Goal: Task Accomplishment & Management: Use online tool/utility

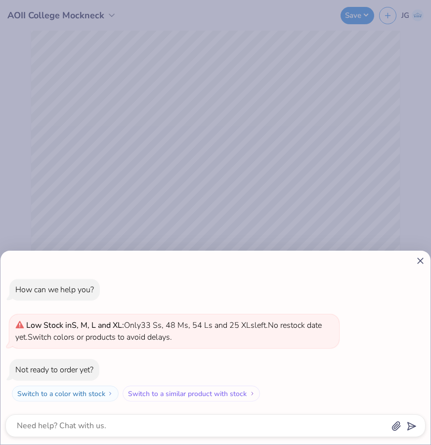
click at [242, 389] on button "Switch to a similar product with stock" at bounding box center [191, 393] width 137 height 16
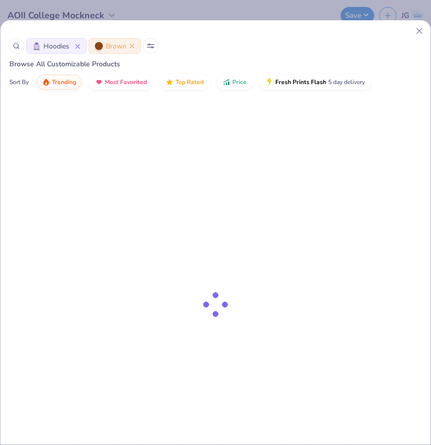
type textarea "x"
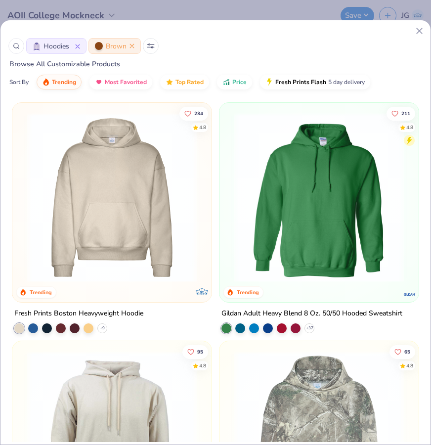
click at [238, 84] on div "How can we help you? Low Stock in S, M, L and XL : Only 33 Ss, 48 Ms, 54 Ls and…" at bounding box center [215, 222] width 431 height 445
click at [229, 80] on div "How can we help you? Low Stock in S, M, L and XL : Only 33 Ss, 48 Ms, 54 Ls and…" at bounding box center [215, 222] width 431 height 445
click at [240, 81] on div "How can we help you? Low Stock in S, M, L and XL : Only 33 Ss, 48 Ms, 54 Ls and…" at bounding box center [215, 222] width 431 height 445
click at [230, 79] on div "How can we help you? Low Stock in S, M, L and XL : Only 33 Ss, 48 Ms, 54 Ls and…" at bounding box center [215, 222] width 431 height 445
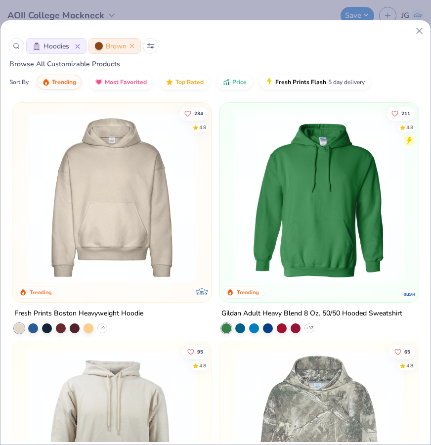
click at [131, 43] on div "How can we help you? Low Stock in S, M, L and XL : Only 33 Ss, 48 Ms, 54 Ls and…" at bounding box center [215, 222] width 431 height 445
click at [418, 29] on div "How can we help you? Low Stock in S, M, L and XL : Only 33 Ss, 48 Ms, 54 Ls and…" at bounding box center [215, 222] width 431 height 445
click at [162, 178] on div "How can we help you? Low Stock in S, M, L and XL : Only 33 Ss, 48 Ms, 54 Ls and…" at bounding box center [215, 222] width 431 height 445
click at [129, 195] on div "How can we help you? Low Stock in S, M, L and XL : Only 33 Ss, 48 Ms, 54 Ls and…" at bounding box center [215, 222] width 431 height 445
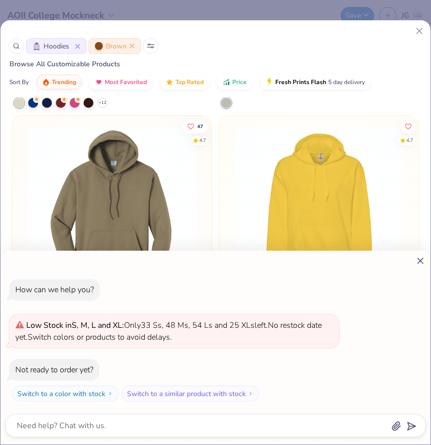
scroll to position [487, 0]
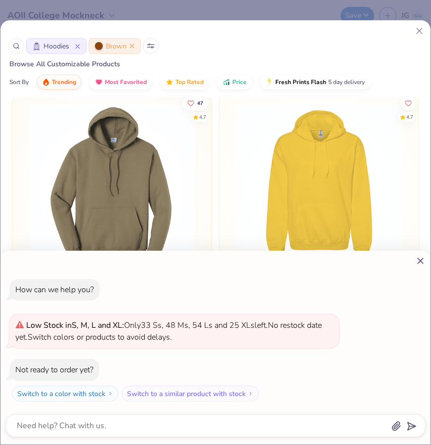
click at [420, 260] on icon at bounding box center [420, 260] width 10 height 10
type textarea "x"
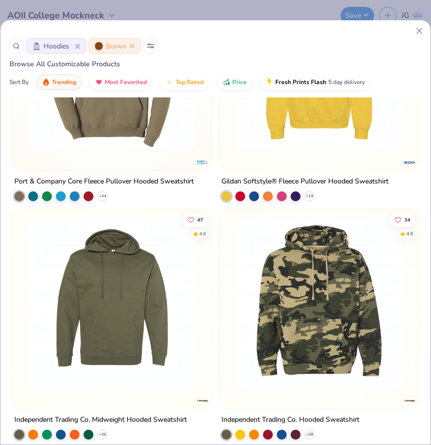
scroll to position [0, 0]
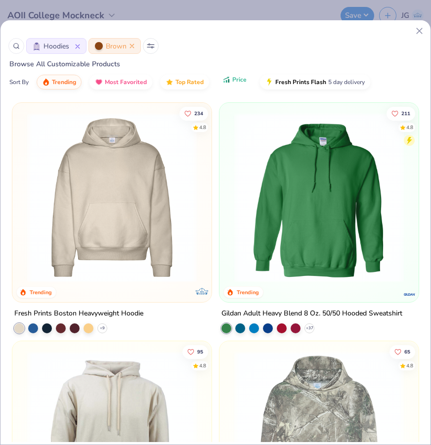
click at [234, 78] on button "Price" at bounding box center [234, 79] width 35 height 15
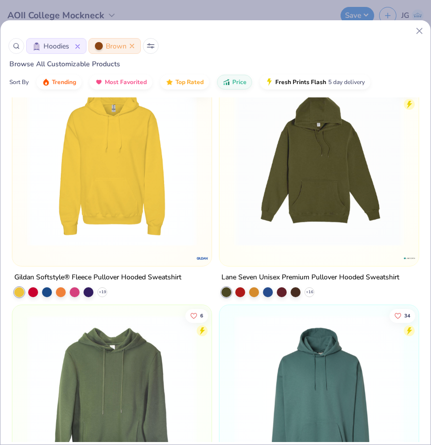
scroll to position [987, 0]
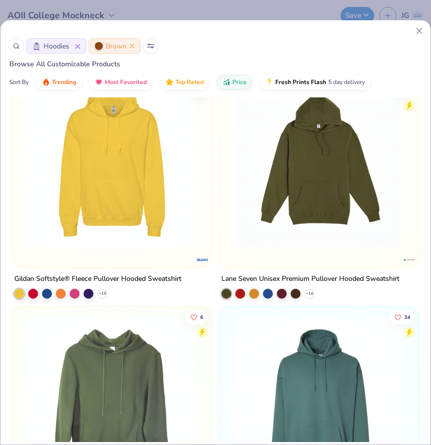
click at [311, 243] on img at bounding box center [318, 162] width 179 height 169
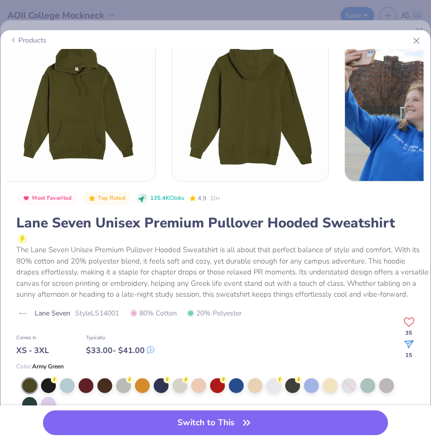
scroll to position [28, 0]
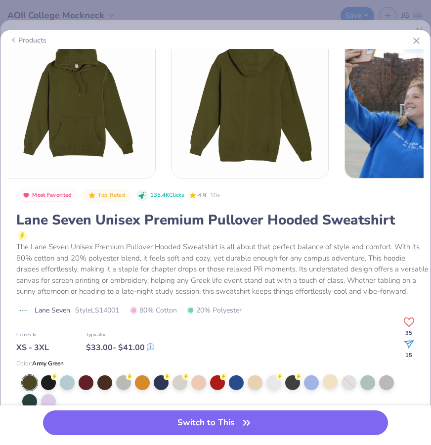
click at [332, 383] on div at bounding box center [330, 381] width 15 height 15
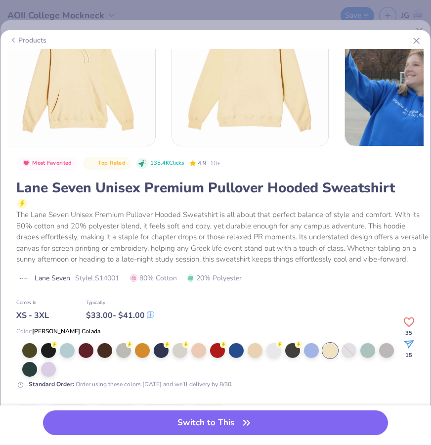
scroll to position [75, 0]
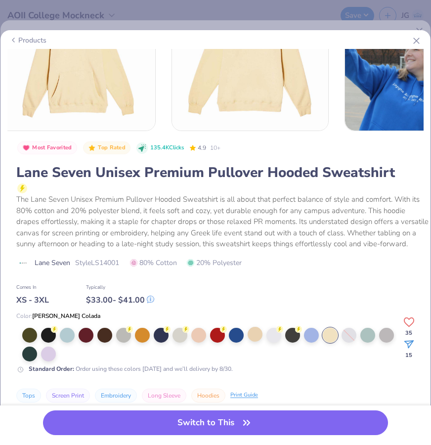
click at [256, 334] on div at bounding box center [255, 334] width 15 height 15
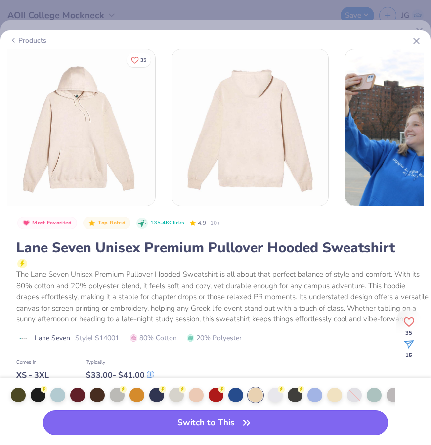
click at [212, 425] on button "Switch to This" at bounding box center [215, 422] width 345 height 25
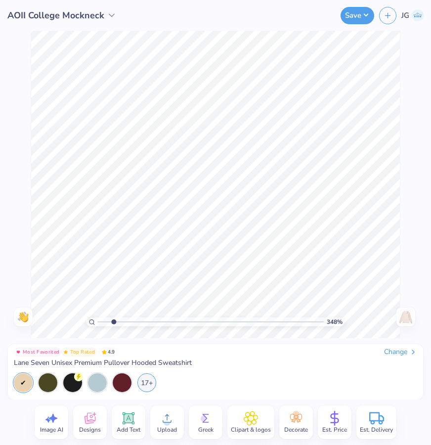
type input "1"
drag, startPoint x: 101, startPoint y: 322, endPoint x: -43, endPoint y: 303, distance: 145.0
click at [97, 317] on input "range" at bounding box center [210, 321] width 226 height 9
click at [408, 321] on img at bounding box center [406, 317] width 16 height 16
click at [408, 320] on img at bounding box center [406, 317] width 16 height 16
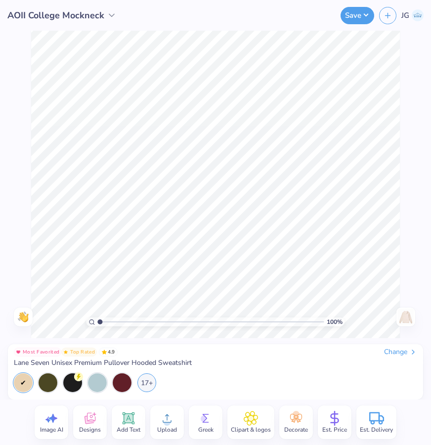
click at [405, 319] on img at bounding box center [406, 317] width 16 height 16
click at [327, 428] on span "Est. Price" at bounding box center [334, 429] width 25 height 8
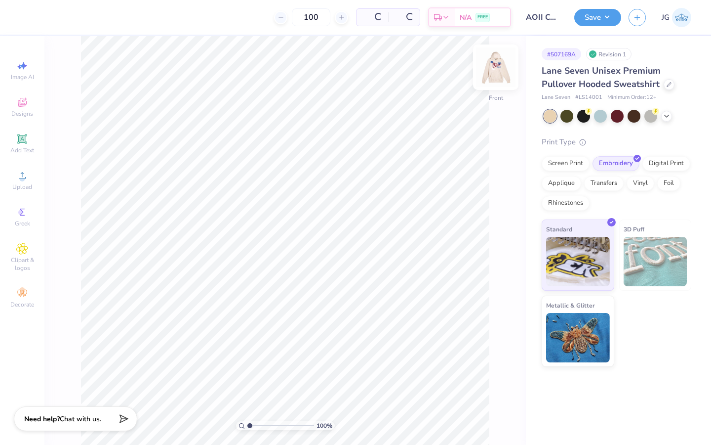
click at [430, 68] on img at bounding box center [496, 67] width 40 height 40
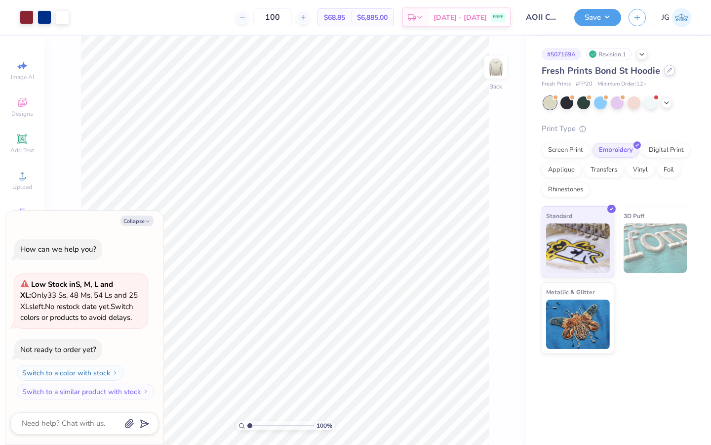
click at [668, 70] on icon at bounding box center [669, 70] width 5 height 5
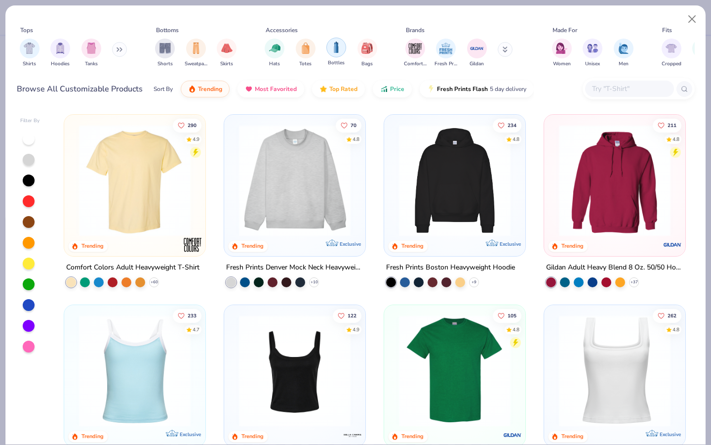
scroll to position [81, 0]
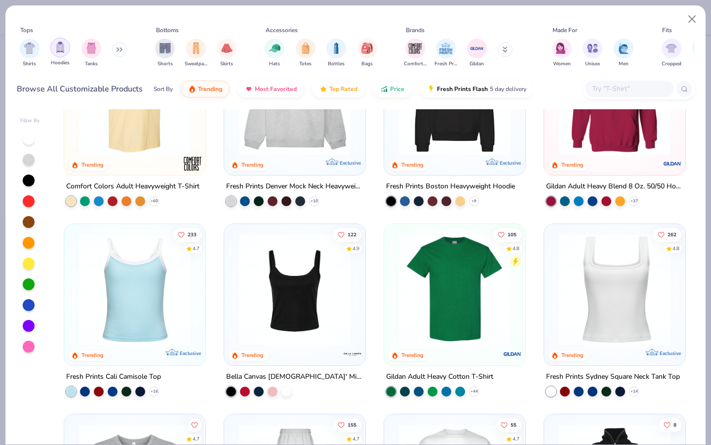
click at [63, 47] on img "filter for Hoodies" at bounding box center [60, 46] width 11 height 11
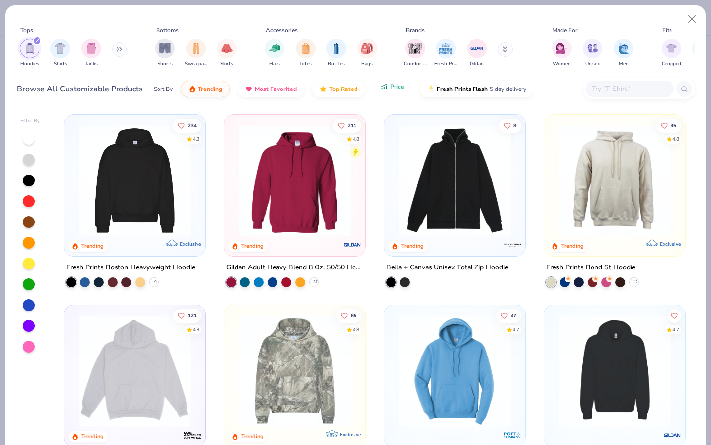
click at [385, 83] on icon "button" at bounding box center [384, 86] width 8 height 9
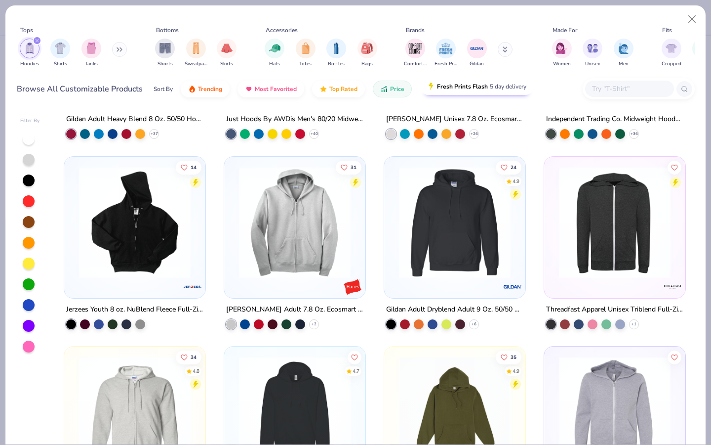
scroll to position [330, 0]
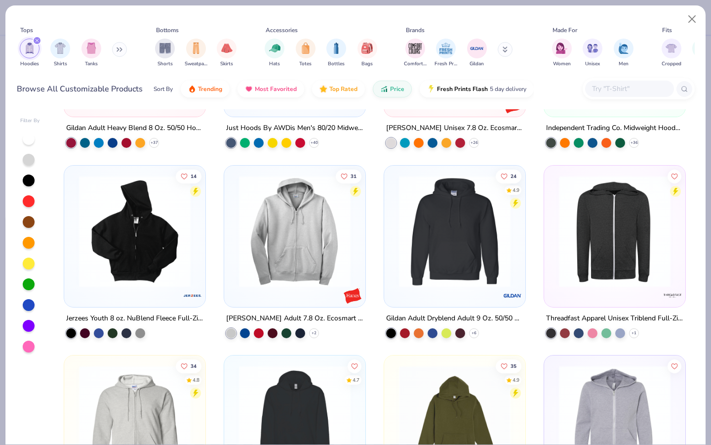
click at [165, 91] on div "Sort By" at bounding box center [163, 88] width 19 height 9
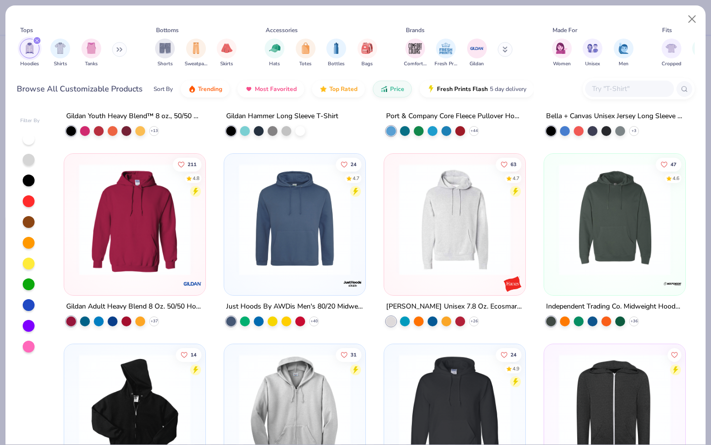
scroll to position [0, 0]
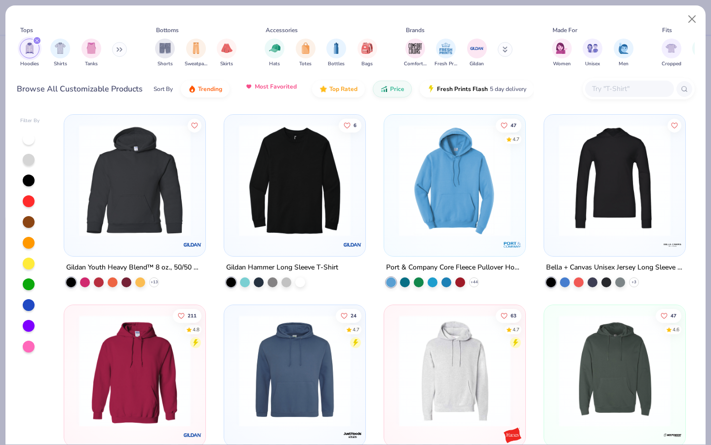
click at [282, 91] on button "Most Favorited" at bounding box center [271, 86] width 67 height 17
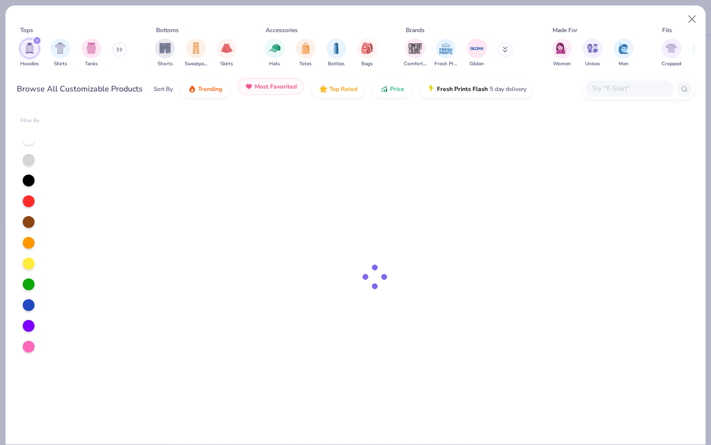
click at [283, 88] on span "Most Favorited" at bounding box center [276, 87] width 42 height 8
click at [331, 86] on span "Top Rated" at bounding box center [344, 87] width 28 height 8
click at [390, 88] on span "Price" at bounding box center [397, 87] width 14 height 8
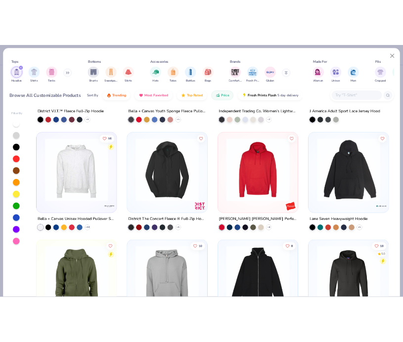
scroll to position [1100, 0]
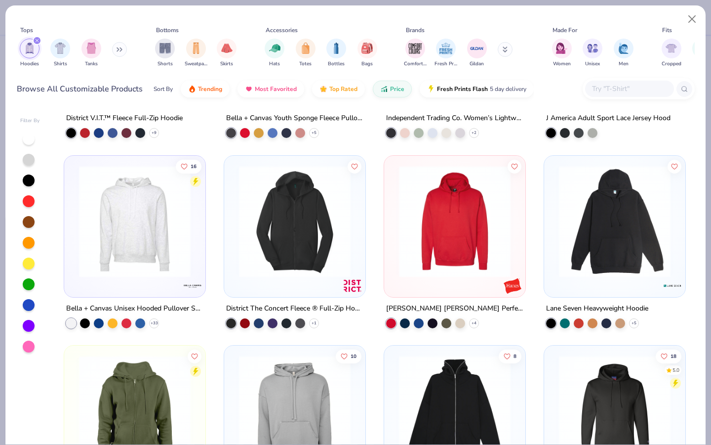
click at [572, 254] on img at bounding box center [615, 221] width 122 height 112
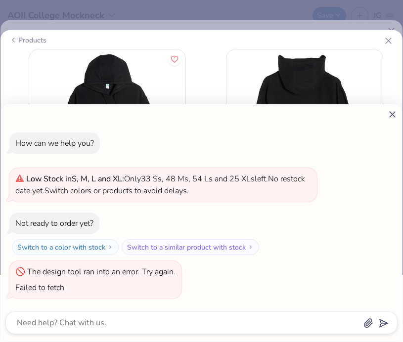
click at [390, 116] on line at bounding box center [391, 114] width 5 height 5
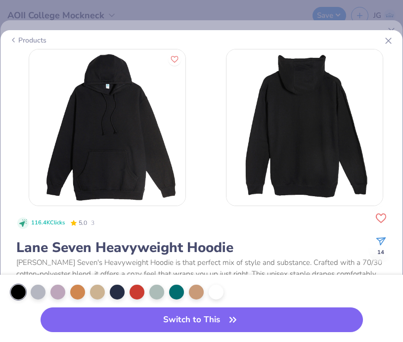
click at [390, 44] on icon at bounding box center [388, 41] width 10 height 10
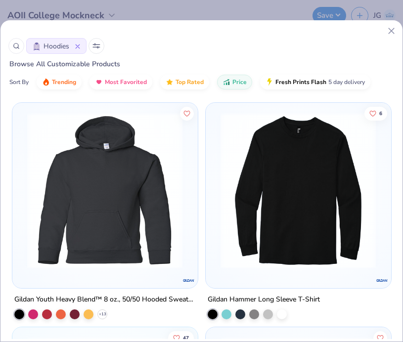
click at [389, 31] on icon at bounding box center [391, 31] width 10 height 10
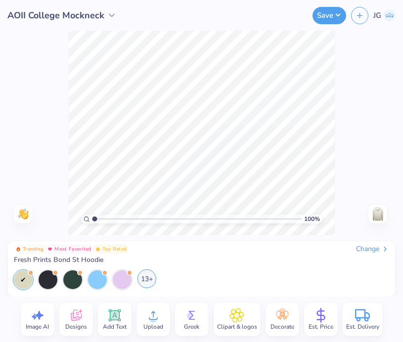
click at [145, 281] on div "13+" at bounding box center [146, 278] width 19 height 19
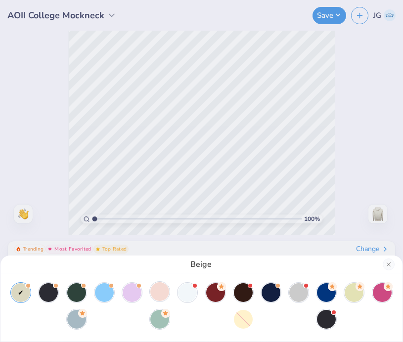
click at [162, 290] on div at bounding box center [159, 291] width 19 height 19
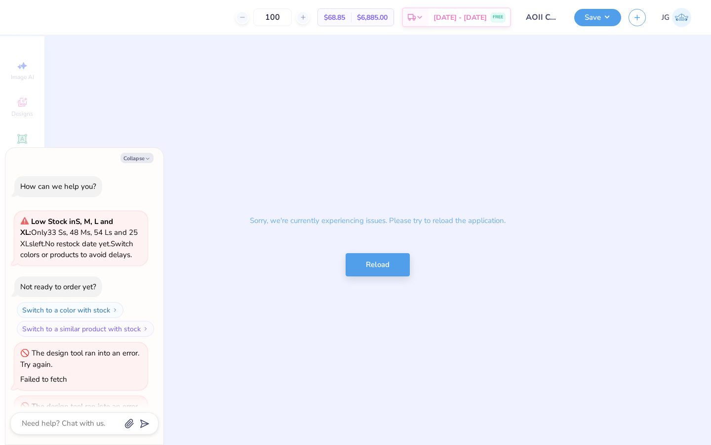
type textarea "x"
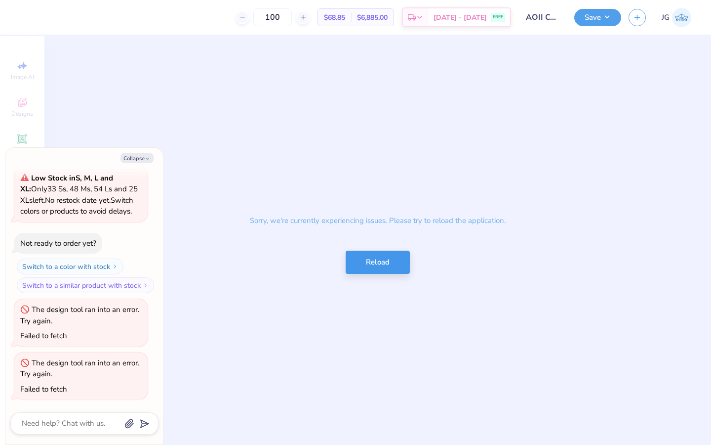
click at [379, 266] on button "Reload" at bounding box center [378, 261] width 64 height 23
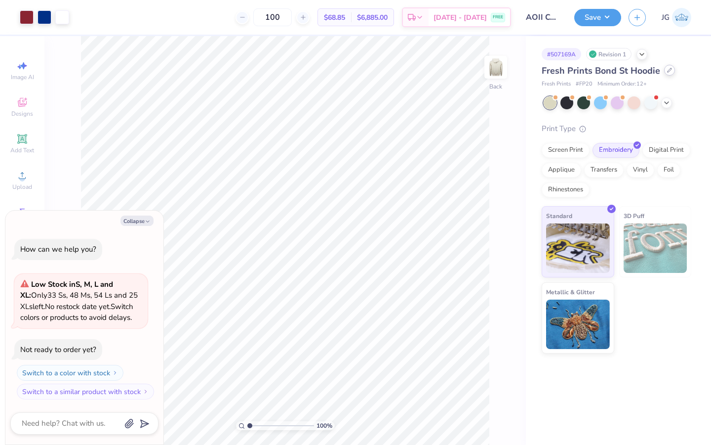
click at [669, 72] on icon at bounding box center [669, 70] width 5 height 5
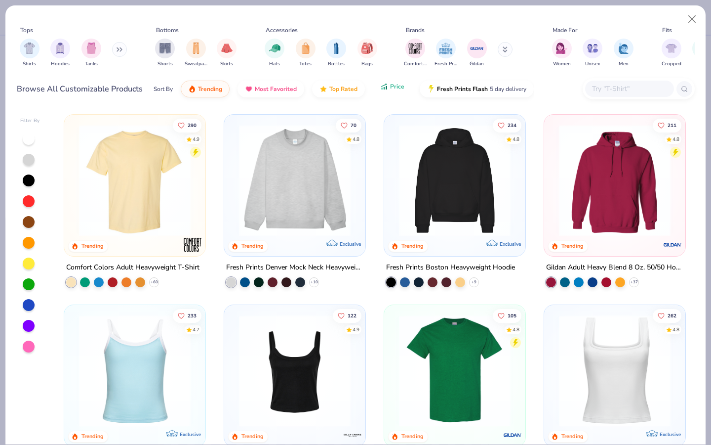
click at [393, 86] on span "Price" at bounding box center [397, 87] width 14 height 8
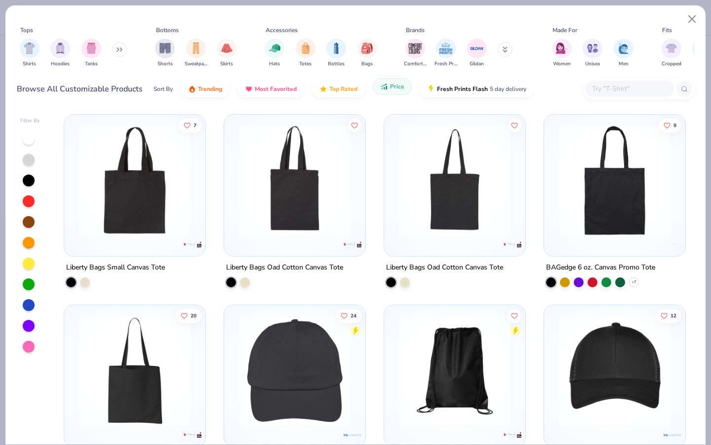
click at [393, 86] on span "Price" at bounding box center [397, 87] width 14 height 8
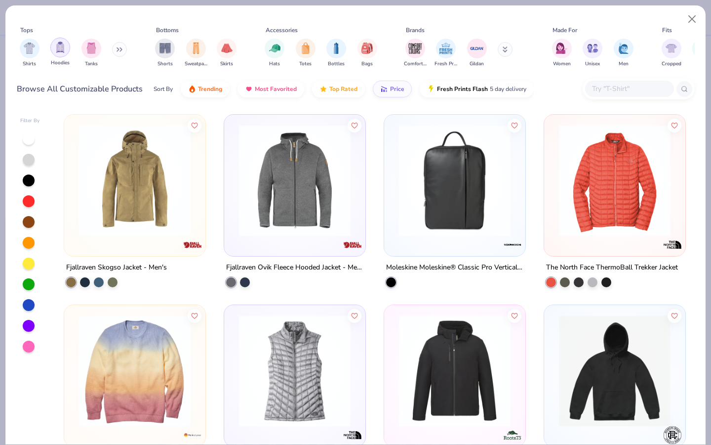
click at [51, 50] on div "filter for Hoodies" at bounding box center [60, 48] width 20 height 20
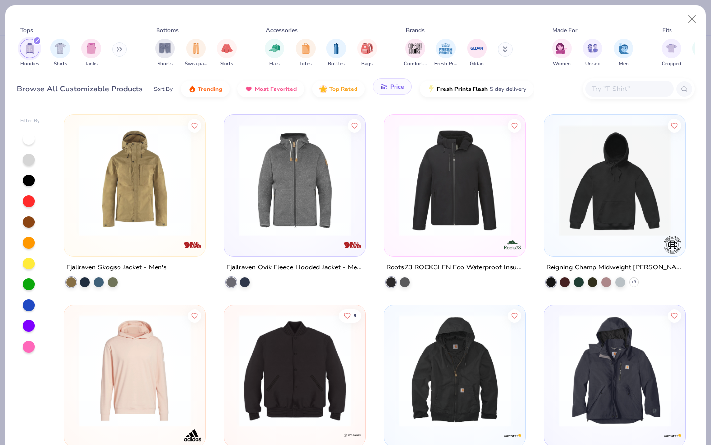
click at [395, 82] on button "Price" at bounding box center [392, 86] width 39 height 17
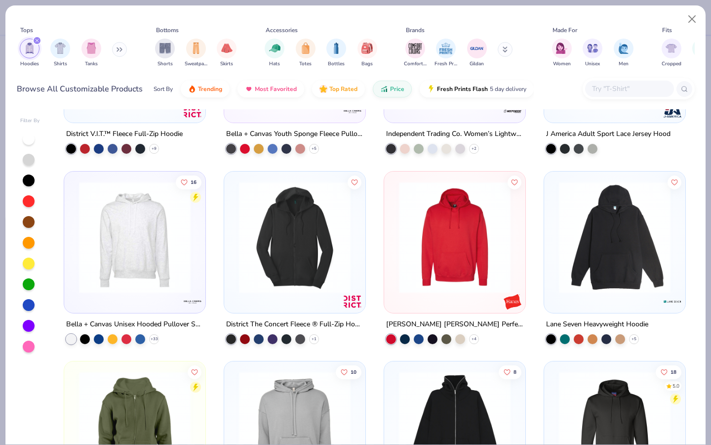
scroll to position [1080, 0]
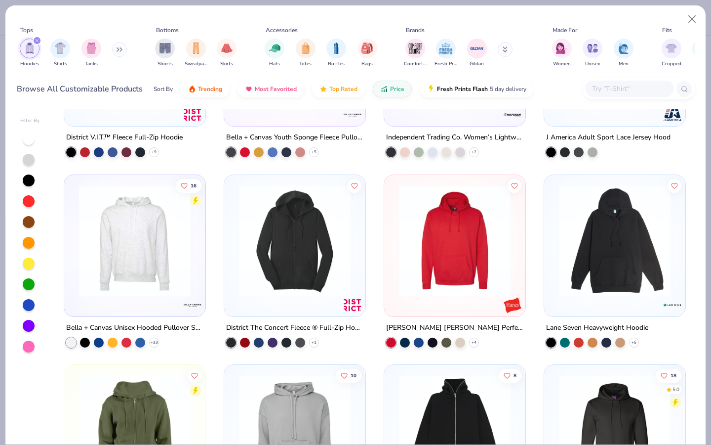
click at [644, 283] on img at bounding box center [615, 240] width 122 height 112
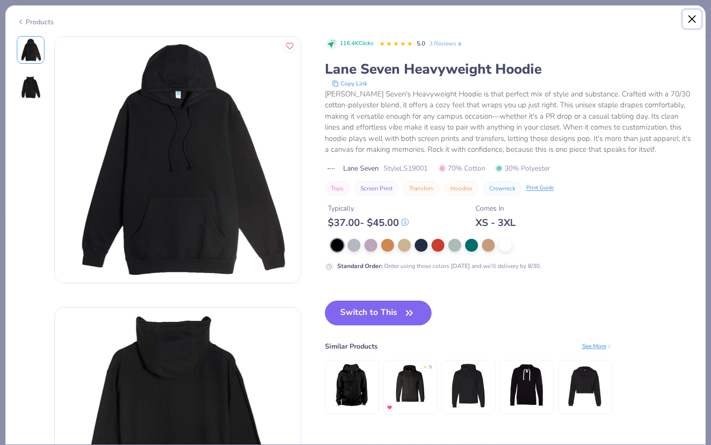
click at [693, 21] on button "Close" at bounding box center [692, 19] width 19 height 19
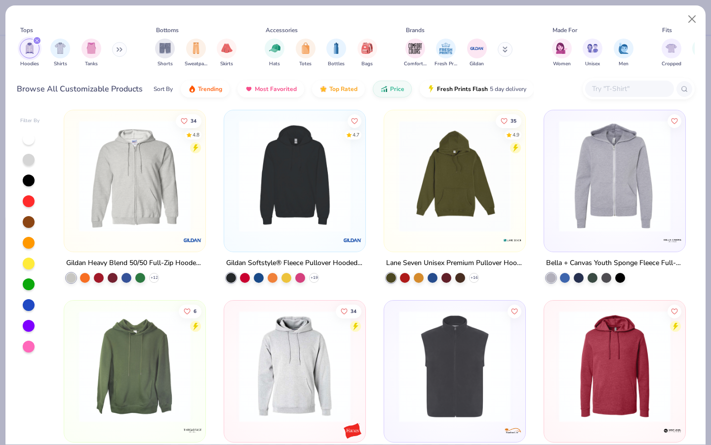
scroll to position [573, 0]
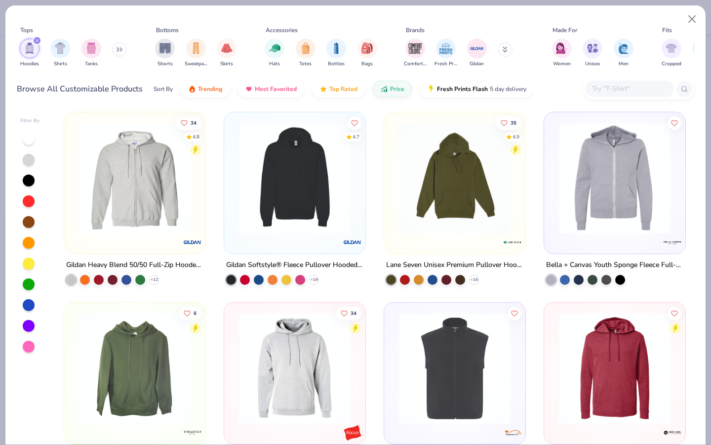
click at [505, 193] on img at bounding box center [455, 178] width 122 height 112
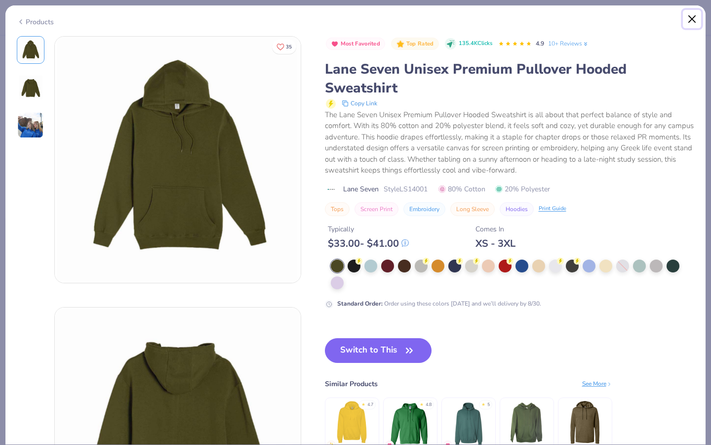
click at [693, 18] on button "Close" at bounding box center [692, 19] width 19 height 19
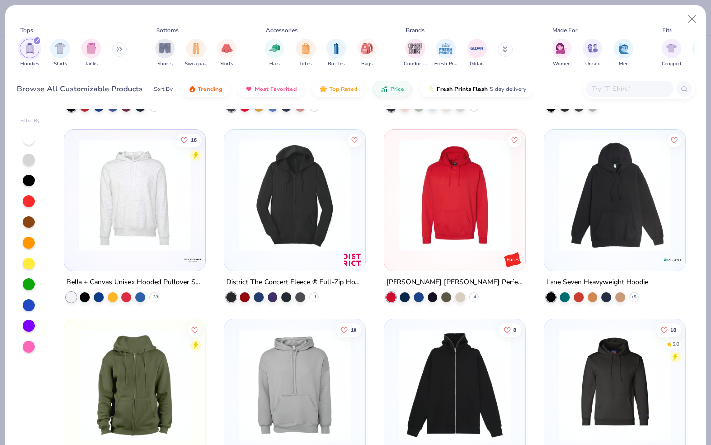
scroll to position [1129, 0]
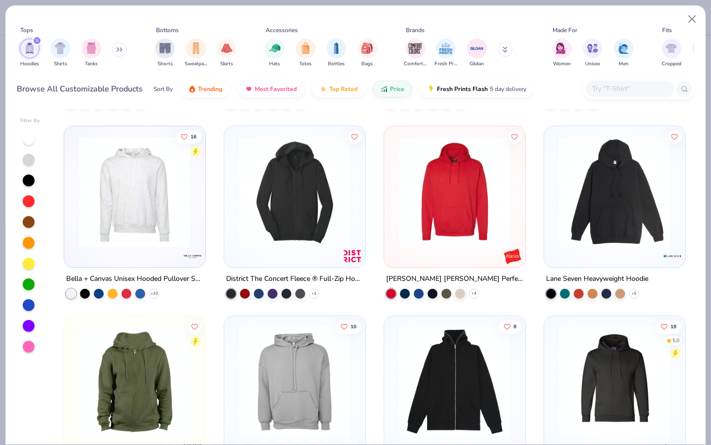
click at [618, 232] on img at bounding box center [615, 191] width 122 height 112
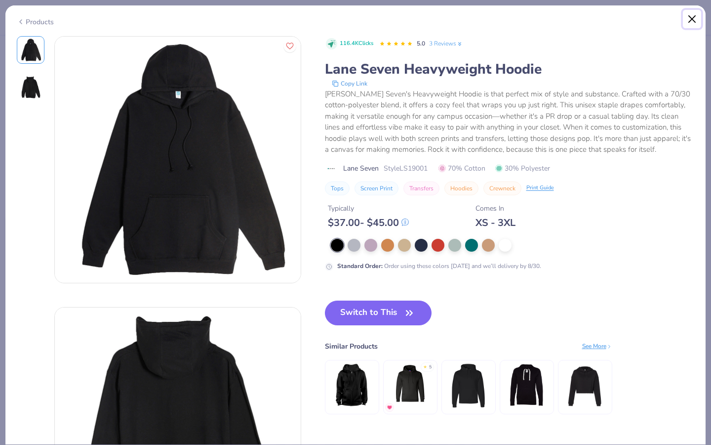
click at [696, 20] on button "Close" at bounding box center [692, 19] width 19 height 19
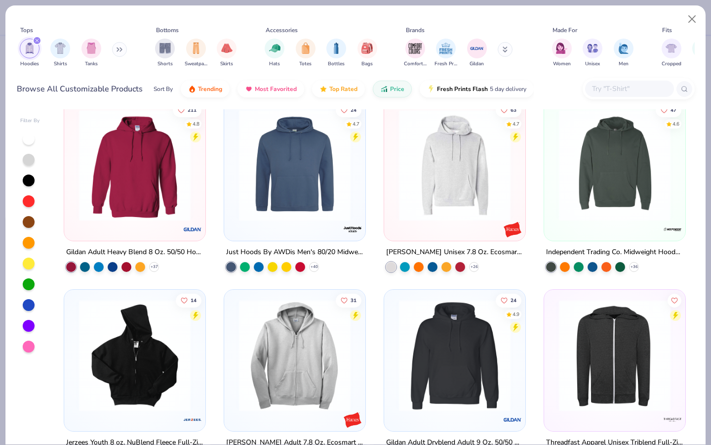
scroll to position [208, 0]
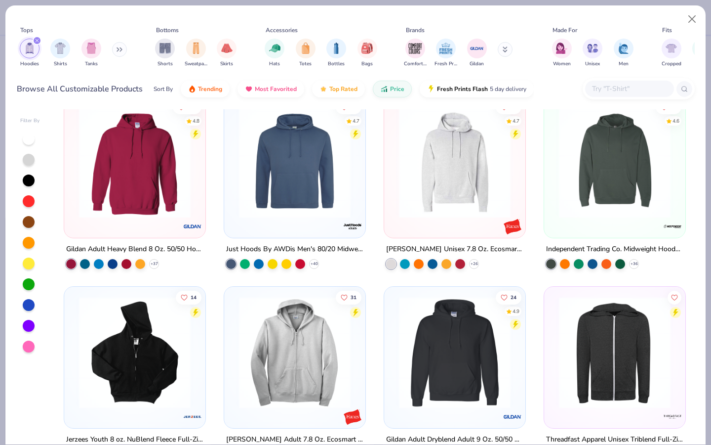
click at [173, 158] on img at bounding box center [135, 162] width 122 height 112
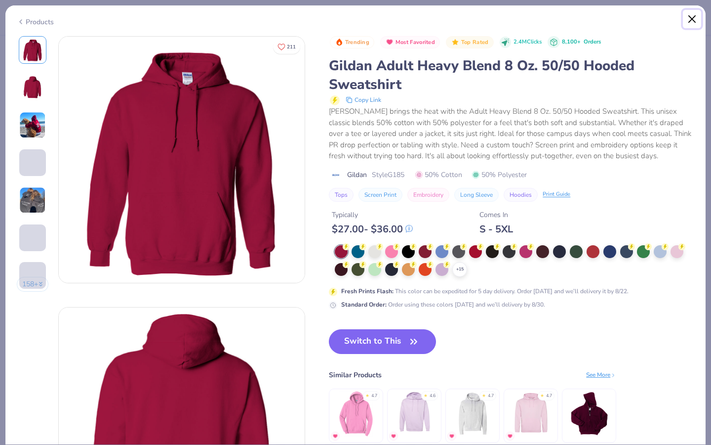
click at [697, 20] on button "Close" at bounding box center [692, 19] width 19 height 19
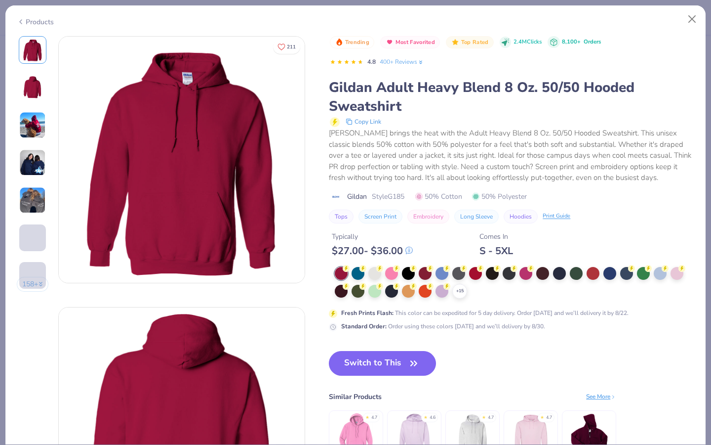
click at [686, 16] on button "Close" at bounding box center [692, 19] width 19 height 19
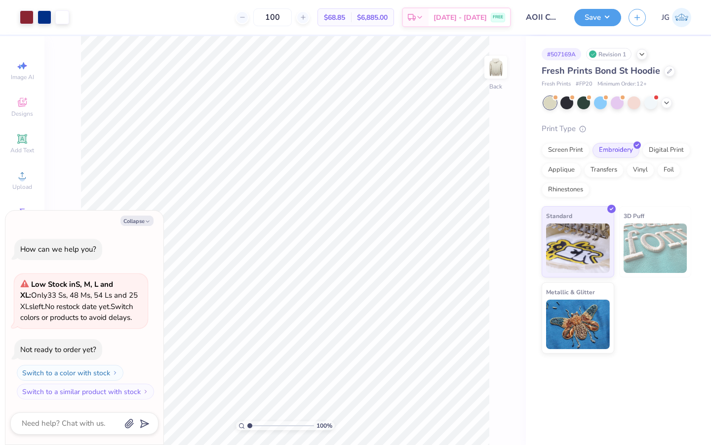
click at [694, 16] on div "Save JG" at bounding box center [643, 17] width 137 height 35
click at [668, 75] on div at bounding box center [669, 70] width 11 height 11
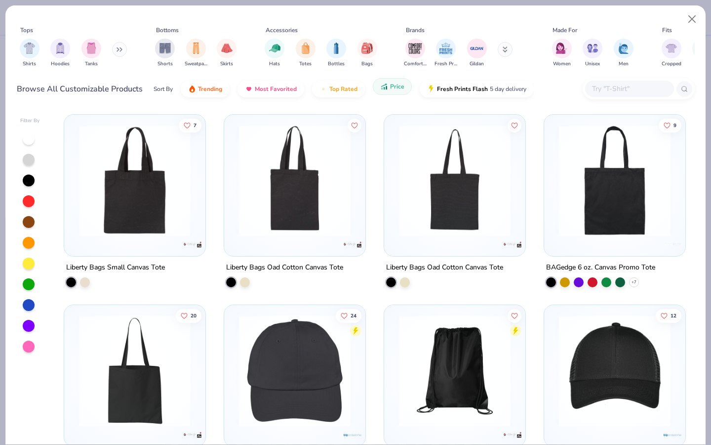
click at [386, 88] on icon "button" at bounding box center [386, 87] width 1 height 3
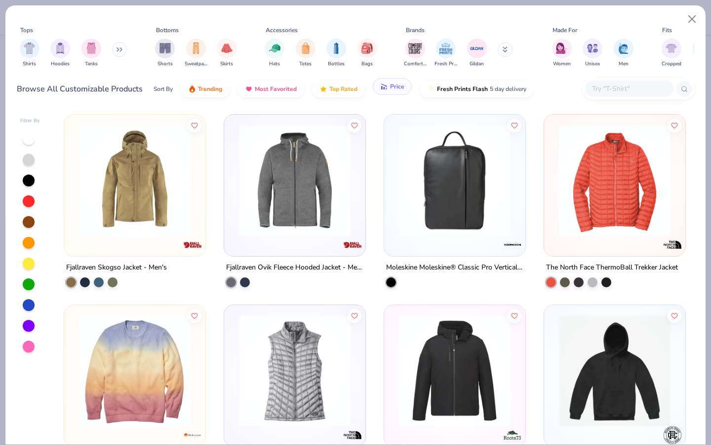
click at [380, 89] on icon "button" at bounding box center [384, 86] width 8 height 9
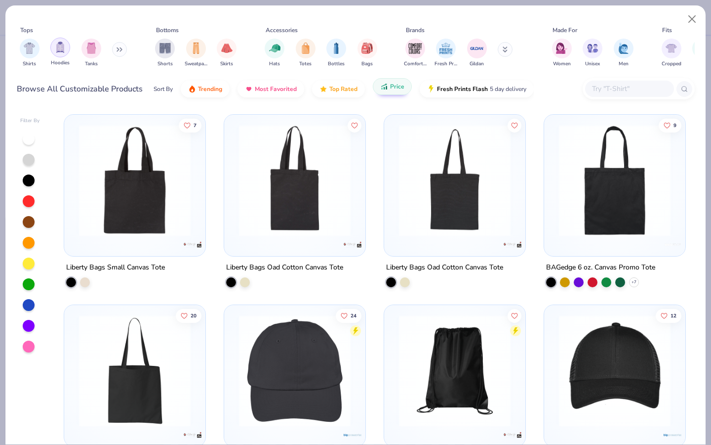
click at [63, 50] on img "filter for Hoodies" at bounding box center [60, 46] width 11 height 11
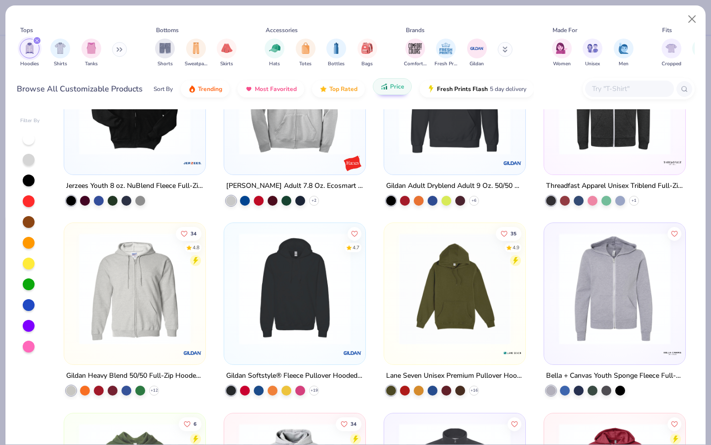
scroll to position [463, 0]
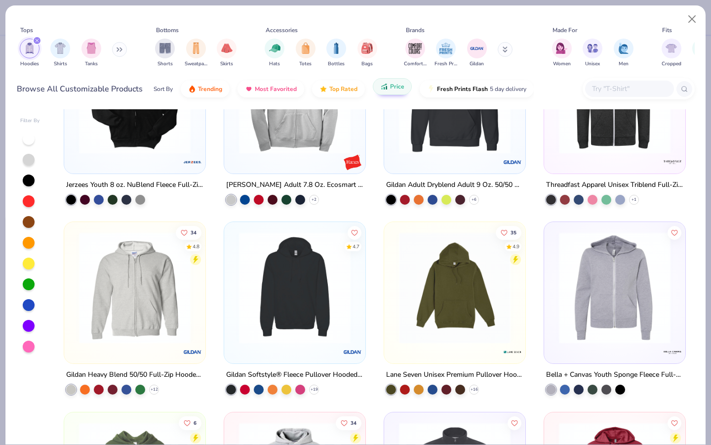
click at [282, 306] on img at bounding box center [295, 288] width 122 height 112
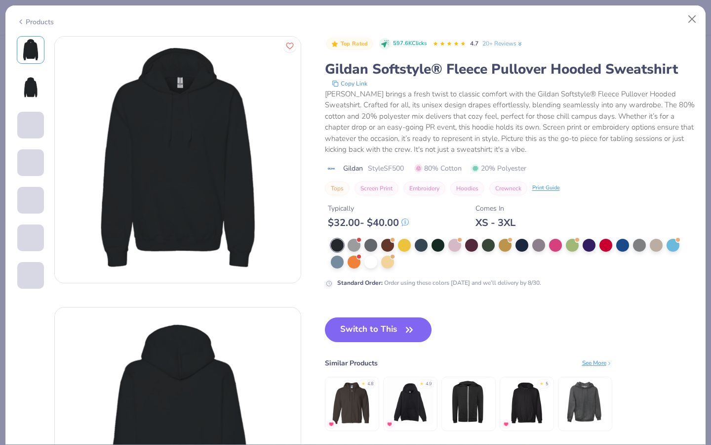
click at [22, 85] on img at bounding box center [31, 88] width 24 height 24
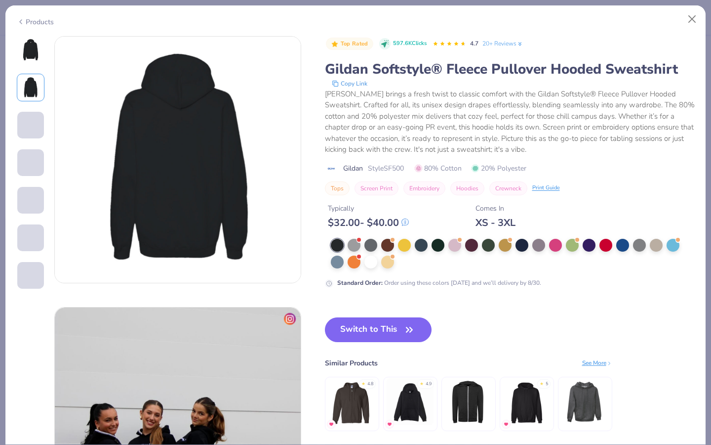
click at [29, 118] on span at bounding box center [30, 125] width 27 height 27
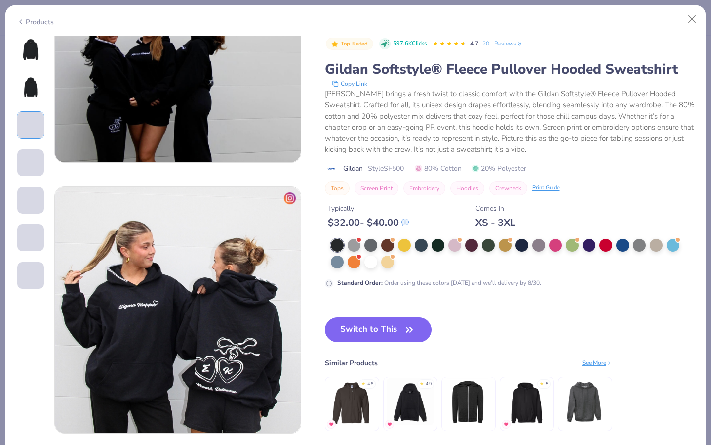
scroll to position [661, 0]
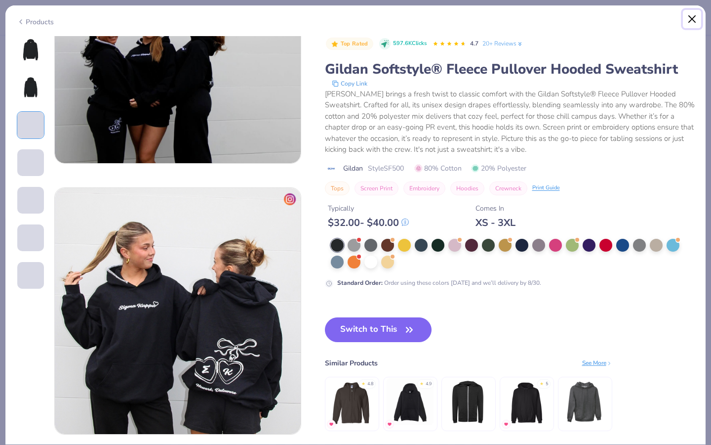
click at [695, 18] on button "Close" at bounding box center [692, 19] width 19 height 19
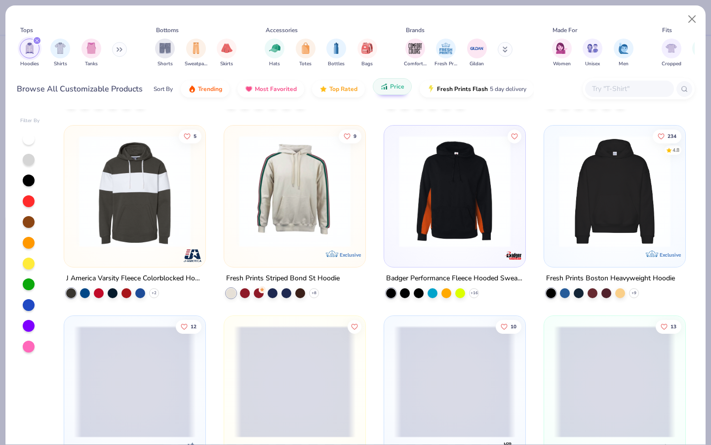
scroll to position [2842, 0]
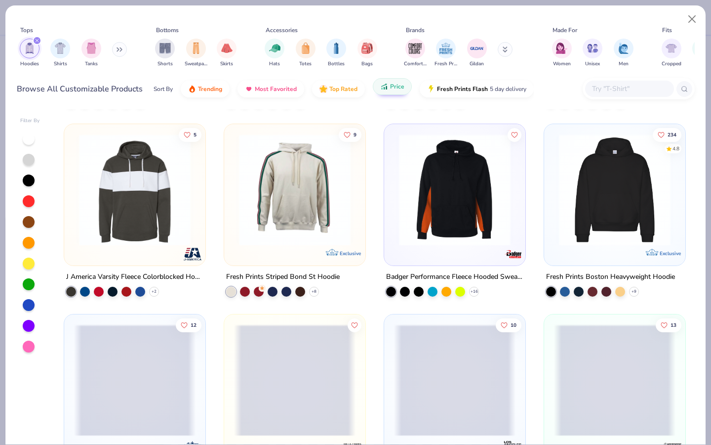
click at [673, 187] on img at bounding box center [615, 190] width 122 height 112
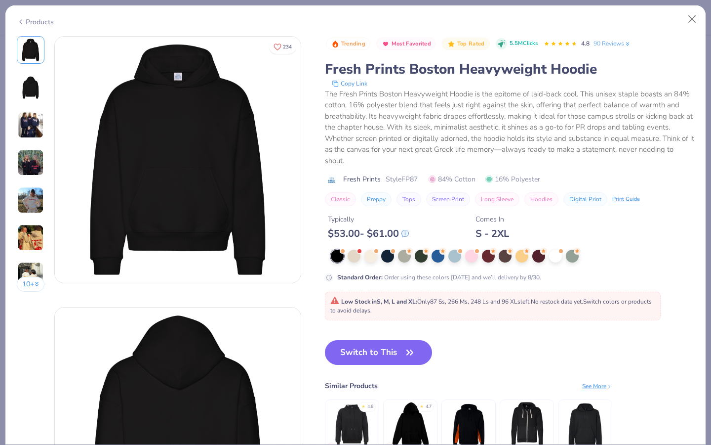
click at [24, 87] on img at bounding box center [31, 88] width 24 height 24
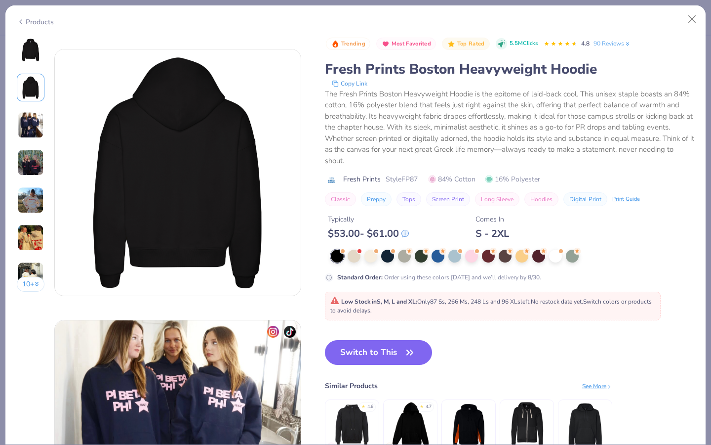
scroll to position [271, 0]
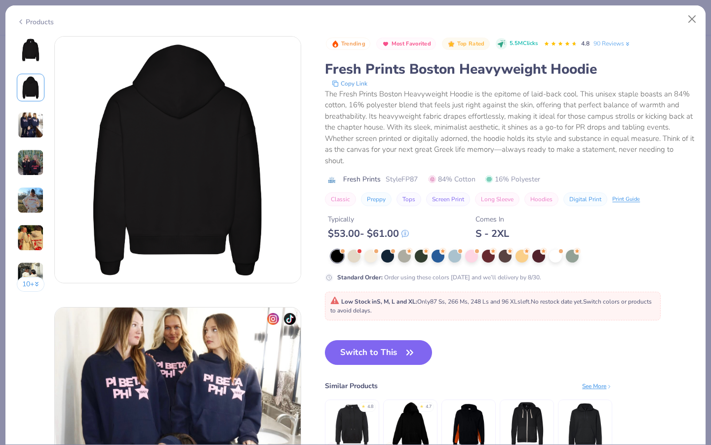
click at [30, 140] on div "10 +" at bounding box center [31, 167] width 28 height 263
click at [28, 167] on img at bounding box center [30, 162] width 27 height 27
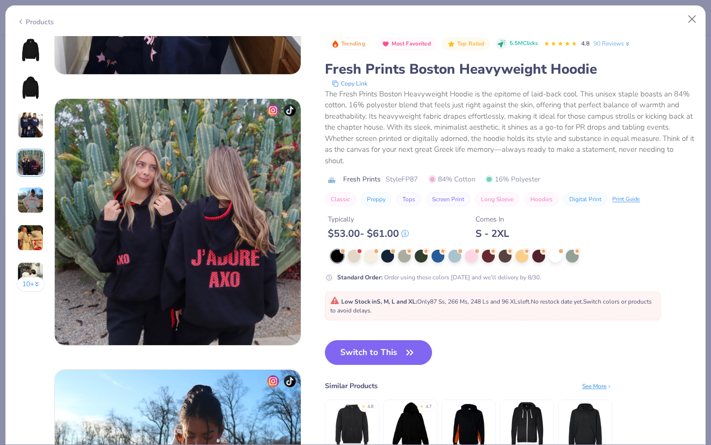
scroll to position [812, 0]
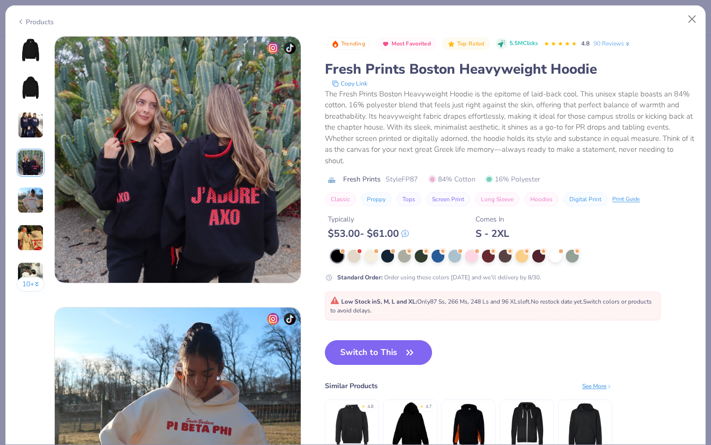
click at [28, 203] on img at bounding box center [30, 200] width 27 height 27
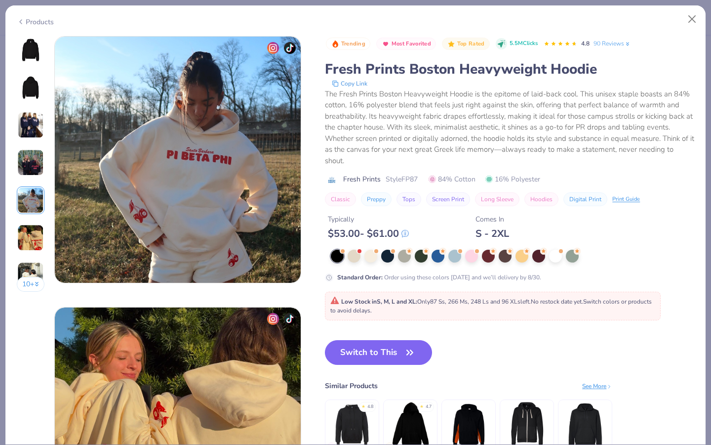
click at [29, 237] on img at bounding box center [30, 237] width 27 height 27
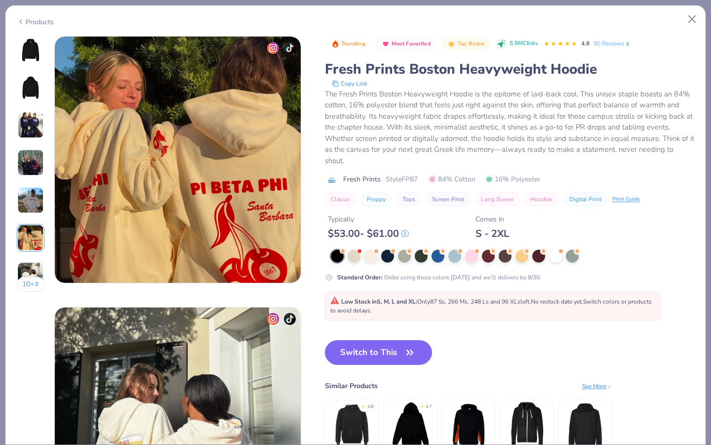
click at [29, 264] on img at bounding box center [30, 275] width 27 height 27
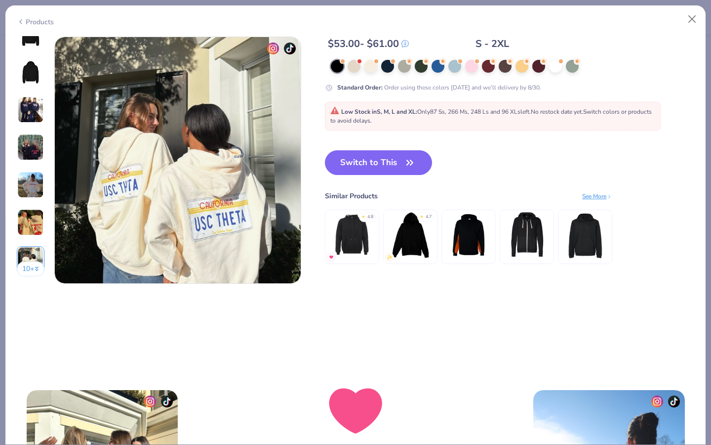
scroll to position [1624, 0]
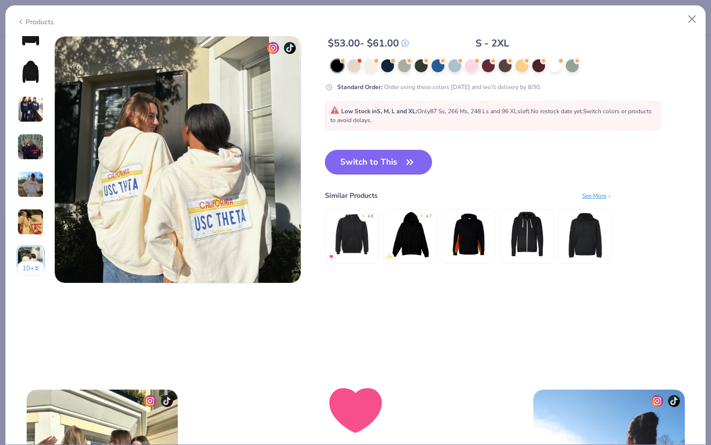
click at [27, 149] on img at bounding box center [30, 146] width 27 height 27
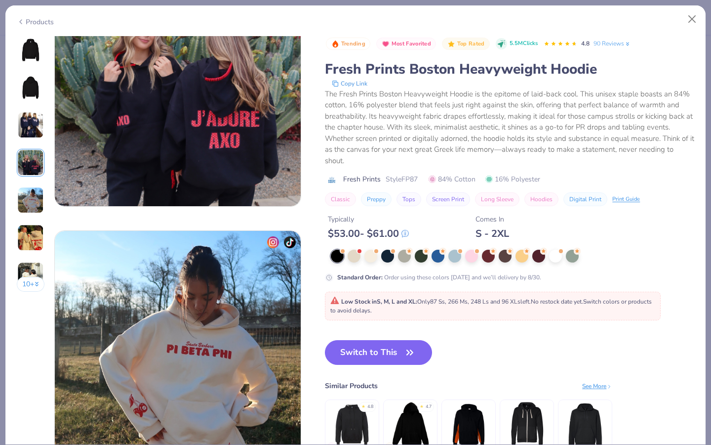
scroll to position [812, 0]
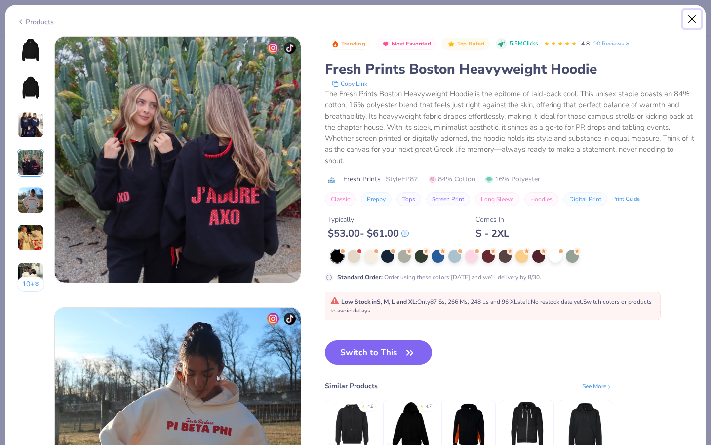
click at [691, 22] on button "Close" at bounding box center [692, 19] width 19 height 19
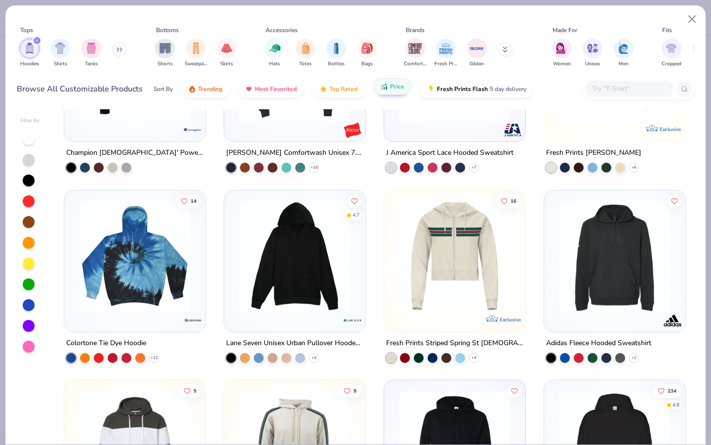
scroll to position [2575, 0]
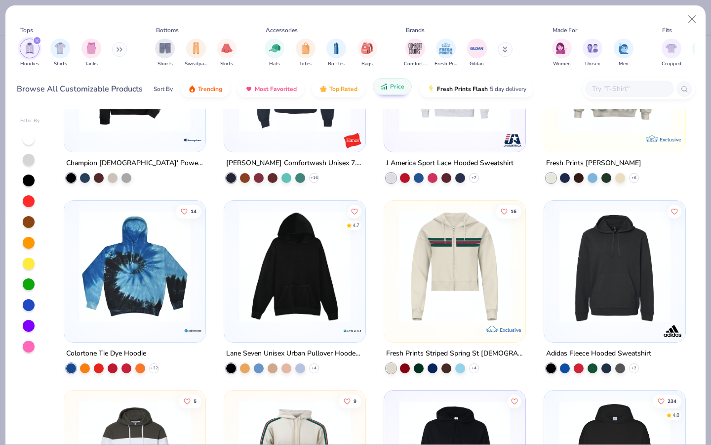
click at [335, 316] on img at bounding box center [295, 266] width 122 height 112
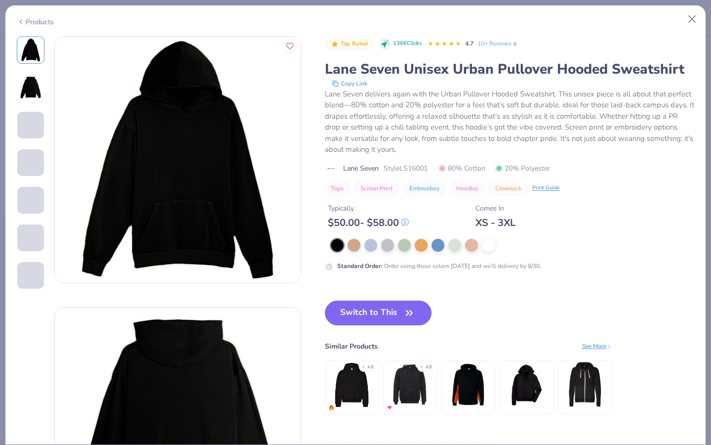
click at [23, 94] on img at bounding box center [31, 88] width 24 height 24
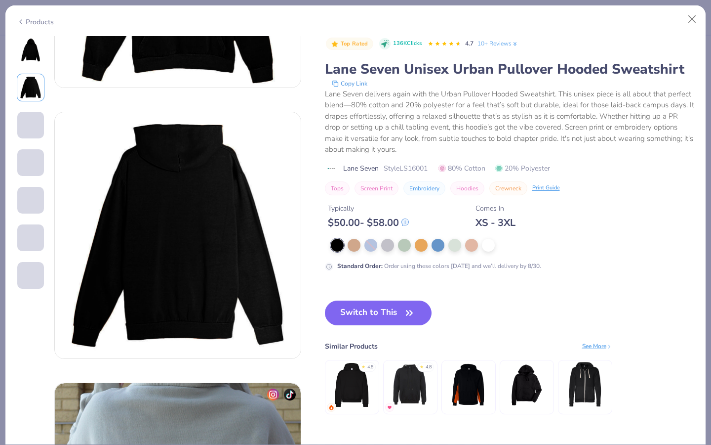
scroll to position [271, 0]
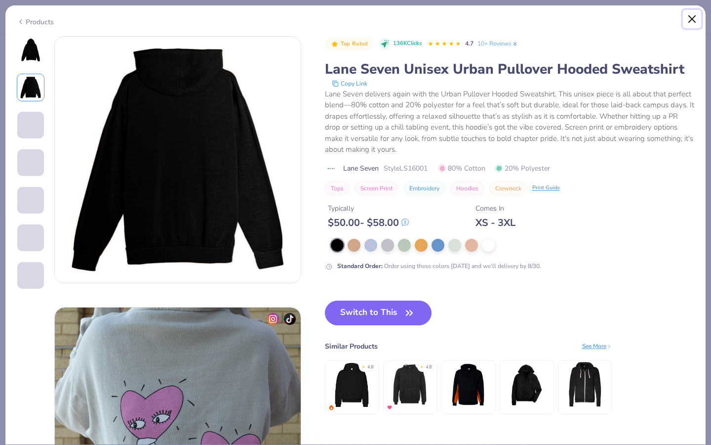
click at [697, 16] on button "Close" at bounding box center [692, 19] width 19 height 19
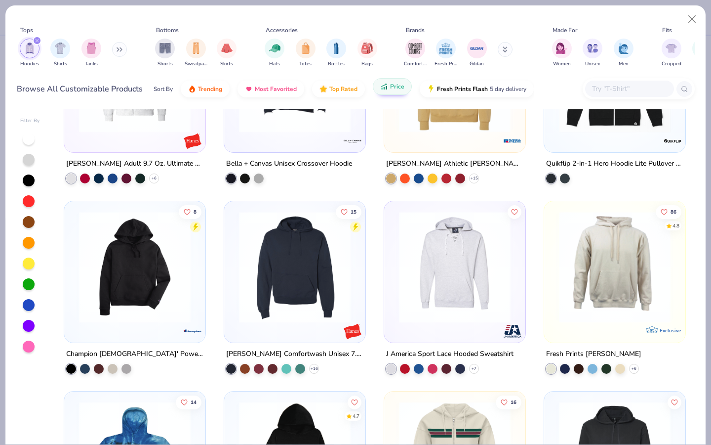
scroll to position [2386, 0]
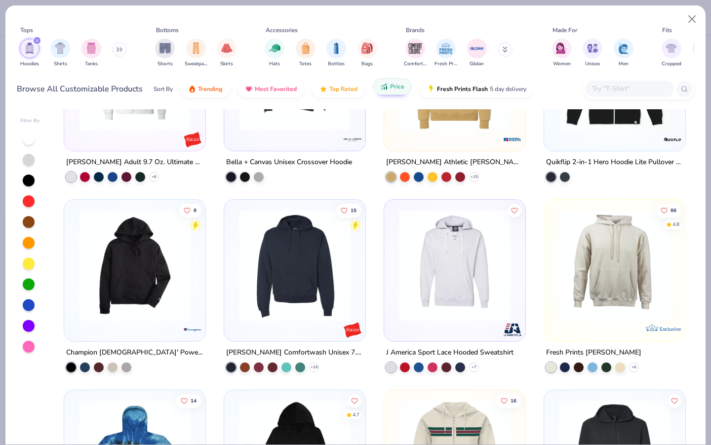
click at [620, 302] on img at bounding box center [615, 265] width 122 height 112
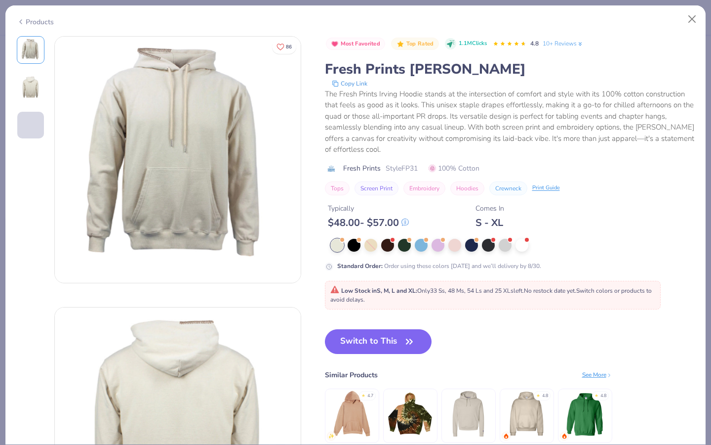
click at [28, 96] on img at bounding box center [31, 88] width 24 height 24
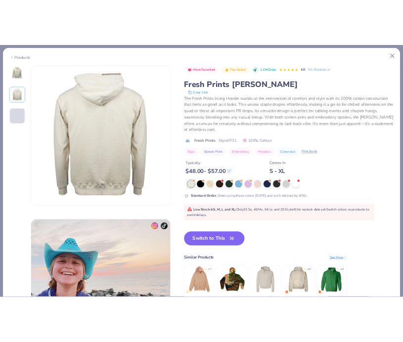
scroll to position [271, 0]
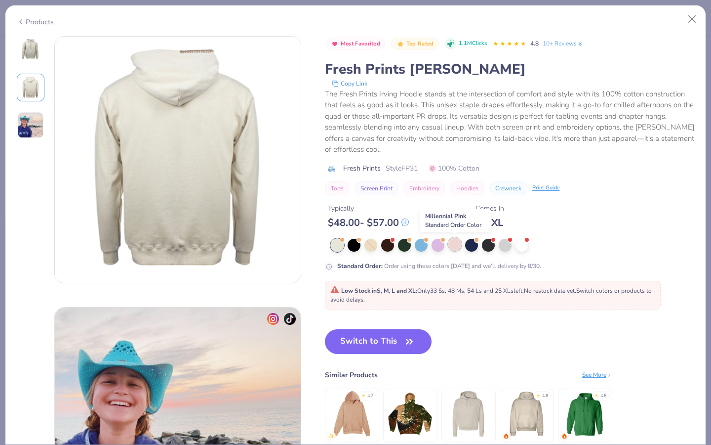
click at [456, 247] on div at bounding box center [455, 244] width 13 height 13
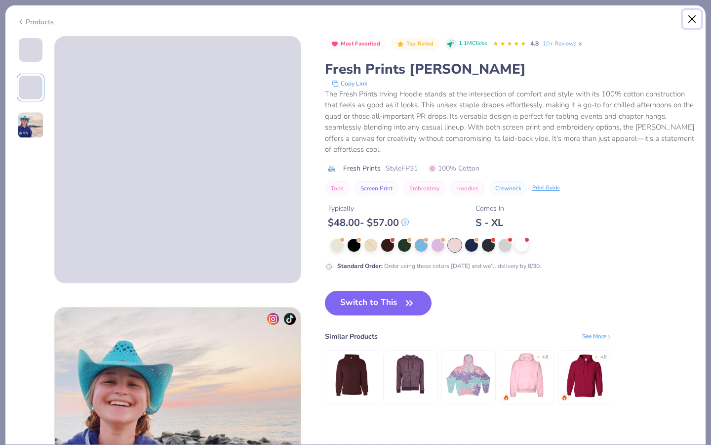
click at [691, 24] on button "Close" at bounding box center [692, 19] width 19 height 19
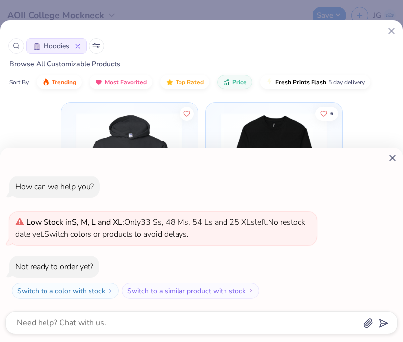
click at [390, 157] on icon at bounding box center [392, 158] width 10 height 10
type textarea "x"
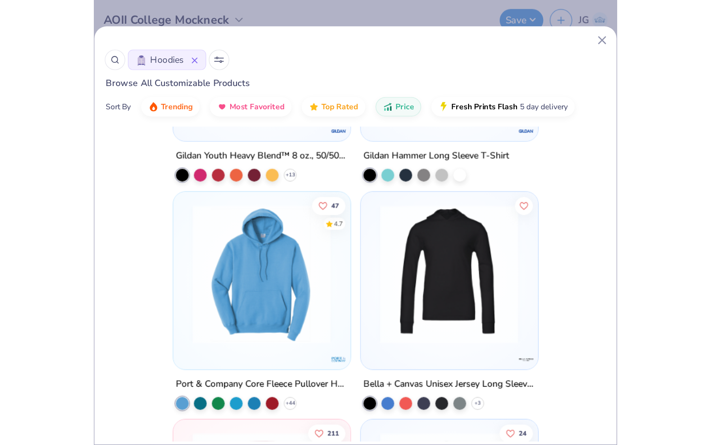
scroll to position [515, 0]
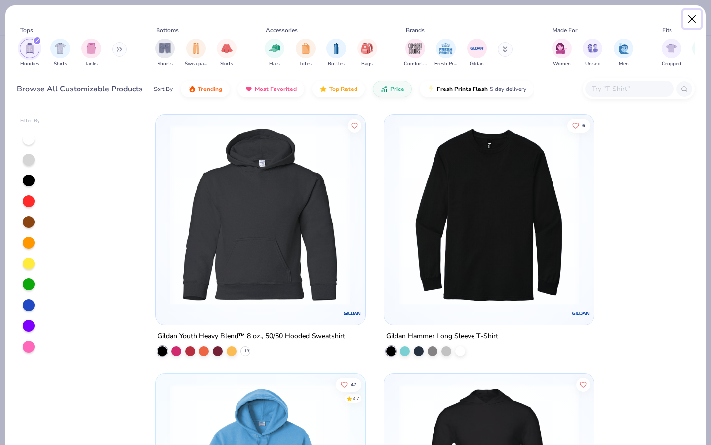
click at [692, 23] on button "Close" at bounding box center [692, 19] width 19 height 19
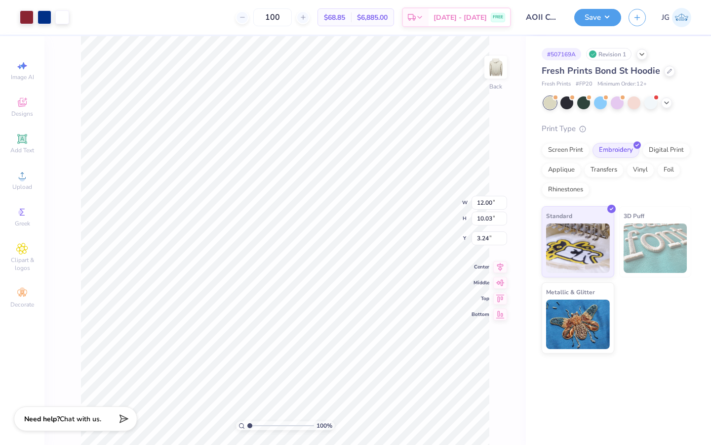
type input "3.26"
click at [20, 173] on icon at bounding box center [22, 175] width 12 height 12
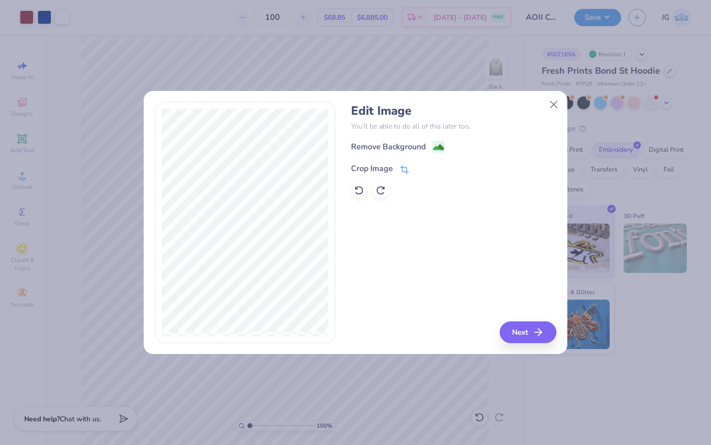
click at [398, 168] on div "Crop Image" at bounding box center [380, 169] width 58 height 12
click at [447, 280] on div "Edit Image You’ll be able to do all of this later too. Remove Background Crop I…" at bounding box center [453, 222] width 205 height 241
click at [422, 167] on icon at bounding box center [421, 168] width 6 height 6
click at [443, 143] on image at bounding box center [438, 148] width 11 height 11
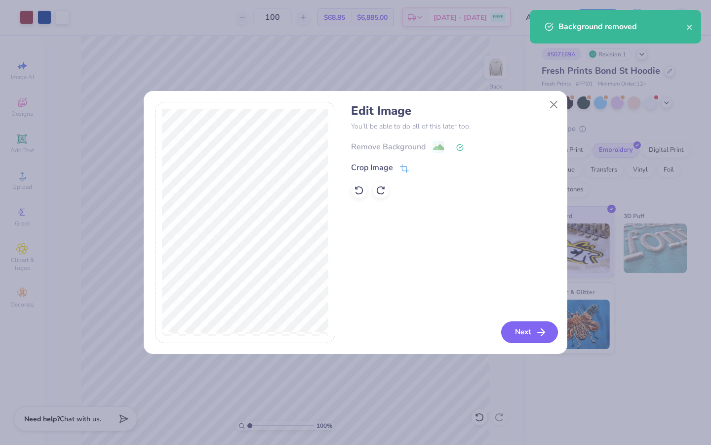
click at [527, 329] on button "Next" at bounding box center [529, 332] width 57 height 22
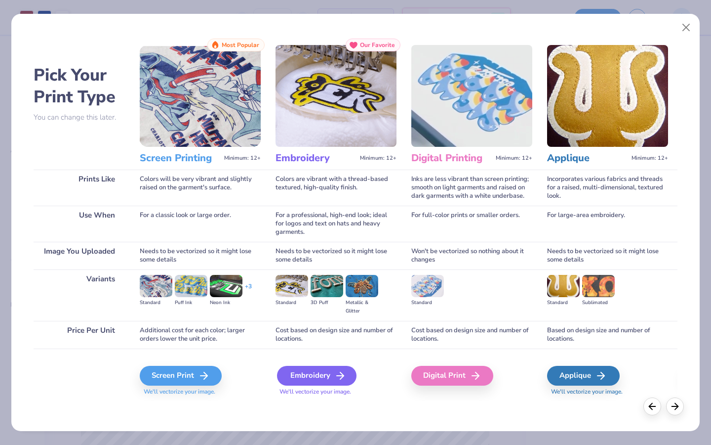
click at [329, 371] on div "Embroidery" at bounding box center [317, 376] width 80 height 20
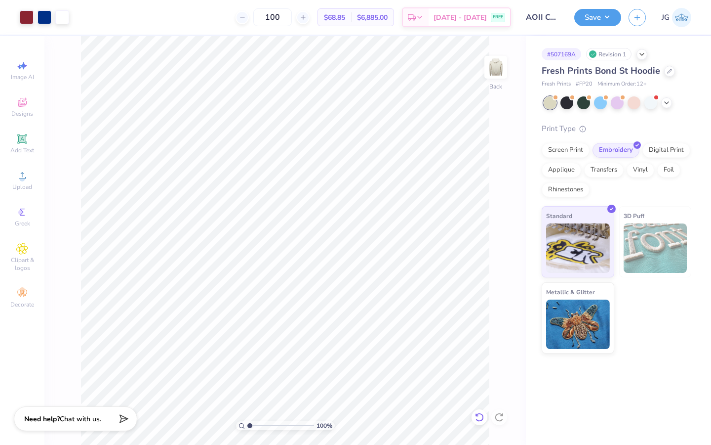
click at [481, 420] on icon at bounding box center [479, 417] width 8 height 9
click at [478, 421] on icon at bounding box center [480, 417] width 10 height 10
type input "4.86"
click at [478, 416] on icon at bounding box center [480, 417] width 10 height 10
click at [479, 415] on icon at bounding box center [480, 417] width 10 height 10
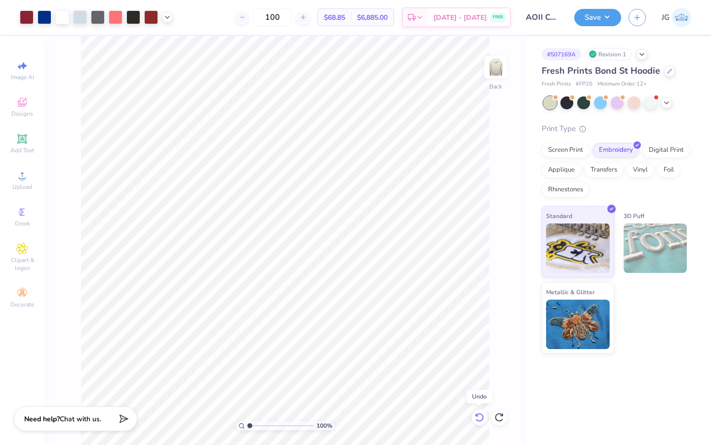
click at [483, 418] on icon at bounding box center [479, 417] width 8 height 9
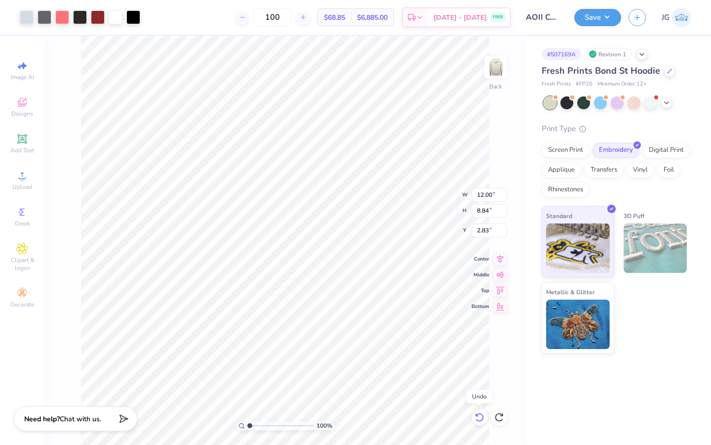
click at [483, 418] on icon at bounding box center [479, 417] width 8 height 9
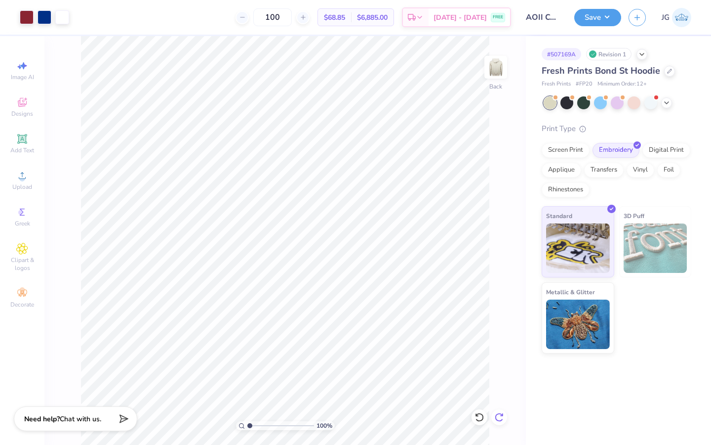
click at [505, 416] on div at bounding box center [500, 417] width 16 height 16
type input "0.50"
type input "0.73"
type input "0.90"
click at [481, 412] on icon at bounding box center [480, 417] width 10 height 10
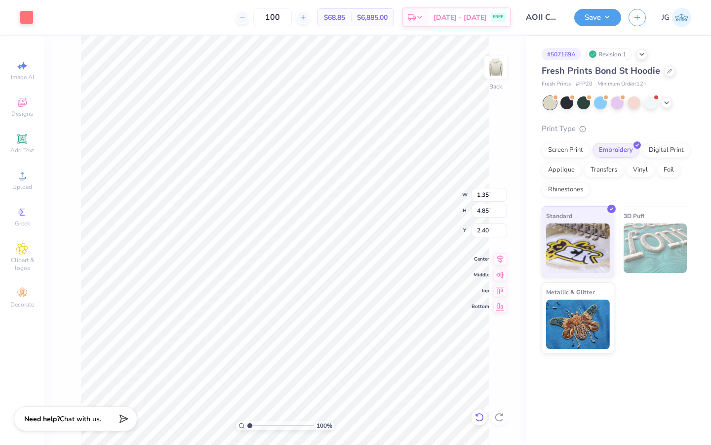
type input "2.08"
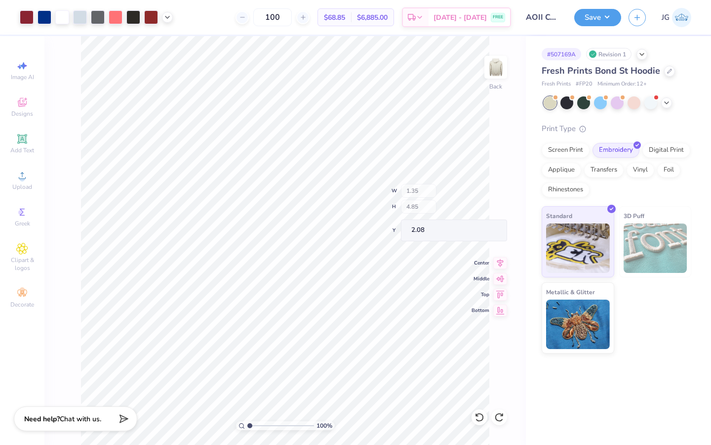
type input "1.23"
type input "8.53"
type input "0.71"
type input "2.06"
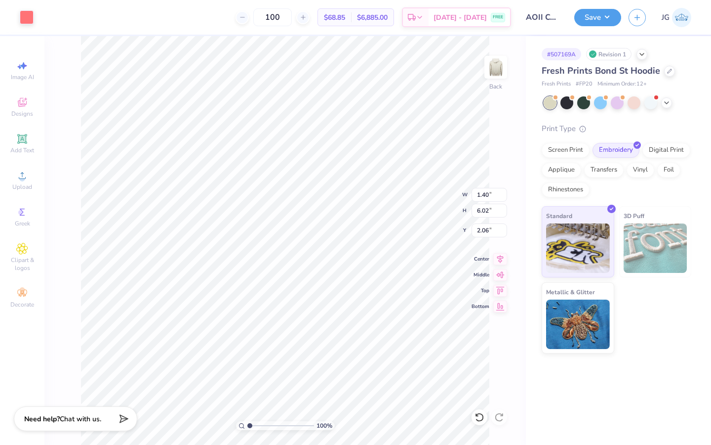
type input "10.56"
type input "7.37"
type input "1.28"
type input "1.26"
type input "4.17"
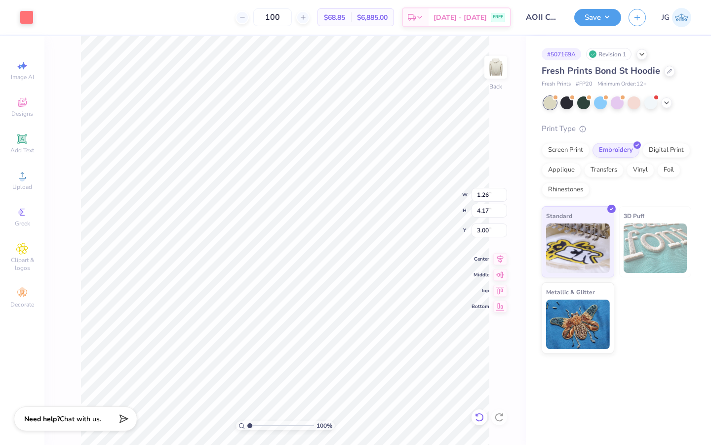
click at [476, 414] on icon at bounding box center [477, 414] width 2 height 2
type input "2.66"
type input "4.04"
type input "1.75"
type input "2.59"
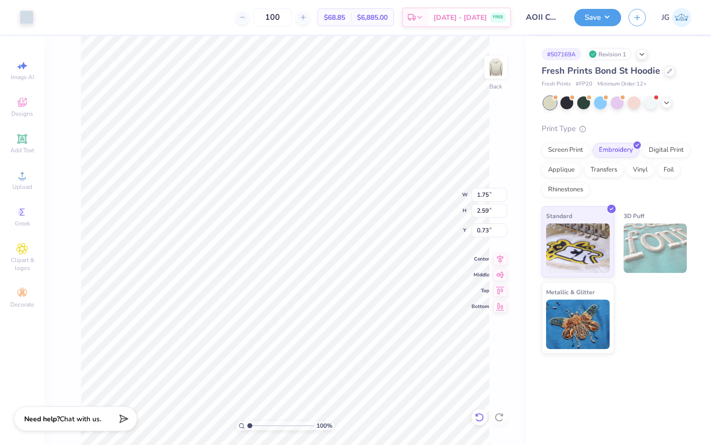
type input "0.87"
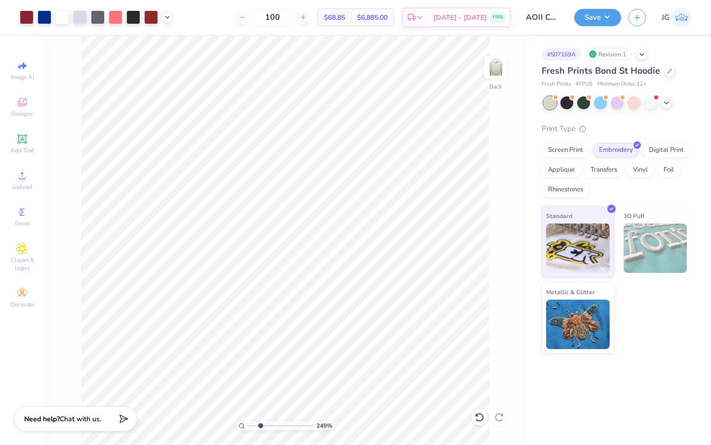
drag, startPoint x: 249, startPoint y: 425, endPoint x: 260, endPoint y: 408, distance: 21.1
type input "2.64"
click at [260, 421] on input "range" at bounding box center [281, 425] width 67 height 9
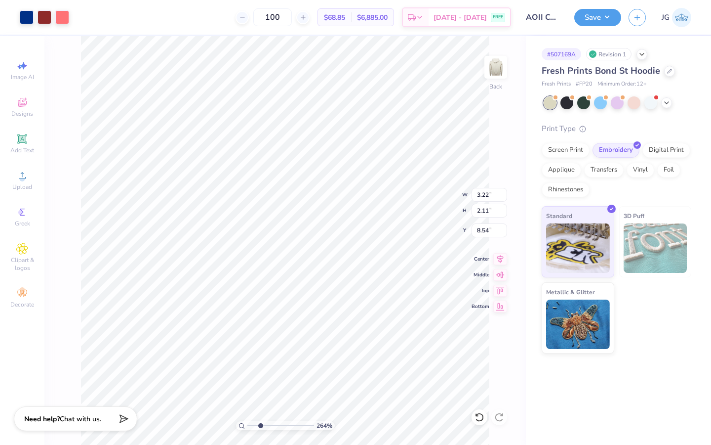
type input "10.25"
type input "0.58"
type input "0.22"
type input "9.11"
type input "8.99"
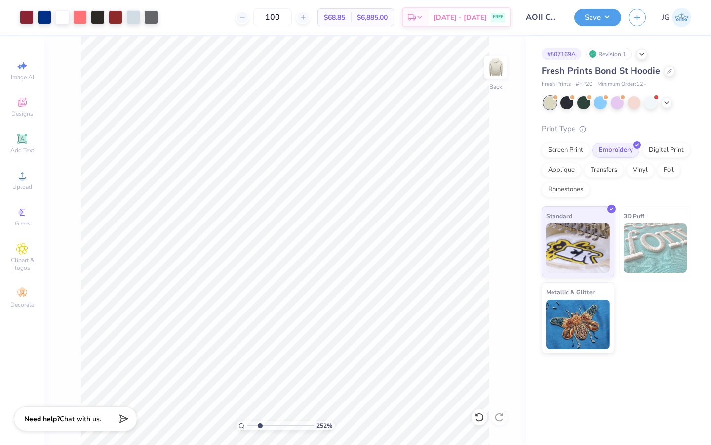
click at [259, 428] on input "range" at bounding box center [281, 425] width 67 height 9
drag, startPoint x: 259, startPoint y: 427, endPoint x: 302, endPoint y: 427, distance: 43.0
type input "8.98"
click at [302, 427] on input "range" at bounding box center [281, 425] width 67 height 9
type input "6.93"
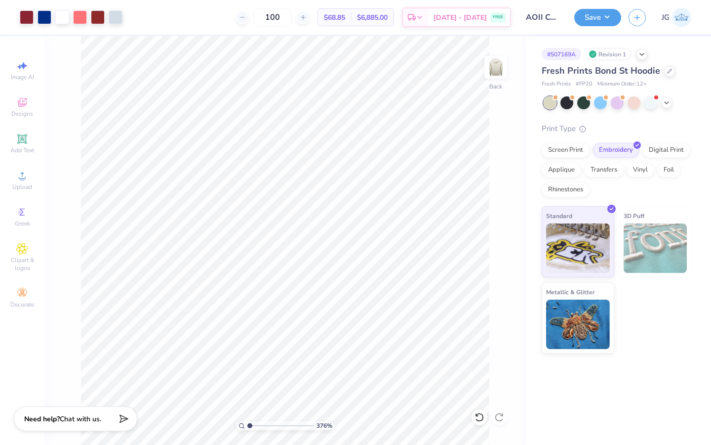
type input "1"
click at [207, 420] on div "376 %" at bounding box center [285, 240] width 409 height 409
type input "1.26"
type input "4.17"
click at [481, 415] on icon at bounding box center [480, 417] width 10 height 10
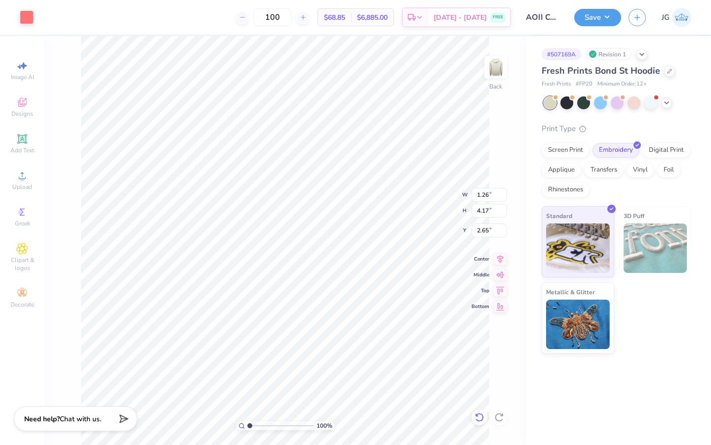
type input "2.66"
type input "10.56"
type input "7.37"
type input "1.28"
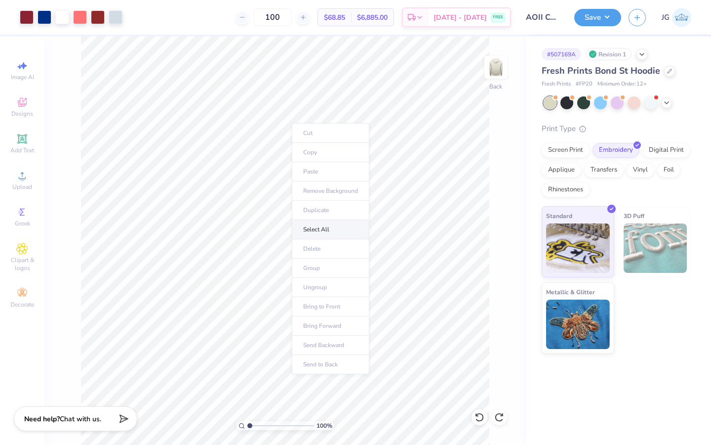
click at [324, 226] on li "Select All" at bounding box center [331, 229] width 78 height 19
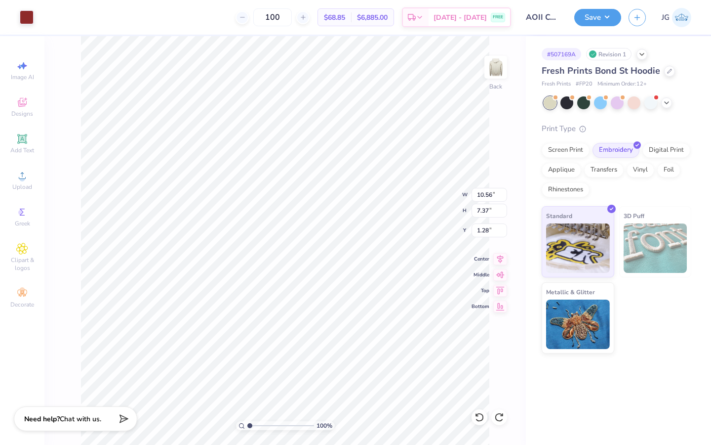
type input "4.68"
click at [293, 428] on li "Send to Back" at bounding box center [289, 432] width 78 height 19
click at [477, 417] on icon at bounding box center [480, 417] width 10 height 10
type input "1.25"
click at [477, 417] on icon at bounding box center [480, 417] width 10 height 10
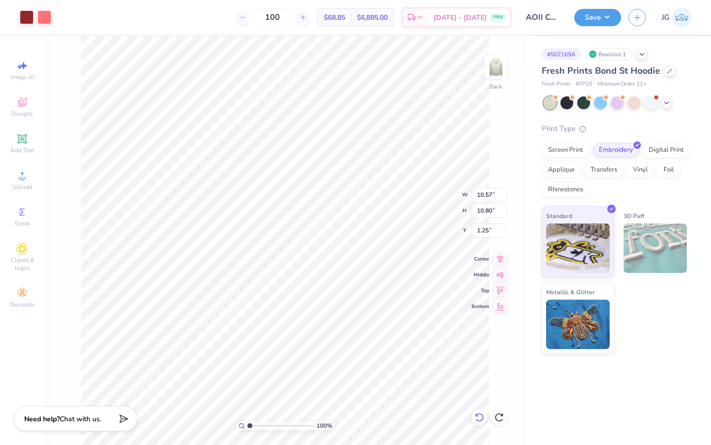
click at [477, 417] on icon at bounding box center [480, 417] width 10 height 10
type input "10.56"
type input "7.40"
click at [477, 417] on icon at bounding box center [480, 417] width 10 height 10
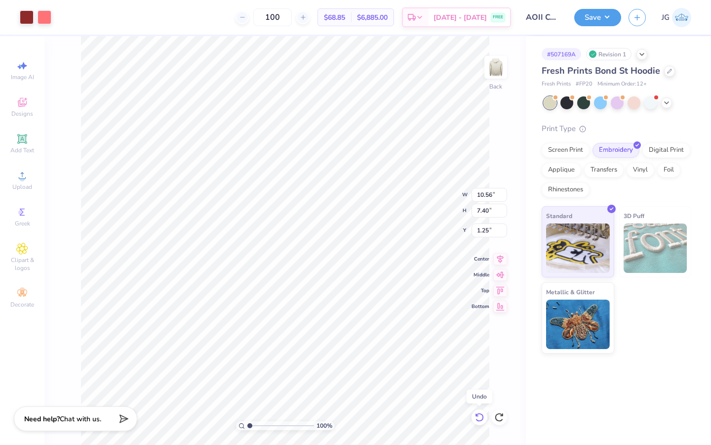
click at [477, 417] on icon at bounding box center [480, 417] width 10 height 10
type input "2.91"
type input "2.04"
type input "3.26"
type input "0.31"
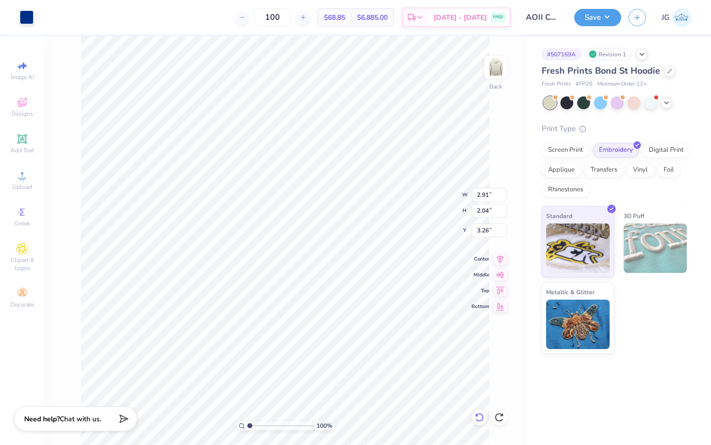
type input "0.85"
click at [475, 419] on icon at bounding box center [480, 417] width 10 height 10
type input "3.87"
click at [472, 293] on div "100 % Back W 0.31 0.31 " H 0.85 0.85 " Y 3.87 3.87 " Center Middle Top Bottom" at bounding box center [285, 240] width 482 height 409
type input "6.60"
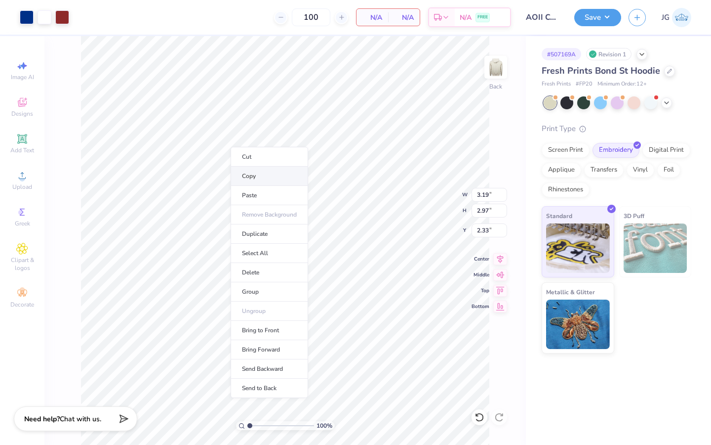
click at [252, 177] on li "Copy" at bounding box center [270, 175] width 78 height 19
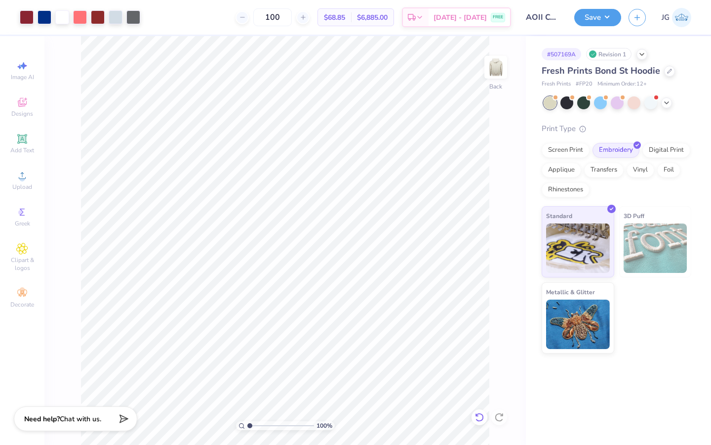
click at [474, 416] on div at bounding box center [480, 417] width 16 height 16
type input "10.31"
click at [279, 426] on input "range" at bounding box center [281, 425] width 67 height 9
type input "1"
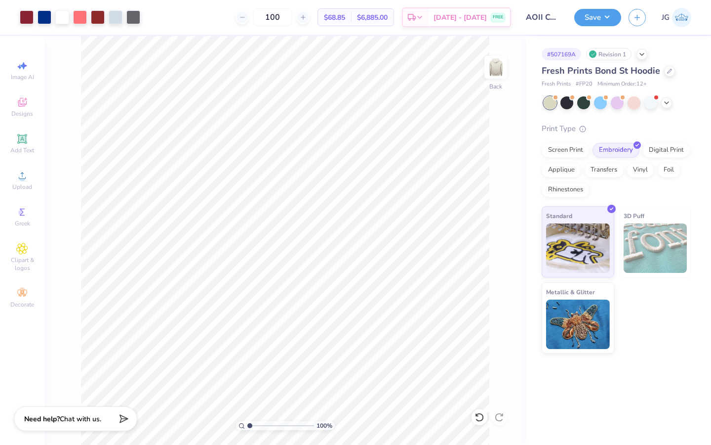
click at [218, 423] on div "100 %" at bounding box center [285, 240] width 409 height 409
type input "0.50"
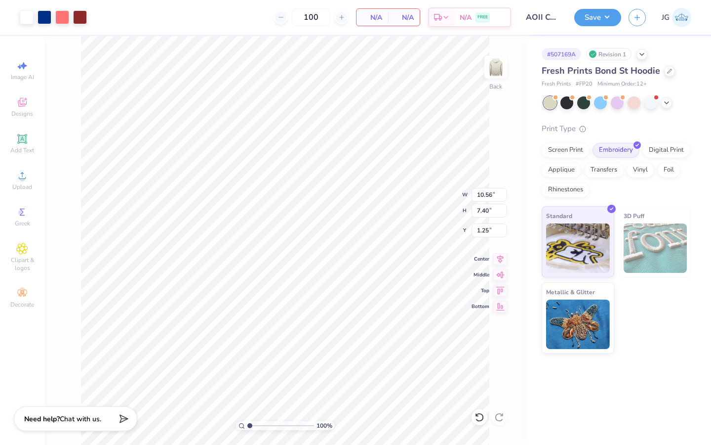
type input "3.55"
drag, startPoint x: 277, startPoint y: 424, endPoint x: 218, endPoint y: 423, distance: 58.3
click at [353, 403] on li "Send to Back" at bounding box center [341, 408] width 78 height 19
drag, startPoint x: 260, startPoint y: 423, endPoint x: 277, endPoint y: 422, distance: 16.8
click at [277, 422] on input "range" at bounding box center [281, 425] width 67 height 9
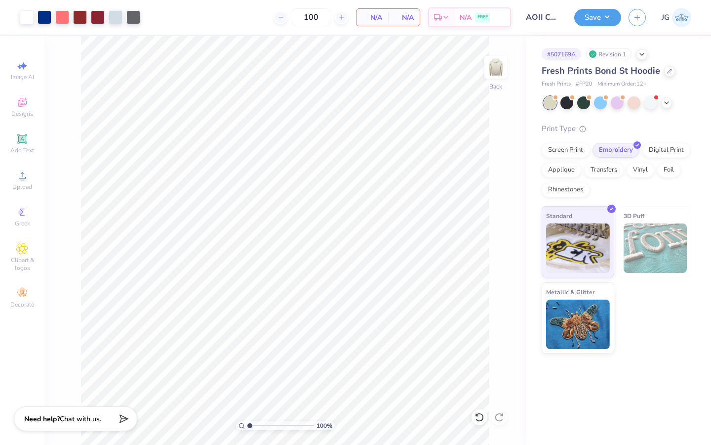
drag, startPoint x: 276, startPoint y: 427, endPoint x: 232, endPoint y: 421, distance: 43.9
type input "1"
click at [248, 421] on input "range" at bounding box center [281, 425] width 67 height 9
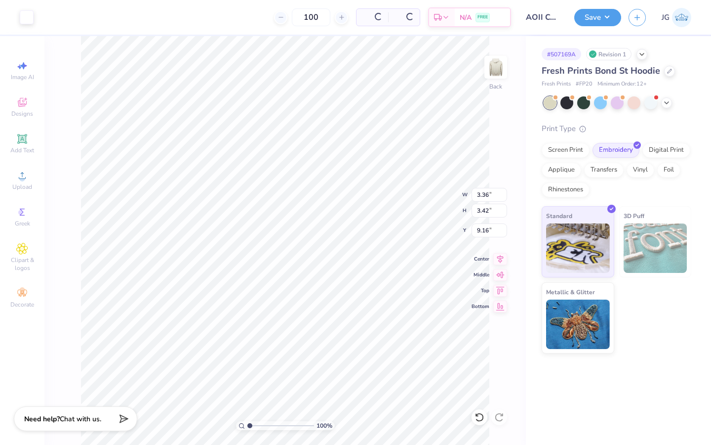
type input "9.16"
type input "11.54"
click at [26, 16] on div at bounding box center [27, 16] width 14 height 14
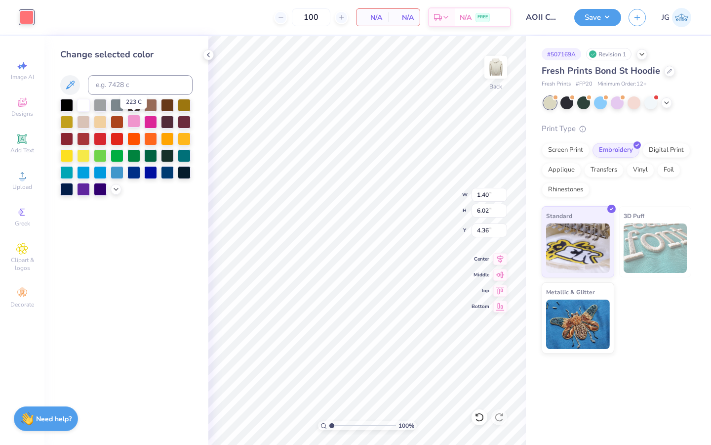
click at [131, 119] on div at bounding box center [133, 121] width 13 height 13
type input "1.35"
type input "4.85"
type input "4.38"
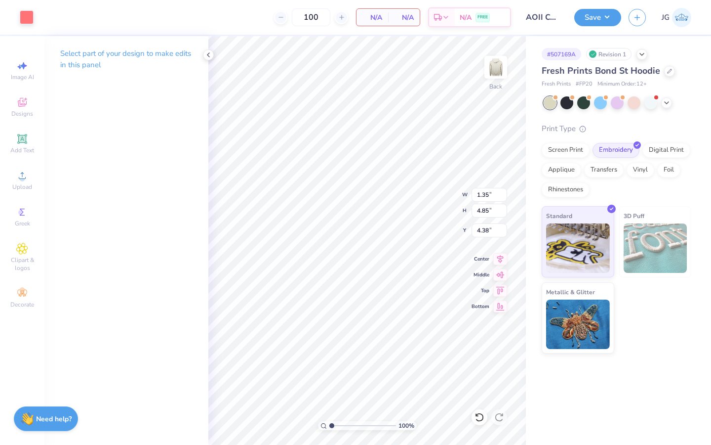
click at [124, 208] on div "Select part of your design to make edits in this panel" at bounding box center [126, 240] width 164 height 409
type input "1.40"
type input "6.02"
type input "4.55"
click at [30, 12] on div at bounding box center [27, 16] width 14 height 14
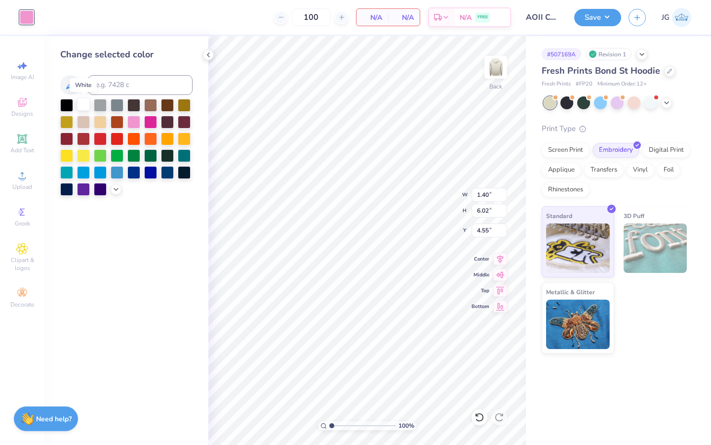
click at [85, 101] on div at bounding box center [83, 104] width 13 height 13
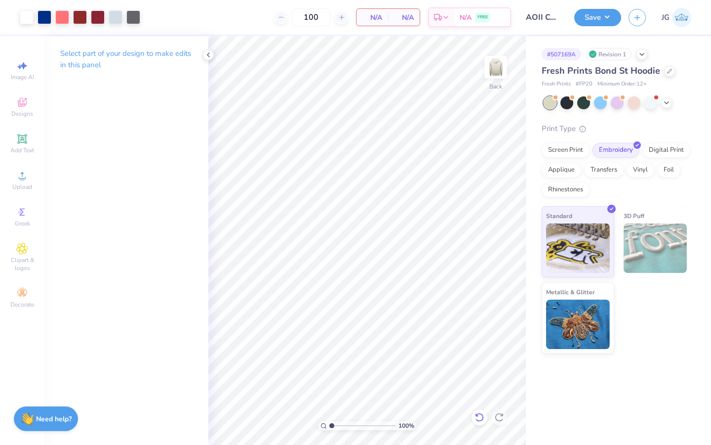
click at [478, 417] on icon at bounding box center [480, 417] width 10 height 10
click at [479, 417] on icon at bounding box center [480, 417] width 10 height 10
click at [173, 65] on p "Select part of your design to make edits in this panel" at bounding box center [126, 59] width 132 height 23
click at [185, 168] on div "Select part of your design to make edits in this panel" at bounding box center [126, 240] width 164 height 409
click at [478, 420] on icon at bounding box center [479, 417] width 8 height 9
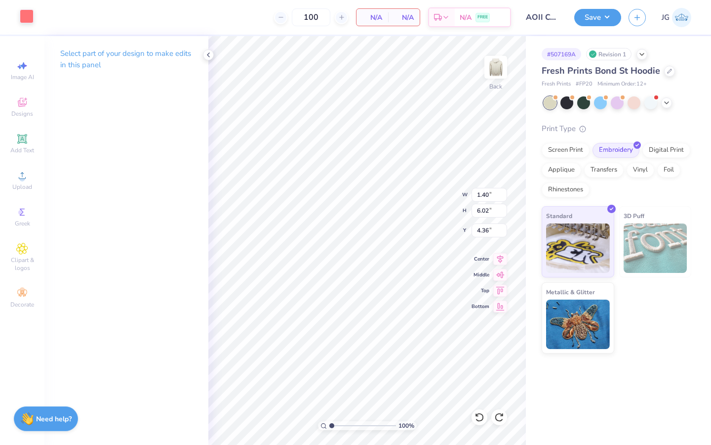
click at [27, 15] on div at bounding box center [27, 16] width 14 height 14
click at [66, 13] on div at bounding box center [62, 16] width 14 height 14
type input "4.40"
drag, startPoint x: 333, startPoint y: 426, endPoint x: 341, endPoint y: 426, distance: 8.4
type input "2.48"
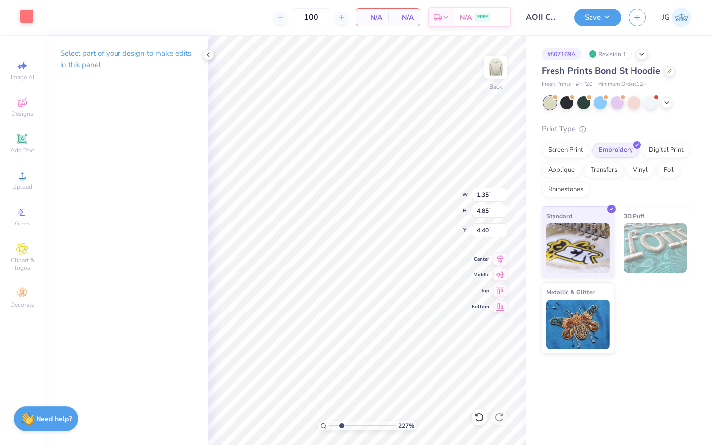
click at [341, 426] on input "range" at bounding box center [363, 425] width 67 height 9
type input "4.53"
type input "3.19"
click at [346, 424] on input "range" at bounding box center [363, 425] width 67 height 9
type input "1.39"
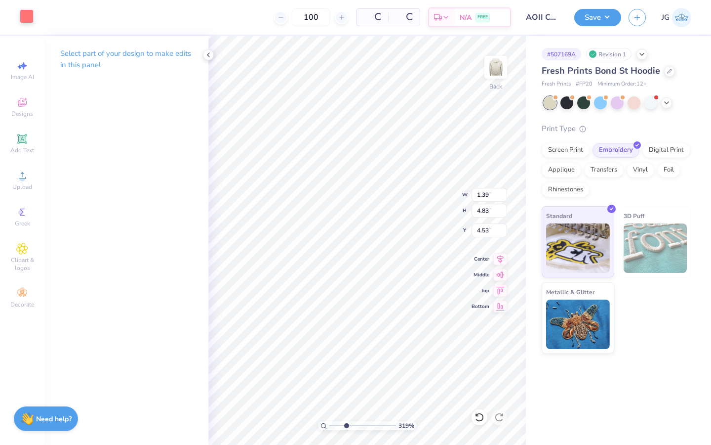
type input "4.83"
type input "4.54"
type input "1.40"
type input "6.02"
type input "4.36"
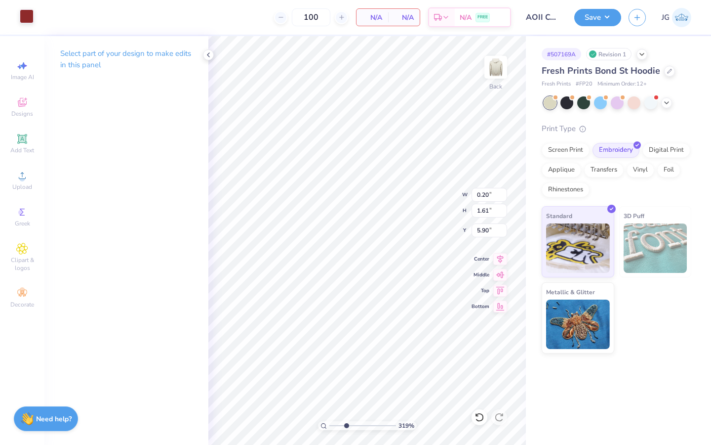
type input "5.95"
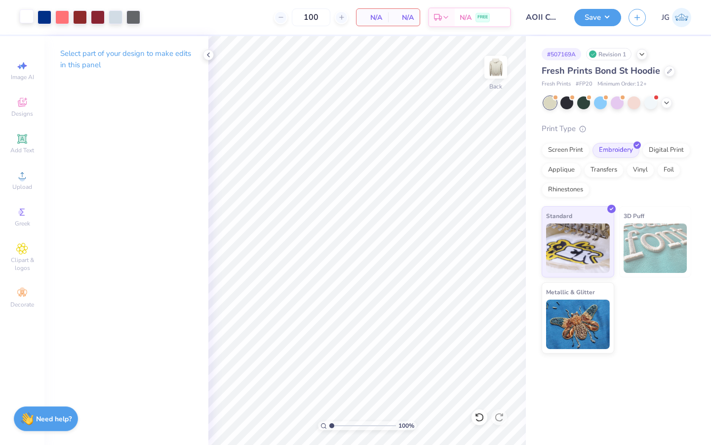
drag, startPoint x: 344, startPoint y: 425, endPoint x: 313, endPoint y: 425, distance: 31.1
type input "1"
click at [330, 425] on input "range" at bounding box center [363, 425] width 67 height 9
click at [64, 23] on div at bounding box center [62, 16] width 14 height 14
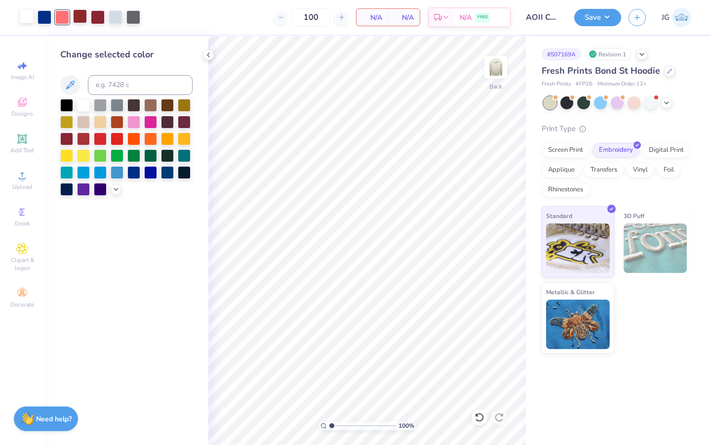
click at [74, 13] on div at bounding box center [80, 16] width 14 height 14
click at [132, 121] on div at bounding box center [133, 121] width 13 height 13
click at [101, 20] on div at bounding box center [98, 16] width 14 height 14
click at [132, 124] on div at bounding box center [133, 121] width 13 height 13
click at [64, 17] on div at bounding box center [62, 16] width 14 height 14
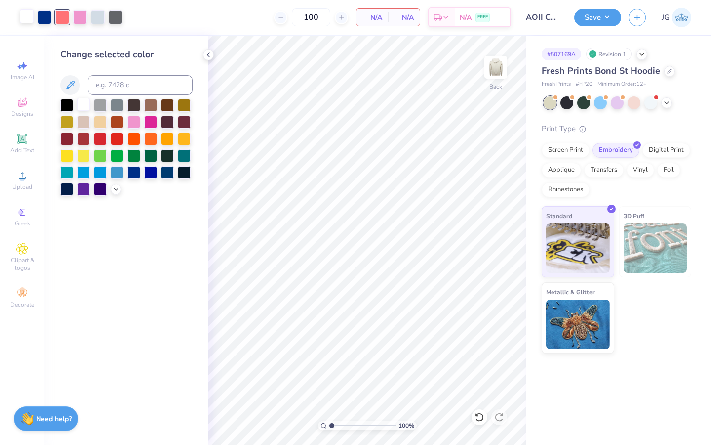
click at [84, 102] on div at bounding box center [83, 104] width 13 height 13
click at [47, 15] on div at bounding box center [45, 16] width 14 height 14
click at [114, 188] on icon at bounding box center [116, 188] width 8 height 8
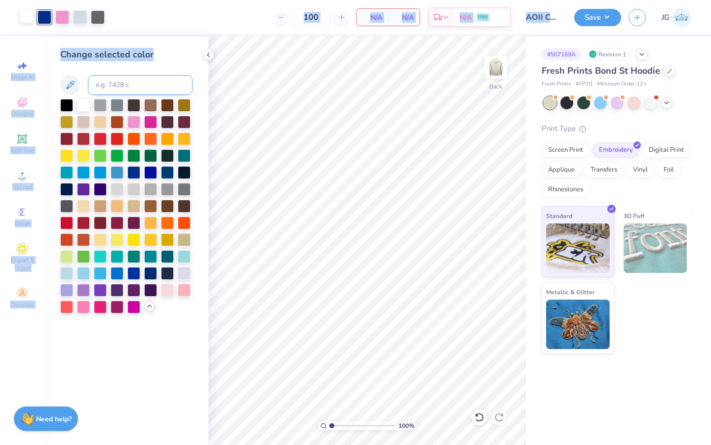
drag, startPoint x: 82, startPoint y: 19, endPoint x: 127, endPoint y: 81, distance: 76.7
click at [128, 81] on div "Art colors 100 N/A Per Item N/A Total Est. Delivery N/A FREE Design Title AOII …" at bounding box center [355, 222] width 711 height 445
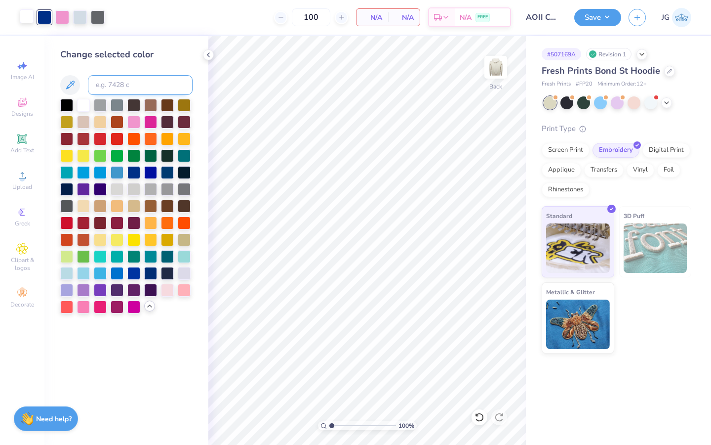
click at [127, 81] on input at bounding box center [140, 85] width 105 height 20
type input "642"
click at [66, 276] on div at bounding box center [66, 272] width 13 height 13
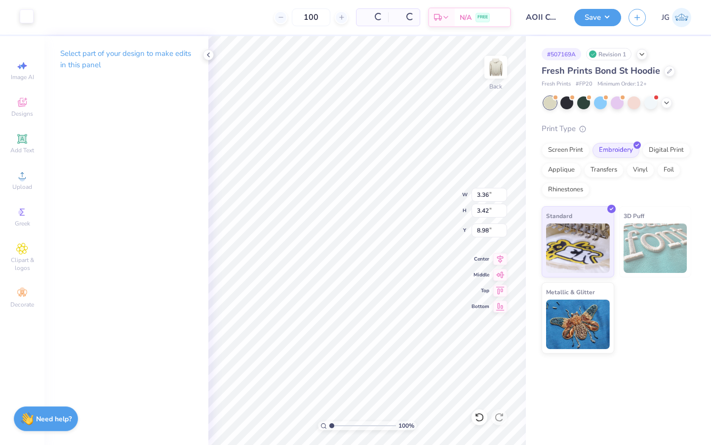
type input "8.98"
type input "2.26"
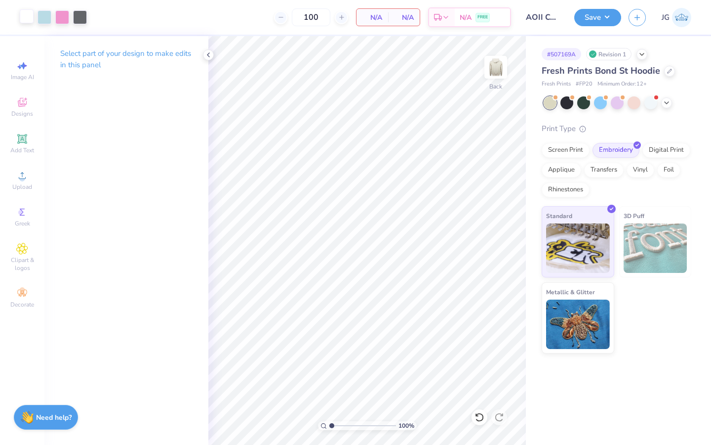
click at [54, 416] on strong "Need help?" at bounding box center [54, 417] width 36 height 9
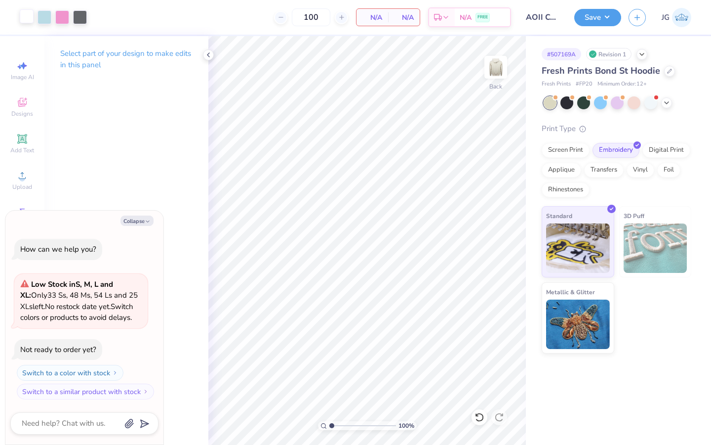
click at [387, 18] on div "N/A Per Item" at bounding box center [373, 17] width 32 height 17
click at [191, 132] on div "Art colors 100 N/A Per Item N/A Total Est. Delivery N/A FREE Design Title AOII …" at bounding box center [355, 222] width 711 height 445
type textarea "x"
type input "3.73"
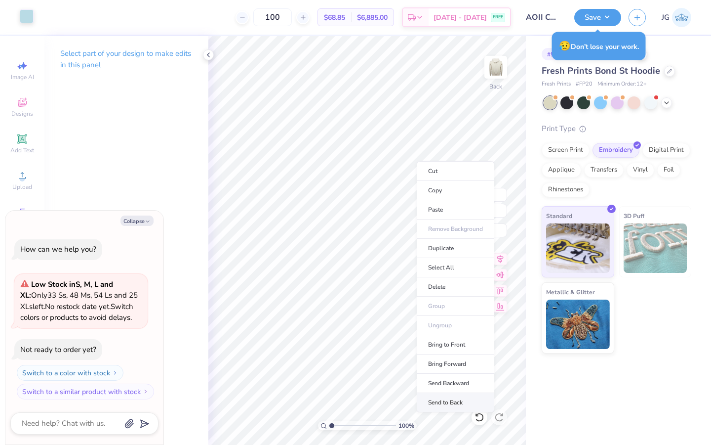
click at [464, 400] on li "Send to Back" at bounding box center [456, 402] width 78 height 19
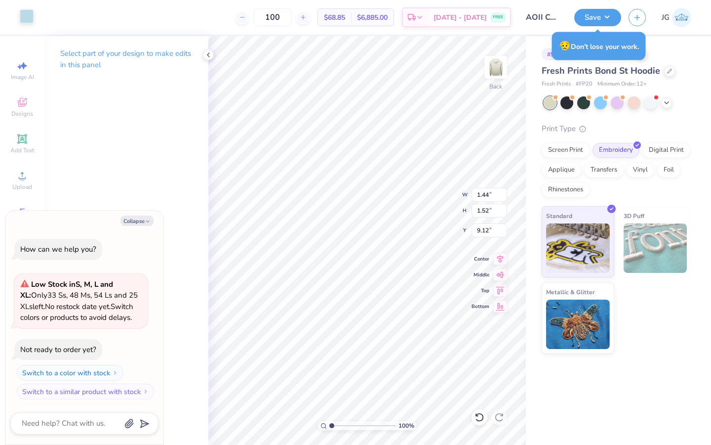
type textarea "x"
type input "9.16"
type textarea "x"
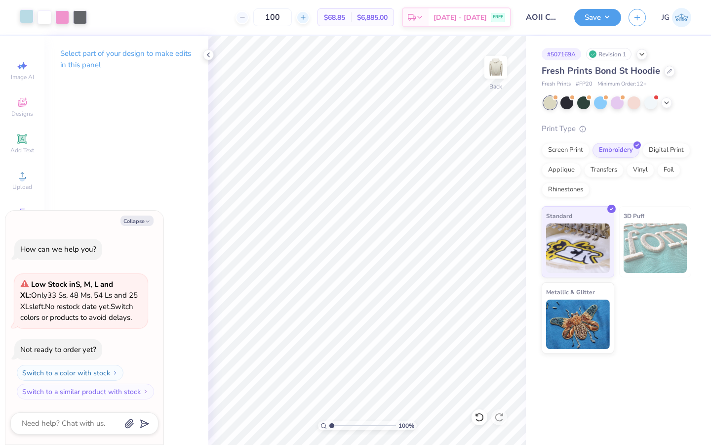
click at [310, 16] on div at bounding box center [302, 17] width 13 height 13
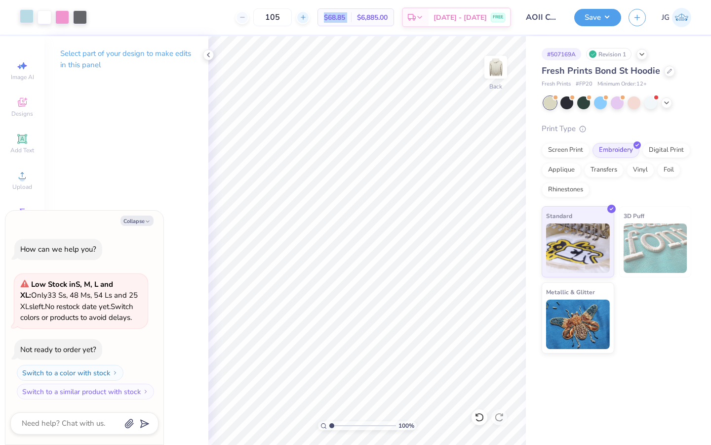
click at [310, 16] on div at bounding box center [302, 17] width 13 height 13
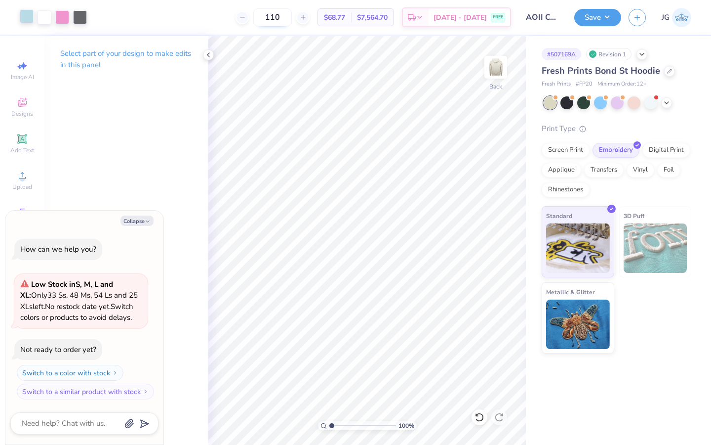
click at [292, 17] on input "110" at bounding box center [272, 17] width 39 height 18
type input "1"
click at [288, 17] on input "200" at bounding box center [268, 17] width 39 height 18
type input "2"
type input "300"
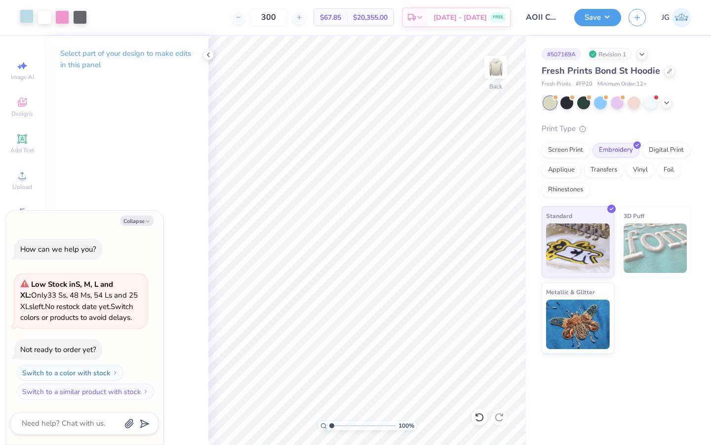
drag, startPoint x: 295, startPoint y: 20, endPoint x: 240, endPoint y: 8, distance: 56.6
click at [239, 8] on div "300 $67.85 Per Item $20,355.00 Total Est. Delivery Aug 28 - 31 FREE" at bounding box center [302, 17] width 417 height 35
click at [563, 155] on div "Screen Print" at bounding box center [566, 148] width 48 height 15
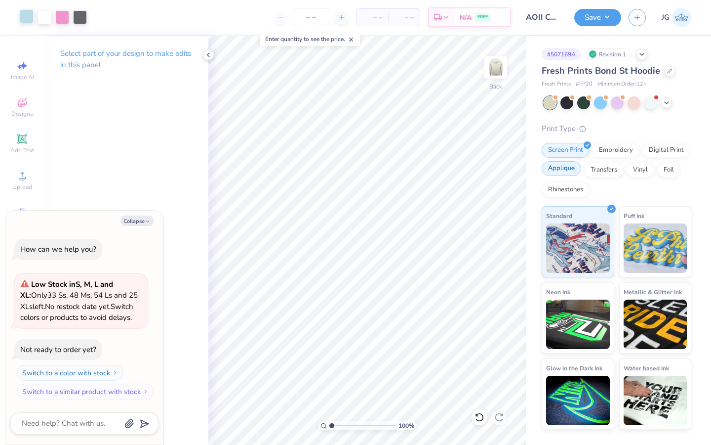
click at [566, 169] on div "Applique" at bounding box center [562, 168] width 40 height 15
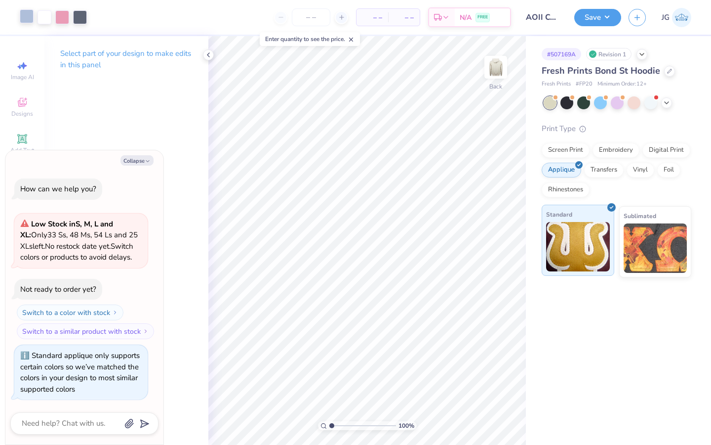
click at [588, 237] on img at bounding box center [578, 246] width 64 height 49
type textarea "x"
click at [379, 21] on span "– –" at bounding box center [373, 17] width 20 height 10
click at [317, 38] on div "Enter quantity to see the price." at bounding box center [310, 39] width 100 height 14
click at [313, 21] on input "number" at bounding box center [311, 17] width 39 height 18
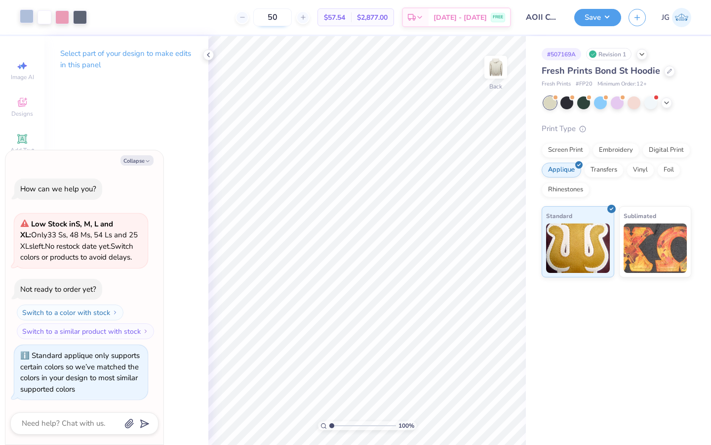
click at [292, 18] on input "50" at bounding box center [272, 17] width 39 height 18
type input "5"
click at [288, 17] on input "1000" at bounding box center [268, 17] width 39 height 18
type input "100"
type textarea "x"
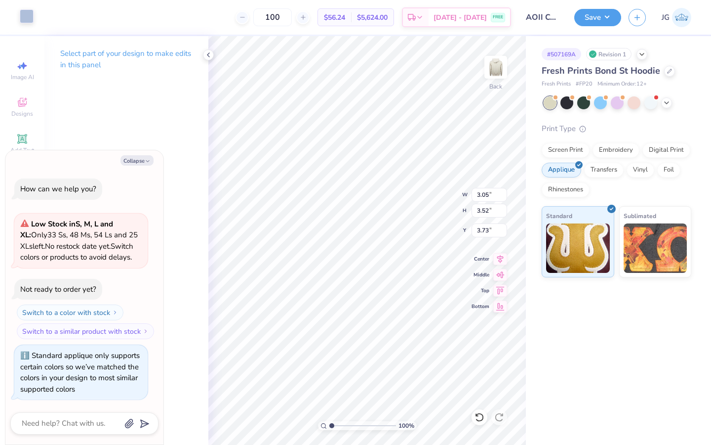
type input "3.41"
click at [83, 19] on div at bounding box center [80, 16] width 14 height 14
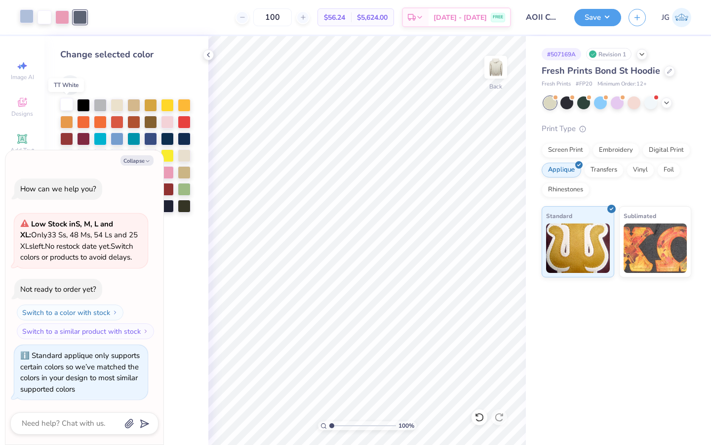
click at [67, 106] on div at bounding box center [66, 104] width 13 height 13
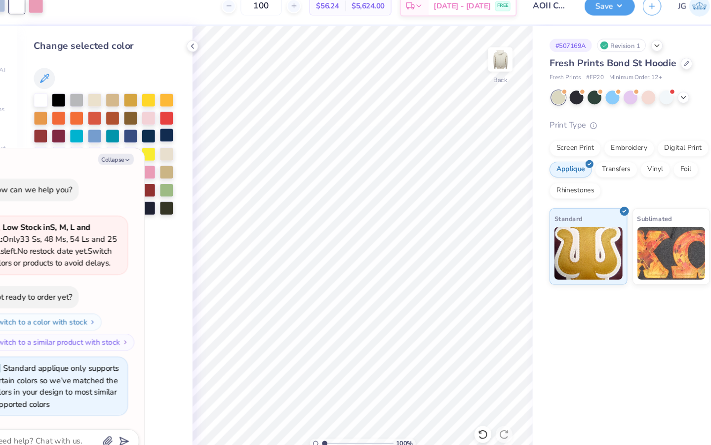
type textarea "x"
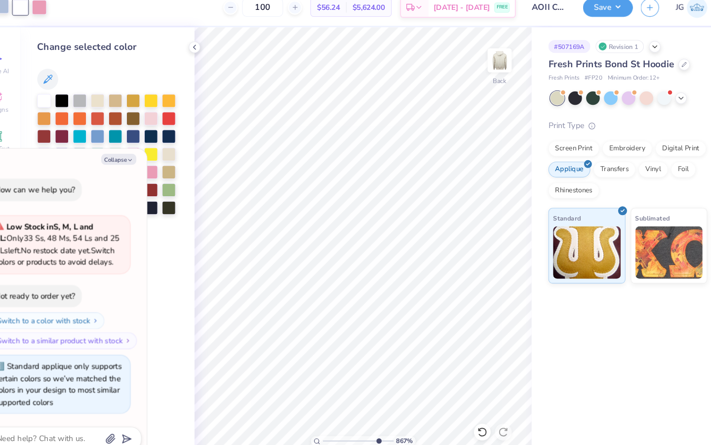
drag, startPoint x: 332, startPoint y: 424, endPoint x: 379, endPoint y: 421, distance: 47.6
type input "8.37"
click at [380, 423] on input "range" at bounding box center [363, 425] width 67 height 9
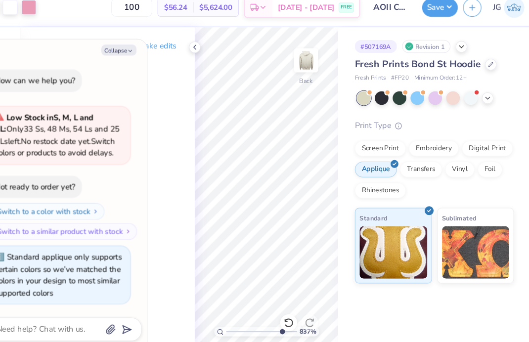
type textarea "x"
type input "1"
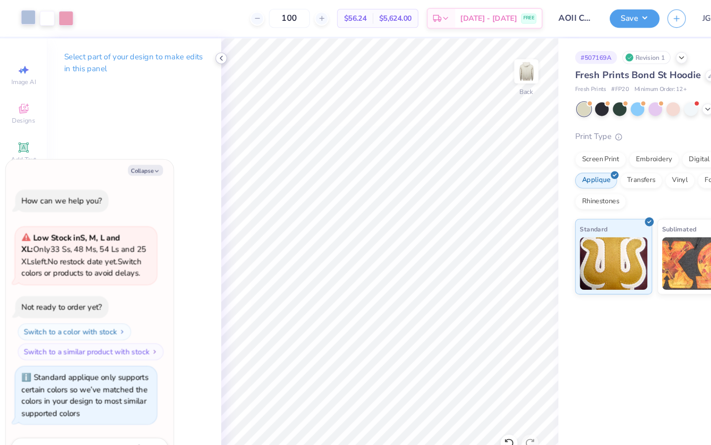
click at [211, 54] on icon at bounding box center [209, 55] width 8 height 8
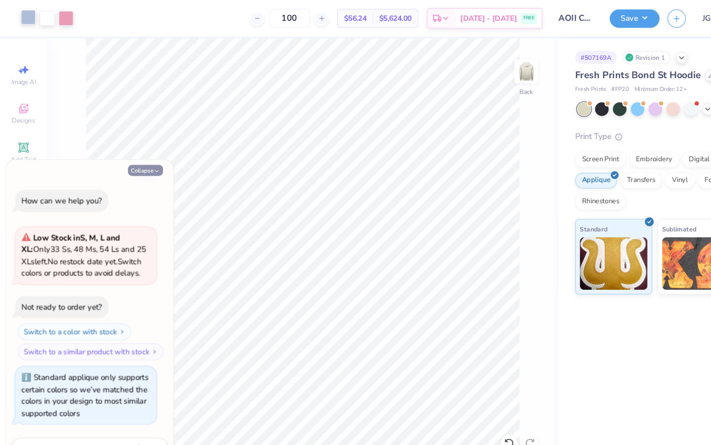
click at [132, 160] on button "Collapse" at bounding box center [137, 160] width 33 height 10
type textarea "x"
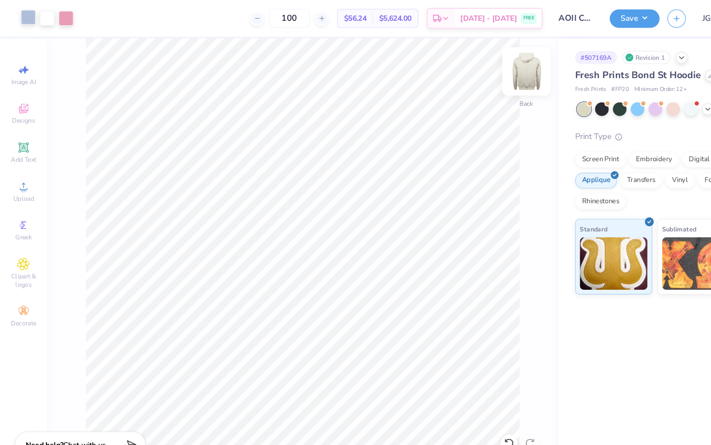
click at [496, 77] on img at bounding box center [496, 67] width 40 height 40
click at [17, 143] on icon at bounding box center [21, 138] width 9 height 9
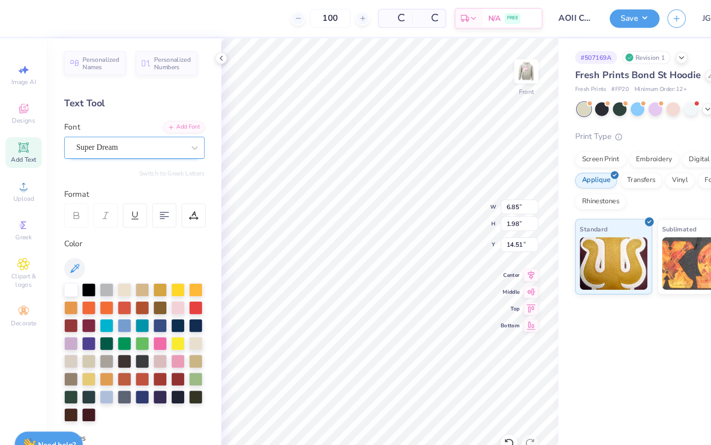
click at [95, 135] on div "Super Dream" at bounding box center [123, 138] width 104 height 15
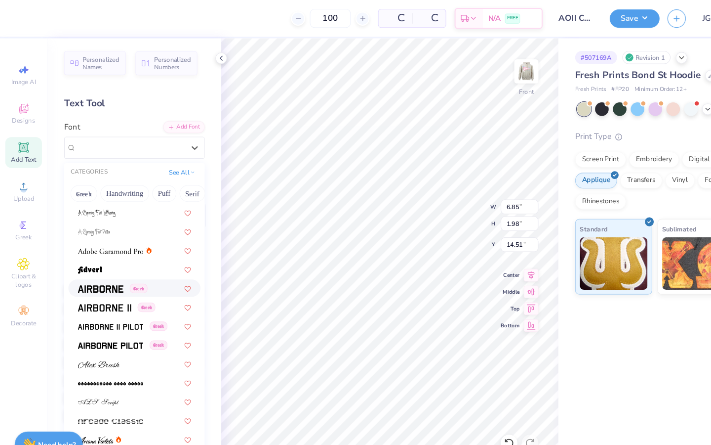
scroll to position [106, 0]
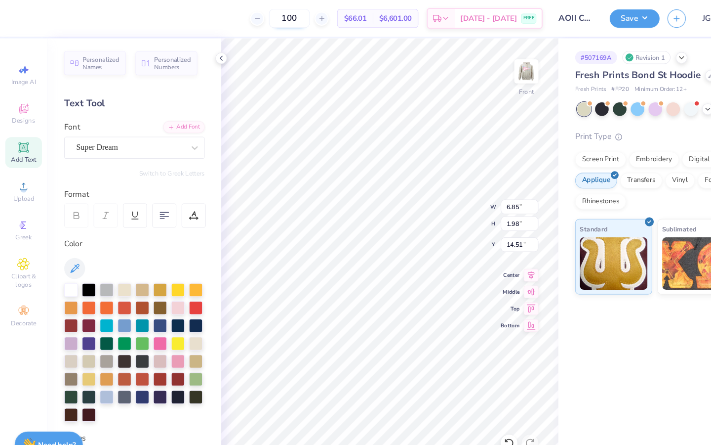
click at [292, 20] on input "100" at bounding box center [272, 17] width 39 height 18
type input "1"
type input "65"
click at [497, 73] on img at bounding box center [496, 67] width 40 height 40
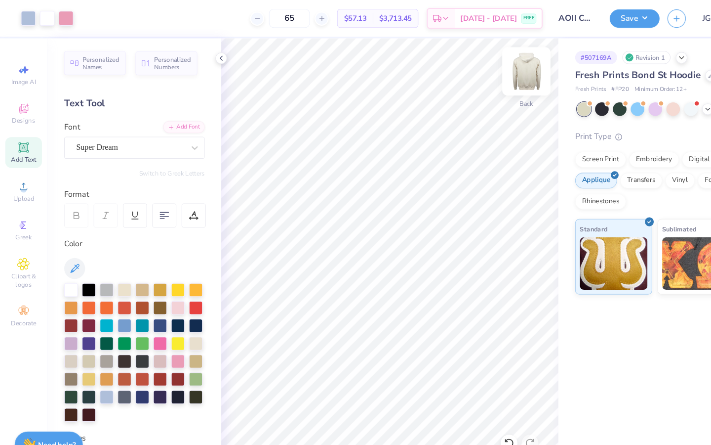
click at [491, 73] on img at bounding box center [496, 67] width 40 height 40
click at [615, 151] on div "Embroidery" at bounding box center [616, 148] width 47 height 15
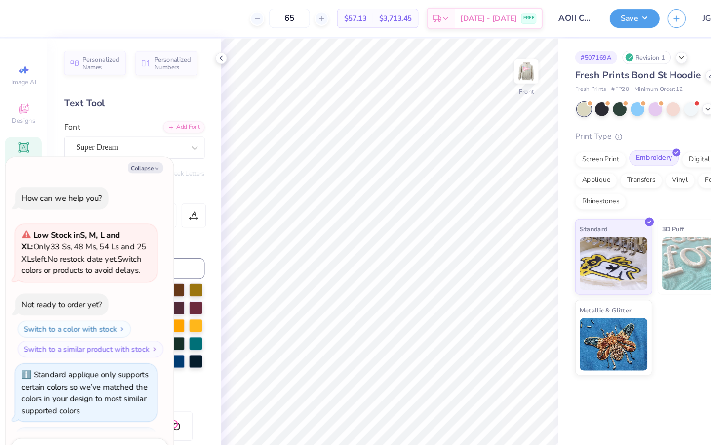
scroll to position [58, 0]
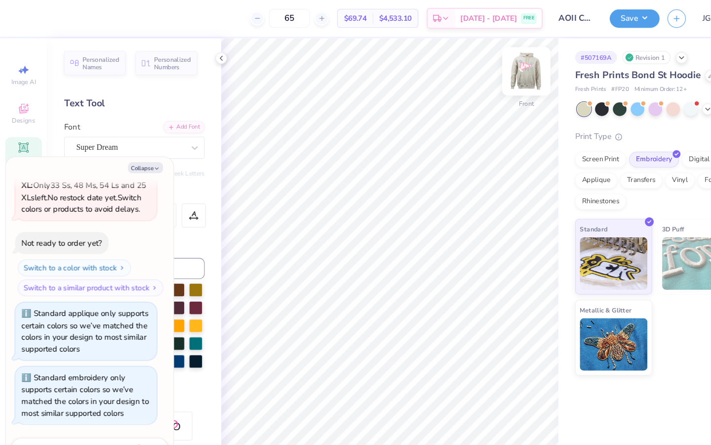
click at [498, 76] on img at bounding box center [496, 67] width 40 height 40
click at [561, 169] on div "Applique" at bounding box center [562, 168] width 40 height 15
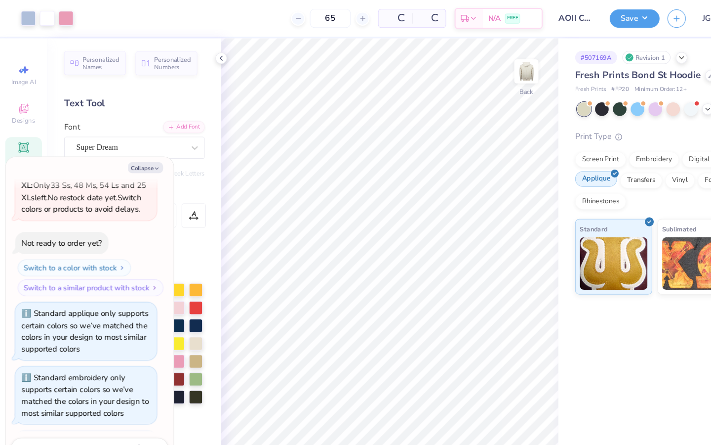
scroll to position [118, 0]
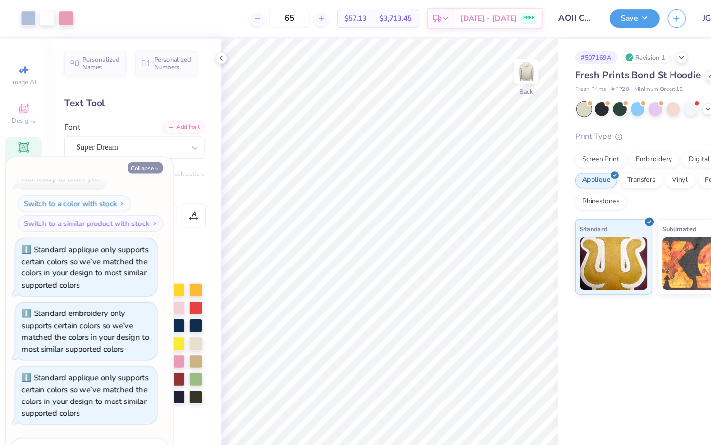
click at [138, 158] on button "Collapse" at bounding box center [137, 158] width 33 height 10
type textarea "x"
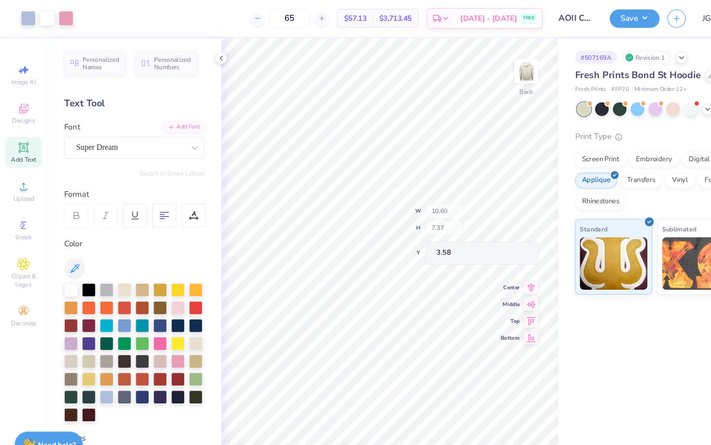
click at [445, 210] on div "100 % Back W 10.60 H 7.37 Y 3.58 Center Middle Top Bottom" at bounding box center [367, 240] width 318 height 409
click at [292, 16] on input "65" at bounding box center [272, 17] width 39 height 18
type input "6"
click at [292, 16] on input "75" at bounding box center [272, 17] width 39 height 18
type input "7"
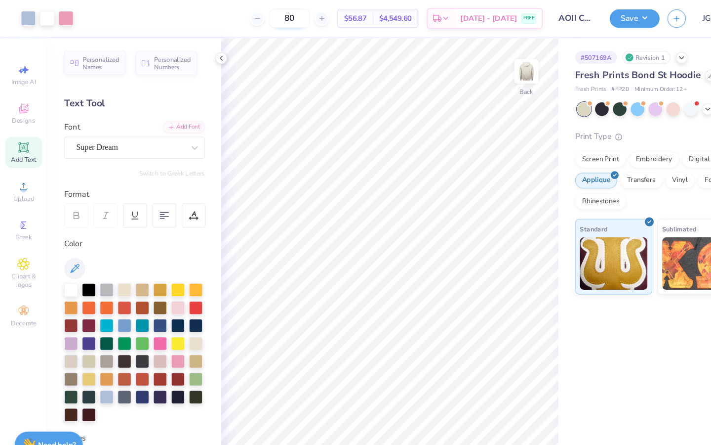
click at [292, 21] on input "80" at bounding box center [272, 17] width 39 height 18
type input "8"
click at [292, 21] on input "90" at bounding box center [272, 17] width 39 height 18
type input "9"
click at [292, 16] on input "65" at bounding box center [272, 17] width 39 height 18
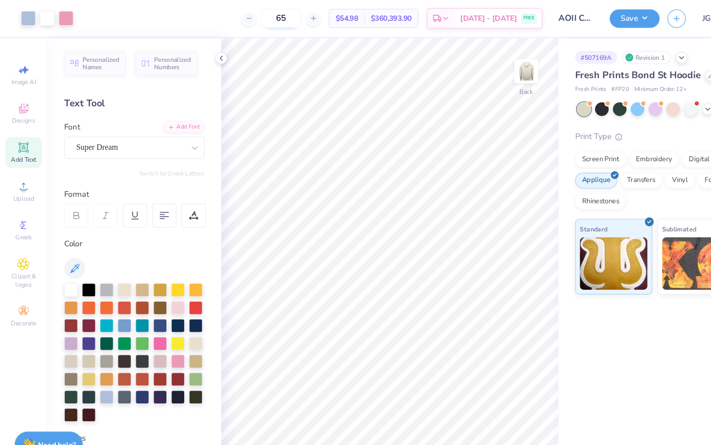
type input "6"
type input "55"
click at [598, 16] on button "Save" at bounding box center [598, 15] width 47 height 17
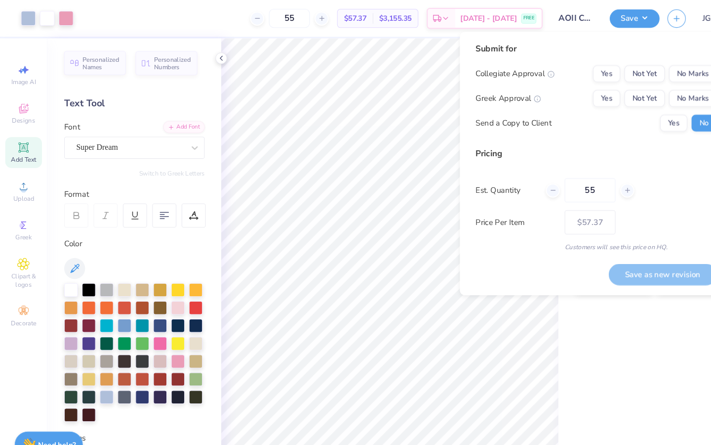
scroll to position [0, 0]
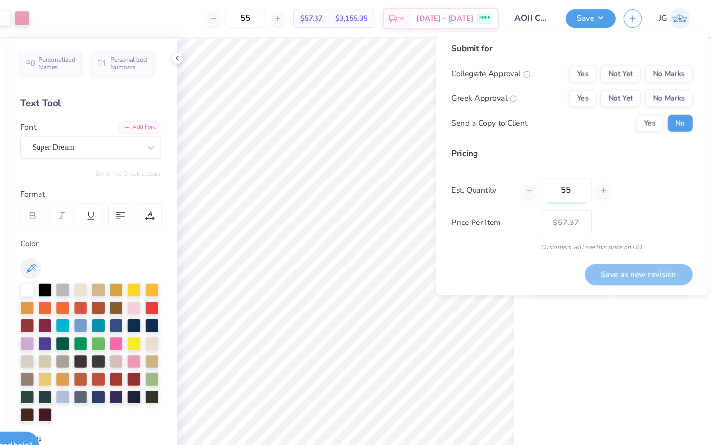
click at [584, 183] on input "55" at bounding box center [575, 179] width 48 height 23
click at [623, 72] on button "Not Yet" at bounding box center [626, 70] width 38 height 16
click at [628, 90] on button "Not Yet" at bounding box center [626, 93] width 38 height 16
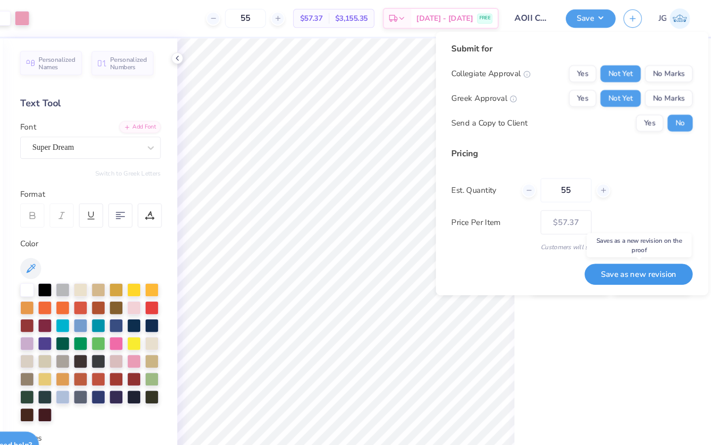
click at [632, 262] on button "Save as new revision" at bounding box center [643, 258] width 102 height 20
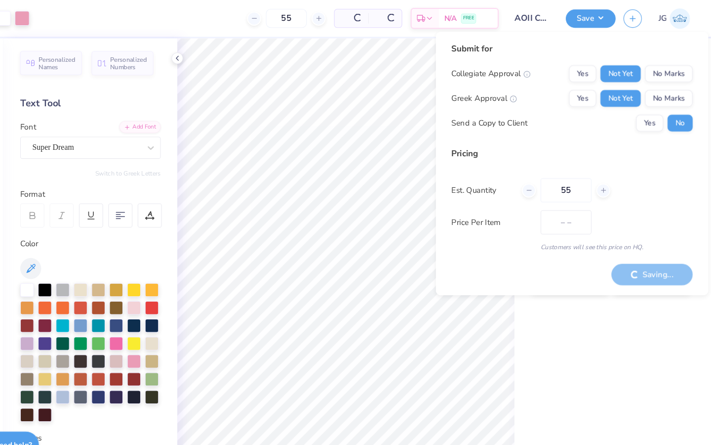
type input "$57.37"
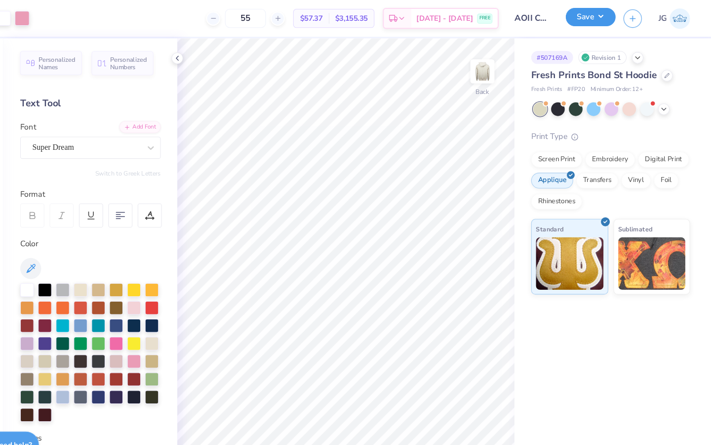
click at [596, 19] on button "Save" at bounding box center [598, 15] width 47 height 17
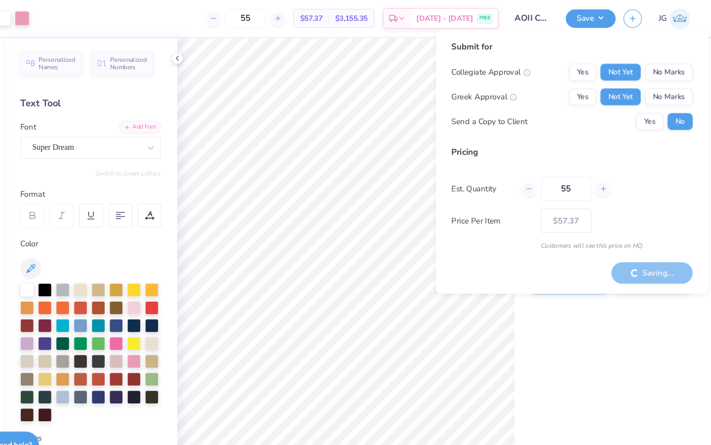
click at [642, 259] on div "Saving..." at bounding box center [656, 257] width 77 height 20
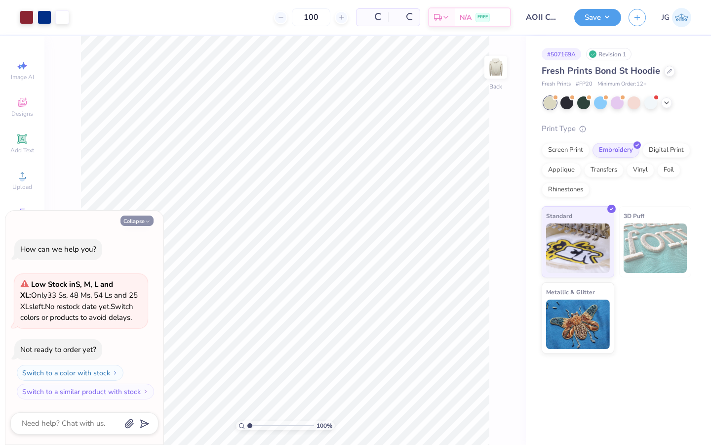
click at [139, 220] on button "Collapse" at bounding box center [137, 220] width 33 height 10
type textarea "x"
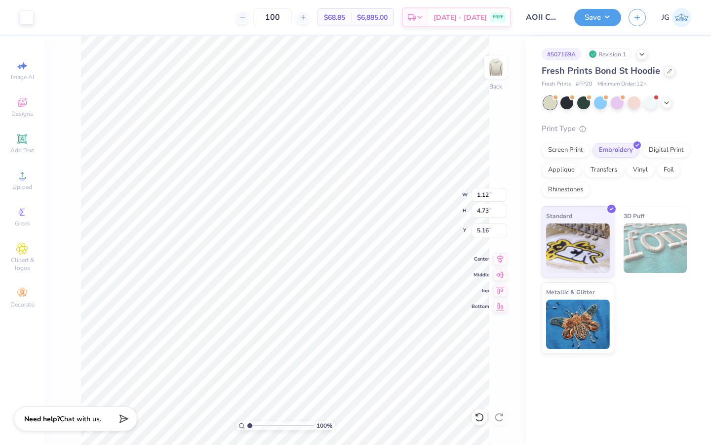
type input "1.13"
type input "5.69"
type input "4.76"
click at [481, 414] on icon at bounding box center [480, 417] width 10 height 10
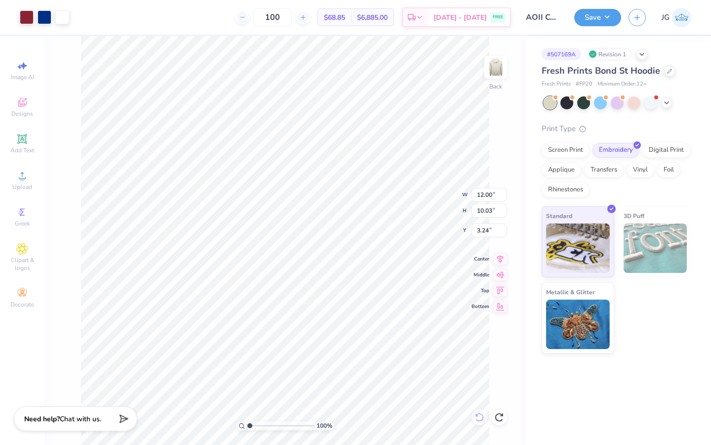
type input "3.00"
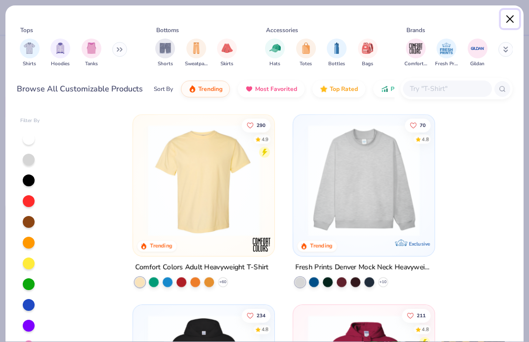
click at [508, 22] on button "Close" at bounding box center [509, 19] width 19 height 19
type textarea "x"
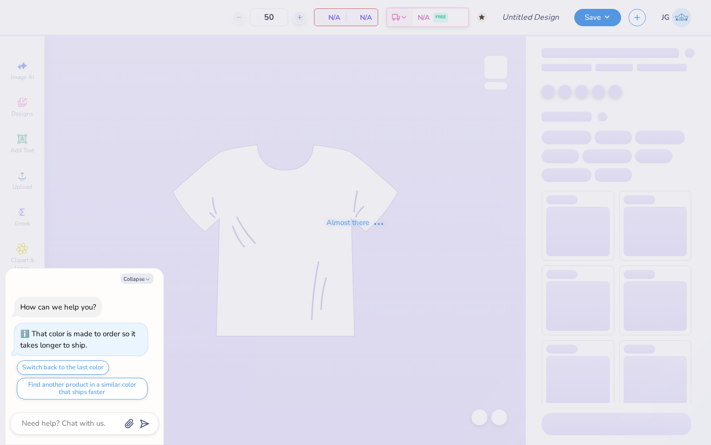
type textarea "x"
type input "Illmazing Shorts"
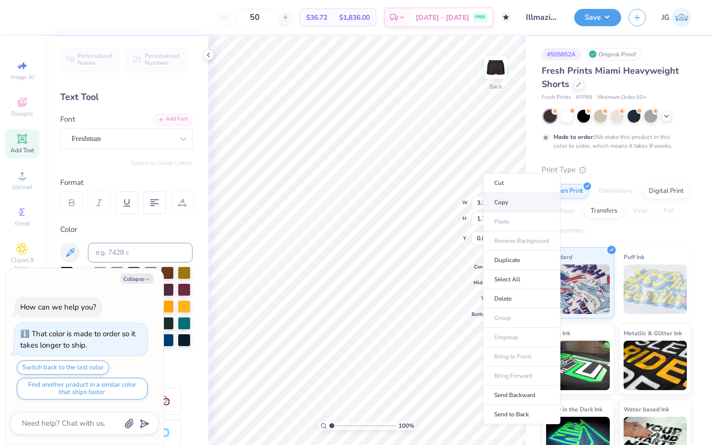
click at [507, 200] on li "Copy" at bounding box center [522, 202] width 78 height 19
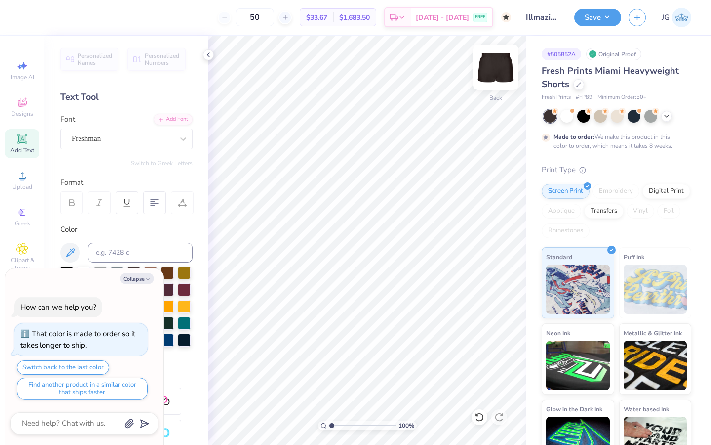
click at [496, 62] on img at bounding box center [496, 67] width 40 height 40
click at [208, 55] on icon at bounding box center [209, 55] width 8 height 8
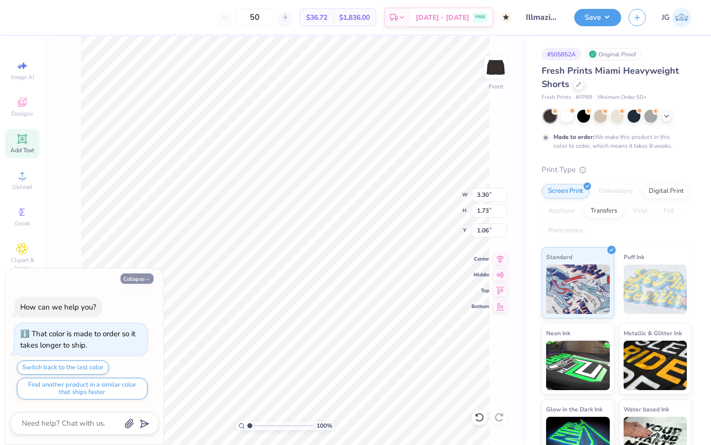
click at [121, 283] on body "50 $36.72 Per Item $1,836.00 Total Est. Delivery [DATE] - [DATE] FREE Design Ti…" at bounding box center [355, 222] width 711 height 445
type textarea "x"
type input "6.01"
type input "3.15"
type textarea "x"
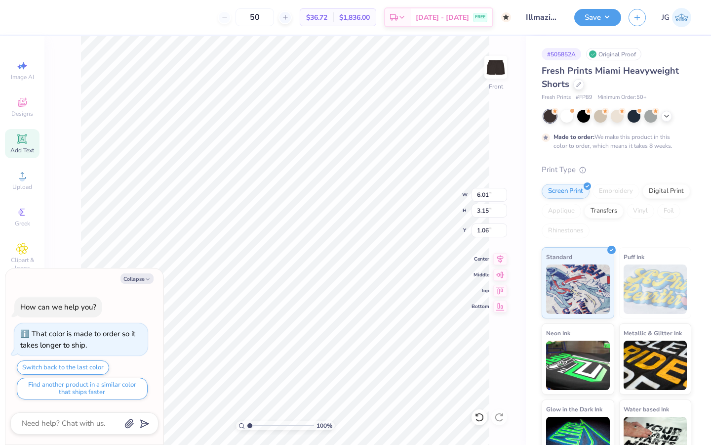
click at [73, 431] on div at bounding box center [84, 423] width 148 height 22
click at [71, 423] on textarea at bounding box center [71, 422] width 100 height 13
type textarea "s"
type textarea "x"
type textarea "sp"
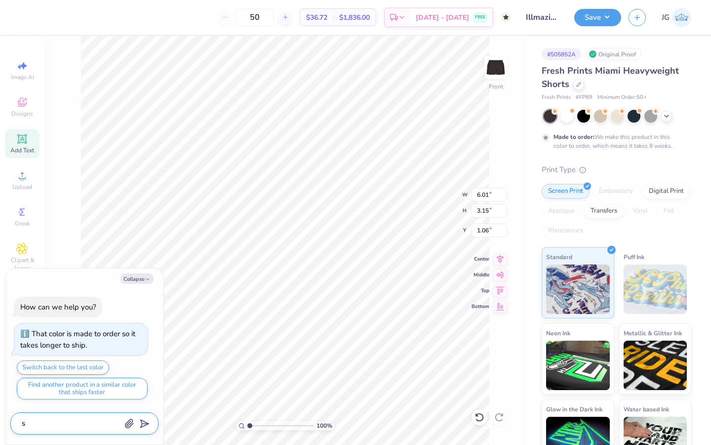
type textarea "x"
type textarea "spl"
type textarea "x"
type textarea "spli"
type textarea "x"
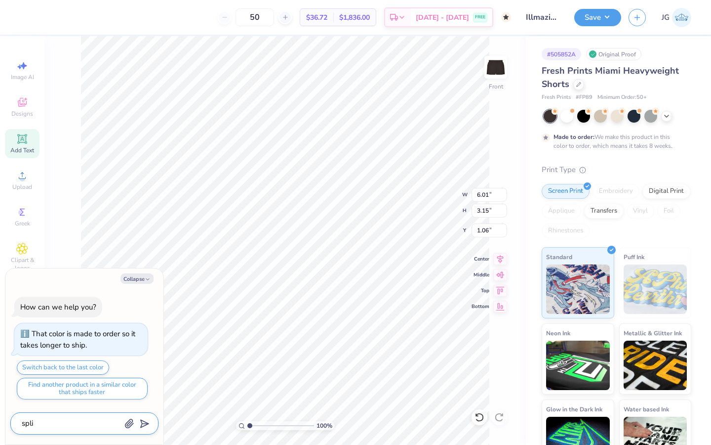
type textarea "splie"
type textarea "x"
type textarea "spli"
type textarea "x"
type textarea "split"
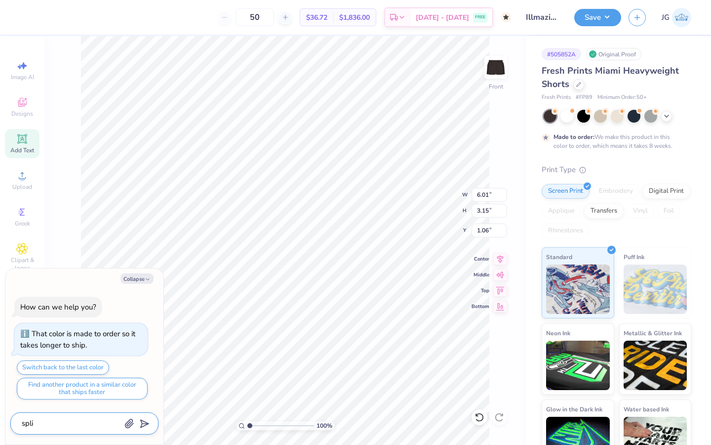
type textarea "x"
type textarea "split"
type textarea "x"
type textarea "split t"
type textarea "x"
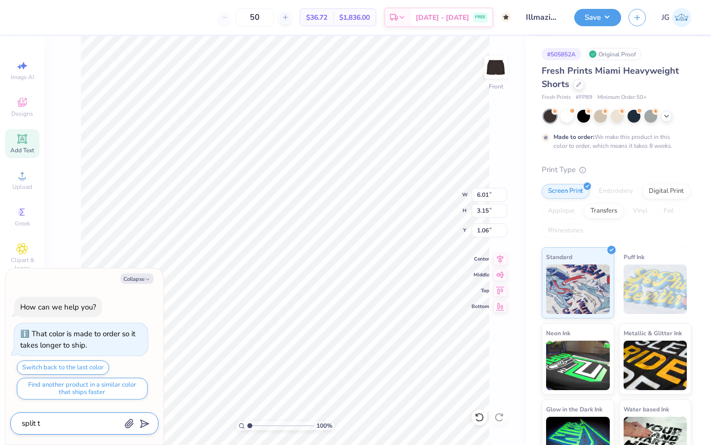
type textarea "split th"
type textarea "x"
type textarea "split the"
type textarea "x"
type textarea "split the"
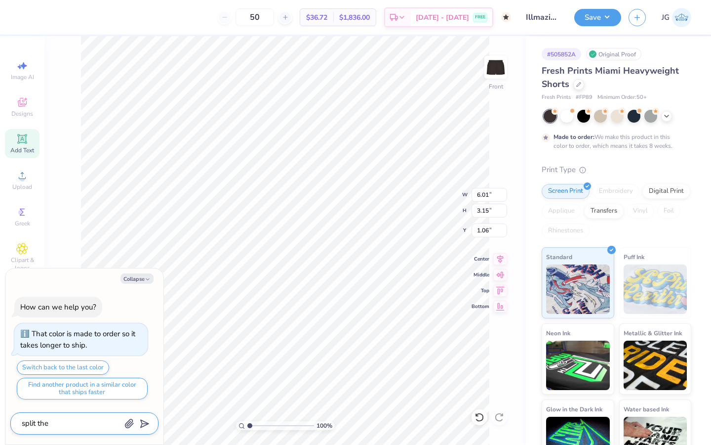
type textarea "x"
type textarea "split the i"
type textarea "x"
type textarea "split the im"
type textarea "x"
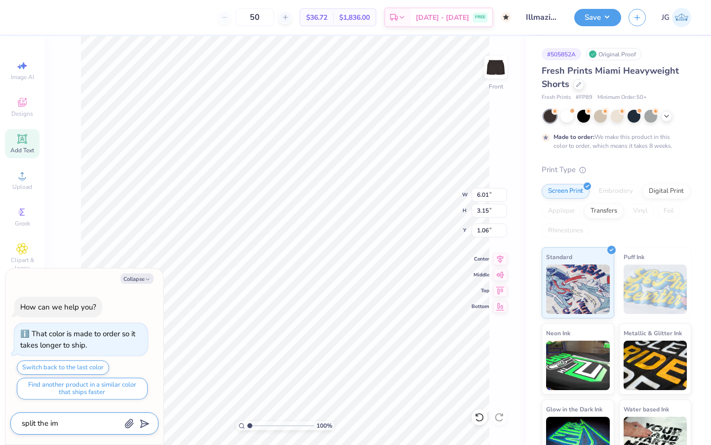
type textarea "split the ima"
type textarea "x"
type textarea "split the imag"
type textarea "x"
type textarea "split the image"
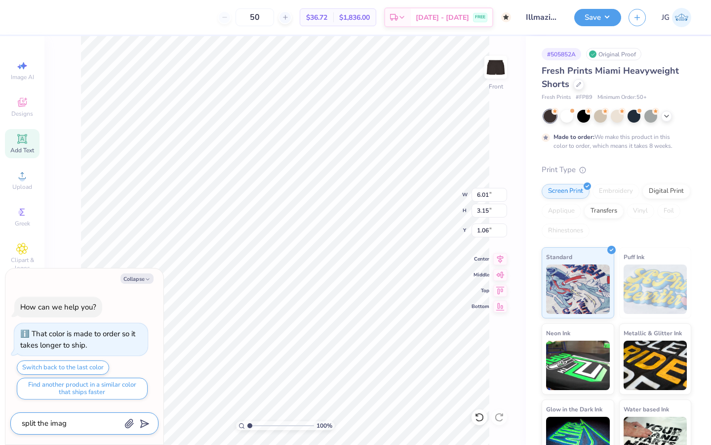
type textarea "x"
type textarea "split the image"
type textarea "x"
type textarea "split the image s"
type textarea "x"
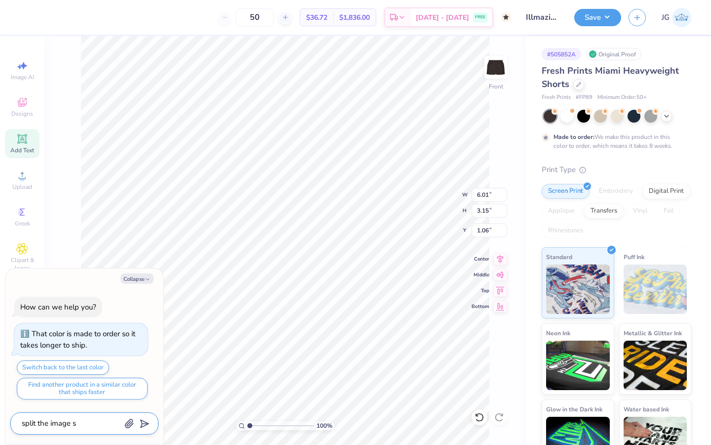
type textarea "split the image so"
type textarea "x"
type textarea "split the image so"
type textarea "x"
type textarea "split the image so i"
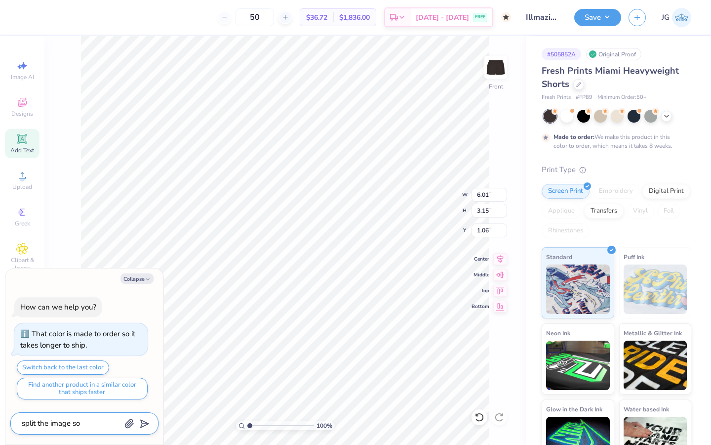
type textarea "x"
type textarea "split the image so it"
type textarea "x"
type textarea "split the image so it"
type textarea "x"
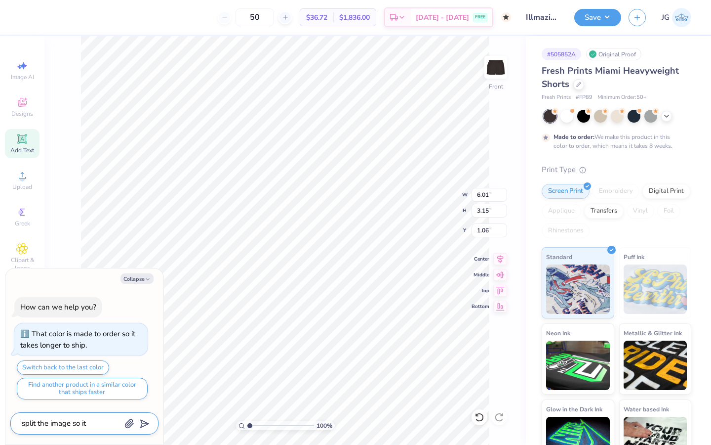
type textarea "split the image so it c"
type textarea "x"
type textarea "split the image so it ca"
type textarea "x"
type textarea "split the image so it can"
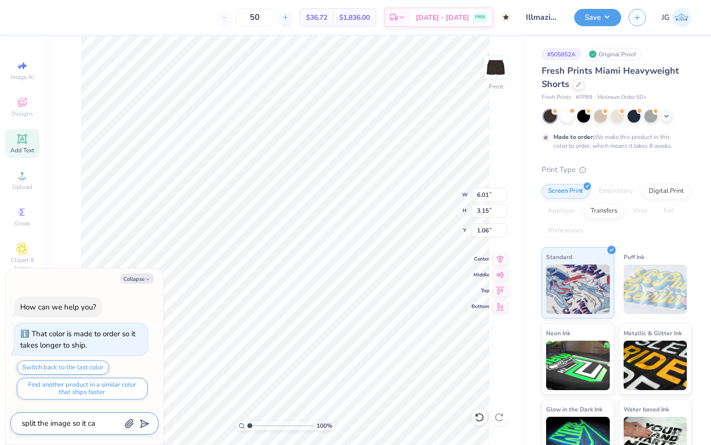
type textarea "x"
type textarea "split the image so it can"
type textarea "x"
type textarea "split the image so it can s"
type textarea "x"
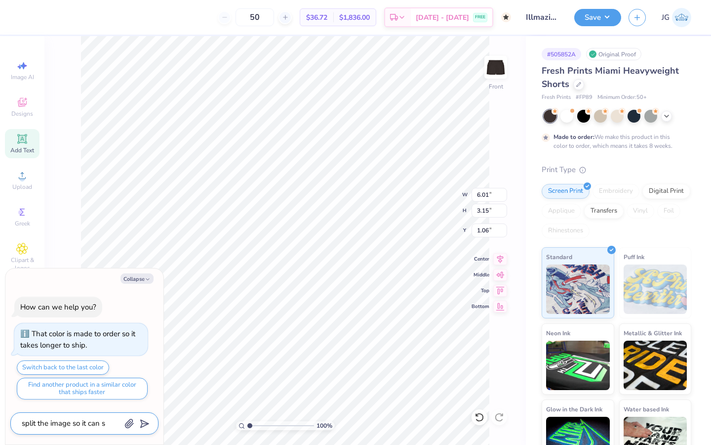
type textarea "split the image so it can"
type textarea "x"
type textarea "split the image so it can b"
type textarea "x"
type textarea "split the image so it can be"
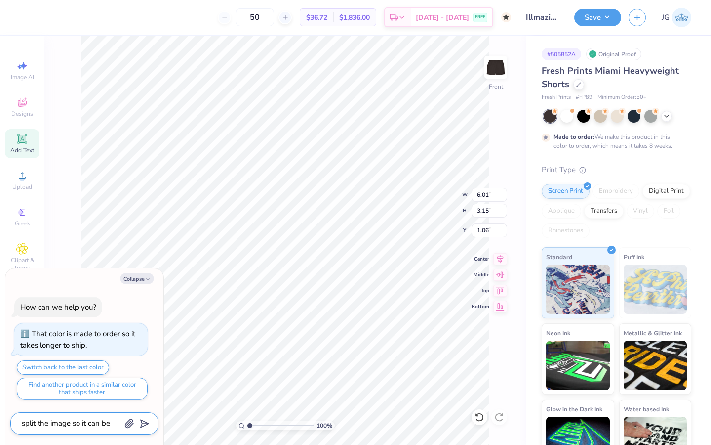
type textarea "x"
type textarea "split the image so it can be"
type textarea "x"
type textarea "split the image so it can be s"
type textarea "x"
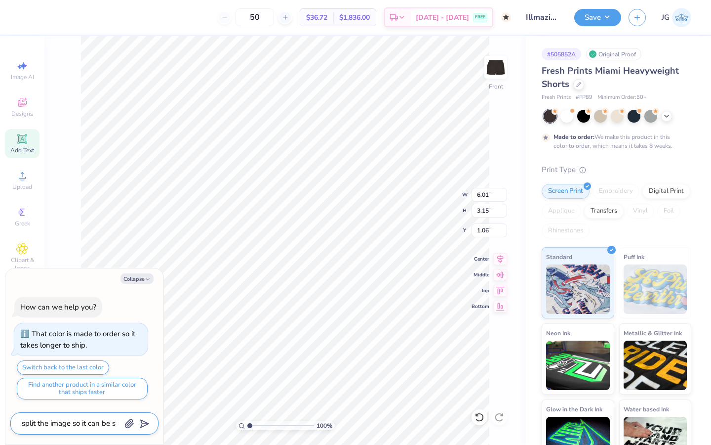
type textarea "split the image so it can be sp"
type textarea "x"
type textarea "split the image so it can be spr"
type textarea "x"
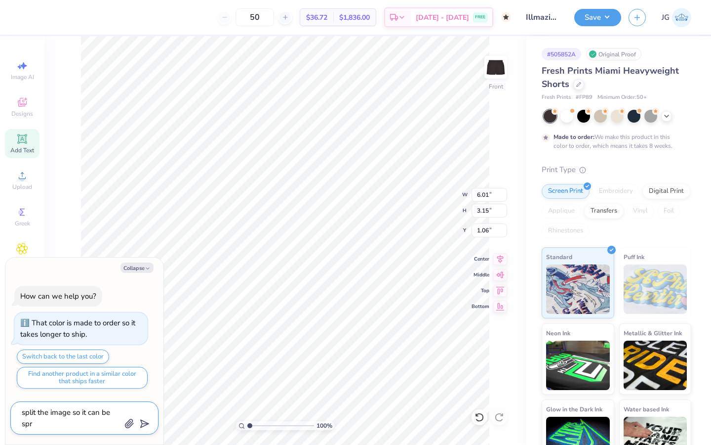
type textarea "split the image so it can be spre"
type textarea "x"
type textarea "split the image so it can be sprea"
type textarea "x"
type textarea "split the image so it can be spread"
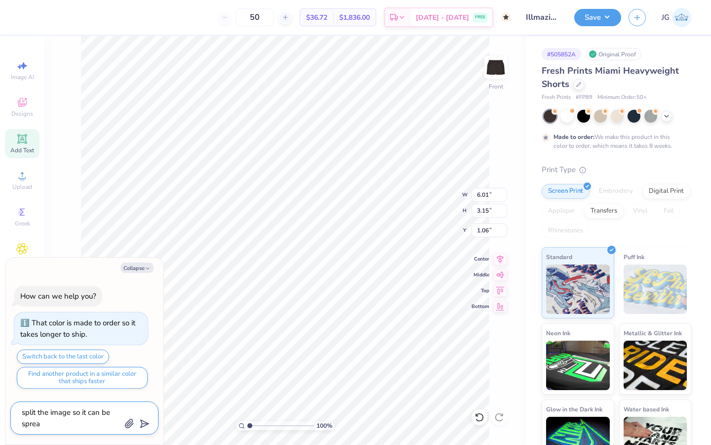
type textarea "x"
type textarea "split the image so it can be spread"
type textarea "x"
type textarea "split the image so it can be spread a"
type textarea "x"
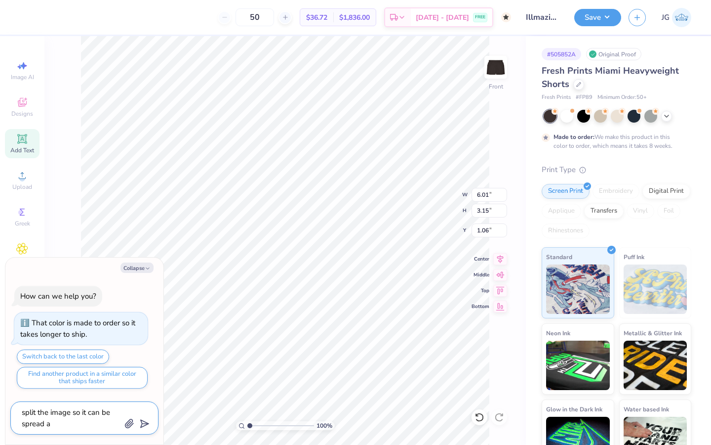
type textarea "split the image so it can be spread ac"
type textarea "x"
type textarea "split the image so it can be spread acr"
type textarea "x"
type textarea "split the image so it can be spread acro"
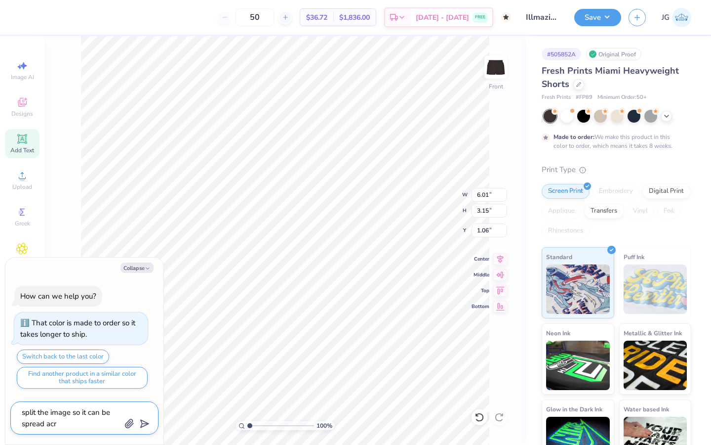
type textarea "x"
type textarea "split the image so it can be spread acros"
type textarea "x"
type textarea "split the image so it can be spread across"
type textarea "x"
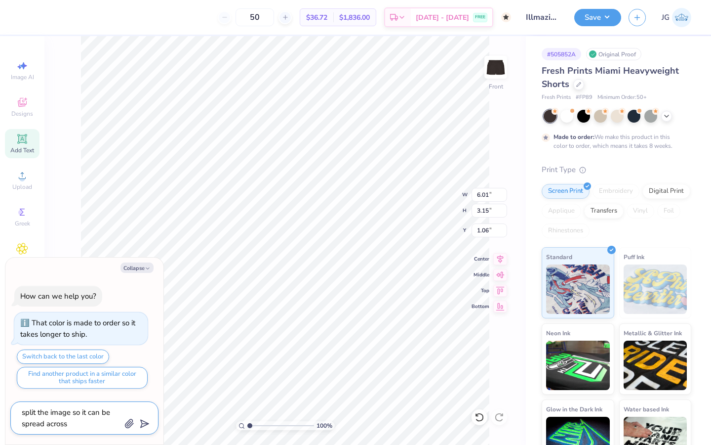
type textarea "split the image so it can be spread across"
type textarea "x"
type textarea "split the image so it can be spread across t"
type textarea "x"
type textarea "split the image so it can be spread across th"
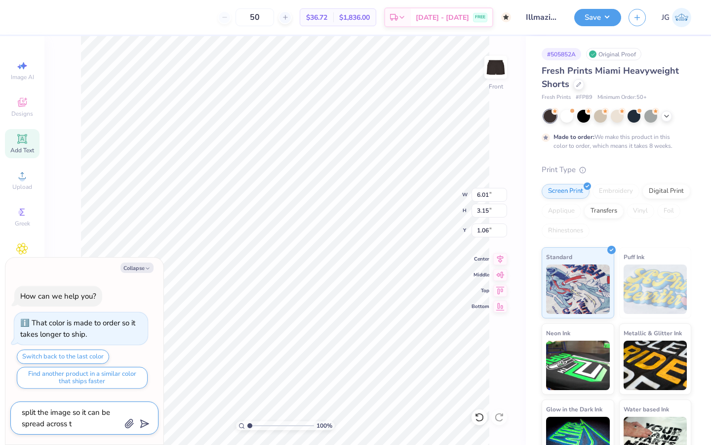
type textarea "x"
type textarea "split the image so it can be spread across the"
type textarea "x"
type textarea "split the image so it can be spread across the b"
type textarea "x"
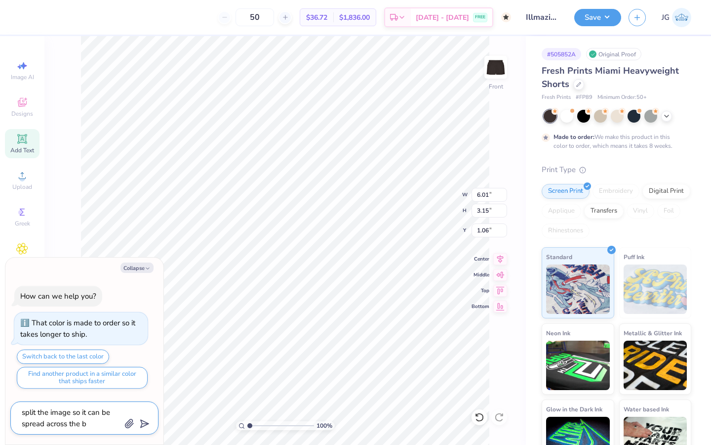
type textarea "split the image so it can be spread across the ba"
type textarea "x"
type textarea "split the image so it can be spread across the bak"
type textarea "x"
type textarea "split the image so it can be spread across the ba"
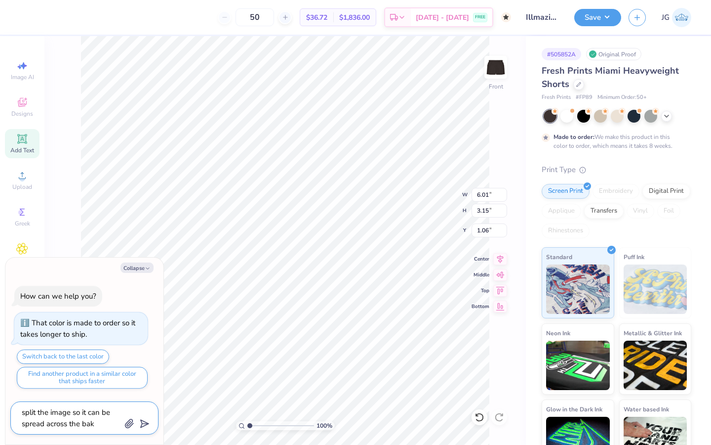
type textarea "x"
type textarea "split the image so it can be spread across the bac"
type textarea "x"
type textarea "split the image so it can be spread across the back"
type textarea "x"
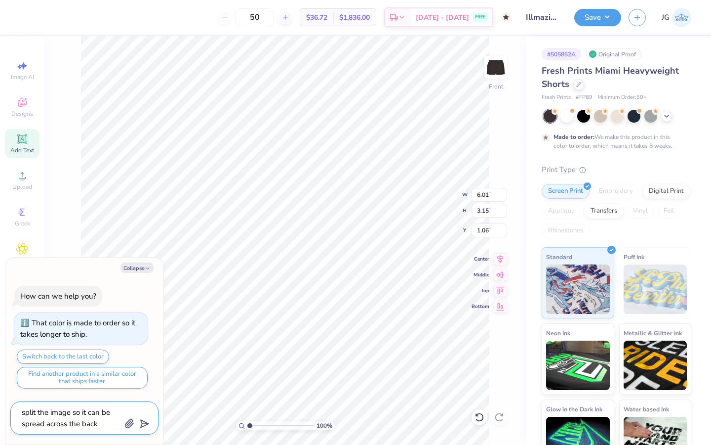
type textarea "split the image so it can be spread across the back"
type textarea "x"
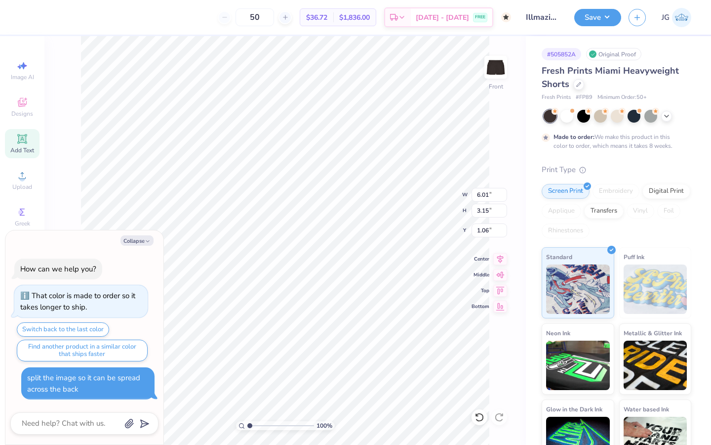
click at [128, 325] on body "50 $36.72 Per Item $1,836.00 Total Est. Delivery [DATE] - [DATE] FREE Design Ti…" at bounding box center [355, 222] width 711 height 445
type textarea "x"
click at [32, 428] on textarea at bounding box center [71, 422] width 100 height 13
type textarea "c"
type textarea "x"
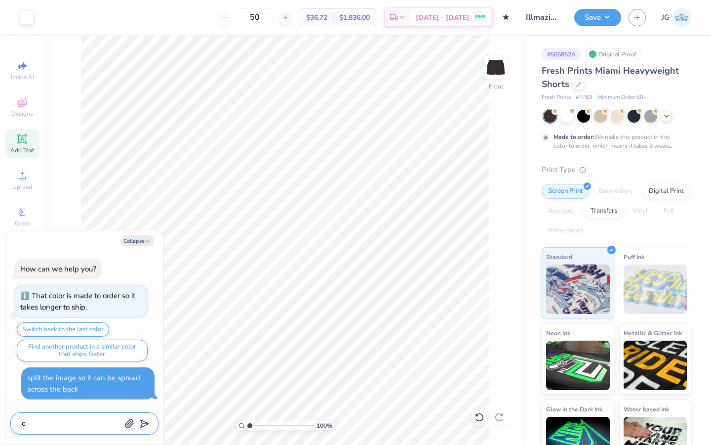
type textarea "ca"
type textarea "x"
type textarea "can"
type textarea "x"
type textarea "can"
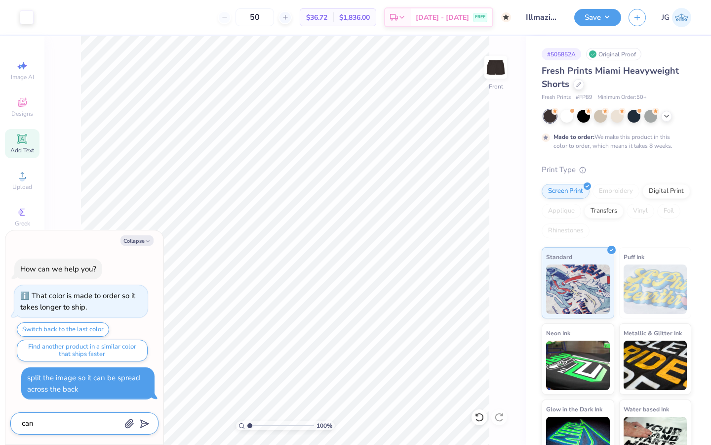
type textarea "x"
type textarea "can w"
type textarea "x"
type textarea "can we"
type textarea "x"
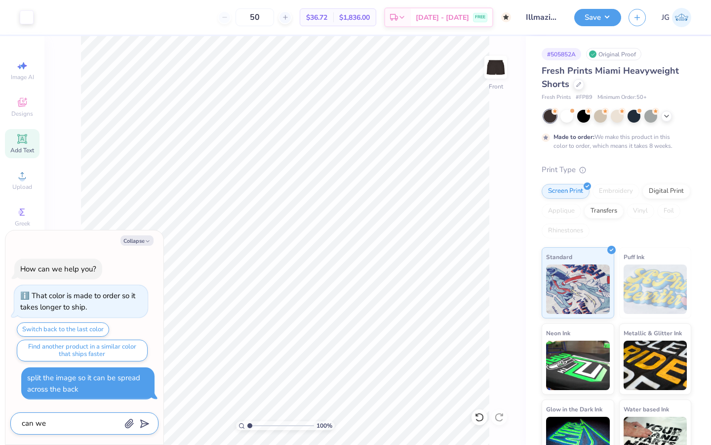
type textarea "can we"
type textarea "x"
type textarea "can we d"
type textarea "x"
type textarea "can we do"
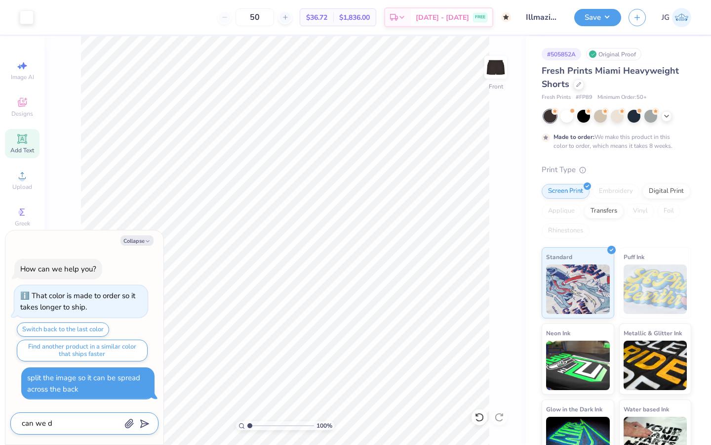
type textarea "x"
type textarea "can we do"
type textarea "x"
type textarea "can we do t"
type textarea "x"
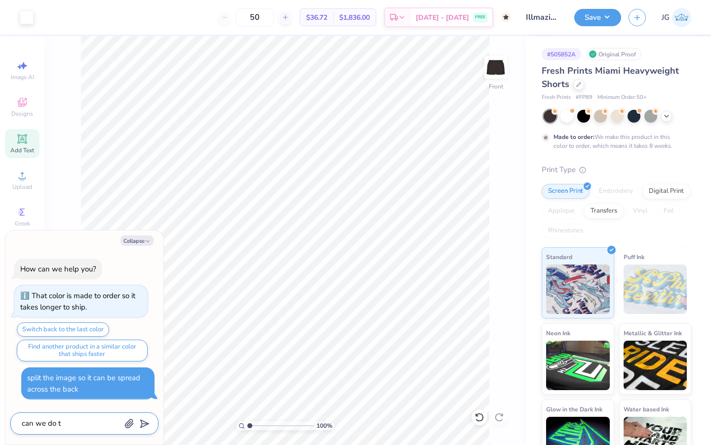
type textarea "can we do th"
type textarea "x"
type textarea "can we do tha"
type textarea "x"
type textarea "can we do that"
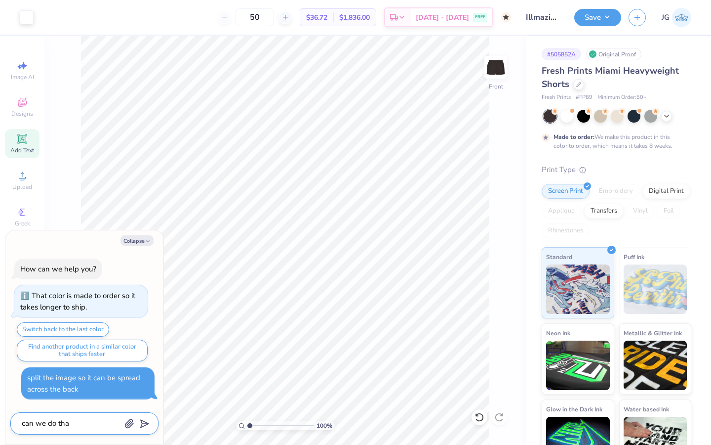
type textarea "x"
type textarea "can we do that?"
type textarea "x"
type textarea "can we do that?"
type textarea "x"
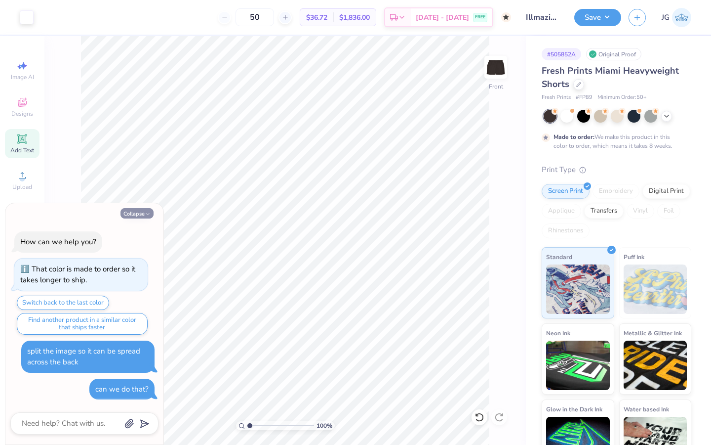
click at [145, 214] on icon "button" at bounding box center [148, 214] width 6 height 6
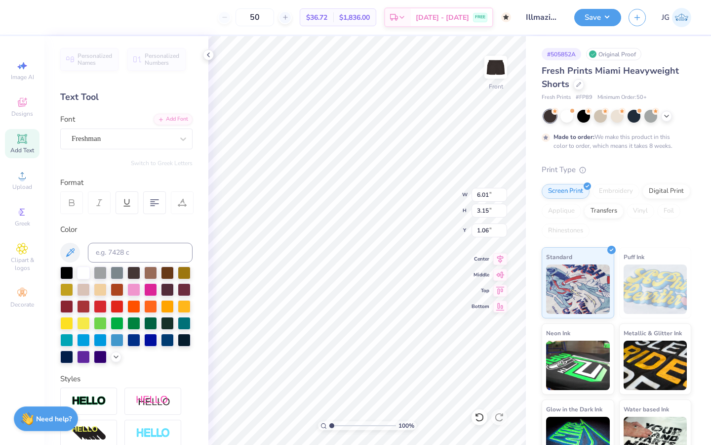
scroll to position [0, 1]
click at [208, 55] on icon at bounding box center [209, 55] width 8 height 8
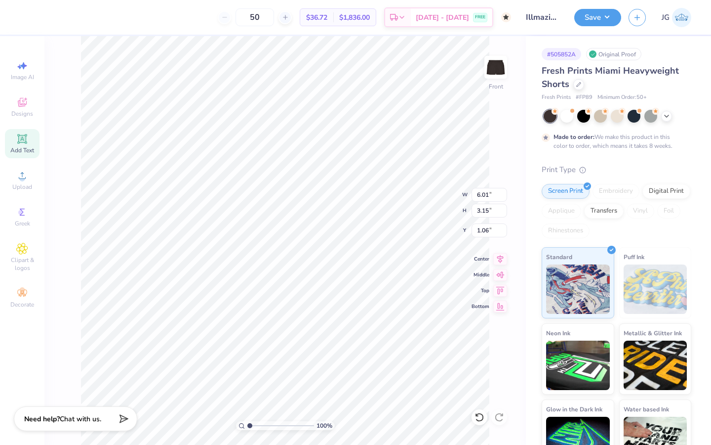
click at [0, 0] on div "50 $36.72 Per Item $1,836.00 Total Est. Delivery Oct 9 - 12 FREE Design Title I…" at bounding box center [355, 222] width 711 height 445
click at [92, 421] on div "Need help? Chat with us." at bounding box center [76, 417] width 124 height 25
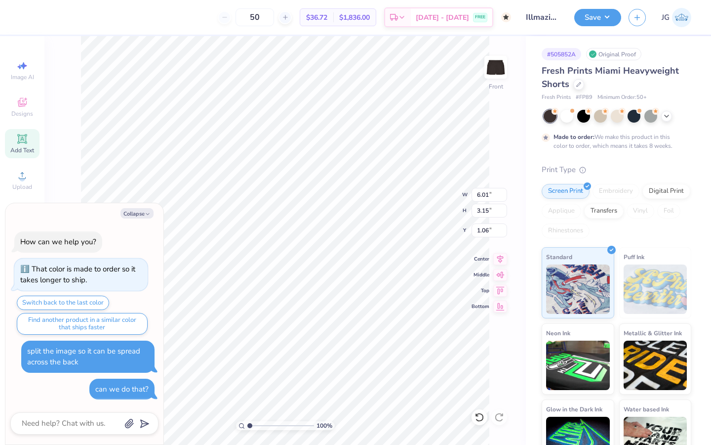
click at [154, 309] on body "50 $36.72 Per Item $1,836.00 Total Est. Delivery Oct 9 - 12 FREE Design Title I…" at bounding box center [355, 222] width 711 height 445
type textarea "x"
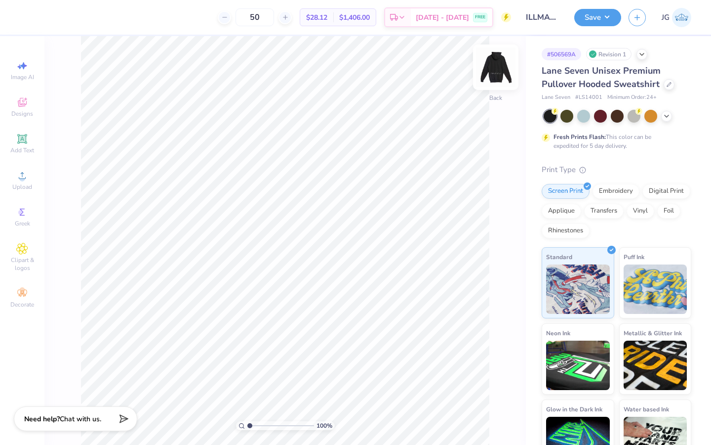
click at [496, 69] on img at bounding box center [496, 67] width 40 height 40
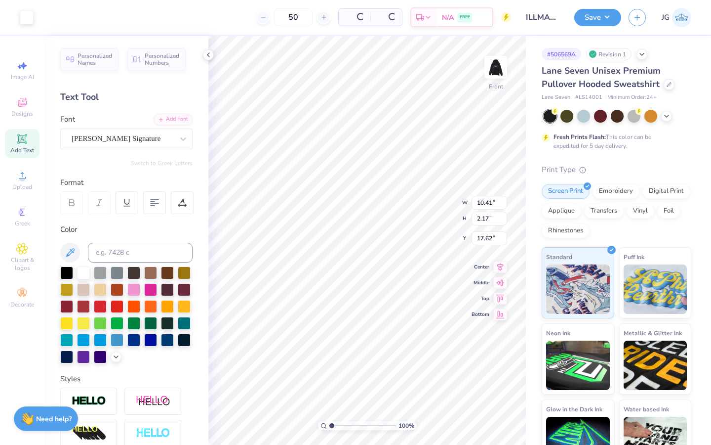
type input "17.63"
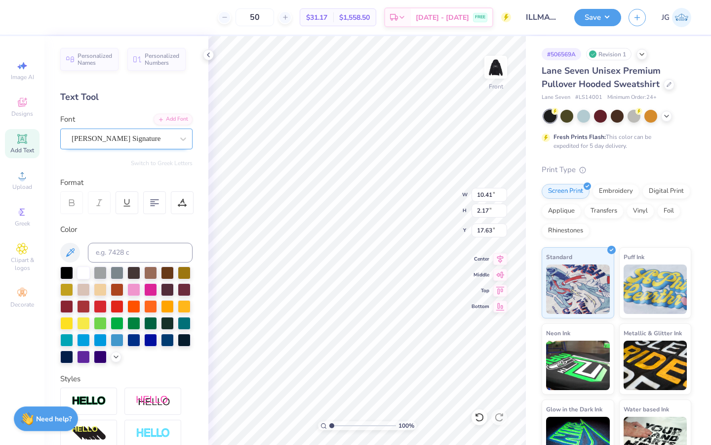
click at [96, 145] on div "Bettina Signature" at bounding box center [123, 138] width 104 height 15
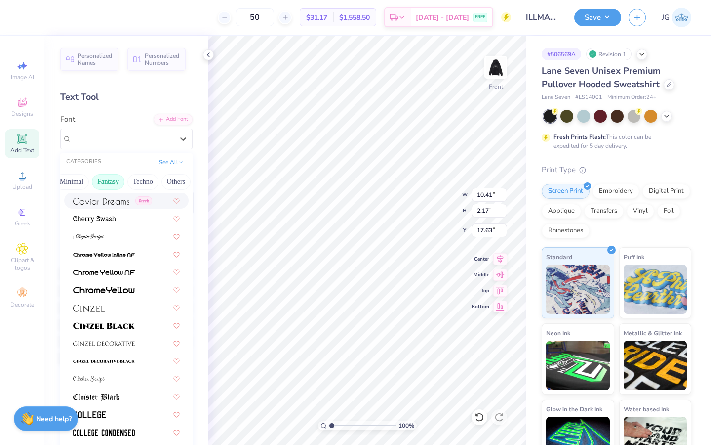
scroll to position [0, 275]
click at [164, 184] on button "Techno" at bounding box center [158, 182] width 31 height 16
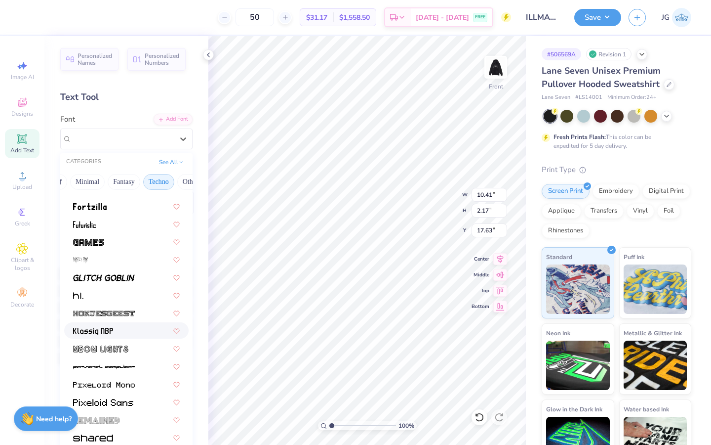
scroll to position [129, 0]
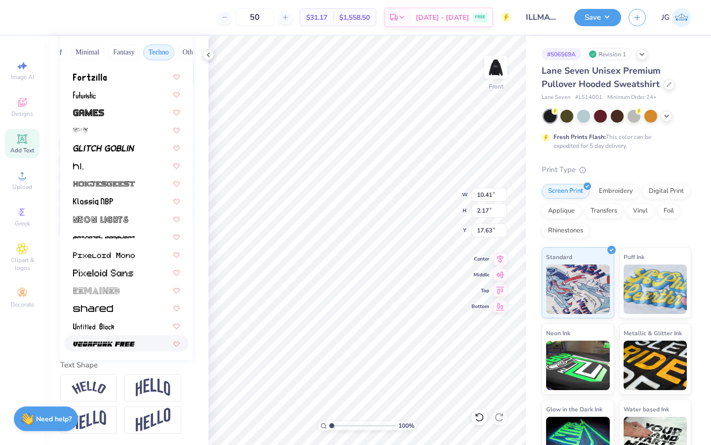
click at [127, 340] on img at bounding box center [104, 343] width 62 height 7
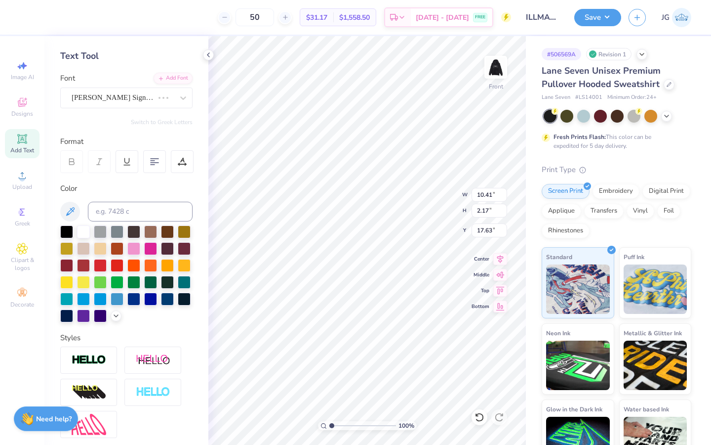
scroll to position [0, 0]
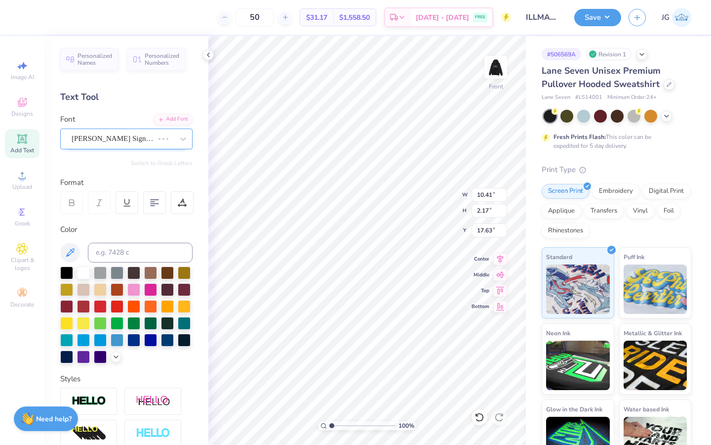
click at [117, 137] on div at bounding box center [113, 138] width 82 height 13
type input "11.51"
type input "0.74"
type input "18.43"
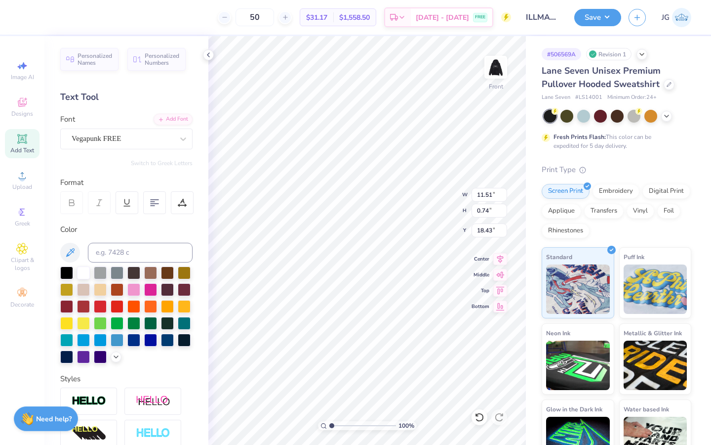
type textarea "Palm Springs CA"
click at [163, 138] on div "Vegapunk FREE" at bounding box center [123, 138] width 104 height 15
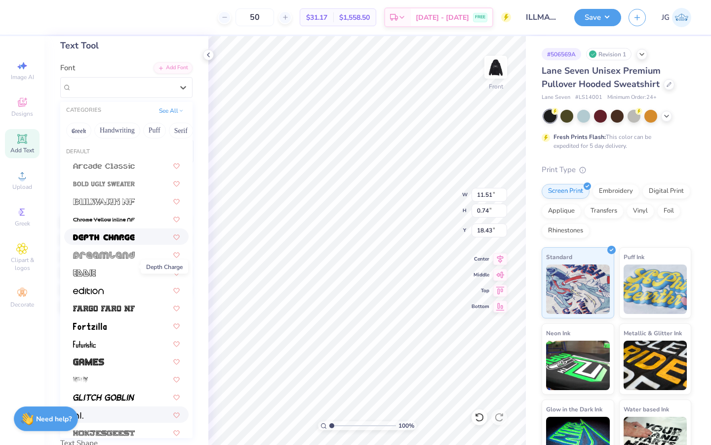
scroll to position [0, 0]
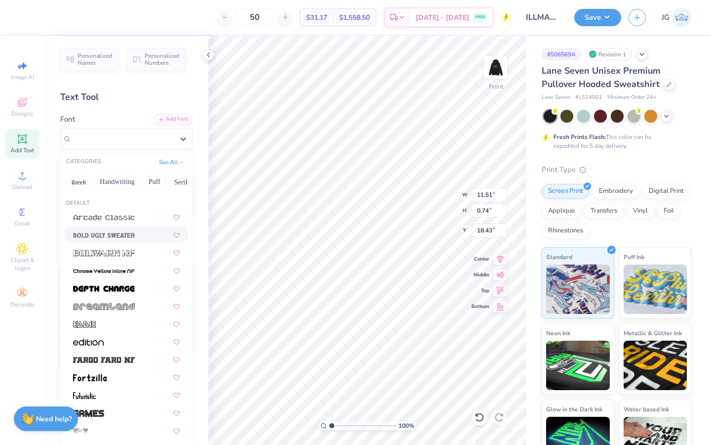
click at [122, 240] on div at bounding box center [126, 234] width 124 height 16
click at [149, 138] on div "Bold Ugly Sweater" at bounding box center [123, 138] width 104 height 15
click at [171, 180] on button "Others" at bounding box center [176, 182] width 29 height 16
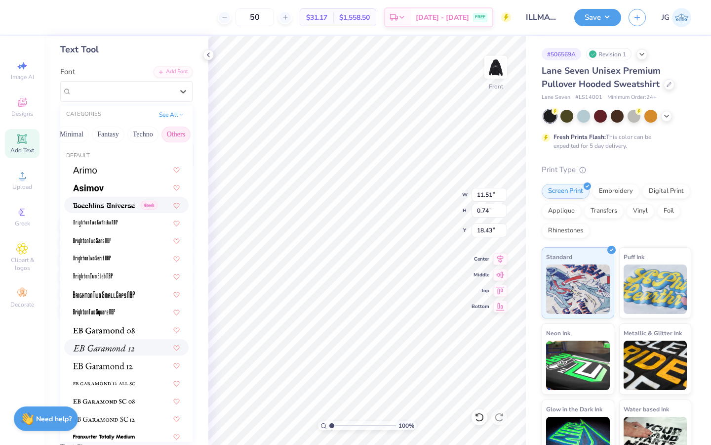
scroll to position [0, 0]
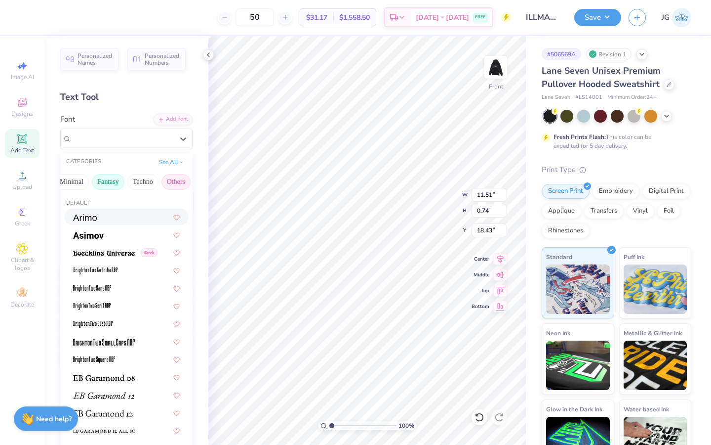
click at [109, 184] on button "Fantasy" at bounding box center [108, 182] width 33 height 16
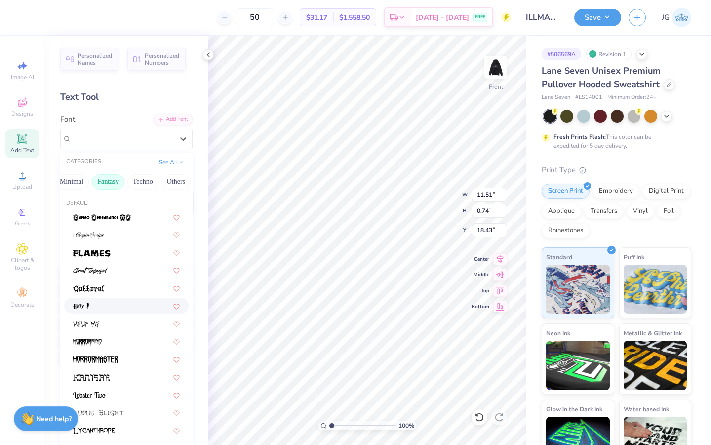
click at [121, 309] on div at bounding box center [126, 305] width 107 height 10
click at [140, 135] on div "Harry P" at bounding box center [123, 138] width 104 height 15
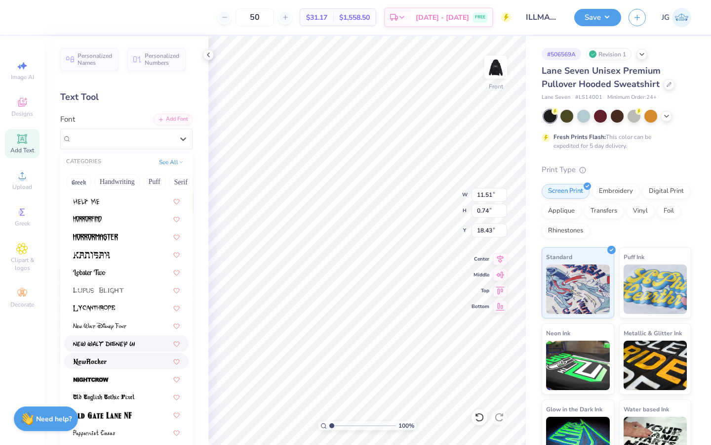
scroll to position [114, 0]
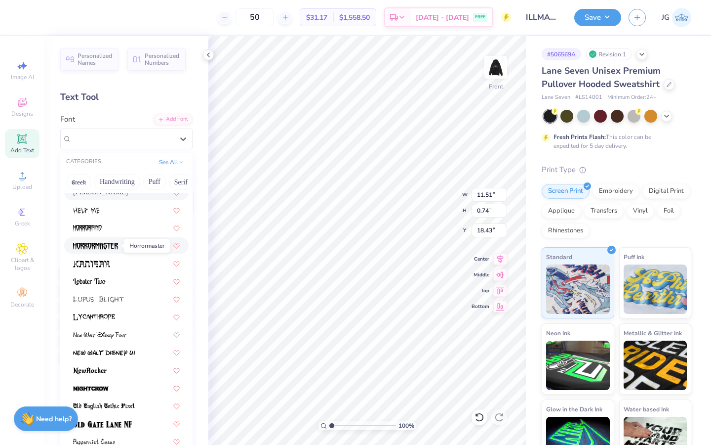
click at [108, 246] on img at bounding box center [95, 246] width 45 height 7
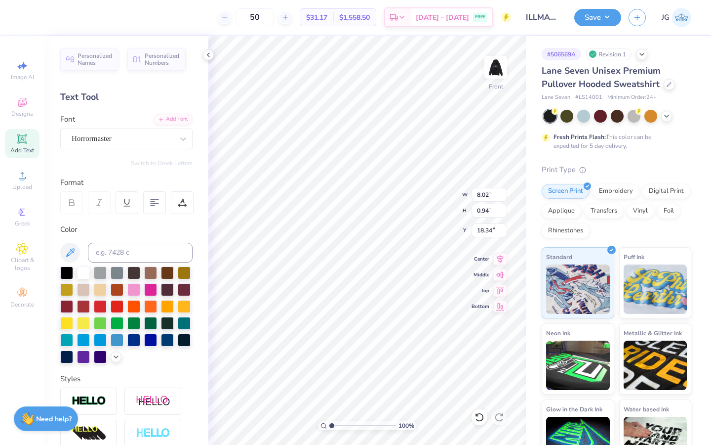
scroll to position [0, 2]
type textarea "Palm Springs, CA"
type input "18.41"
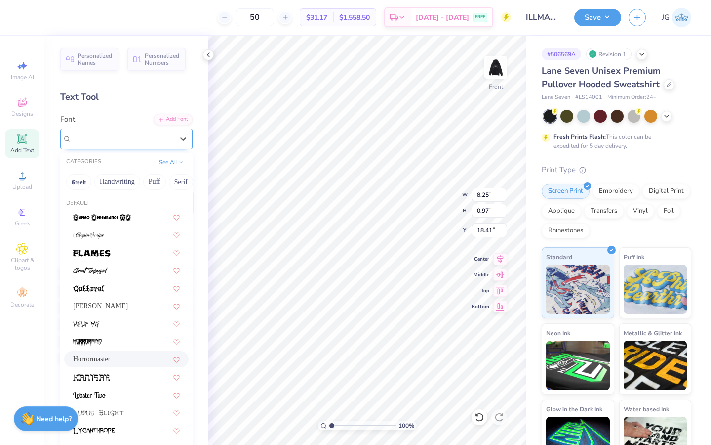
click at [154, 138] on div "Horrormaster" at bounding box center [123, 138] width 104 height 15
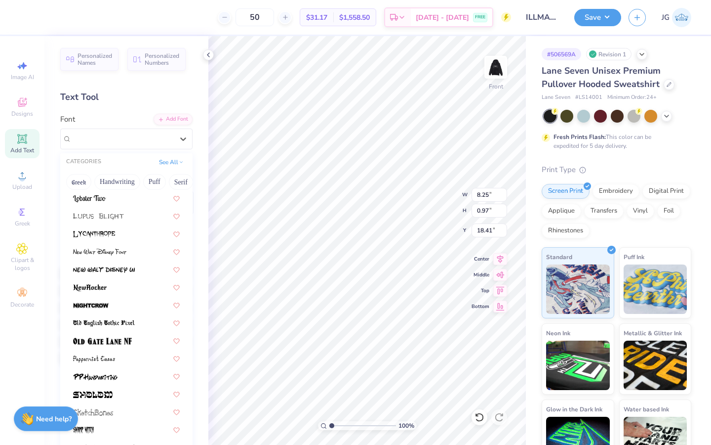
scroll to position [207, 0]
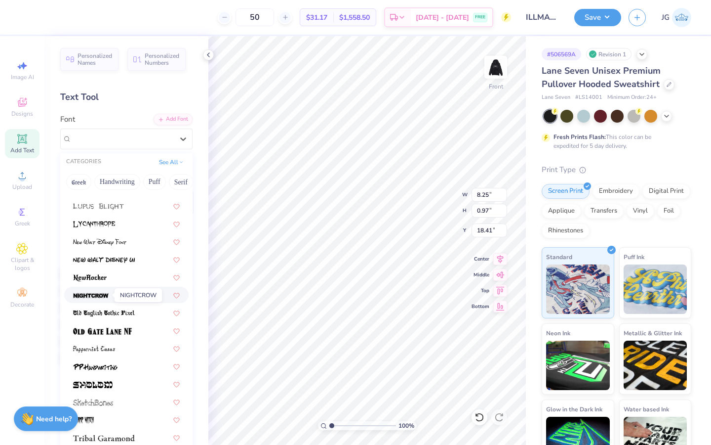
click at [105, 296] on img at bounding box center [91, 295] width 36 height 7
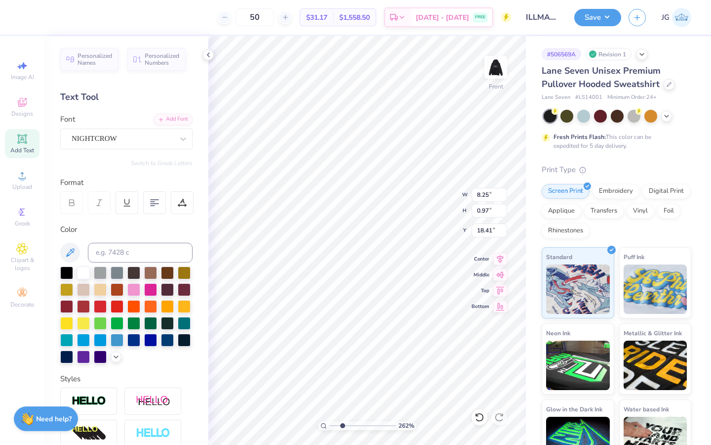
type input "2.7"
click at [343, 424] on input "range" at bounding box center [363, 425] width 67 height 9
type input "10.66"
type input "1.13"
type input "18.33"
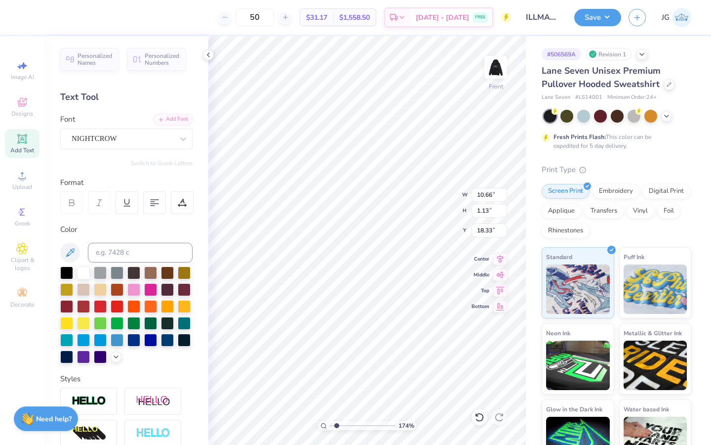
drag, startPoint x: 343, startPoint y: 426, endPoint x: 336, endPoint y: 426, distance: 6.9
type input "1.74"
click at [336, 426] on input "range" at bounding box center [363, 425] width 67 height 9
type input "12.34"
type input "1.31"
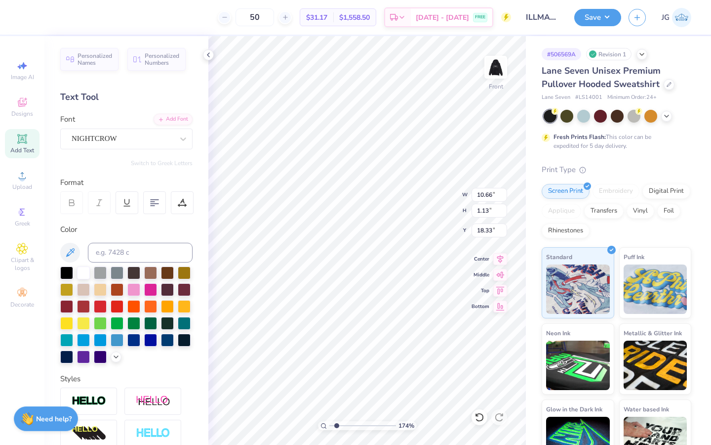
type input "18.15"
type input "19.76"
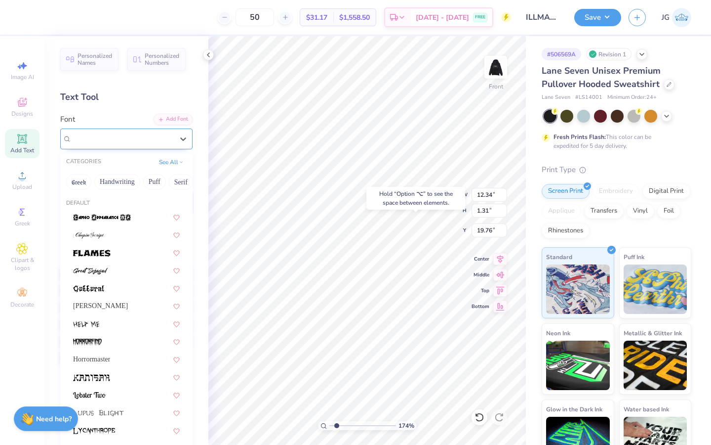
click at [121, 139] on div "NIGHTCROW" at bounding box center [123, 138] width 104 height 15
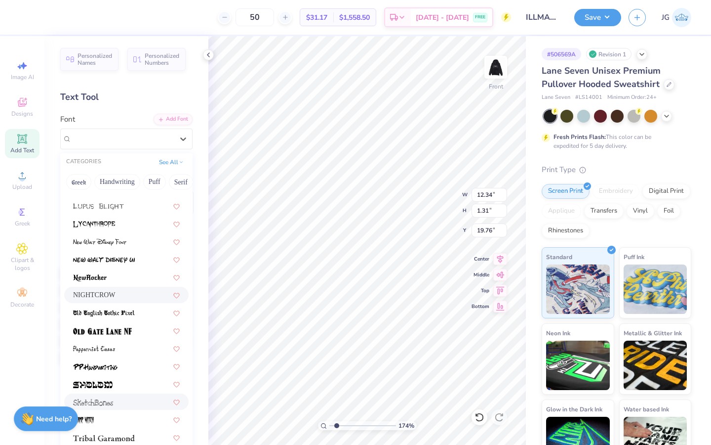
scroll to position [129, 0]
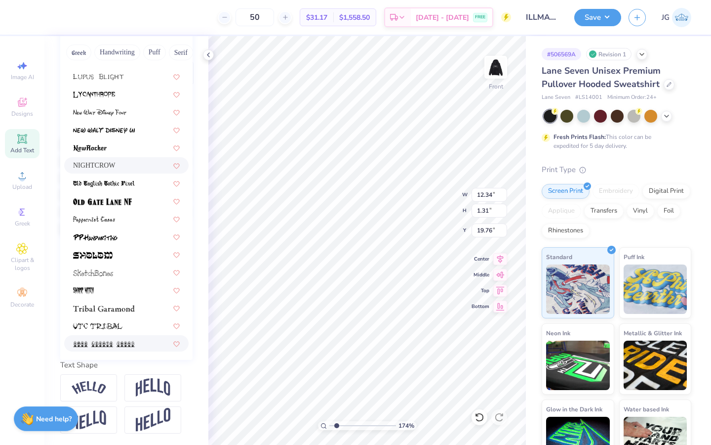
click at [117, 341] on img at bounding box center [104, 343] width 62 height 7
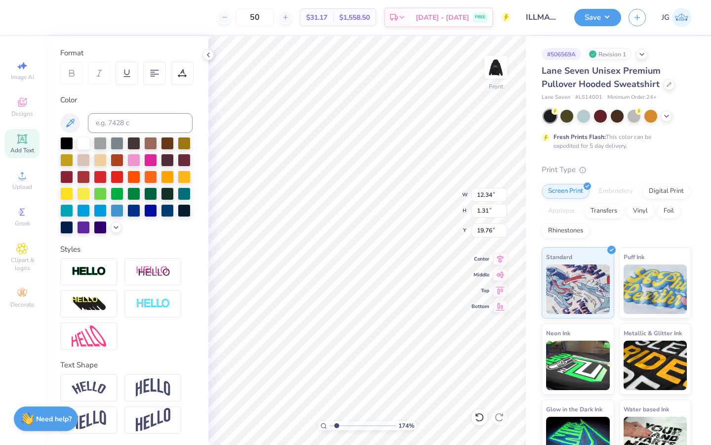
type input "11.08"
type input "0.94"
type input "19.94"
click at [155, 126] on input at bounding box center [140, 123] width 105 height 20
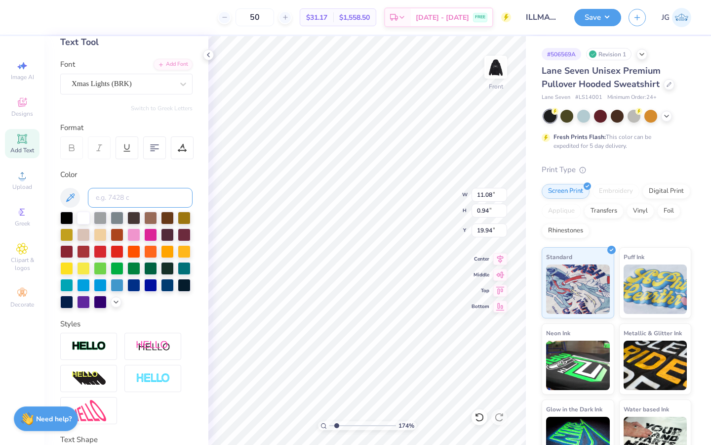
scroll to position [59, 0]
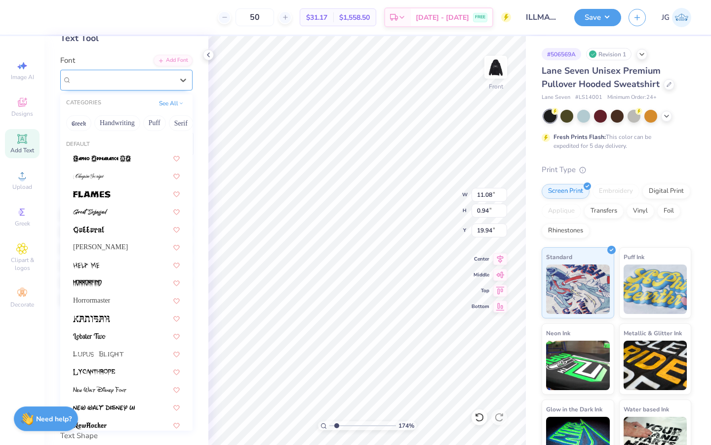
click at [131, 81] on div "Xmas Lights (BRK)" at bounding box center [123, 79] width 104 height 15
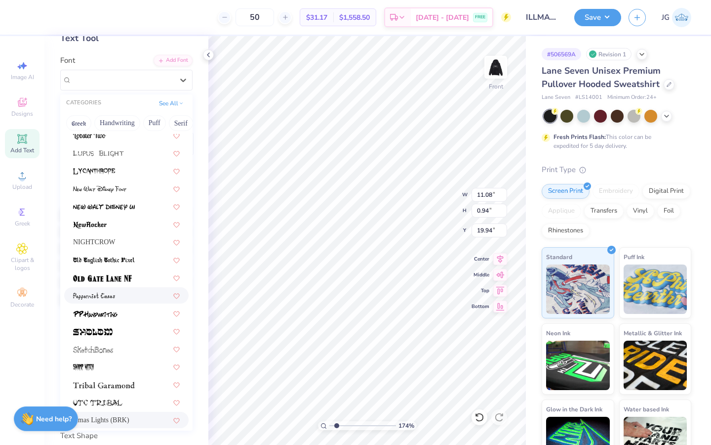
scroll to position [207, 0]
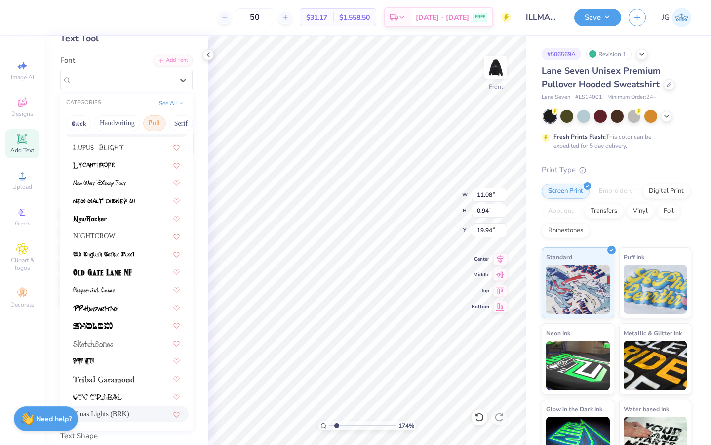
click at [162, 120] on button "Puff" at bounding box center [154, 123] width 23 height 16
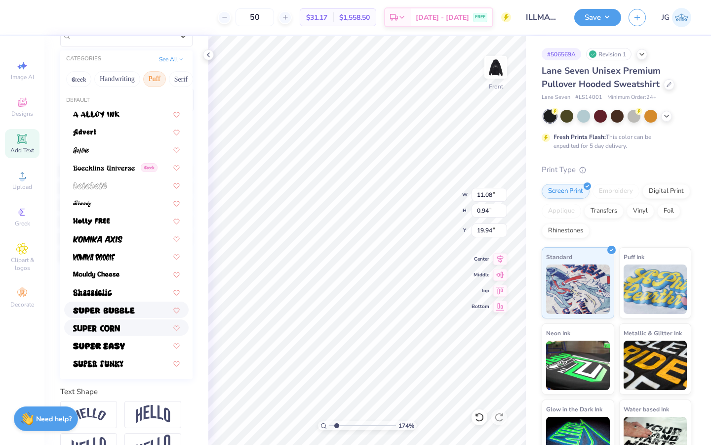
scroll to position [129, 0]
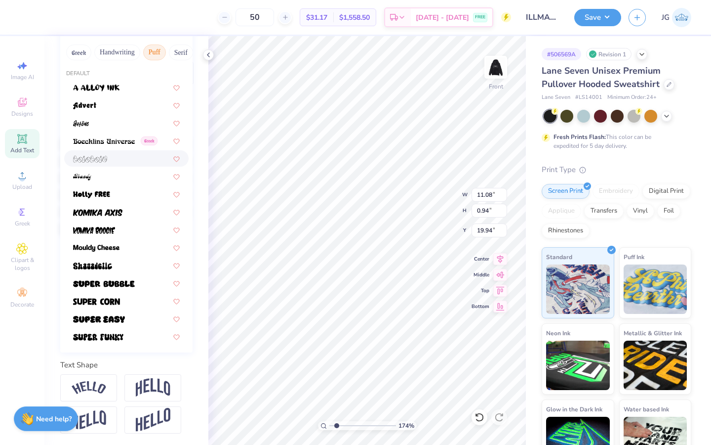
click at [120, 160] on div at bounding box center [126, 158] width 107 height 10
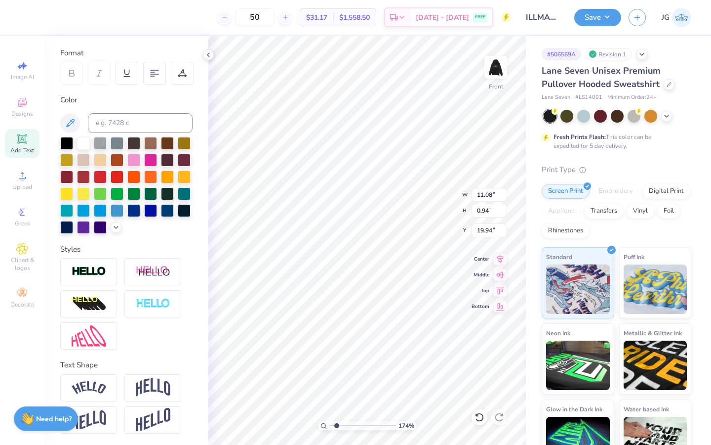
type input "11.61"
type input "1.24"
type input "19.79"
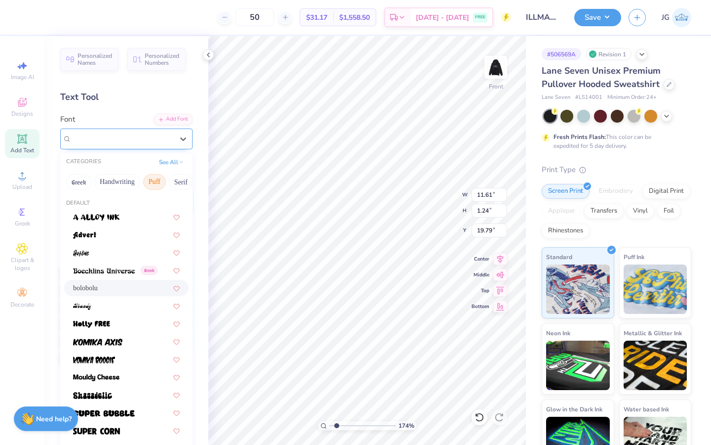
click at [129, 133] on div "bolobolu" at bounding box center [123, 138] width 104 height 15
click at [134, 180] on button "Serif" at bounding box center [136, 182] width 24 height 16
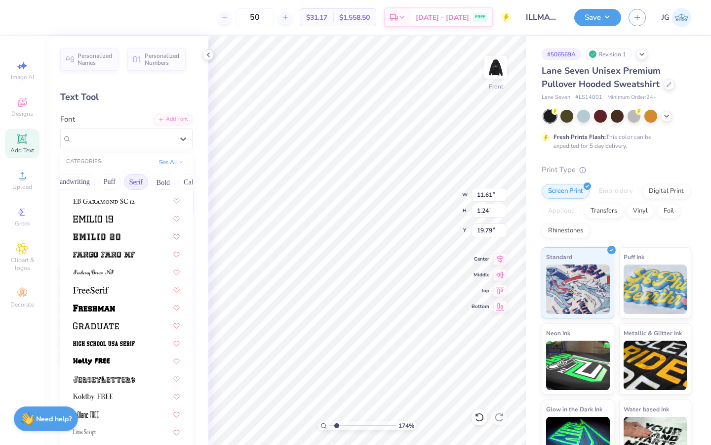
scroll to position [1091, 0]
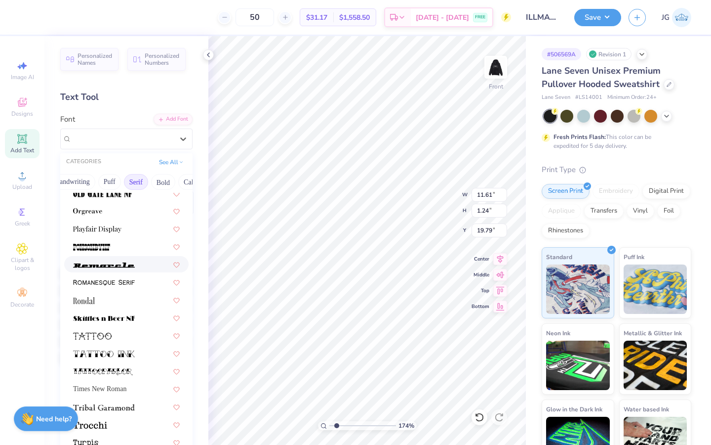
click at [137, 260] on div at bounding box center [126, 264] width 107 height 10
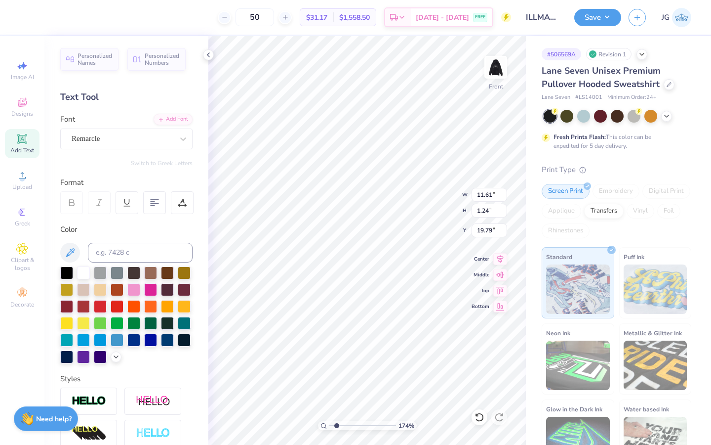
type input "15.39"
type input "0.90"
type input "19.96"
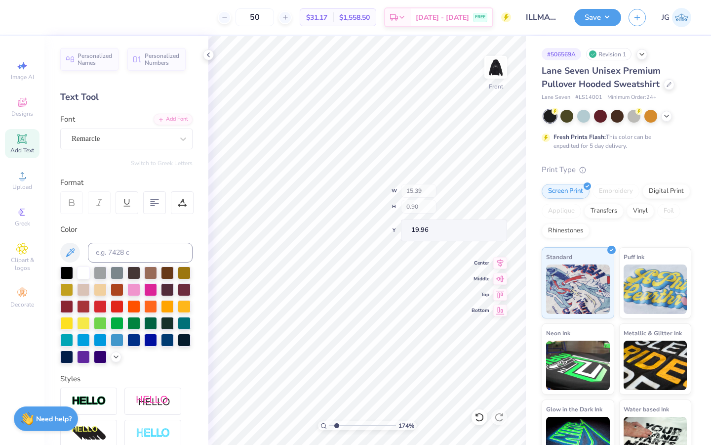
type input "13.68"
type input "0.80"
type input "20.06"
type input "20.07"
type textarea "Palm Springs CA"
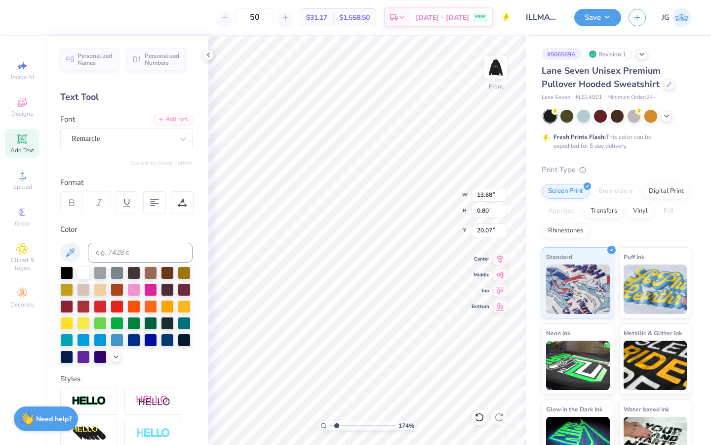
scroll to position [0, 2]
type input "19.98"
type input "21.31"
click at [167, 137] on div "Remarcle" at bounding box center [123, 138] width 104 height 15
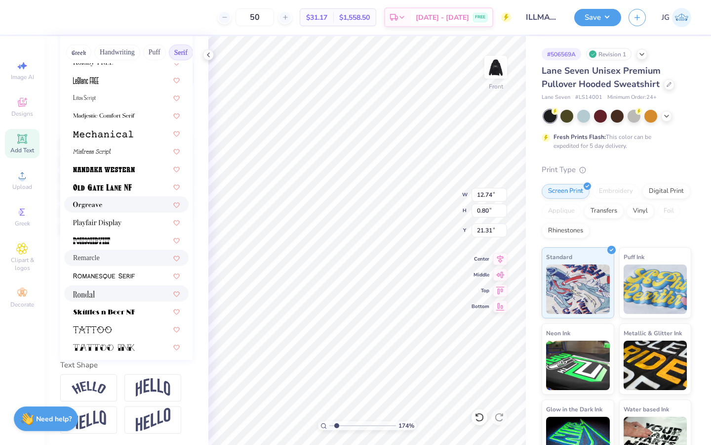
scroll to position [877, 0]
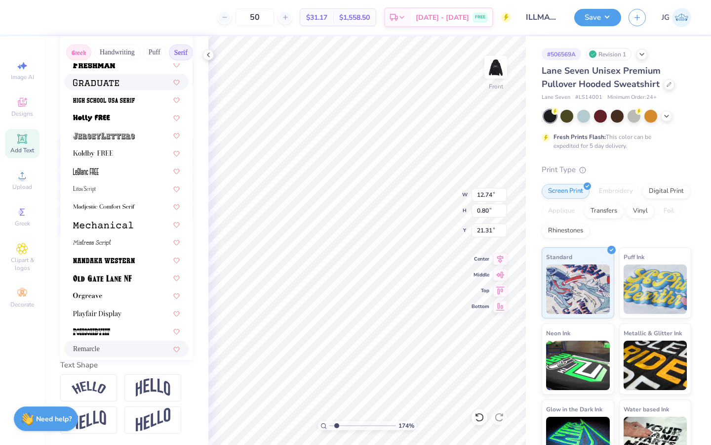
click at [70, 53] on button "Greek" at bounding box center [78, 52] width 25 height 16
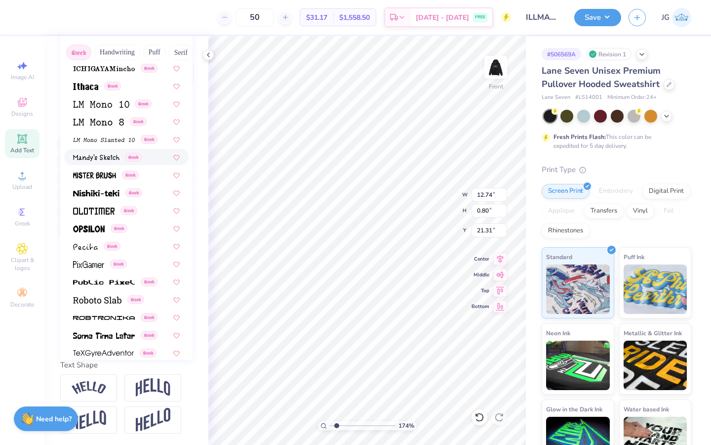
scroll to position [616, 0]
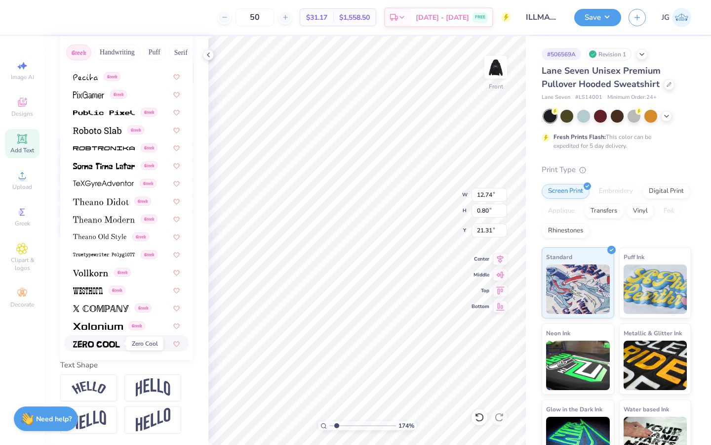
click at [96, 343] on img at bounding box center [96, 343] width 47 height 7
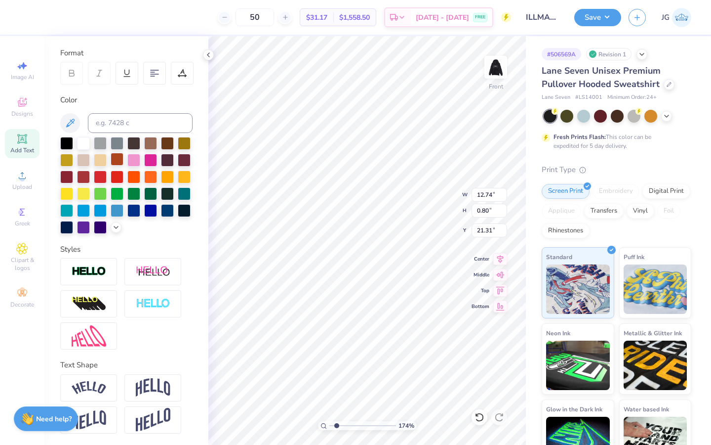
type input "6.85"
type input "0.51"
type input "21.45"
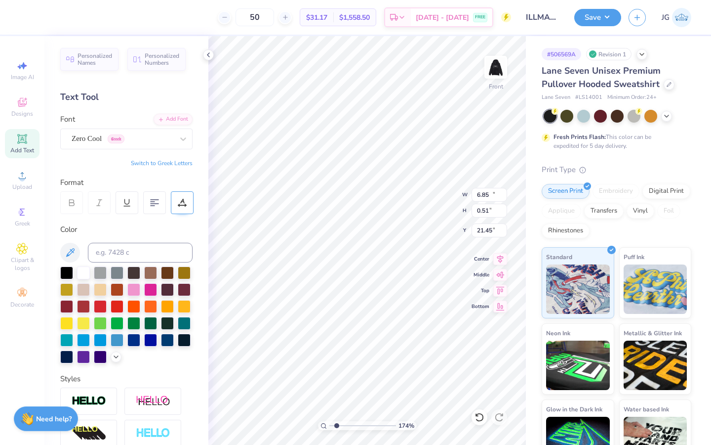
type input "10.16"
type input "0.75"
type input "21.24"
type input "22.60"
click at [120, 133] on div "Zero Cool Greek" at bounding box center [123, 138] width 104 height 15
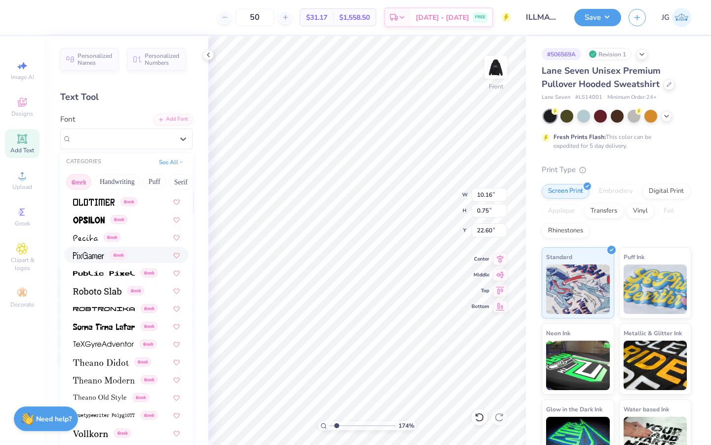
scroll to position [607, 0]
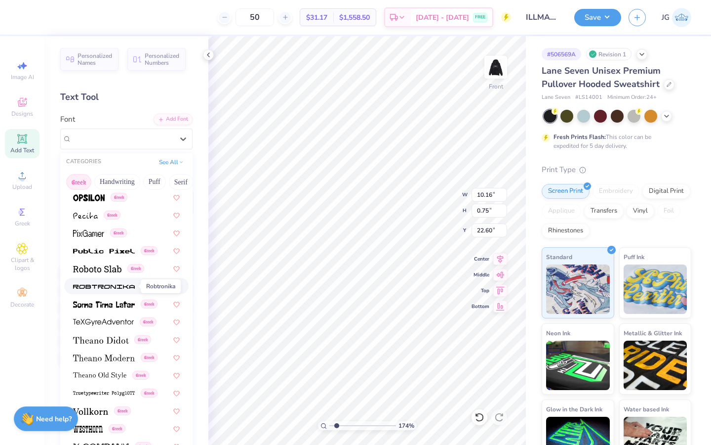
click at [116, 290] on span at bounding box center [104, 286] width 62 height 10
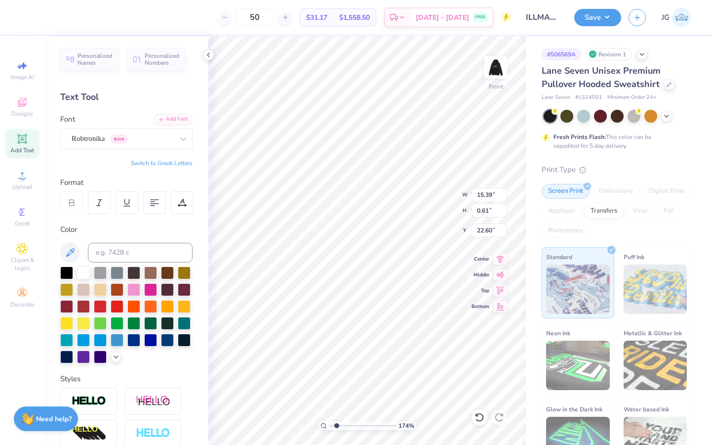
type input "15.39"
type input "0.61"
type input "22.67"
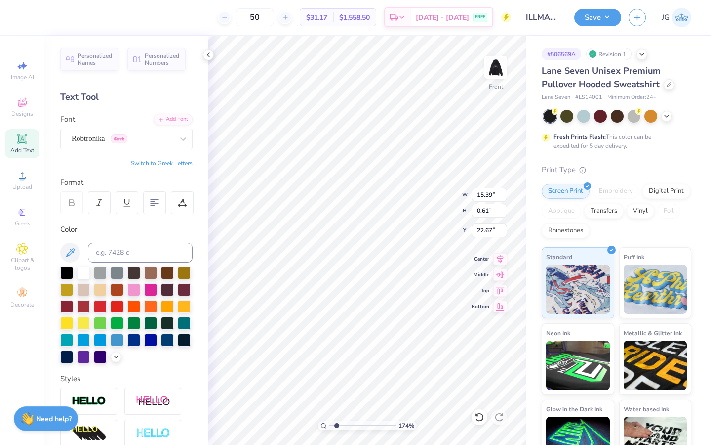
type input "11.65"
type input "0.46"
type input "22.82"
type input "22.50"
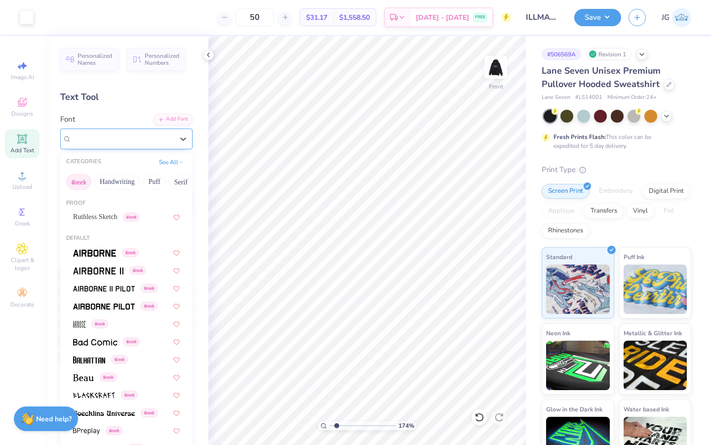
click at [138, 132] on div at bounding box center [123, 138] width 102 height 13
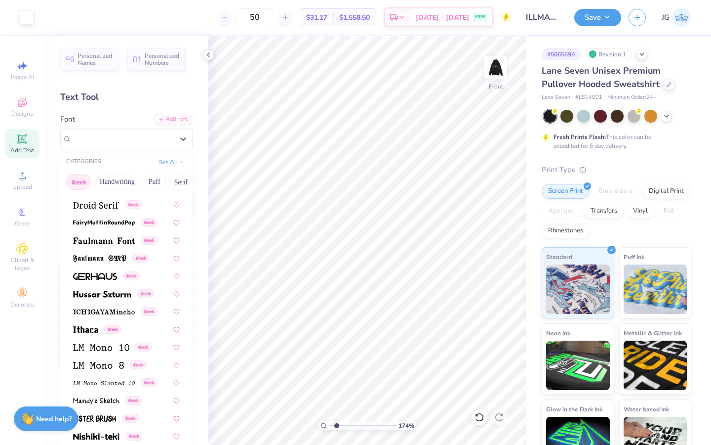
scroll to position [455, 0]
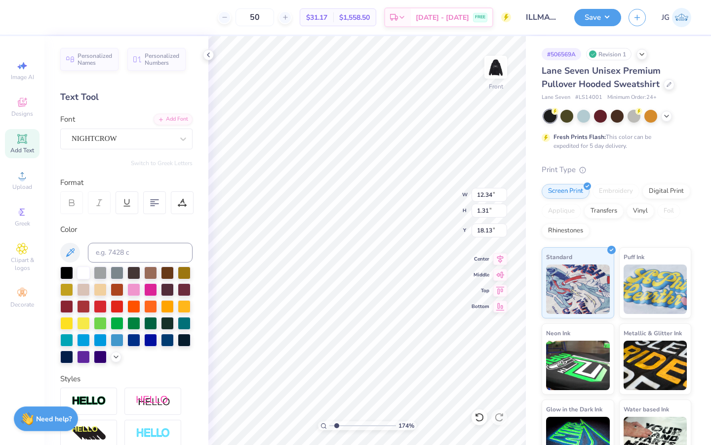
click at [479, 416] on icon at bounding box center [480, 417] width 10 height 10
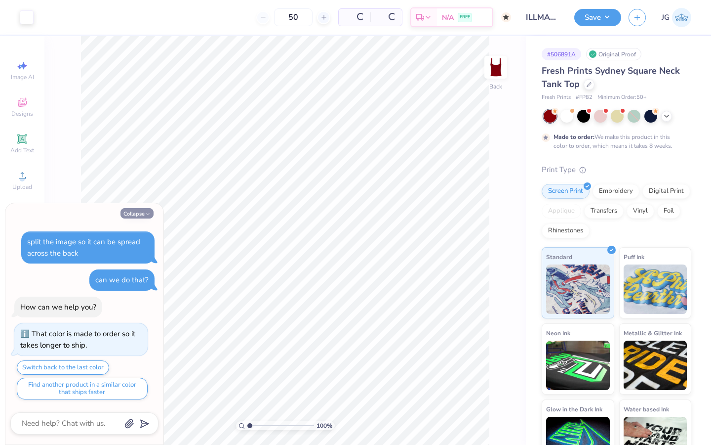
click at [141, 214] on button "Collapse" at bounding box center [137, 213] width 33 height 10
type textarea "x"
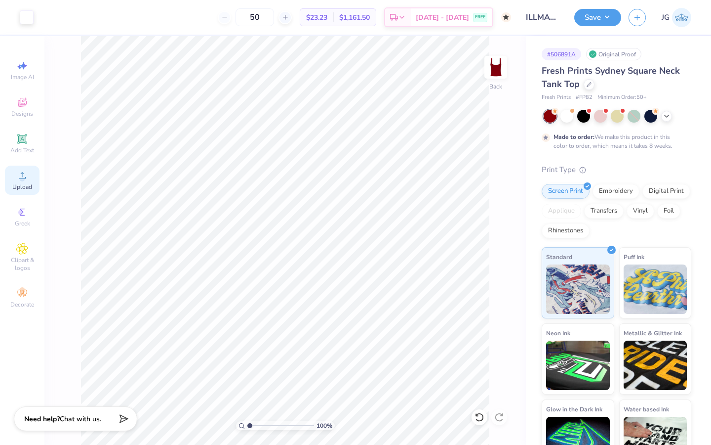
click at [21, 174] on icon at bounding box center [22, 175] width 12 height 12
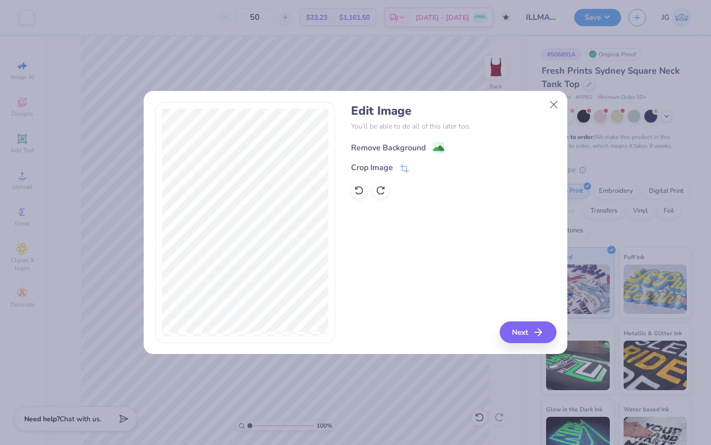
click at [436, 147] on image at bounding box center [438, 148] width 11 height 11
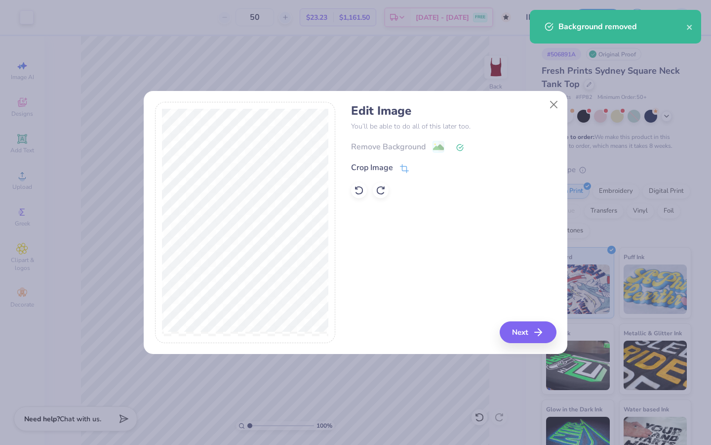
click at [526, 320] on div "Edit Image You’ll be able to do all of this later too. Remove Background Crop I…" at bounding box center [453, 222] width 205 height 241
click at [523, 332] on button "Next" at bounding box center [529, 332] width 57 height 22
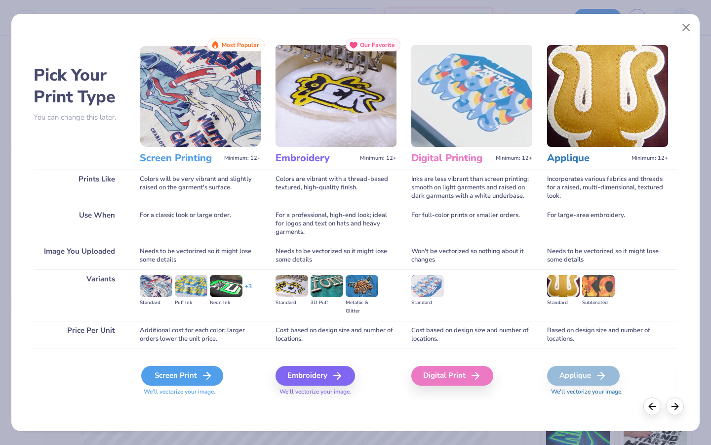
click at [184, 370] on div "Screen Print" at bounding box center [182, 376] width 82 height 20
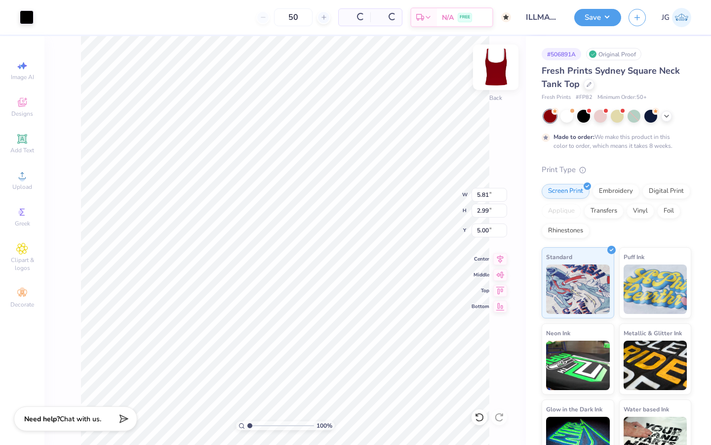
click at [497, 68] on img at bounding box center [496, 67] width 40 height 40
click at [31, 13] on div at bounding box center [27, 16] width 14 height 14
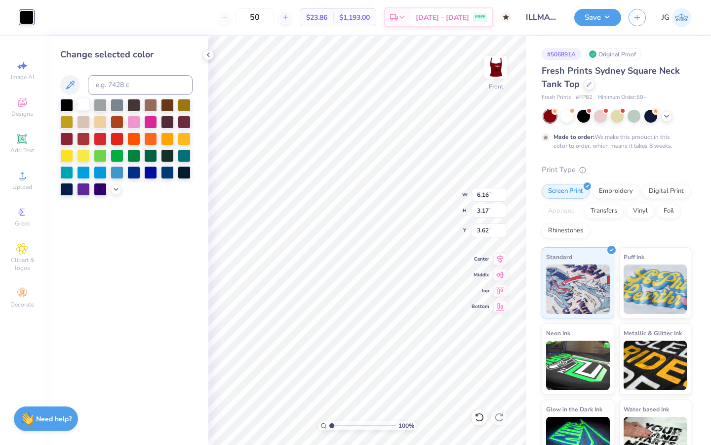
click at [85, 102] on div at bounding box center [83, 104] width 13 height 13
type input "3.98"
type input "2.05"
type input "0.50"
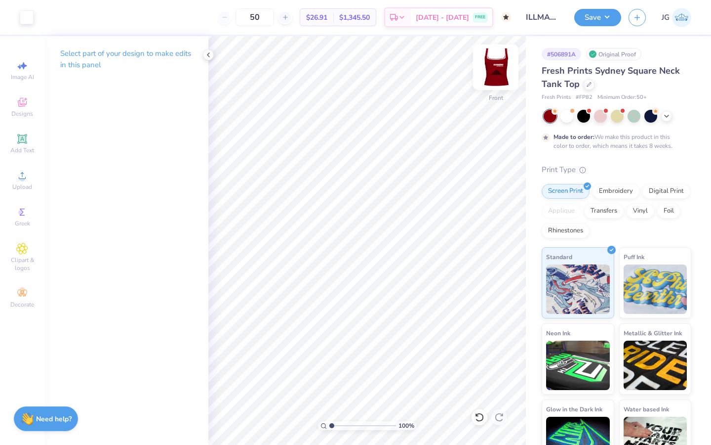
click at [489, 69] on img at bounding box center [496, 67] width 40 height 40
click at [20, 175] on icon at bounding box center [22, 175] width 12 height 12
click at [13, 181] on div "Upload" at bounding box center [22, 179] width 35 height 29
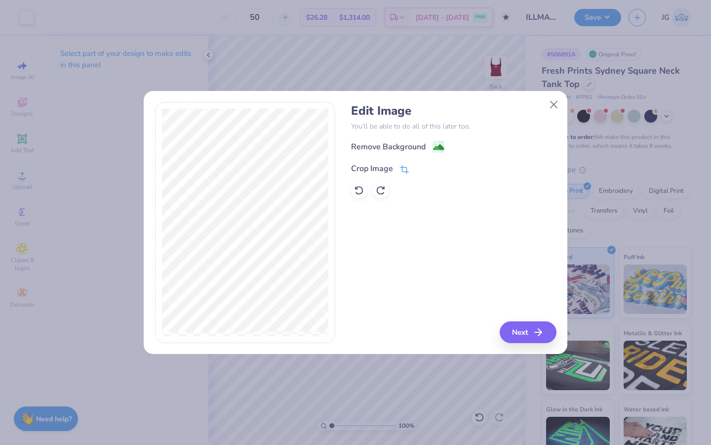
click at [403, 173] on icon at bounding box center [404, 169] width 9 height 9
click at [422, 169] on icon at bounding box center [421, 168] width 6 height 6
click at [440, 148] on image at bounding box center [438, 148] width 11 height 11
click at [518, 333] on button "Next" at bounding box center [529, 332] width 57 height 22
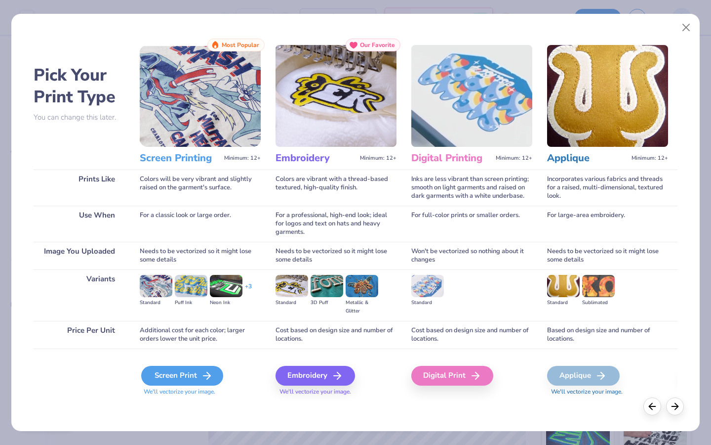
click at [176, 372] on div "Screen Print" at bounding box center [182, 376] width 82 height 20
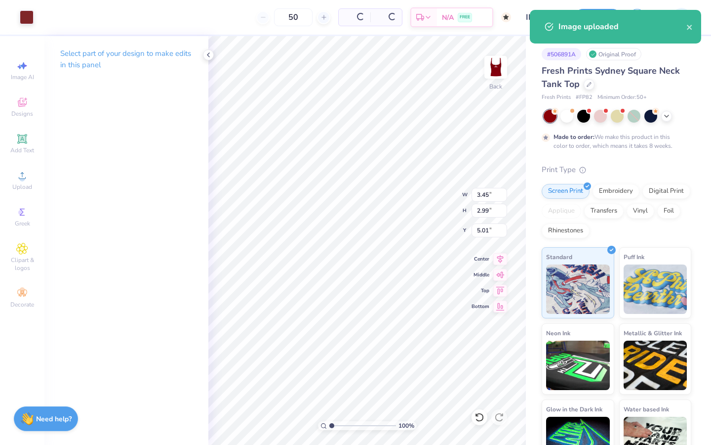
click at [28, 24] on div "Art colors" at bounding box center [17, 17] width 34 height 35
click at [25, 16] on div at bounding box center [27, 16] width 14 height 14
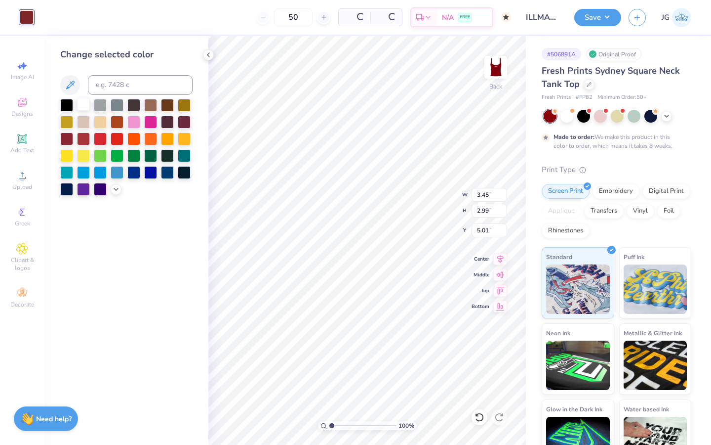
click at [83, 106] on div at bounding box center [83, 104] width 13 height 13
type input "5.11"
type input "0.75"
type input "2.17"
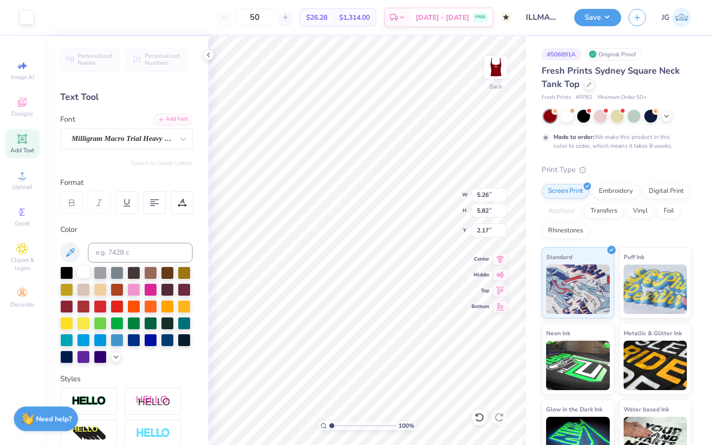
click at [81, 271] on div at bounding box center [83, 271] width 13 height 13
type input "5.23"
type input "0.68"
drag, startPoint x: 335, startPoint y: 426, endPoint x: 355, endPoint y: 426, distance: 20.3
type input "4.56"
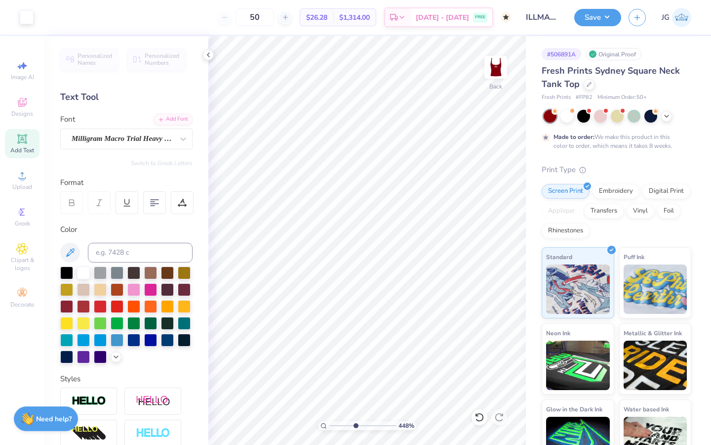
click at [355, 426] on input "range" at bounding box center [363, 425] width 67 height 9
type input "0.76"
type input "1"
click at [305, 430] on div "100 %" at bounding box center [367, 240] width 409 height 409
type input "0.50"
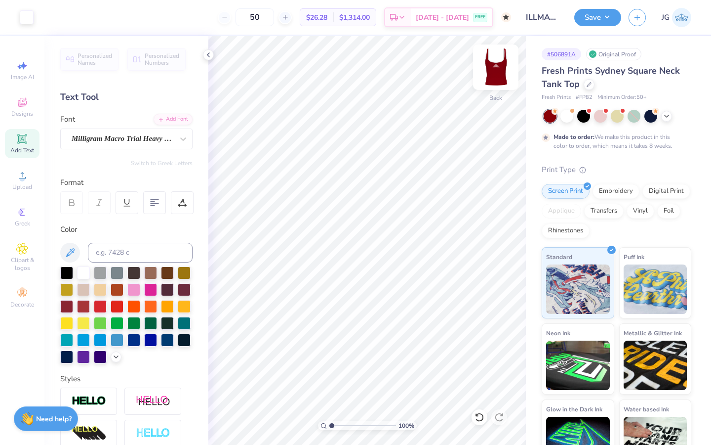
click at [497, 70] on img at bounding box center [496, 67] width 40 height 40
click at [500, 69] on img at bounding box center [496, 67] width 40 height 40
click at [497, 68] on img at bounding box center [496, 67] width 40 height 40
type input "4.81"
type input "2.48"
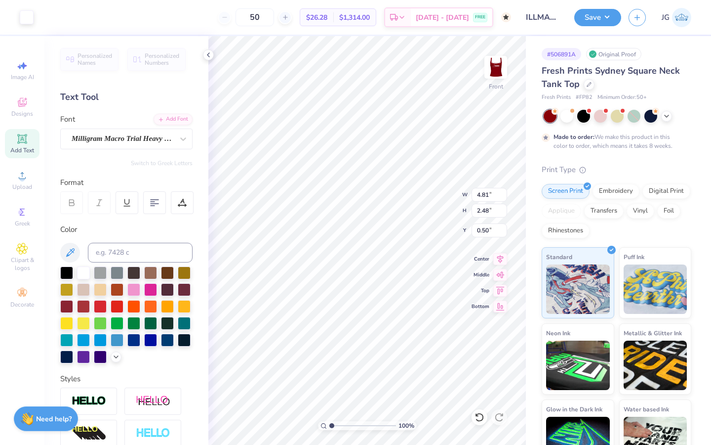
type input "1.12"
click at [496, 70] on img at bounding box center [496, 67] width 40 height 40
click at [546, 18] on input "ILLMAZING TANKS" at bounding box center [543, 17] width 48 height 20
drag, startPoint x: 525, startPoint y: 18, endPoint x: 667, endPoint y: 19, distance: 141.8
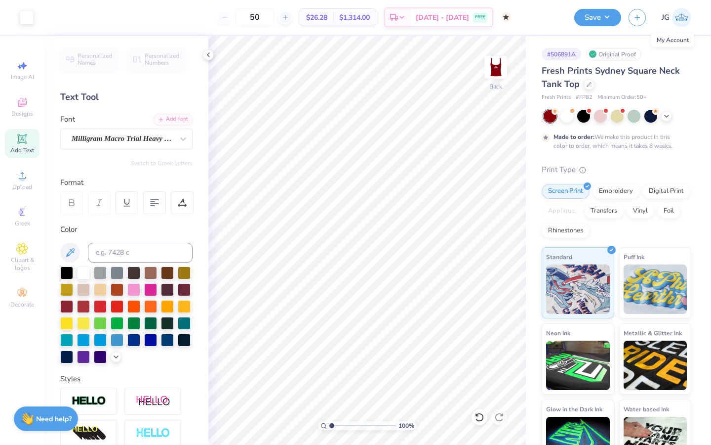
click at [665, 22] on div "Art colors 50 $26.28 Per Item $1,314.00 Total Est. Delivery [DATE] - [DATE] FRE…" at bounding box center [355, 17] width 711 height 35
click at [537, 14] on input "ILLMAZING TANKS" at bounding box center [543, 17] width 48 height 20
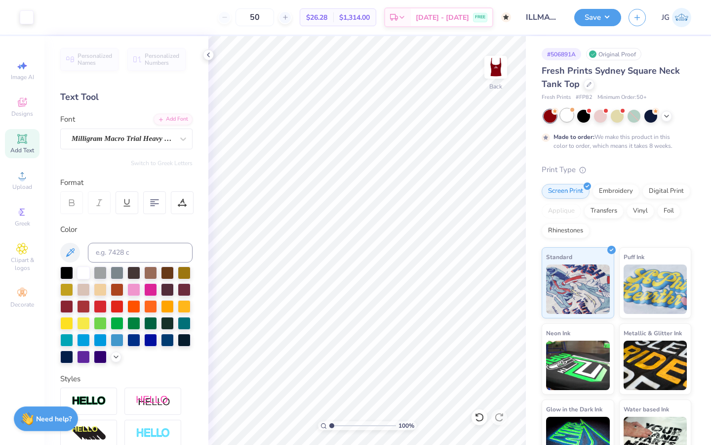
click at [569, 122] on div at bounding box center [567, 115] width 13 height 13
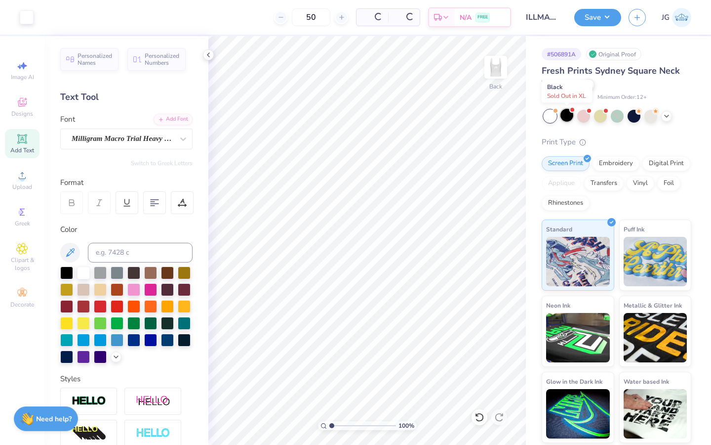
click at [570, 116] on div at bounding box center [567, 115] width 13 height 13
click at [665, 118] on icon at bounding box center [667, 115] width 8 height 8
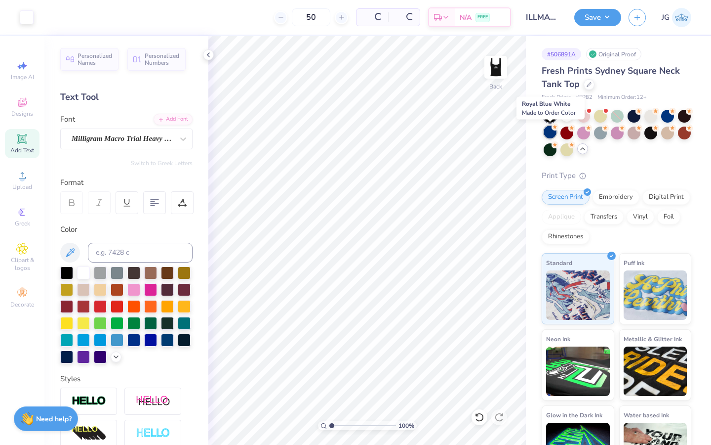
click at [545, 133] on div at bounding box center [550, 131] width 13 height 13
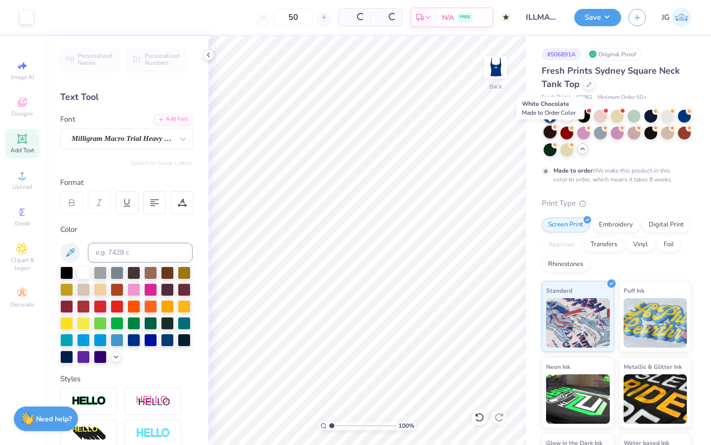
click at [552, 131] on div at bounding box center [550, 131] width 13 height 13
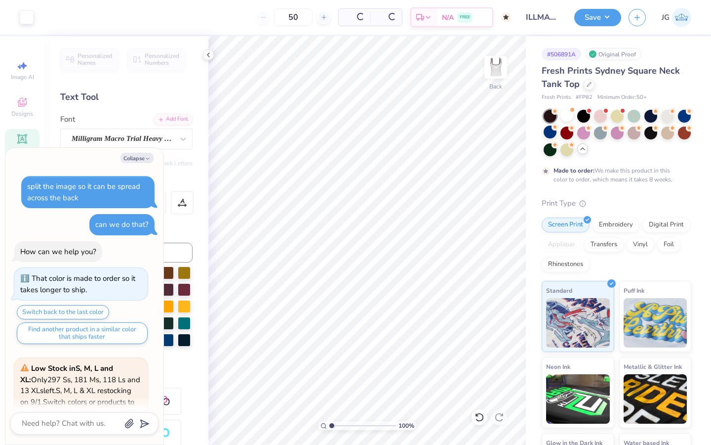
scroll to position [397, 0]
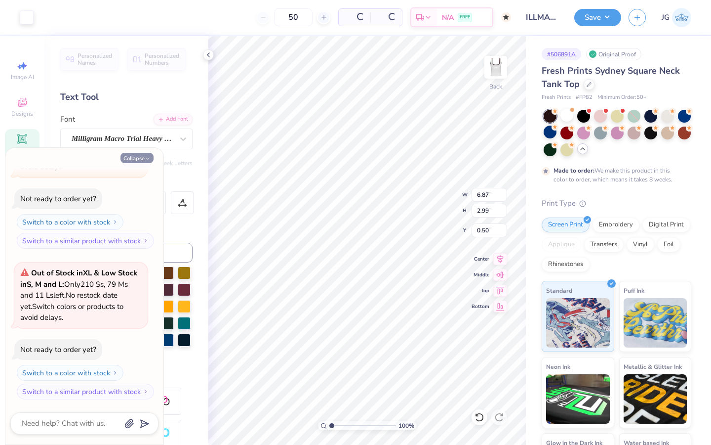
click at [145, 159] on icon "button" at bounding box center [148, 159] width 6 height 6
type textarea "x"
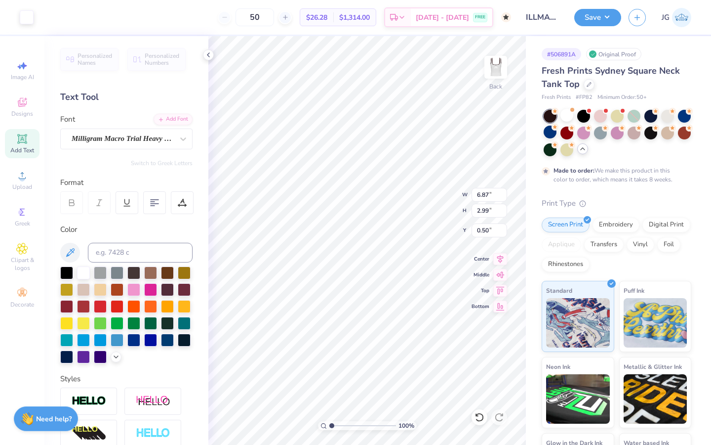
scroll to position [0, 0]
click at [69, 269] on div at bounding box center [66, 271] width 13 height 13
type input "7.04"
click at [60, 275] on div at bounding box center [66, 271] width 13 height 13
click at [67, 270] on div at bounding box center [66, 271] width 13 height 13
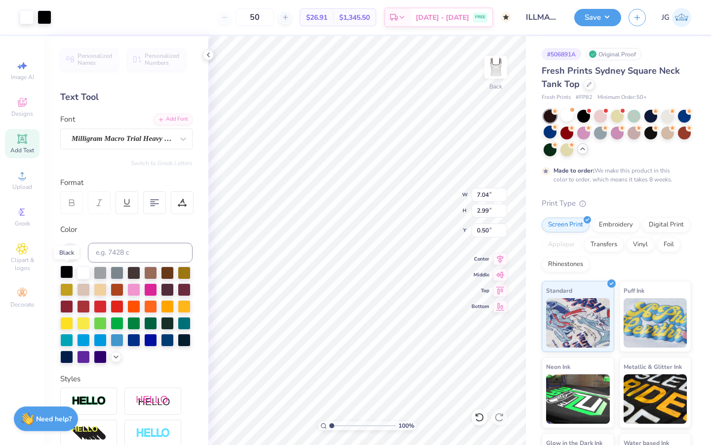
click at [67, 270] on div at bounding box center [66, 271] width 13 height 13
click at [20, 15] on div at bounding box center [27, 16] width 14 height 14
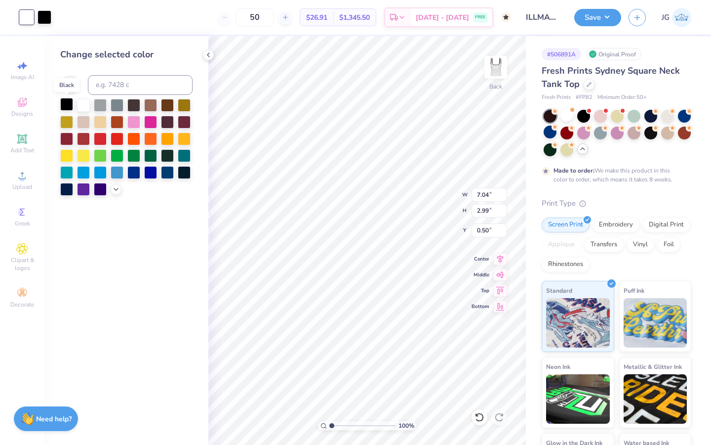
click at [66, 104] on div at bounding box center [66, 104] width 13 height 13
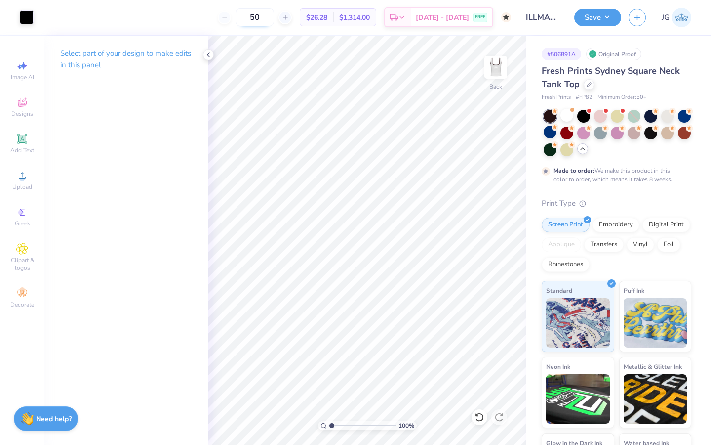
click at [274, 19] on input "50" at bounding box center [255, 17] width 39 height 18
drag, startPoint x: 332, startPoint y: 428, endPoint x: 349, endPoint y: 427, distance: 17.3
type input "3.69"
click at [349, 427] on input "range" at bounding box center [363, 425] width 67 height 9
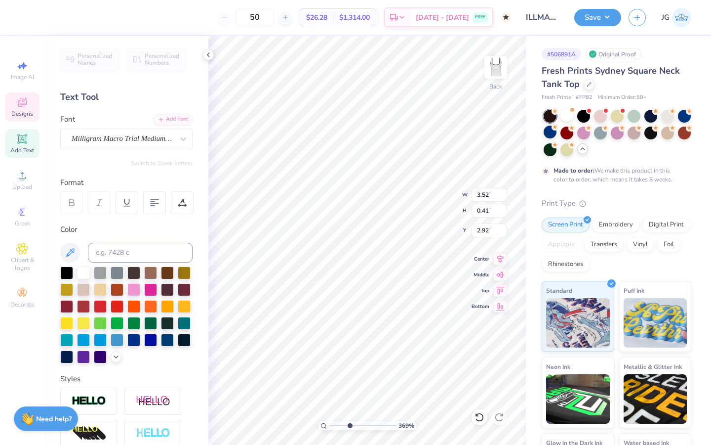
type input "3.00"
drag, startPoint x: 349, startPoint y: 425, endPoint x: 327, endPoint y: 425, distance: 22.2
type input "1"
click at [330, 425] on input "range" at bounding box center [363, 425] width 67 height 9
type input "0.68"
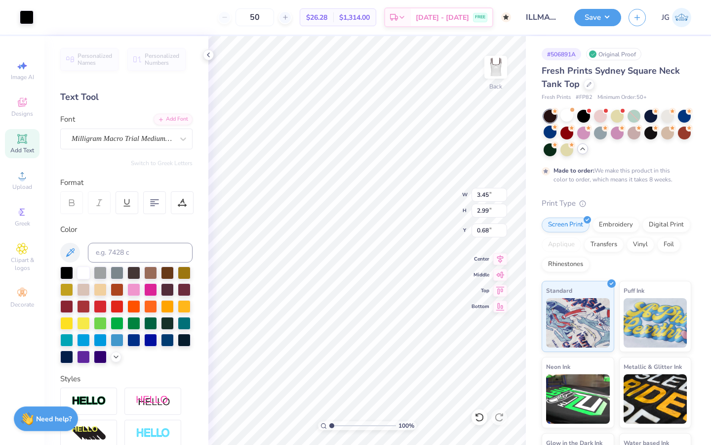
type input "5.11"
type input "0.75"
type input "2.25"
type input "6.13"
type input "0.90"
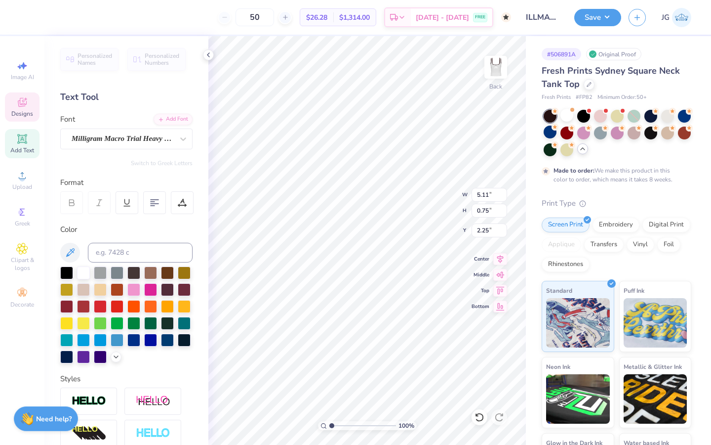
type input "2.10"
type input "4.23"
click at [353, 422] on input "range" at bounding box center [363, 425] width 67 height 9
type input "0.81"
drag, startPoint x: 354, startPoint y: 424, endPoint x: 305, endPoint y: 423, distance: 48.9
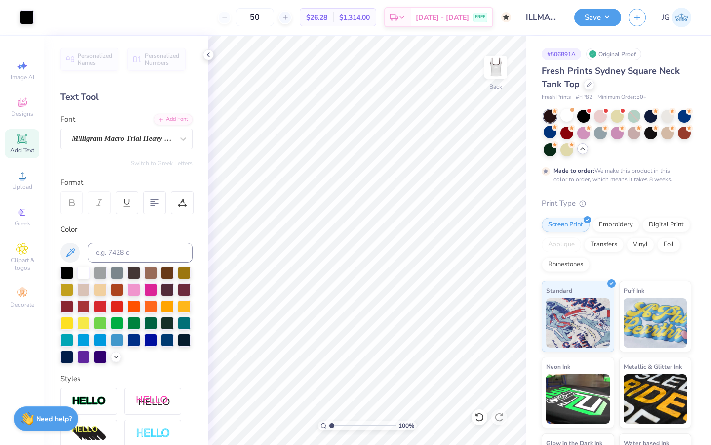
click at [330, 423] on input "range" at bounding box center [363, 425] width 67 height 9
drag, startPoint x: 332, startPoint y: 424, endPoint x: 346, endPoint y: 424, distance: 13.3
click at [346, 424] on input "range" at bounding box center [363, 425] width 67 height 9
type input "1"
drag, startPoint x: 344, startPoint y: 424, endPoint x: 319, endPoint y: 424, distance: 25.2
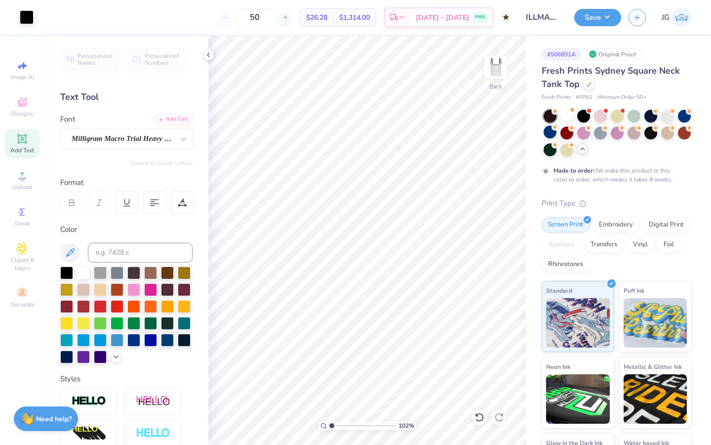
click at [319, 424] on div "102 %" at bounding box center [367, 425] width 99 height 9
type input "0.50"
type input "0.76"
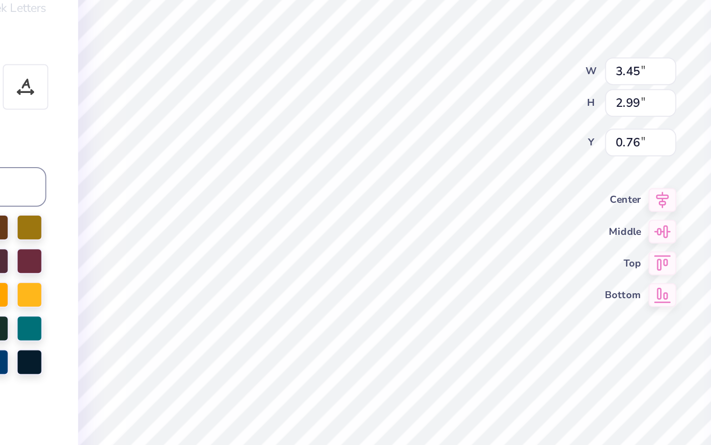
type input "0.50"
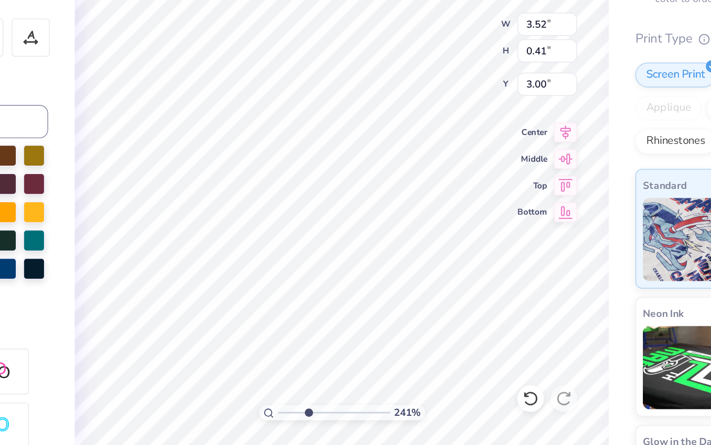
drag, startPoint x: 335, startPoint y: 425, endPoint x: 347, endPoint y: 424, distance: 11.9
type input "3.33"
click at [347, 424] on input "range" at bounding box center [363, 425] width 67 height 9
type input "3.08"
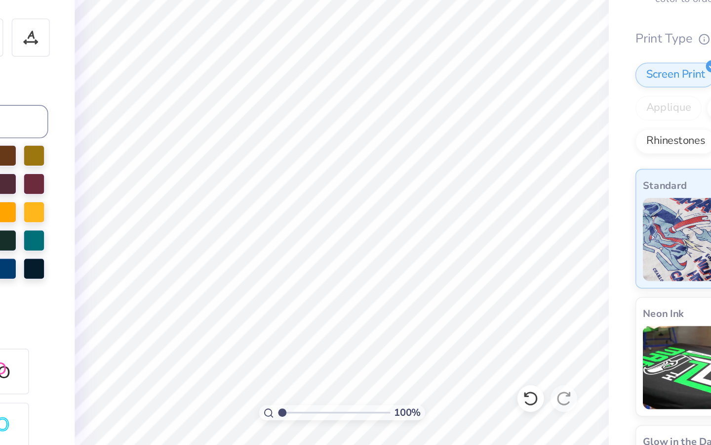
type input "1"
click at [312, 422] on div "100 %" at bounding box center [367, 240] width 409 height 409
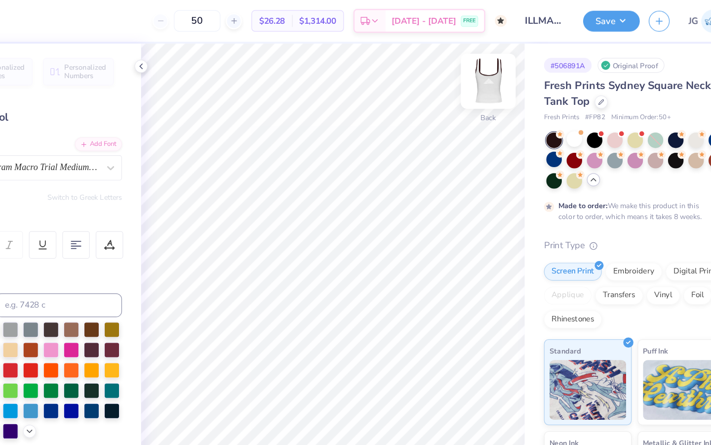
click at [493, 77] on img at bounding box center [496, 67] width 40 height 40
click at [495, 71] on div "Almost there" at bounding box center [459, 240] width 503 height 409
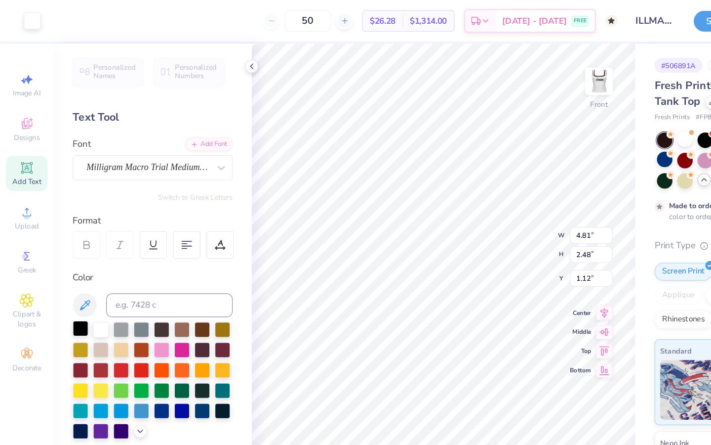
click at [69, 270] on div at bounding box center [66, 271] width 13 height 13
click at [66, 271] on div at bounding box center [66, 271] width 13 height 13
click at [30, 17] on div at bounding box center [27, 16] width 14 height 14
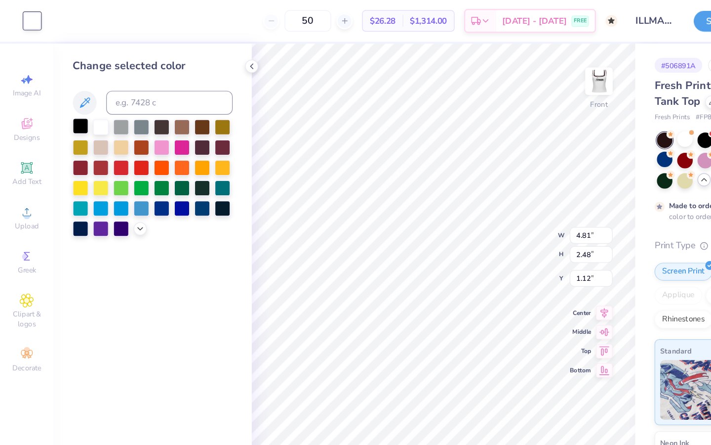
click at [62, 108] on div at bounding box center [66, 104] width 13 height 13
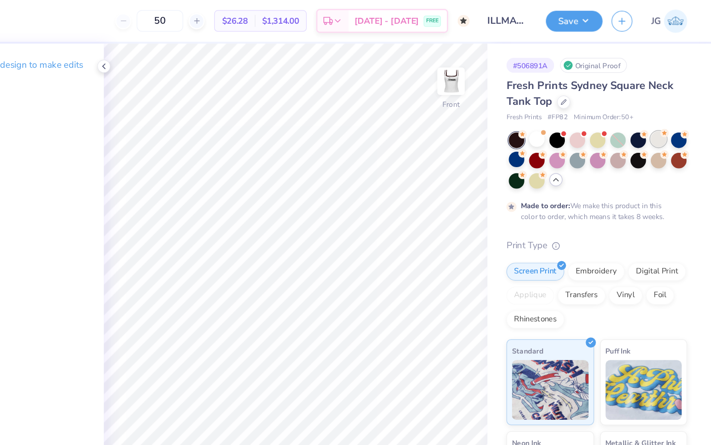
click at [669, 112] on icon at bounding box center [672, 110] width 7 height 7
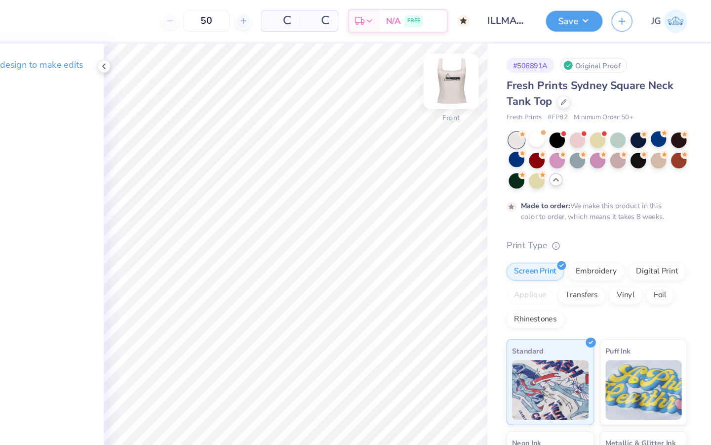
click at [490, 74] on img at bounding box center [496, 67] width 40 height 40
click at [495, 74] on img at bounding box center [496, 67] width 40 height 40
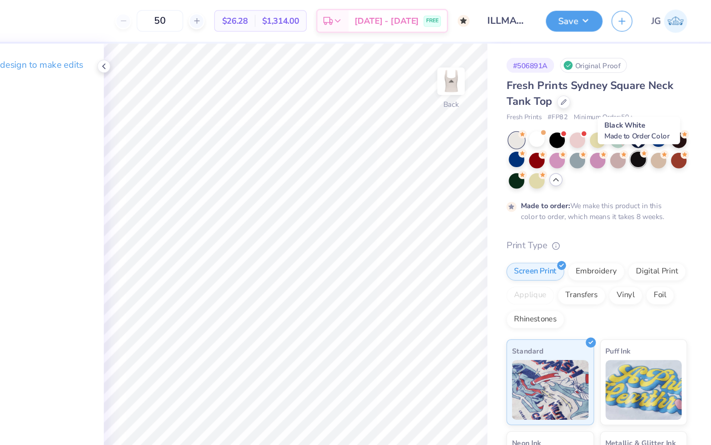
click at [654, 133] on div at bounding box center [651, 131] width 13 height 13
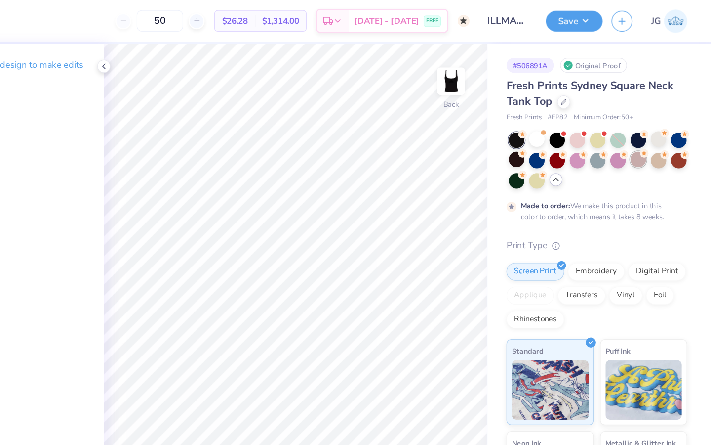
click at [651, 133] on div at bounding box center [651, 131] width 13 height 13
click at [648, 116] on div at bounding box center [651, 115] width 13 height 13
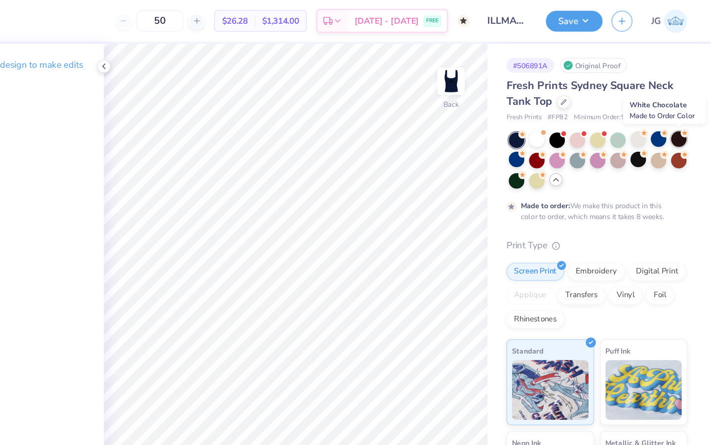
click at [687, 117] on div at bounding box center [684, 115] width 13 height 13
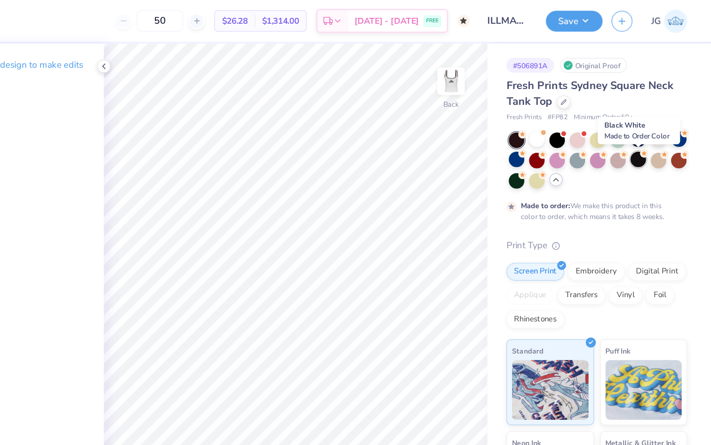
click at [652, 130] on div at bounding box center [651, 131] width 13 height 13
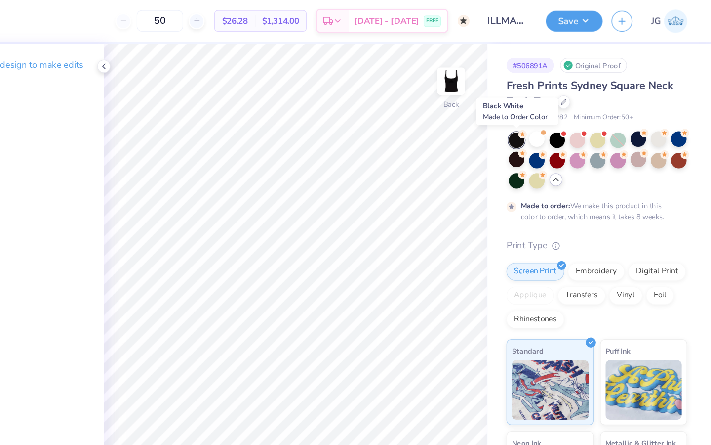
click at [552, 116] on div at bounding box center [550, 116] width 13 height 13
click at [553, 130] on div at bounding box center [550, 131] width 13 height 13
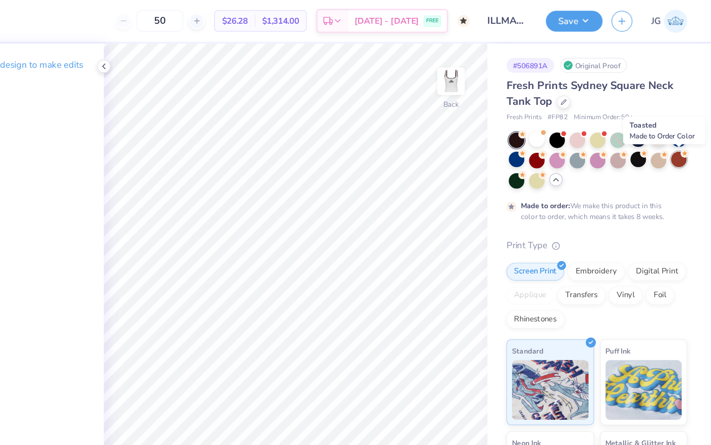
click at [686, 130] on div at bounding box center [684, 131] width 13 height 13
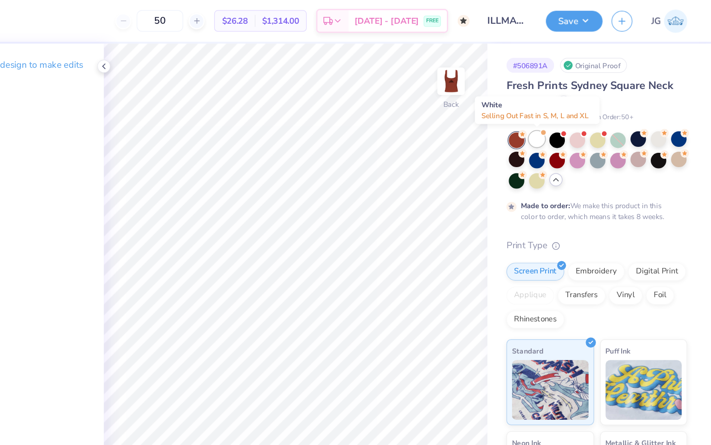
click at [564, 117] on div at bounding box center [567, 115] width 13 height 13
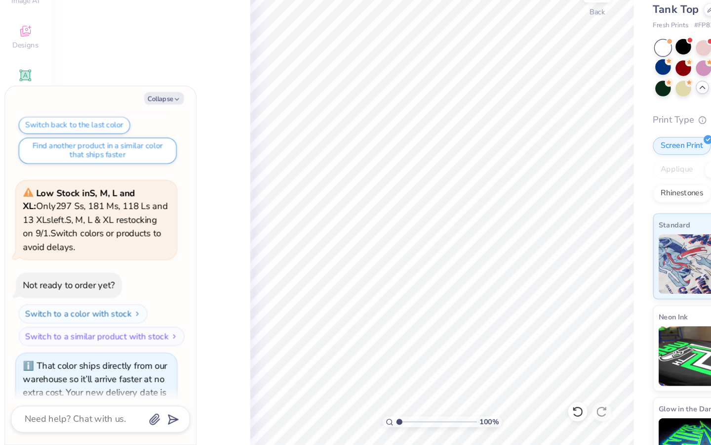
scroll to position [741, 0]
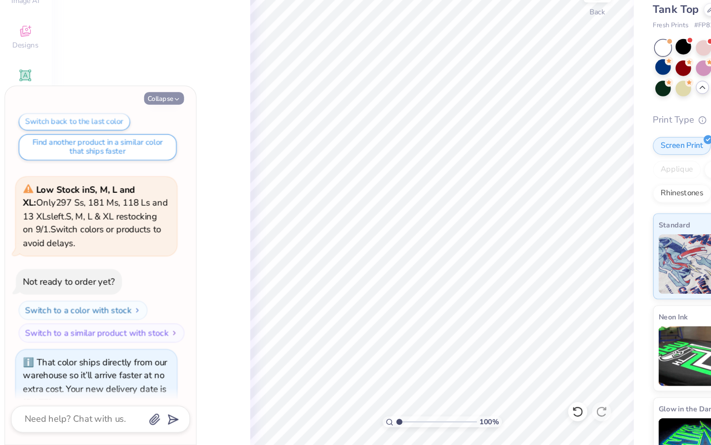
click at [138, 163] on button "Collapse" at bounding box center [137, 158] width 33 height 10
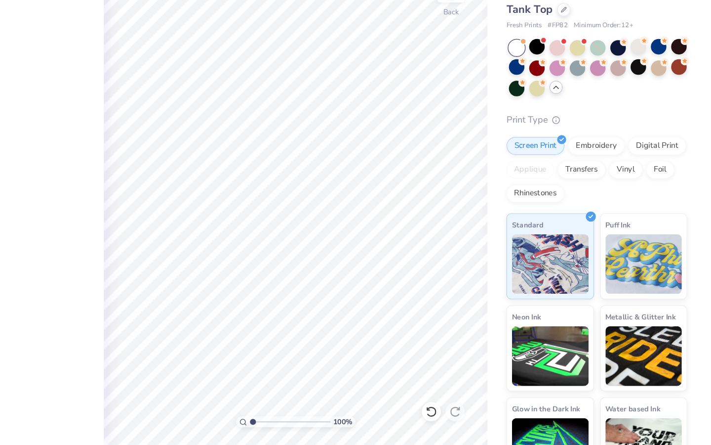
scroll to position [0, 0]
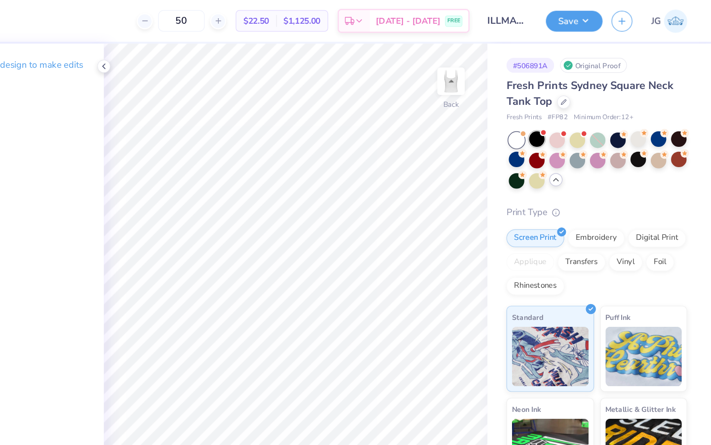
click at [567, 115] on div at bounding box center [567, 115] width 13 height 13
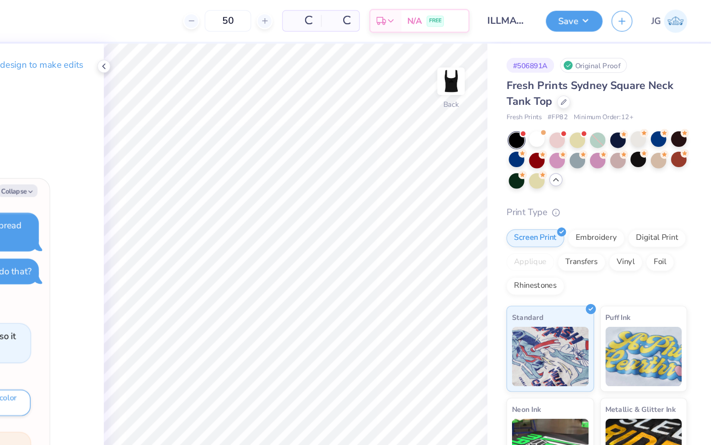
scroll to position [911, 0]
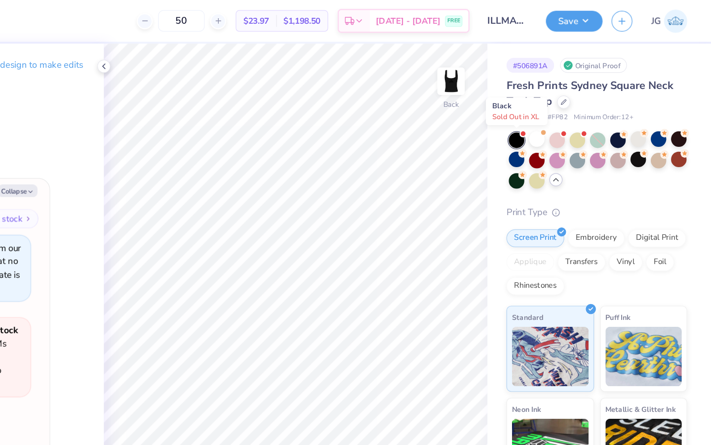
click at [548, 113] on div at bounding box center [550, 116] width 13 height 13
click at [571, 118] on div at bounding box center [567, 115] width 13 height 13
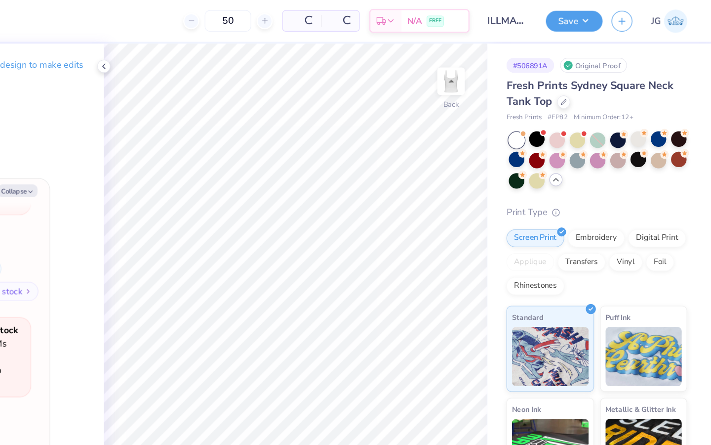
scroll to position [1213, 0]
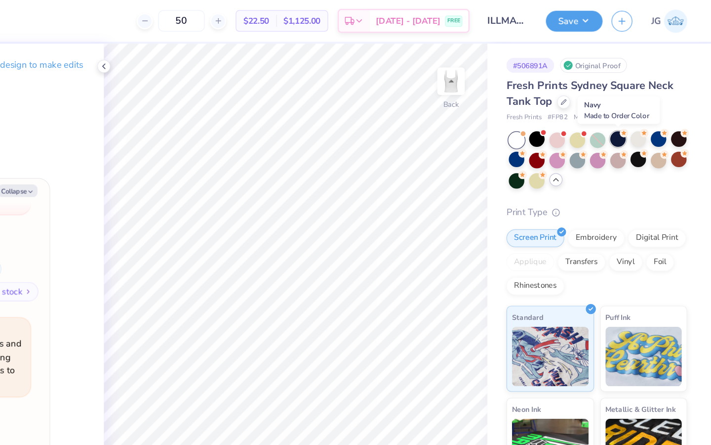
click at [636, 115] on div at bounding box center [634, 115] width 13 height 13
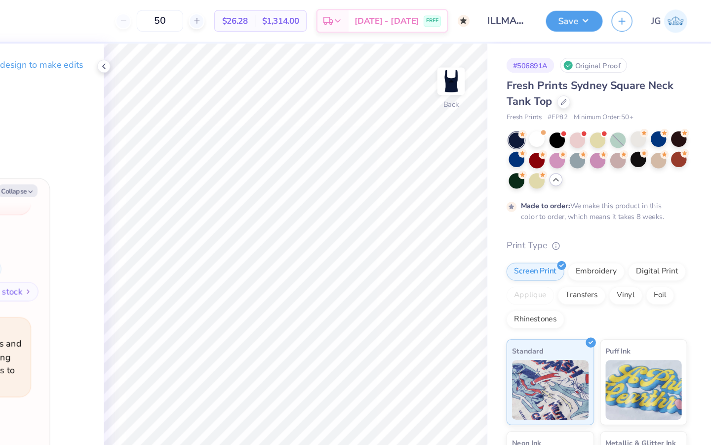
scroll to position [1306, 0]
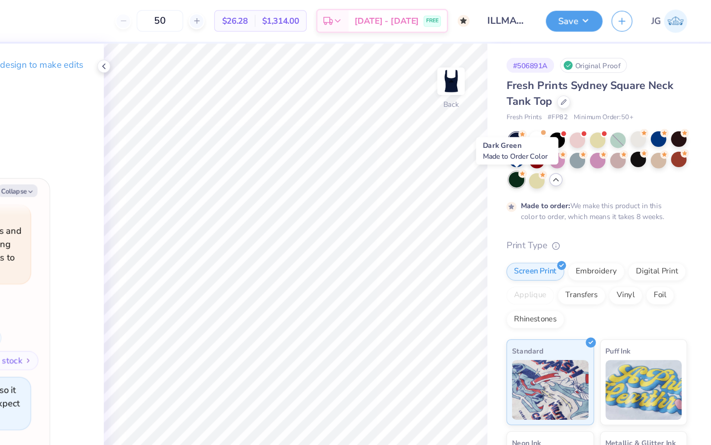
click at [553, 152] on div at bounding box center [550, 148] width 13 height 13
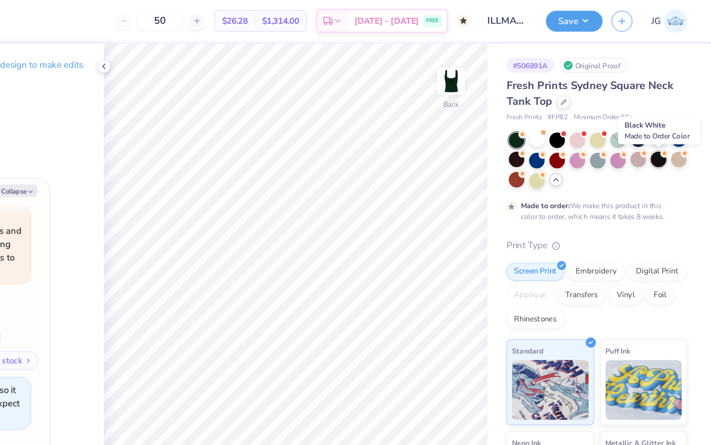
click at [669, 136] on div at bounding box center [667, 131] width 13 height 13
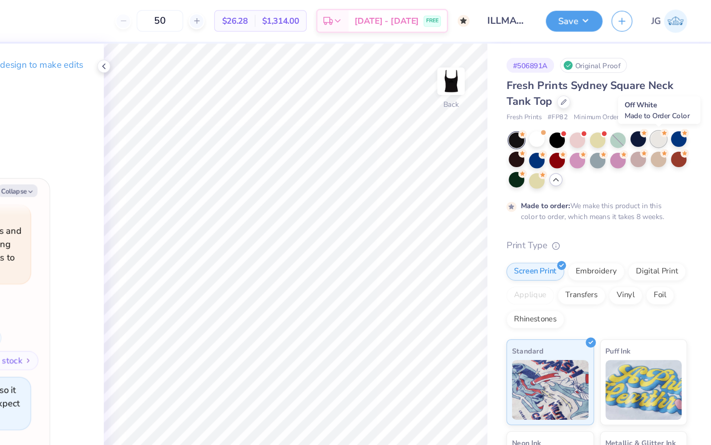
click at [667, 115] on div at bounding box center [667, 115] width 13 height 13
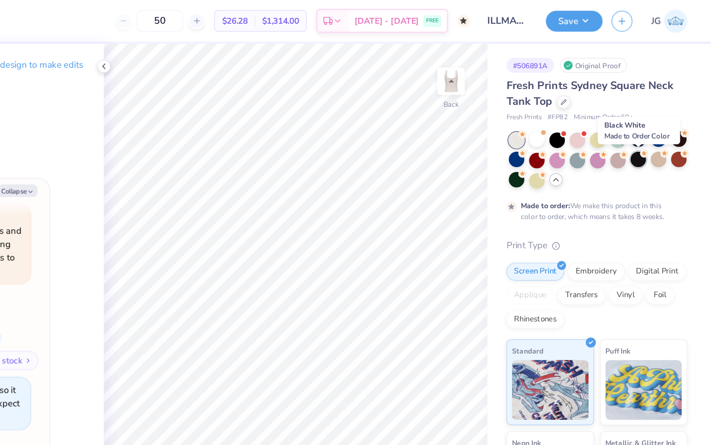
click at [654, 131] on div at bounding box center [651, 131] width 13 height 13
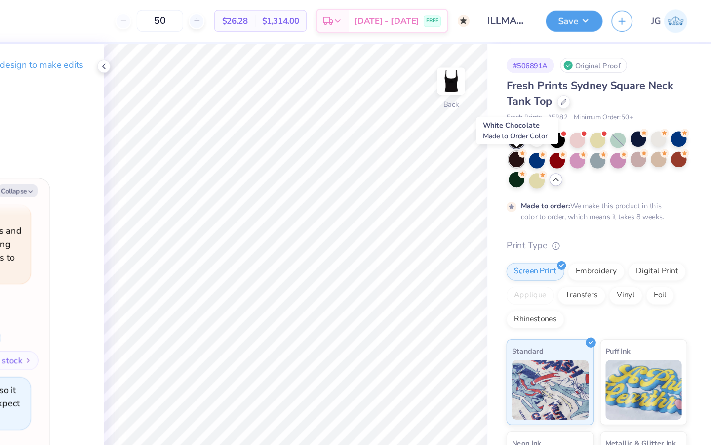
click at [550, 133] on div at bounding box center [550, 131] width 13 height 13
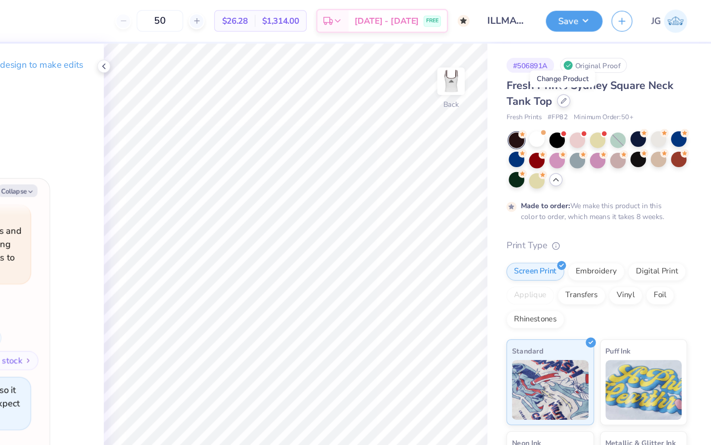
click at [588, 83] on icon at bounding box center [589, 83] width 5 height 5
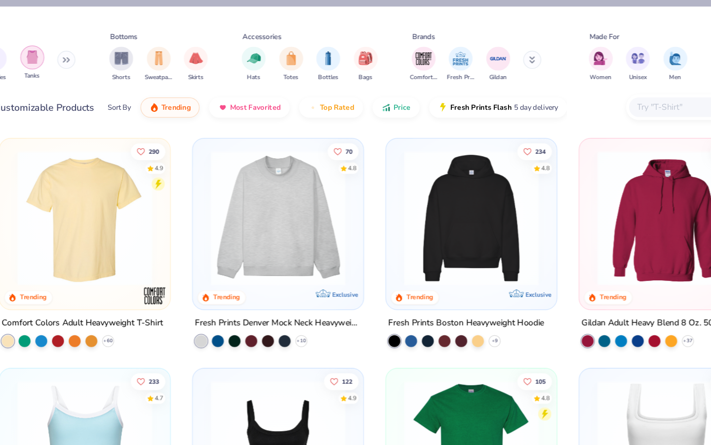
click at [91, 46] on img "filter for Tanks" at bounding box center [91, 46] width 11 height 11
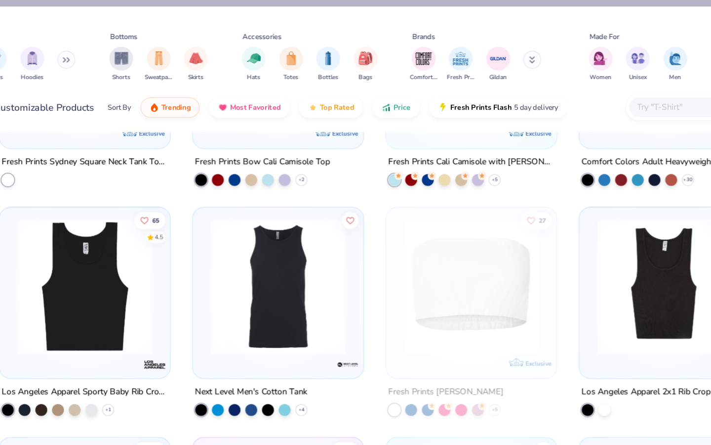
scroll to position [739, 0]
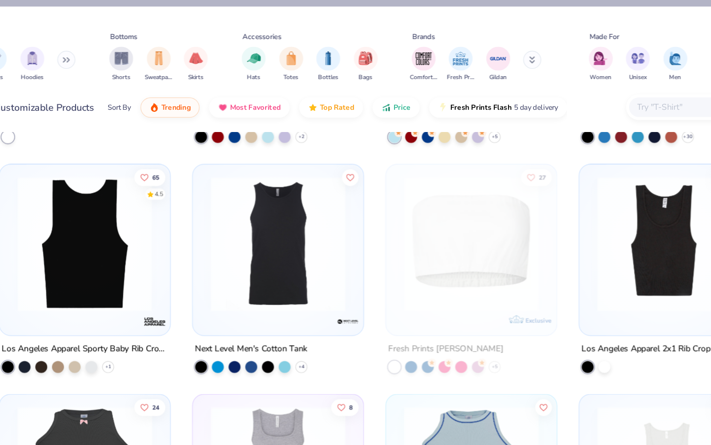
click at [180, 248] on img at bounding box center [135, 202] width 122 height 112
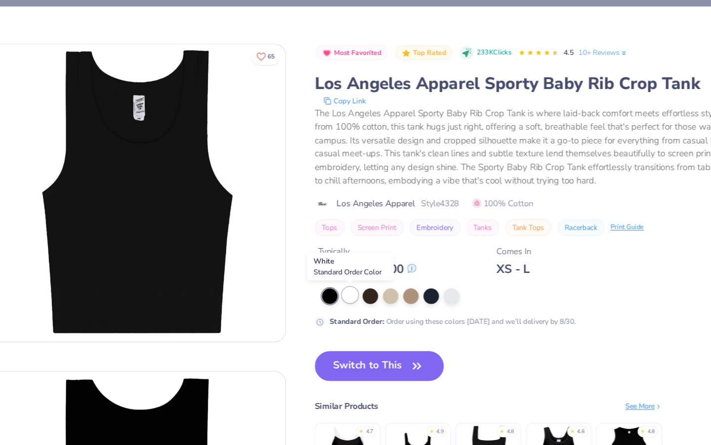
click at [354, 246] on div at bounding box center [354, 244] width 13 height 13
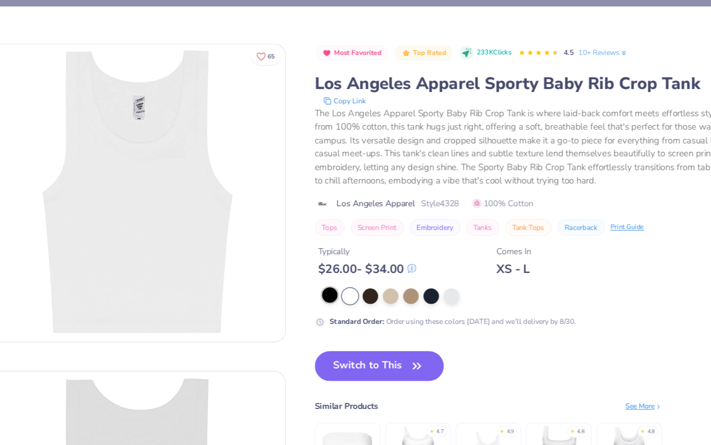
click at [331, 247] on div at bounding box center [337, 244] width 13 height 13
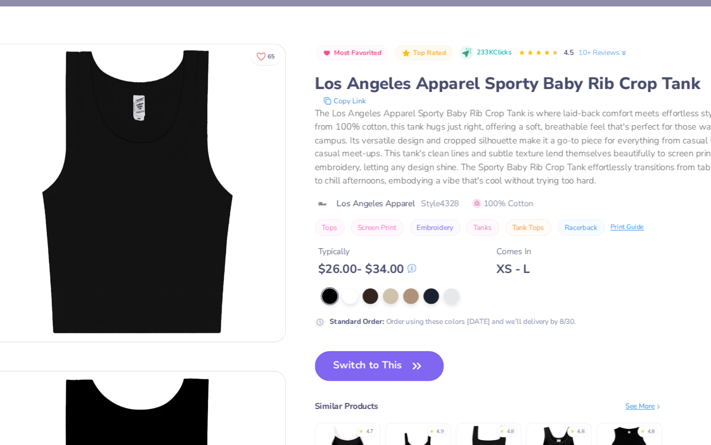
click at [364, 299] on button "Switch to This" at bounding box center [378, 302] width 107 height 25
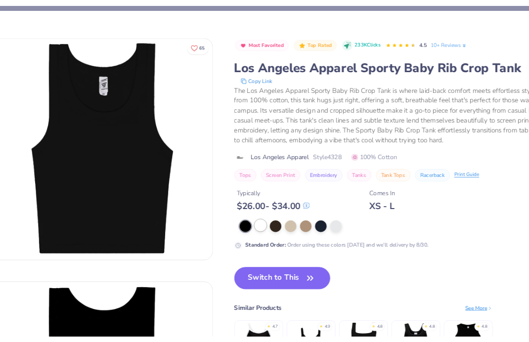
scroll to position [1366, 0]
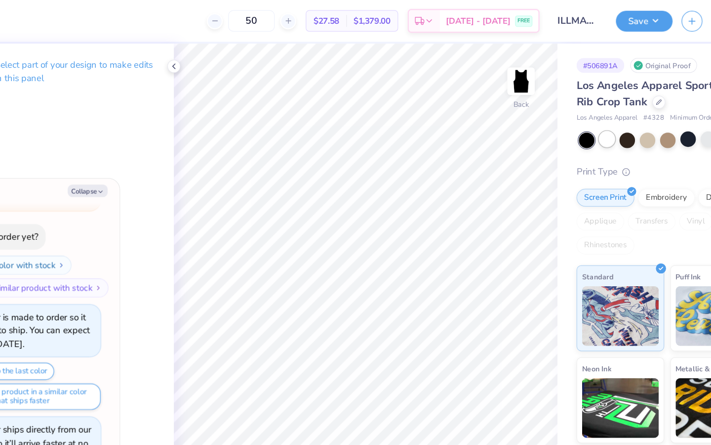
click at [572, 113] on div at bounding box center [567, 115] width 13 height 13
click at [207, 55] on icon at bounding box center [209, 55] width 8 height 8
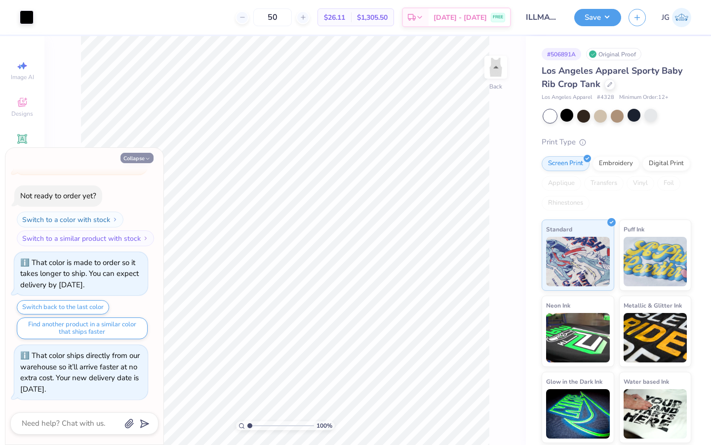
click at [135, 156] on button "Collapse" at bounding box center [137, 158] width 33 height 10
type textarea "x"
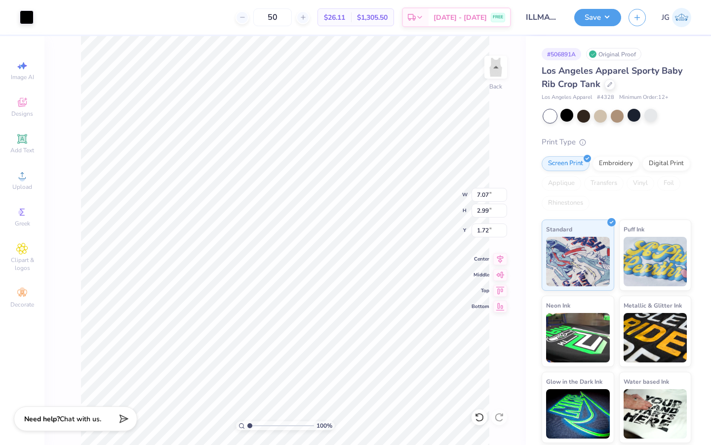
type input "1.72"
type input "3.00"
type input "1.84"
click at [497, 75] on img at bounding box center [496, 67] width 40 height 40
type input "0.52"
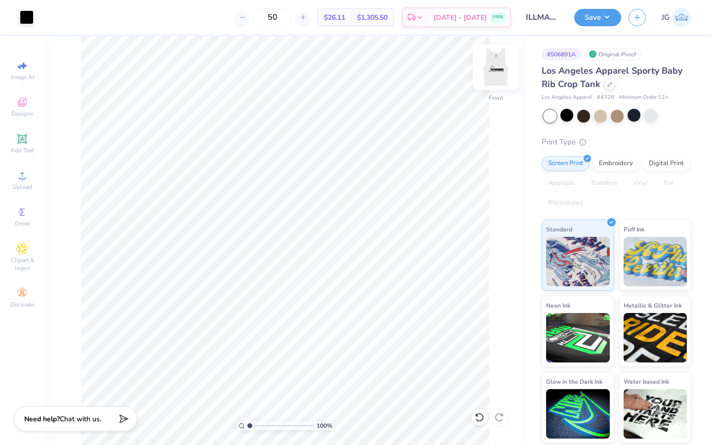
click at [499, 62] on img at bounding box center [496, 67] width 40 height 40
click at [288, 15] on input "50" at bounding box center [272, 17] width 39 height 18
type input "5"
type input "70"
click at [567, 117] on div at bounding box center [567, 115] width 13 height 13
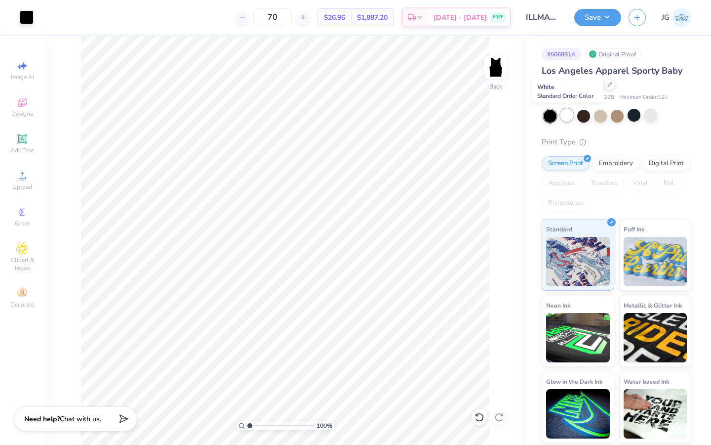
click at [563, 113] on div at bounding box center [567, 115] width 13 height 13
click at [602, 13] on button "Save" at bounding box center [598, 15] width 47 height 17
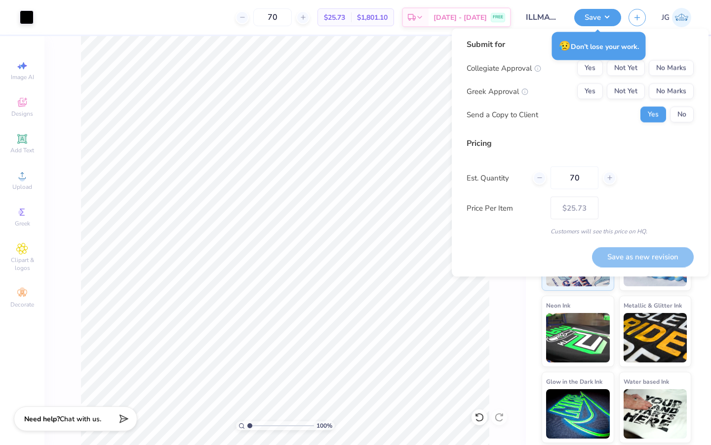
click at [669, 80] on div "Collegiate Approval Yes Not Yet No Marks Greek Approval Yes Not Yet No Marks Se…" at bounding box center [580, 91] width 227 height 62
click at [666, 86] on button "No Marks" at bounding box center [671, 91] width 45 height 16
click at [668, 66] on button "No Marks" at bounding box center [671, 68] width 45 height 16
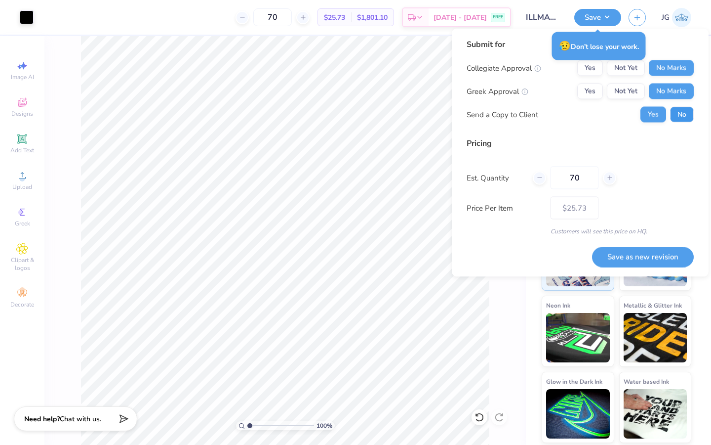
click at [678, 120] on button "No" at bounding box center [682, 115] width 24 height 16
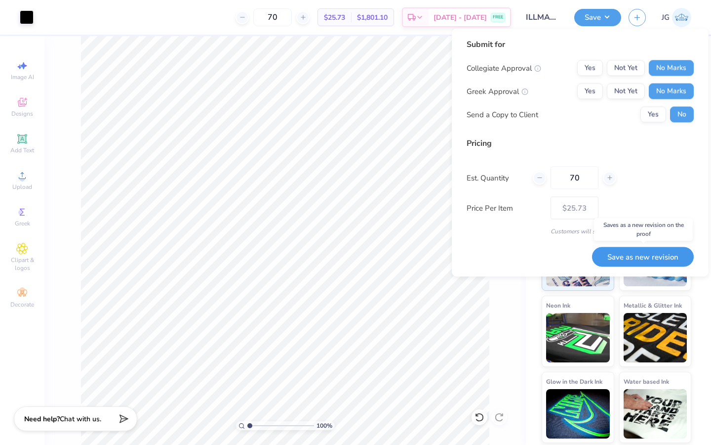
click at [630, 256] on button "Save as new revision" at bounding box center [643, 257] width 102 height 20
type input "$25.73"
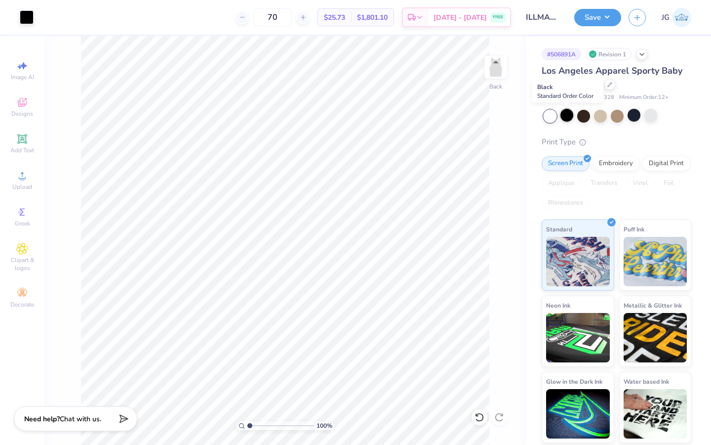
click at [566, 114] on div at bounding box center [567, 115] width 13 height 13
click at [27, 144] on icon at bounding box center [22, 139] width 12 height 12
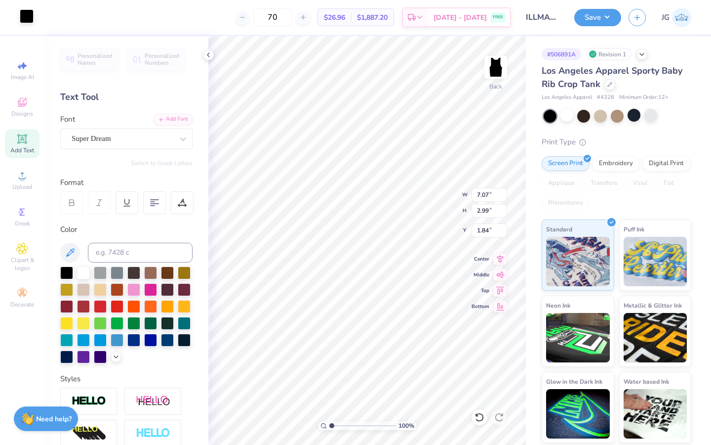
click at [26, 19] on div at bounding box center [27, 16] width 14 height 14
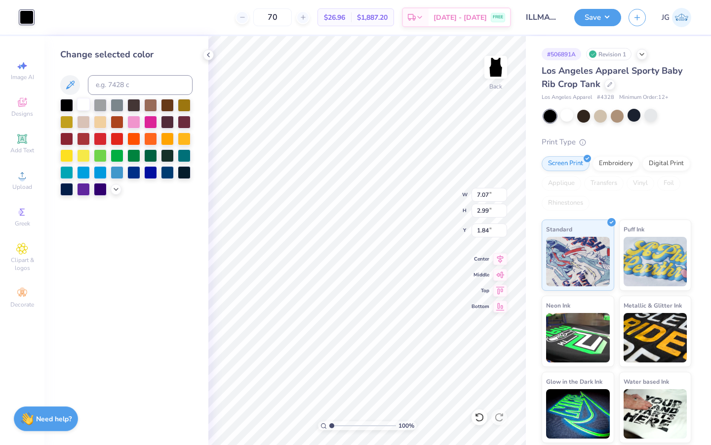
click at [85, 105] on div at bounding box center [83, 104] width 13 height 13
click at [492, 66] on img at bounding box center [496, 67] width 40 height 40
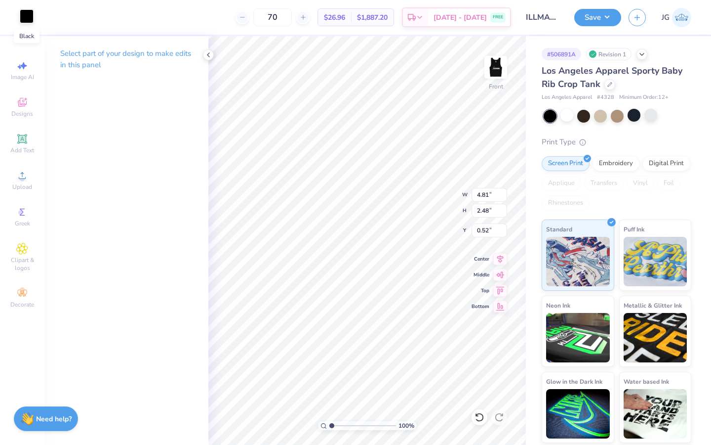
click at [28, 16] on div at bounding box center [27, 16] width 14 height 14
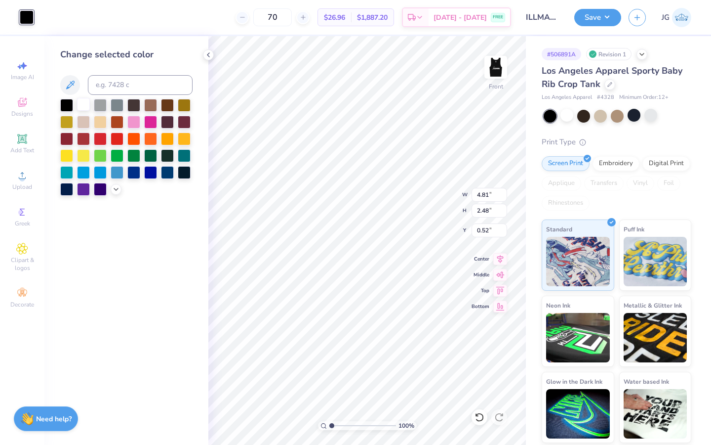
click at [86, 105] on div at bounding box center [83, 104] width 13 height 13
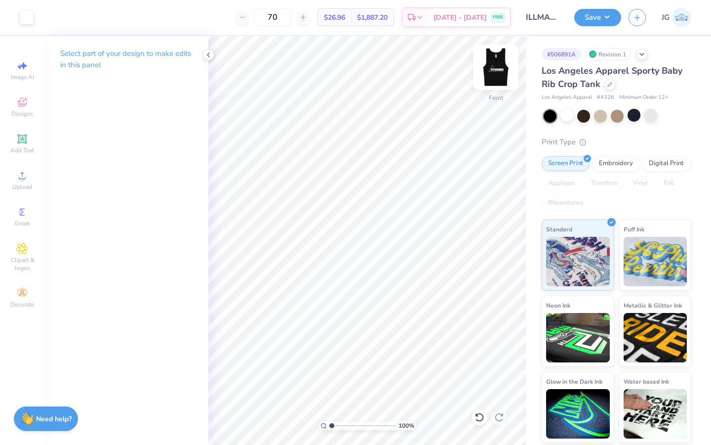
click at [496, 69] on img at bounding box center [496, 67] width 40 height 40
click at [582, 16] on button "Save" at bounding box center [598, 15] width 47 height 17
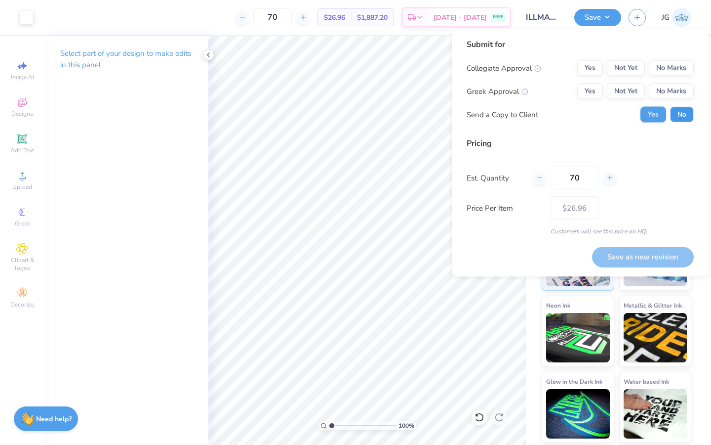
click at [676, 115] on button "No" at bounding box center [682, 115] width 24 height 16
click at [676, 96] on button "No Marks" at bounding box center [671, 91] width 45 height 16
click at [670, 71] on button "No Marks" at bounding box center [671, 68] width 45 height 16
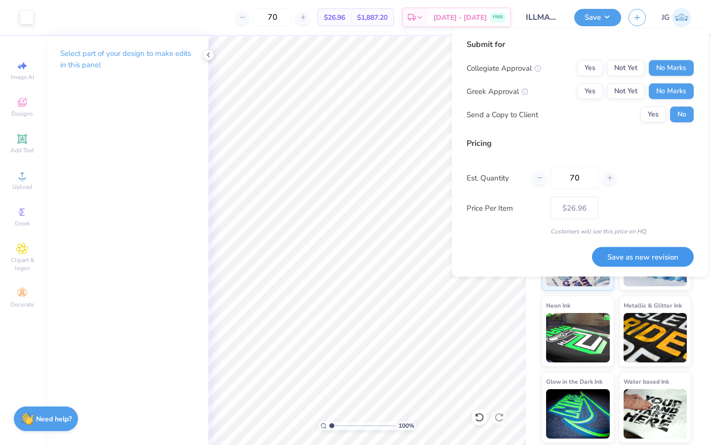
click at [625, 258] on button "Save as new revision" at bounding box center [643, 257] width 102 height 20
type input "$26.96"
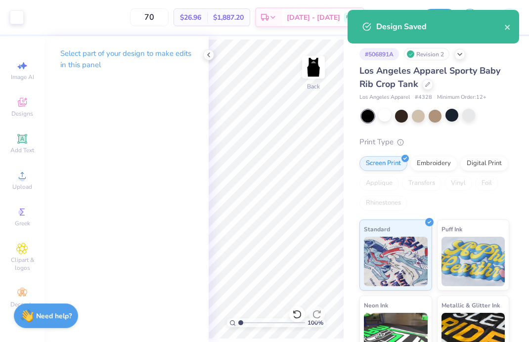
click at [512, 25] on div "Design Saved" at bounding box center [432, 27] width 171 height 34
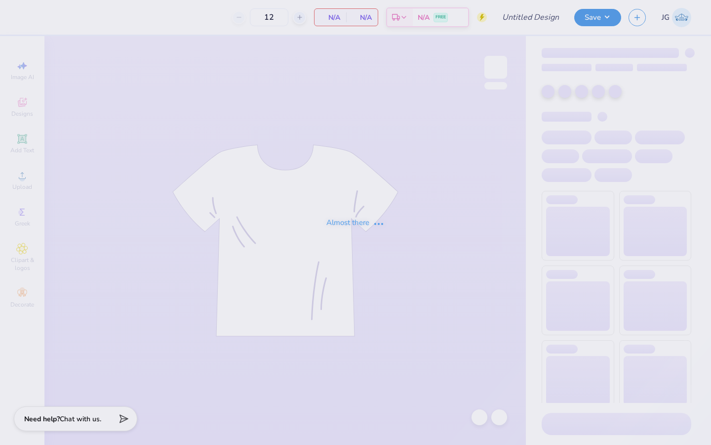
type input "ILLMAZING Team Hoodie"
type input "50"
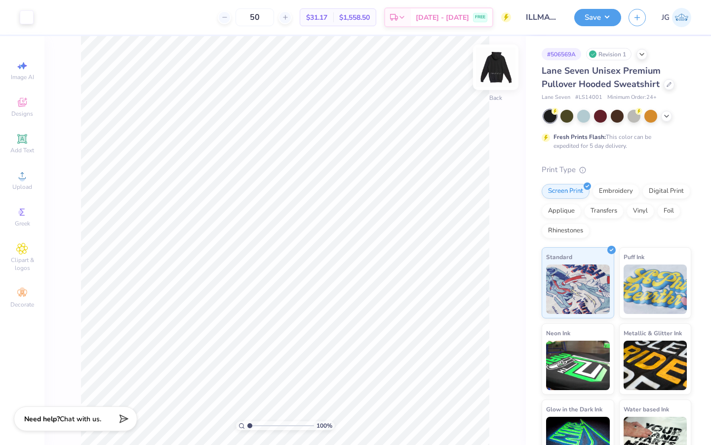
click at [497, 69] on img at bounding box center [496, 67] width 40 height 40
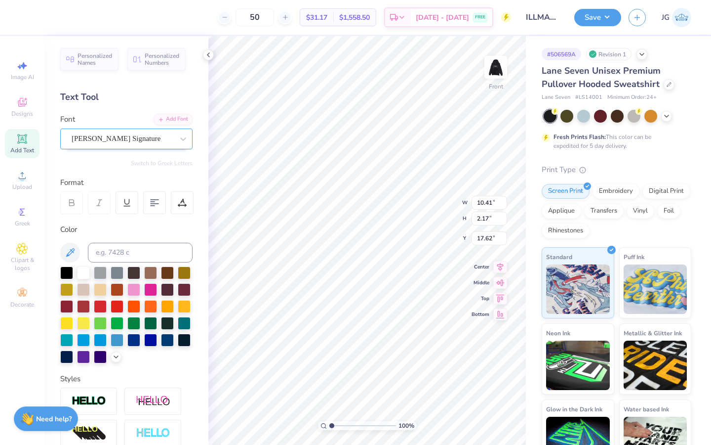
click at [135, 143] on div "[PERSON_NAME] Signature" at bounding box center [123, 138] width 104 height 15
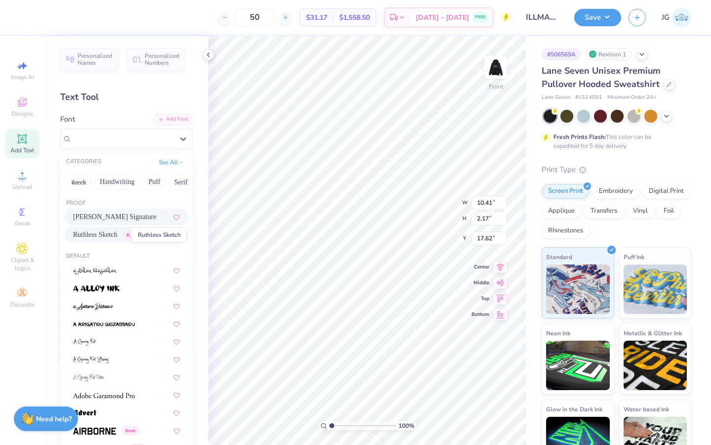
click at [117, 235] on span "Ruthless Sketch" at bounding box center [95, 234] width 44 height 10
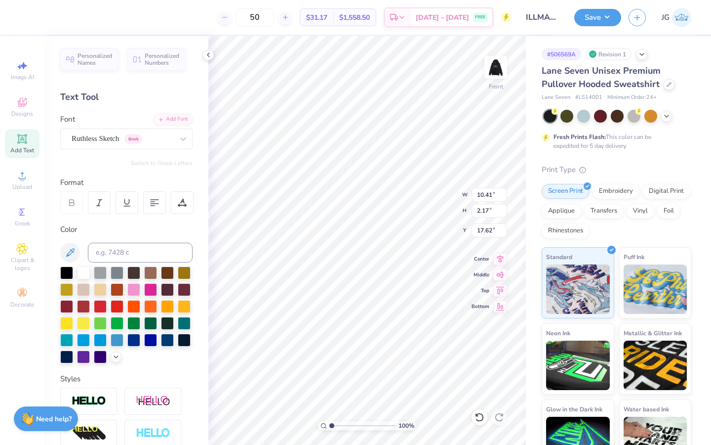
type input "7.45"
type input "0.72"
type input "18.35"
click at [95, 135] on div "Ruthless Sketch Greek" at bounding box center [123, 138] width 104 height 15
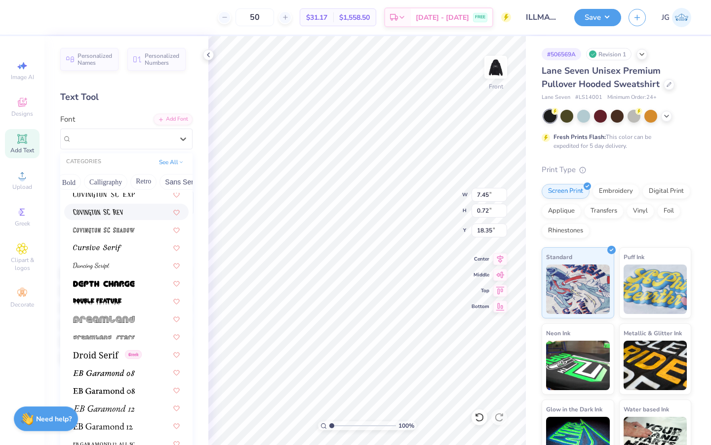
scroll to position [0, 133]
click at [68, 184] on button "Bold" at bounding box center [75, 182] width 24 height 16
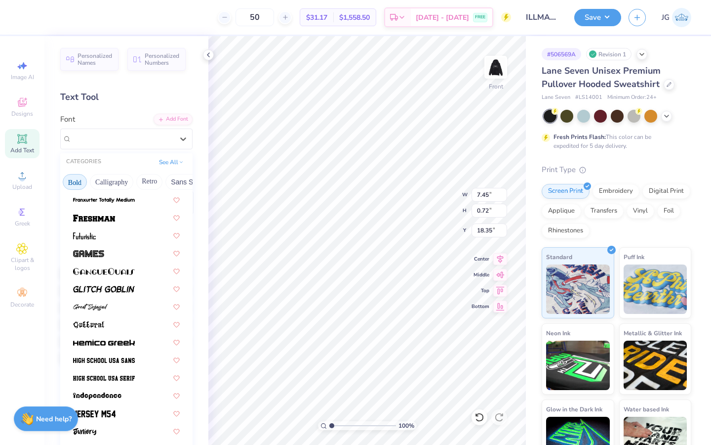
scroll to position [501, 0]
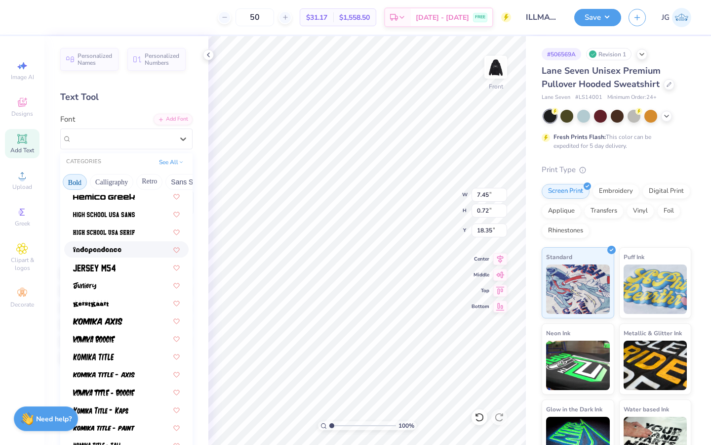
click at [105, 250] on img at bounding box center [97, 250] width 48 height 7
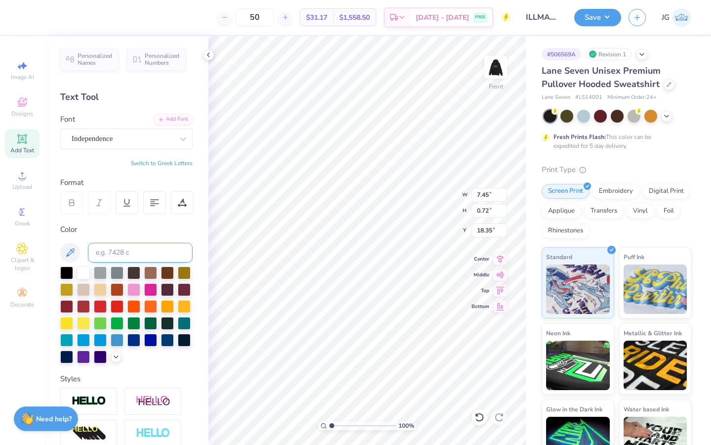
type input "18.44"
type input "1.89"
type input "17.19"
type input "9.76"
type input "1.00"
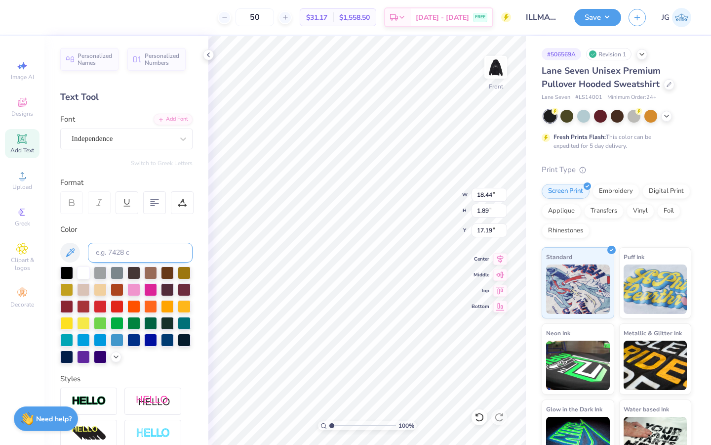
type input "18.08"
type input "13.62"
type input "1.39"
type input "19.38"
click at [174, 202] on div at bounding box center [182, 202] width 23 height 23
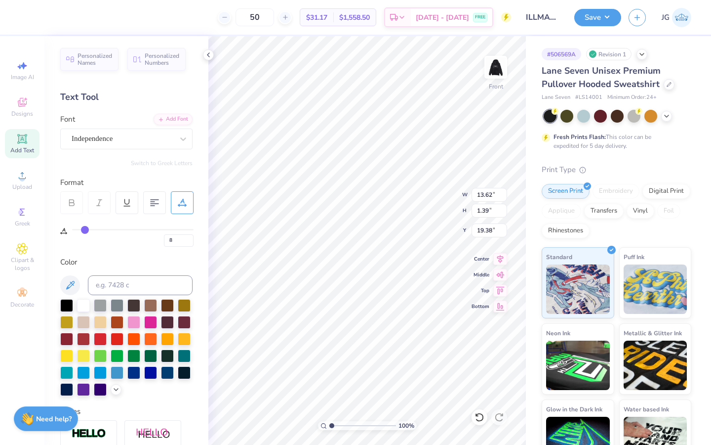
type input "9"
type input "8"
type input "7"
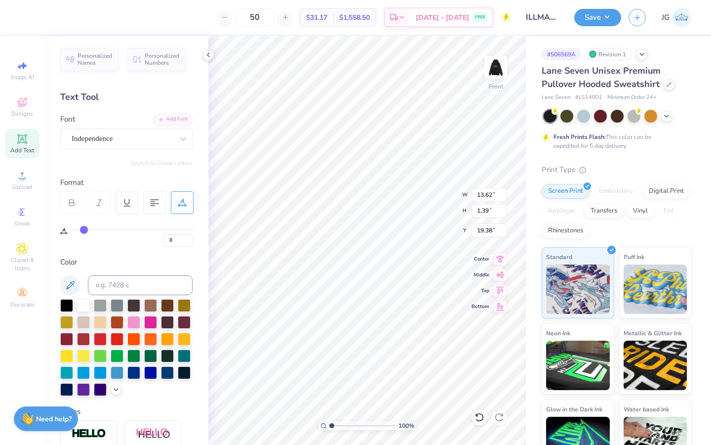
type input "7"
type input "6"
type input "13.14"
type input "6"
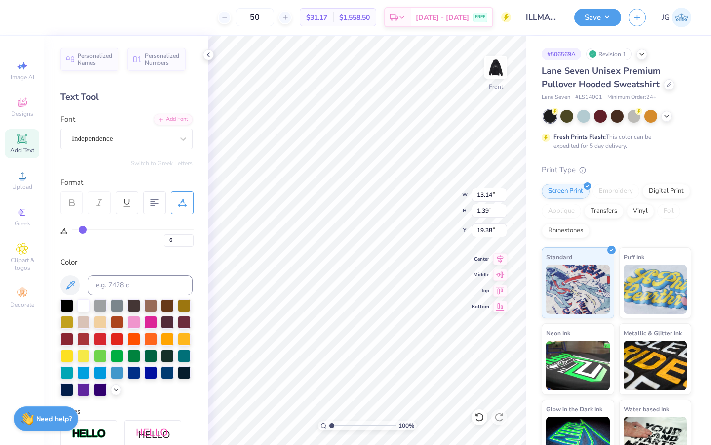
click at [82, 230] on input "range" at bounding box center [133, 229] width 122 height 1
click at [138, 145] on div "Independence" at bounding box center [123, 138] width 104 height 15
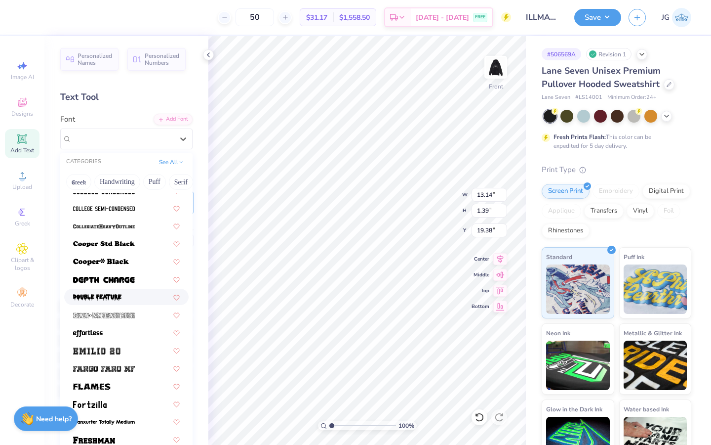
scroll to position [135, 0]
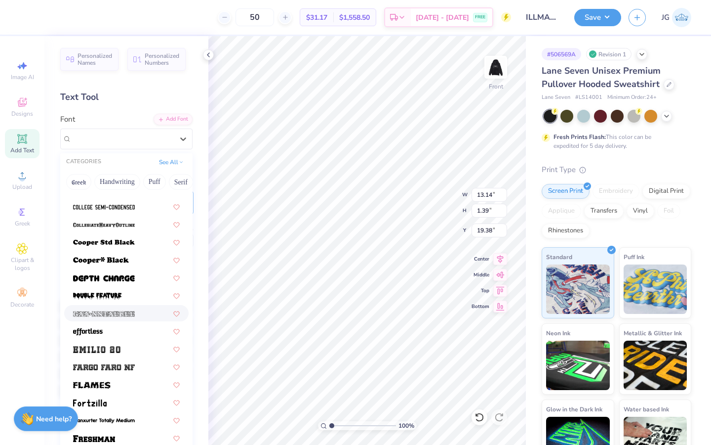
click at [110, 315] on img at bounding box center [104, 313] width 62 height 7
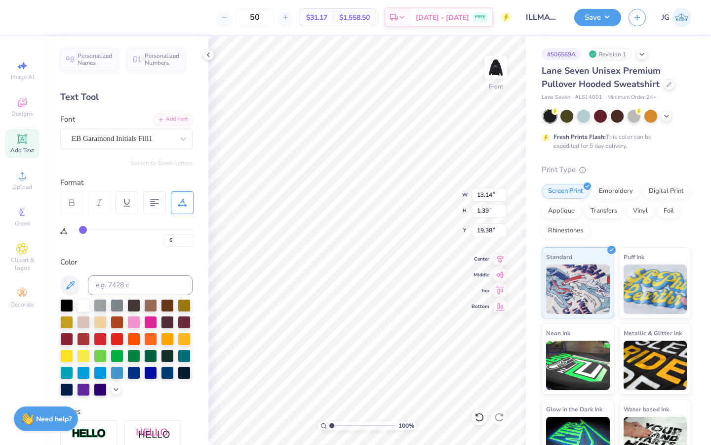
type input "8.22"
type input "1.57"
type input "19.29"
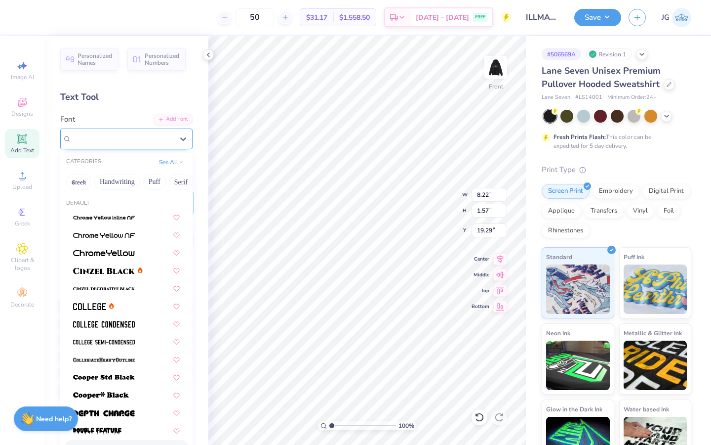
click at [152, 132] on div at bounding box center [123, 138] width 102 height 13
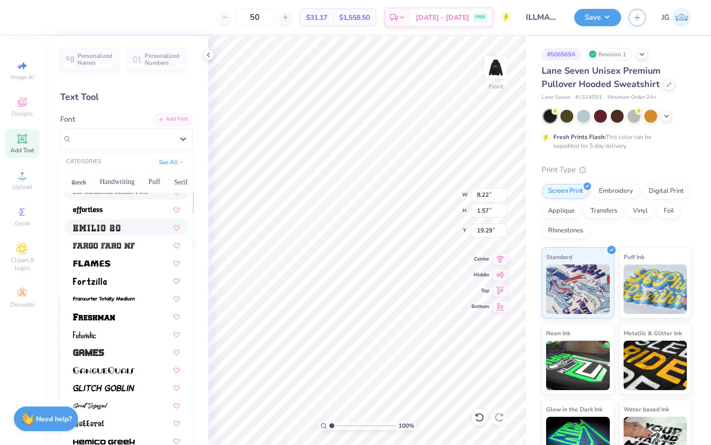
scroll to position [262, 0]
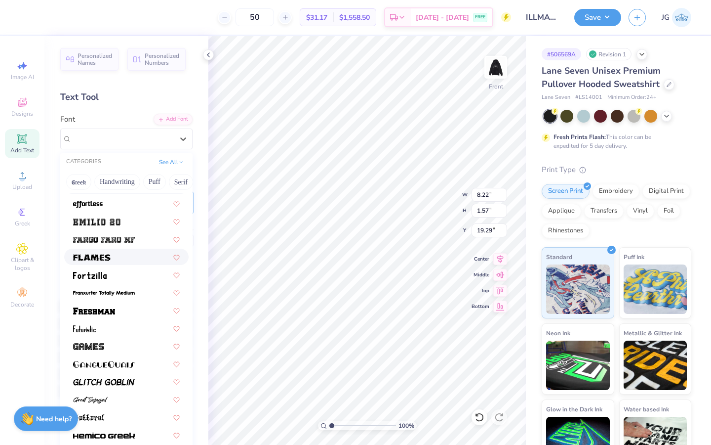
click at [130, 250] on div at bounding box center [126, 256] width 124 height 16
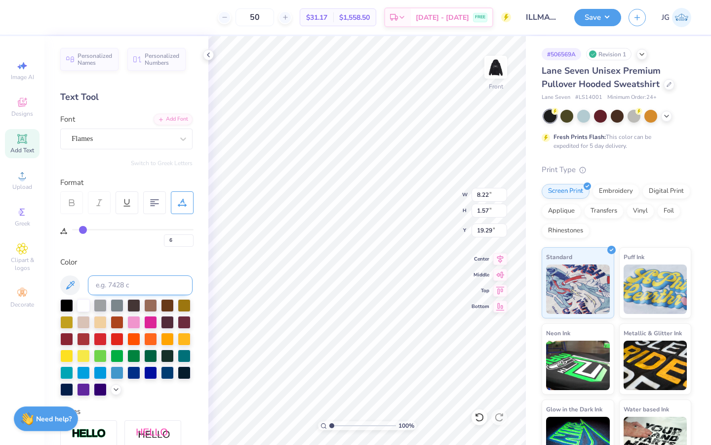
type input "6.68"
type input "1.33"
type input "19.41"
type textarea "[GEOGRAPHIC_DATA]"
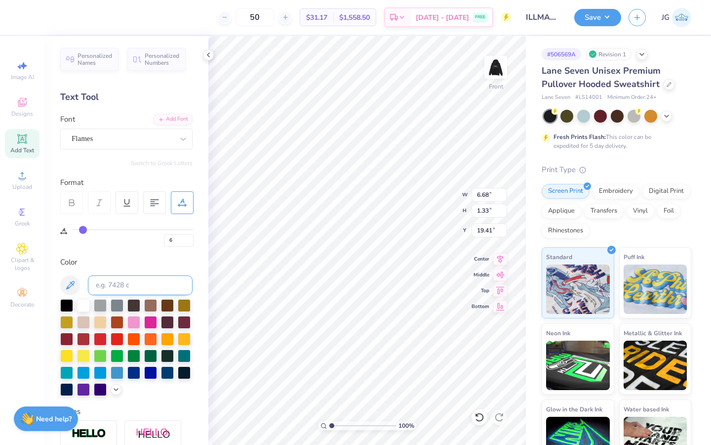
scroll to position [0, 3]
type input "11.76"
type input "0.87"
type input "20.10"
type input "20.03"
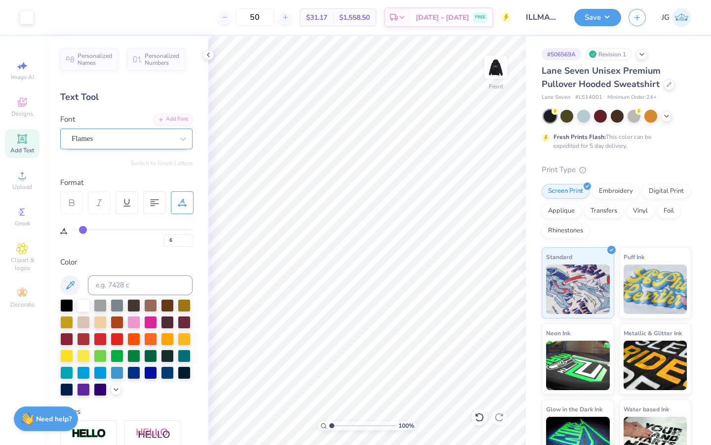
click at [122, 145] on div at bounding box center [123, 138] width 102 height 13
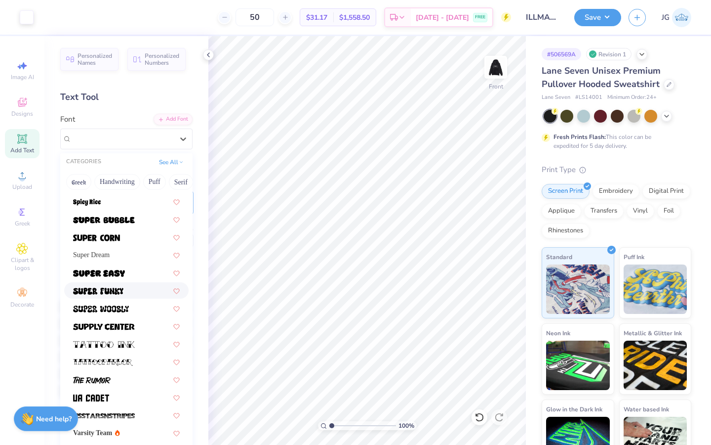
scroll to position [1078, 0]
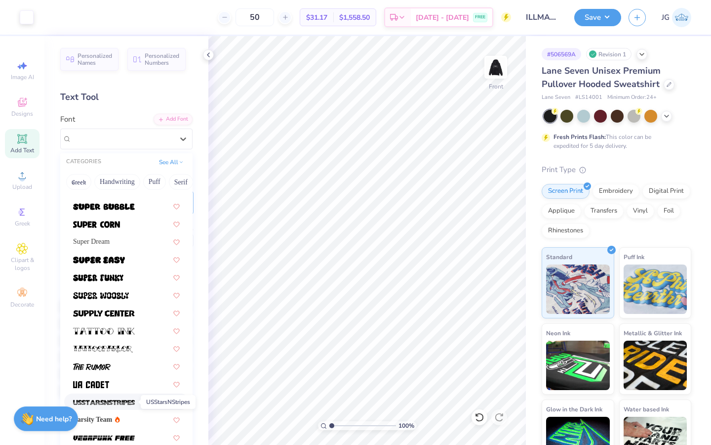
click at [105, 403] on img at bounding box center [104, 402] width 62 height 7
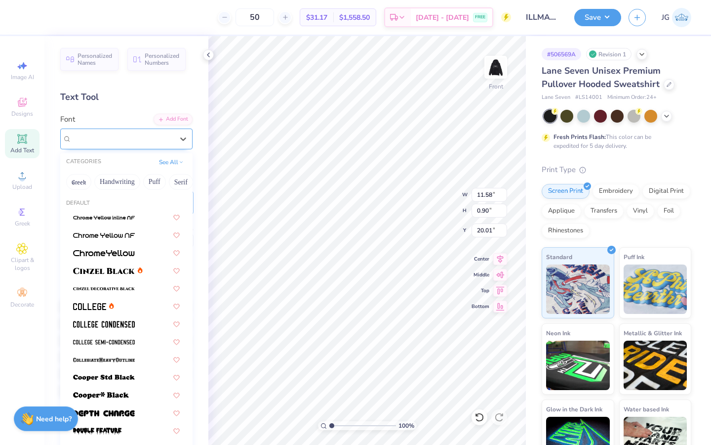
click at [141, 147] on div "USStarsNStripes" at bounding box center [126, 138] width 132 height 21
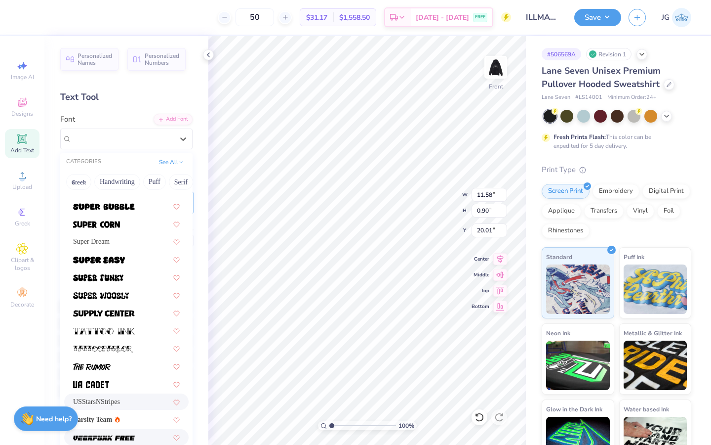
click at [114, 431] on div at bounding box center [126, 437] width 124 height 16
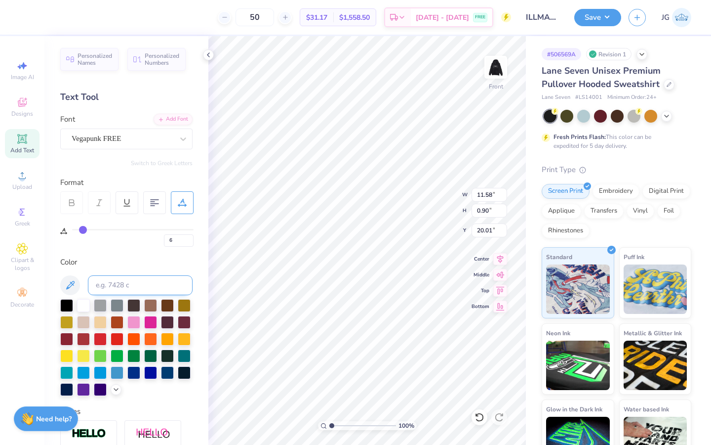
type input "9.67"
type input "0.64"
type input "20.14"
type input "12.43"
type input "0.83"
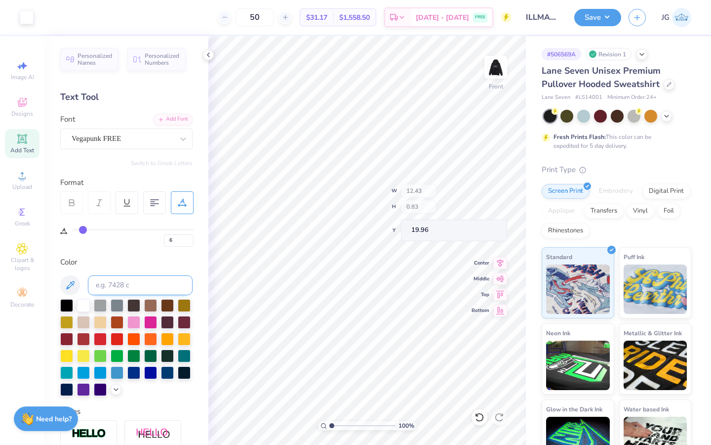
type input "19.49"
type textarea "[GEOGRAPHIC_DATA]"
click at [193, 85] on div "Personalized Names Personalized Numbers Text Tool Add Font Font Vegapunk FREE S…" at bounding box center [126, 240] width 164 height 409
click at [152, 137] on div "Vegapunk FREE" at bounding box center [123, 138] width 104 height 15
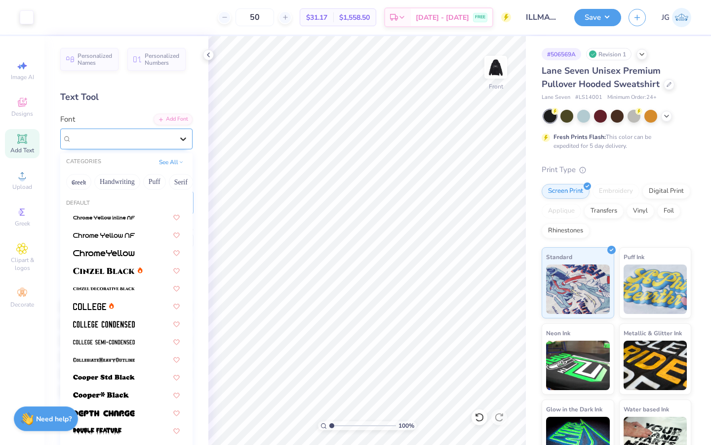
click at [174, 143] on div at bounding box center [183, 139] width 18 height 18
click at [138, 235] on div at bounding box center [126, 234] width 107 height 10
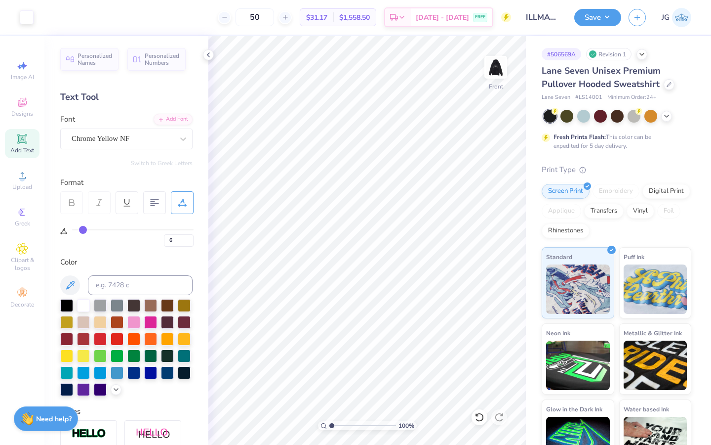
click at [479, 417] on icon at bounding box center [480, 417] width 10 height 10
click at [20, 143] on icon at bounding box center [22, 139] width 12 height 12
type input "0"
type textarea ","
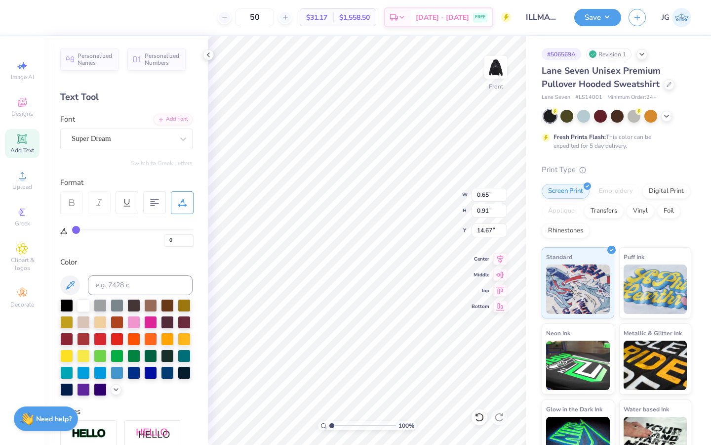
type input "0.30"
type input "0.42"
type input "15.16"
drag, startPoint x: 334, startPoint y: 424, endPoint x: 338, endPoint y: 415, distance: 10.0
type input "1.93"
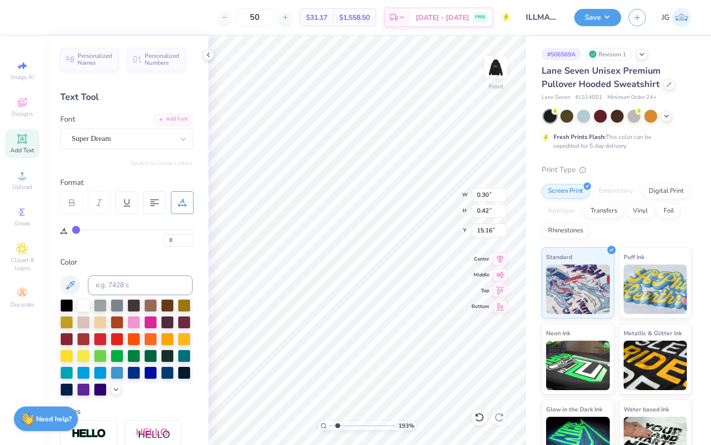
click at [338, 421] on input "range" at bounding box center [363, 425] width 67 height 9
type input "0.24"
type input "0.34"
type input "15.24"
type input "20.15"
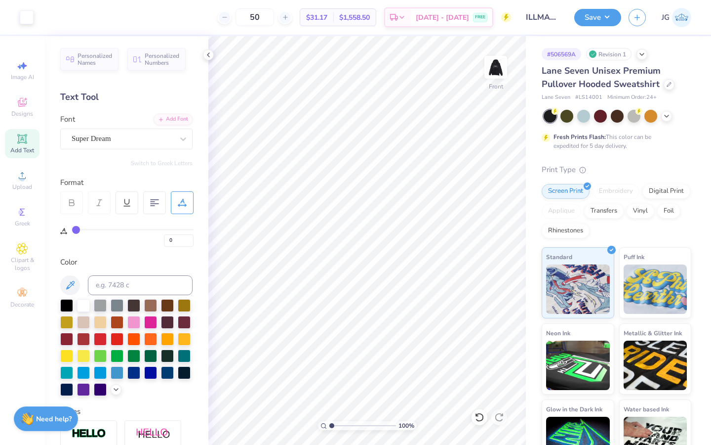
drag, startPoint x: 336, startPoint y: 425, endPoint x: 315, endPoint y: 425, distance: 21.2
type input "1"
click at [330, 425] on input "range" at bounding box center [363, 425] width 67 height 9
click at [496, 63] on img at bounding box center [496, 67] width 40 height 40
click at [496, 73] on img at bounding box center [496, 67] width 40 height 40
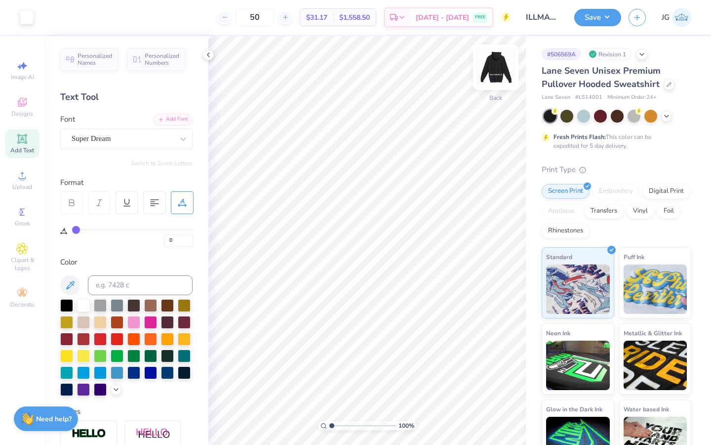
click at [496, 73] on img at bounding box center [496, 67] width 40 height 40
click at [147, 139] on div "Super Dream" at bounding box center [123, 138] width 104 height 15
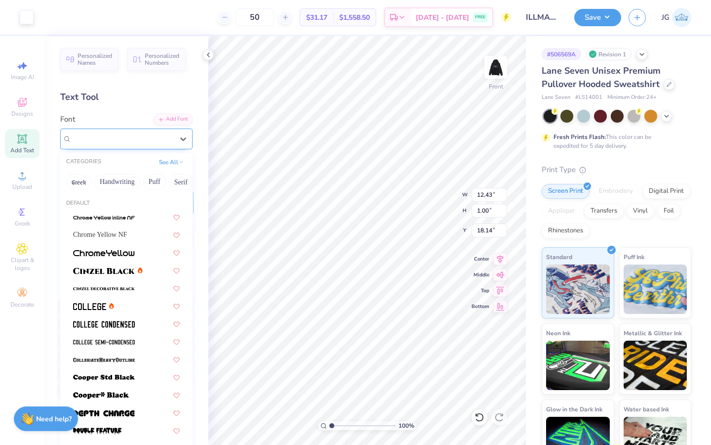
click at [144, 137] on div "Super Dream" at bounding box center [123, 138] width 104 height 15
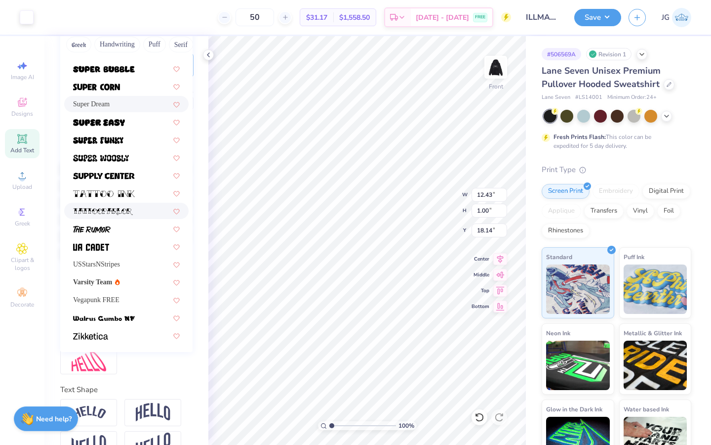
scroll to position [162, 0]
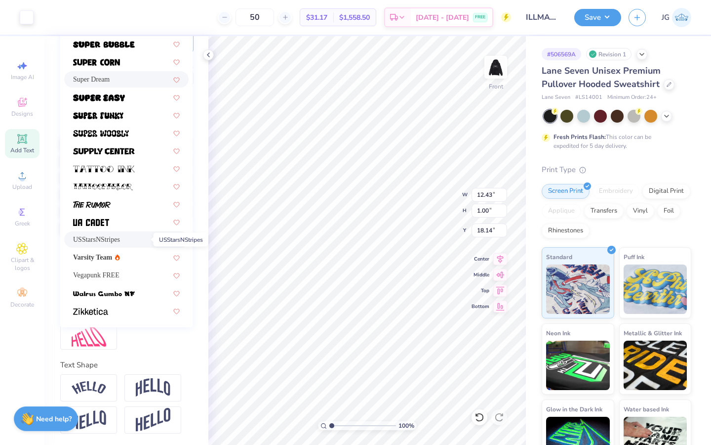
click at [101, 240] on span "USStarsNStripes" at bounding box center [96, 239] width 47 height 10
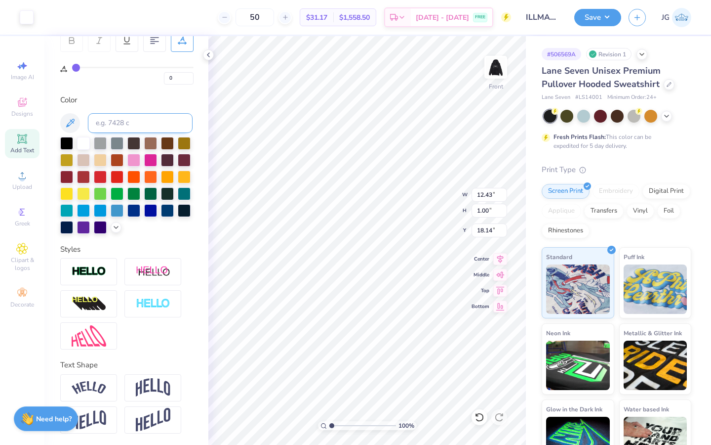
type input "17.36"
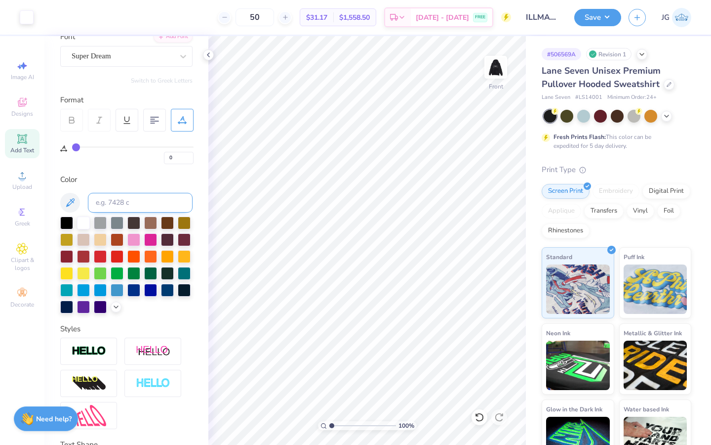
scroll to position [0, 0]
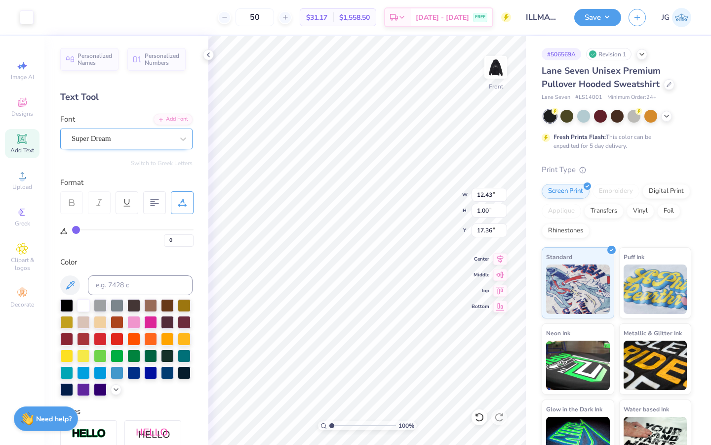
click at [81, 142] on div "Super Dream" at bounding box center [123, 138] width 104 height 15
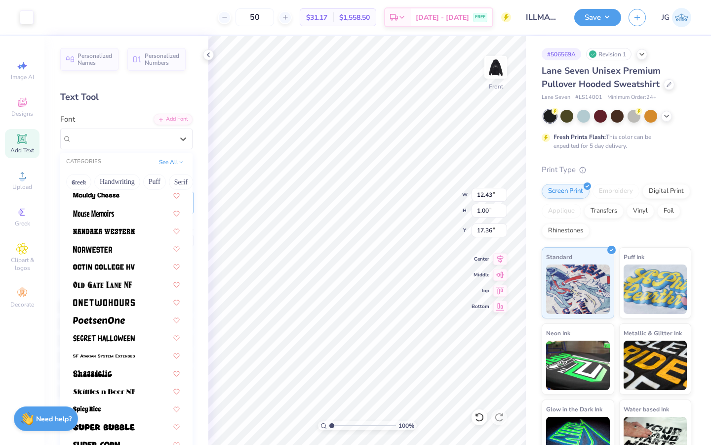
scroll to position [1078, 0]
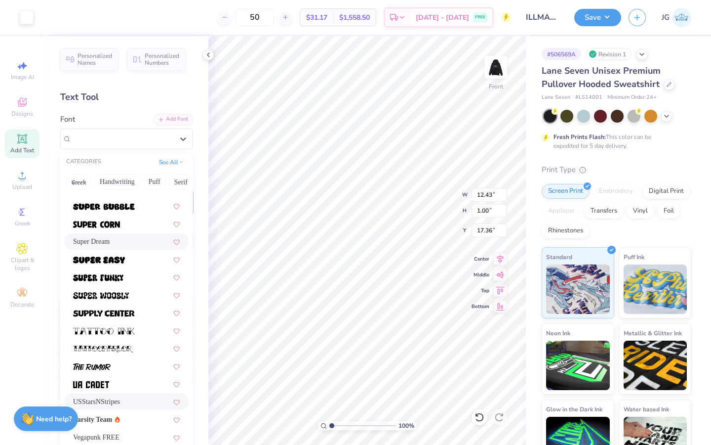
click at [107, 402] on span "USStarsNStripes" at bounding box center [96, 401] width 47 height 10
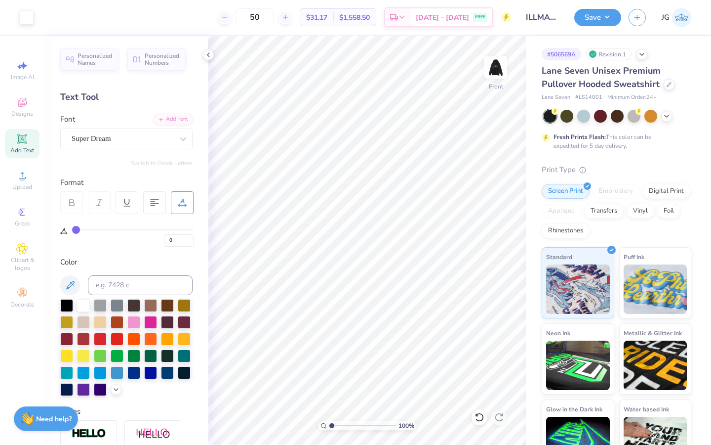
type input "6"
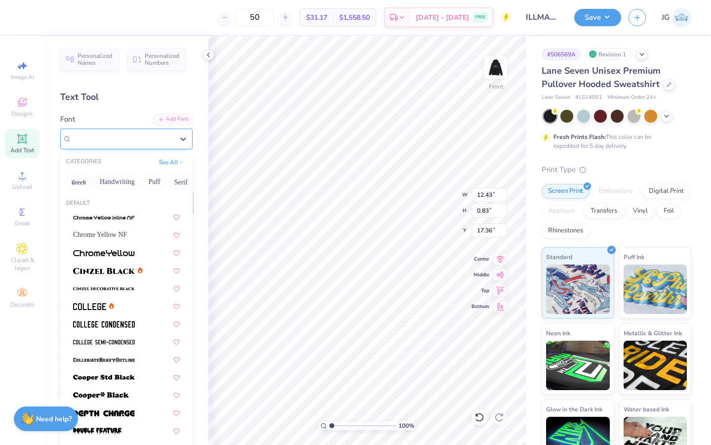
click at [162, 142] on div "Vegapunk FREE" at bounding box center [123, 138] width 104 height 15
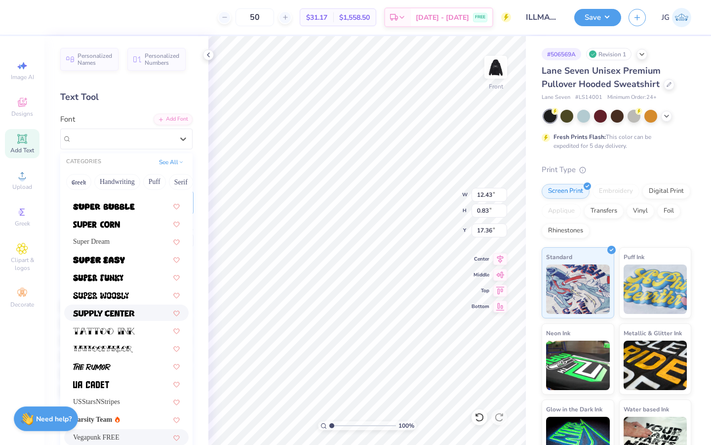
scroll to position [162, 0]
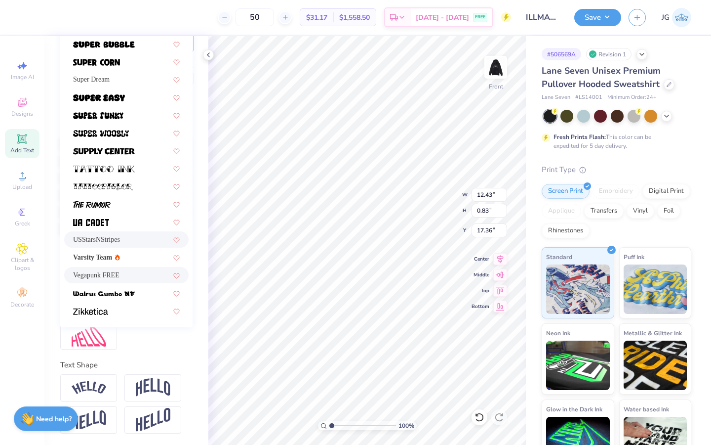
click at [92, 237] on span "USStarsNStripes" at bounding box center [96, 239] width 47 height 10
click at [110, 237] on div "Personalized Names Personalized Numbers Text Tool Add Font Font option USStarsN…" at bounding box center [126, 240] width 164 height 409
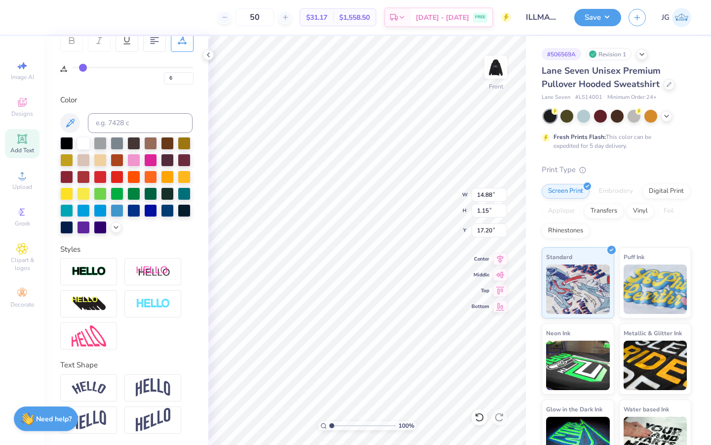
type input "14.88"
type input "1.15"
type input "17.20"
type input "0"
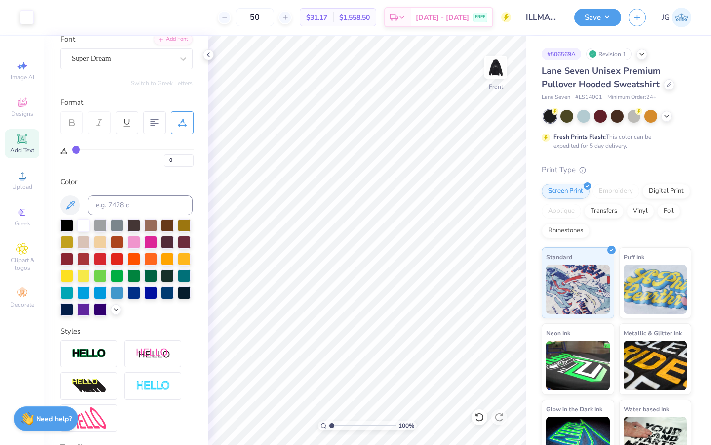
scroll to position [0, 0]
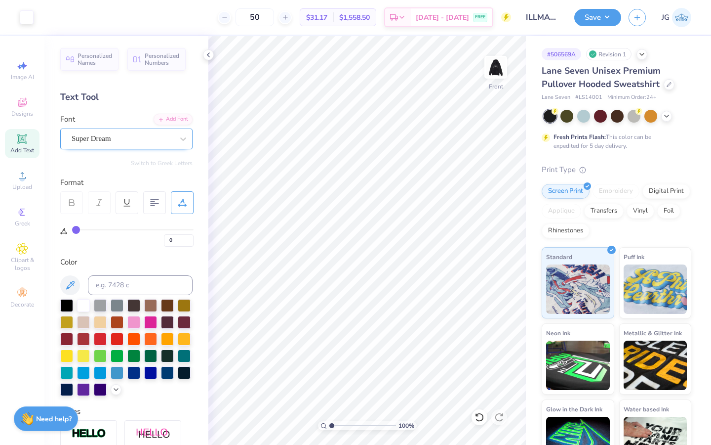
click at [99, 141] on div "Super Dream" at bounding box center [123, 138] width 104 height 15
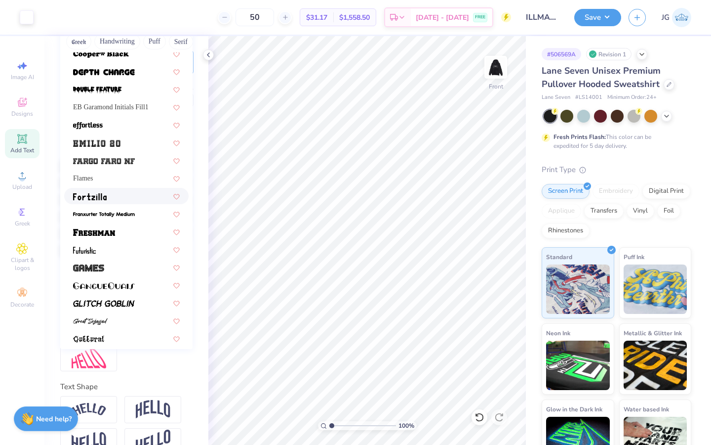
scroll to position [207, 0]
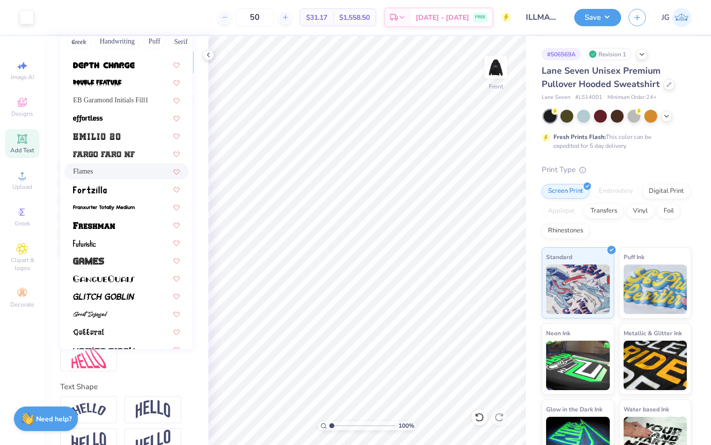
click at [112, 166] on div "Flames" at bounding box center [126, 171] width 107 height 10
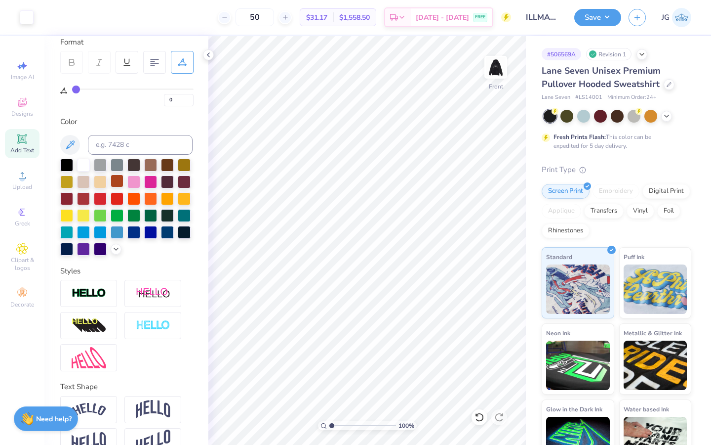
scroll to position [0, 0]
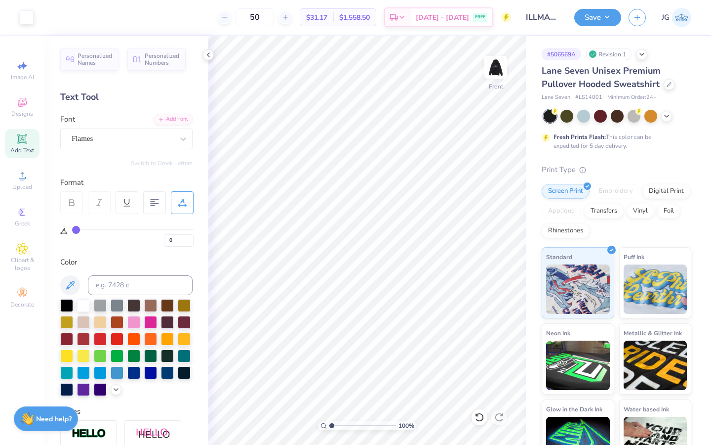
click at [26, 146] on span "Add Text" at bounding box center [22, 150] width 24 height 8
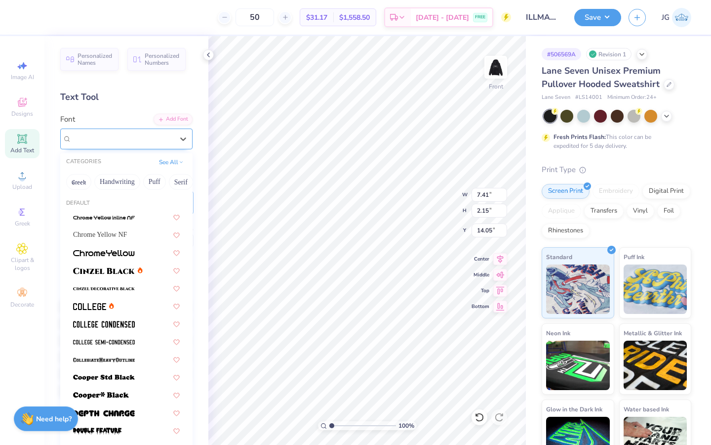
click at [170, 140] on div "Super Dream" at bounding box center [123, 138] width 104 height 15
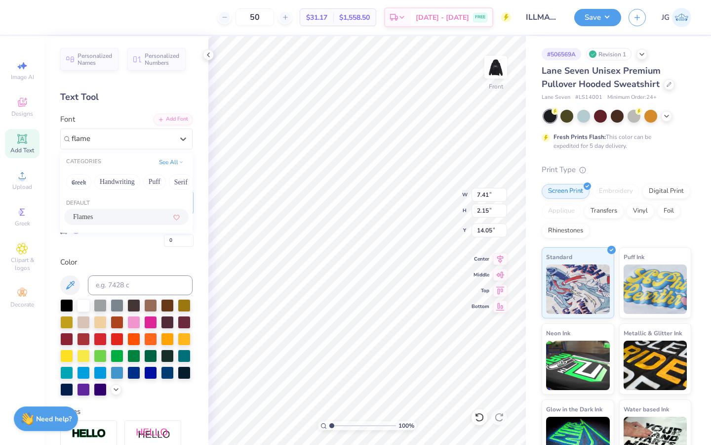
click at [113, 216] on div "Flames" at bounding box center [126, 216] width 107 height 10
type input "flame"
type input "9.07"
type input "2.59"
type input "13.83"
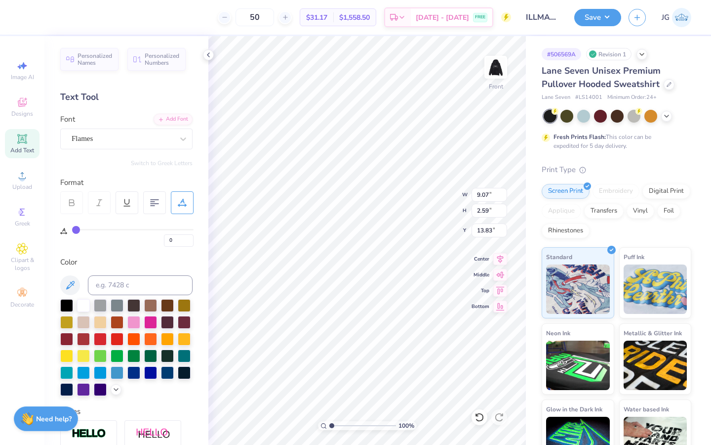
type textarea "TXT"
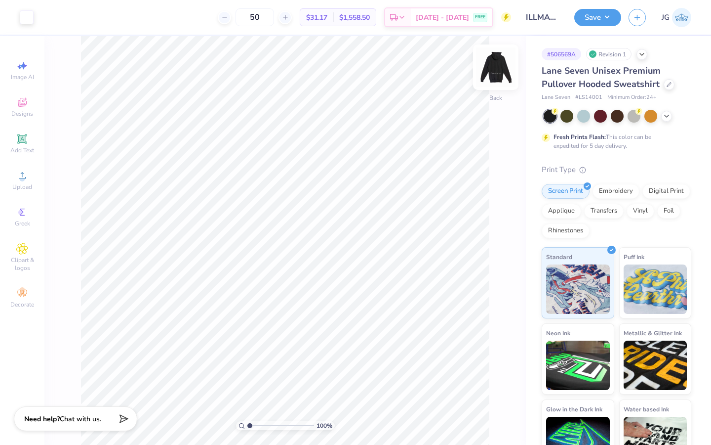
click at [497, 70] on img at bounding box center [496, 67] width 40 height 40
click at [18, 177] on icon at bounding box center [22, 175] width 12 height 12
click at [24, 137] on icon at bounding box center [21, 138] width 7 height 7
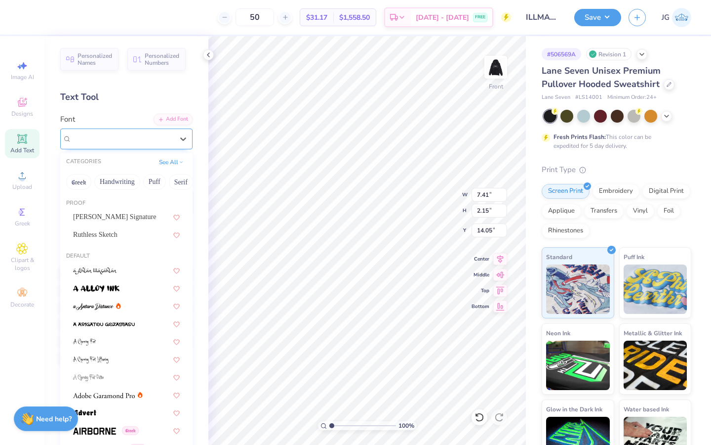
click at [148, 139] on div "Super Dream" at bounding box center [123, 138] width 104 height 15
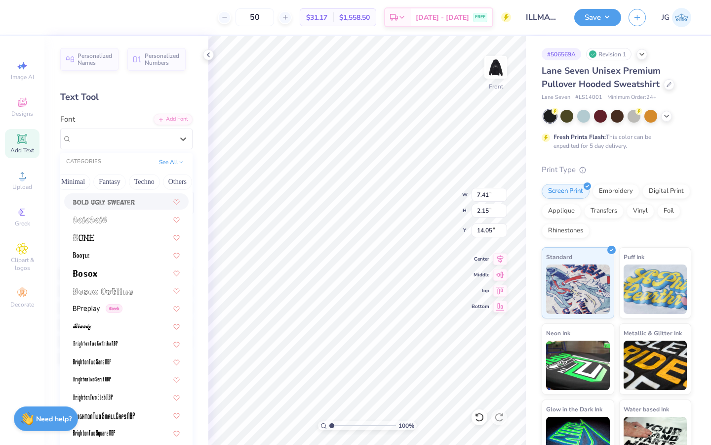
scroll to position [0, 290]
click at [116, 183] on button "Fantasy" at bounding box center [108, 182] width 33 height 16
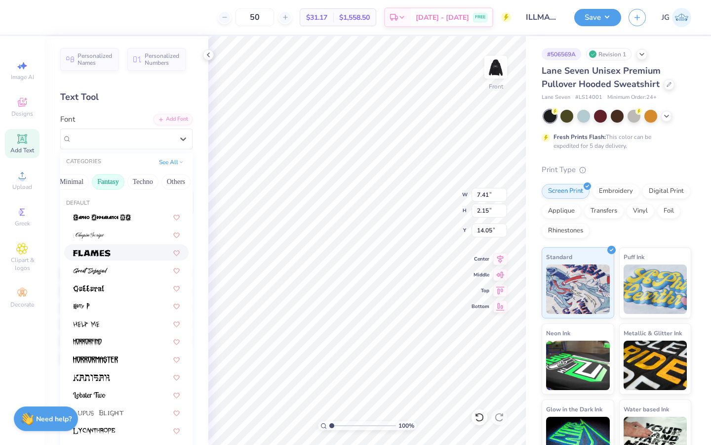
click at [110, 256] on span at bounding box center [92, 252] width 38 height 10
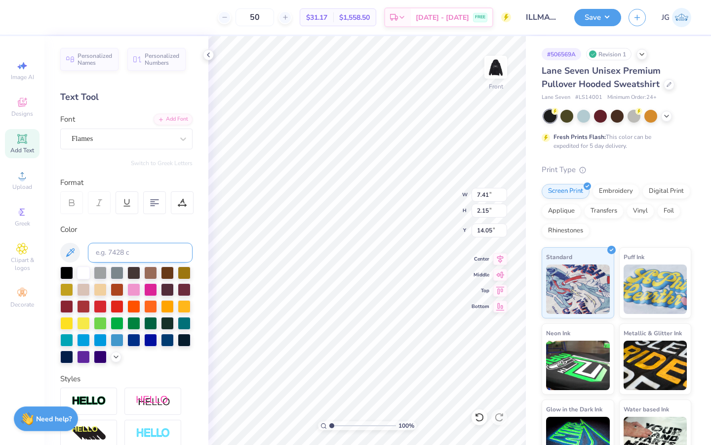
type input "9.07"
type input "2.59"
type input "13.83"
type textarea "Palm SPrings CA"
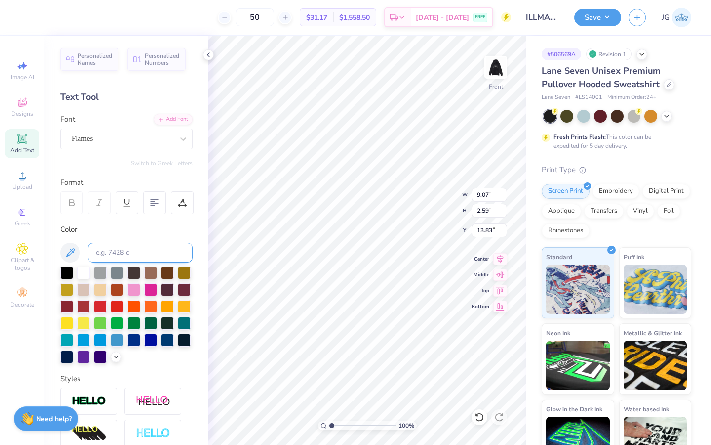
scroll to position [0, 0]
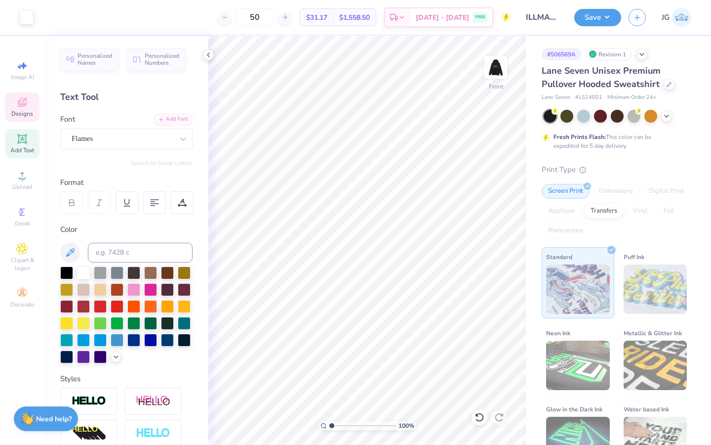
click at [36, 103] on div "Designs" at bounding box center [22, 106] width 35 height 29
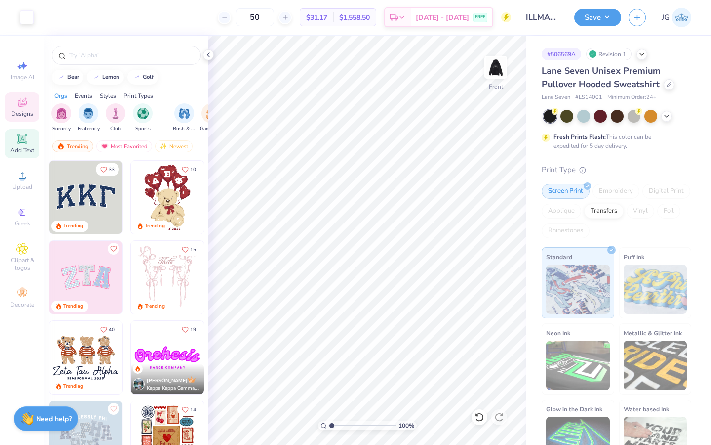
click at [23, 135] on icon at bounding box center [21, 138] width 9 height 9
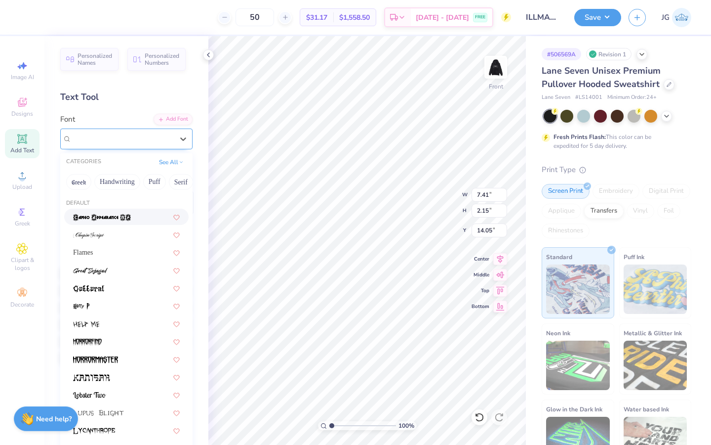
click at [155, 146] on div "Super Dream" at bounding box center [126, 138] width 132 height 21
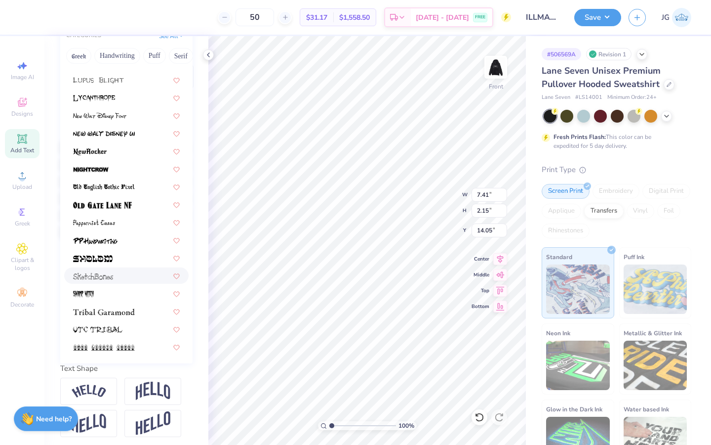
scroll to position [128, 0]
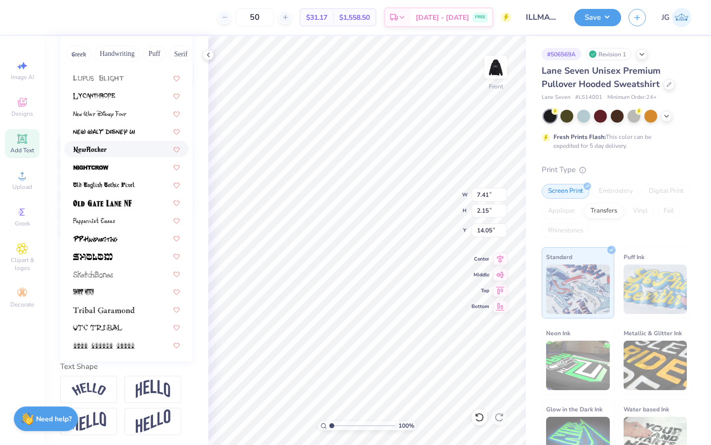
click at [130, 148] on div at bounding box center [126, 149] width 107 height 10
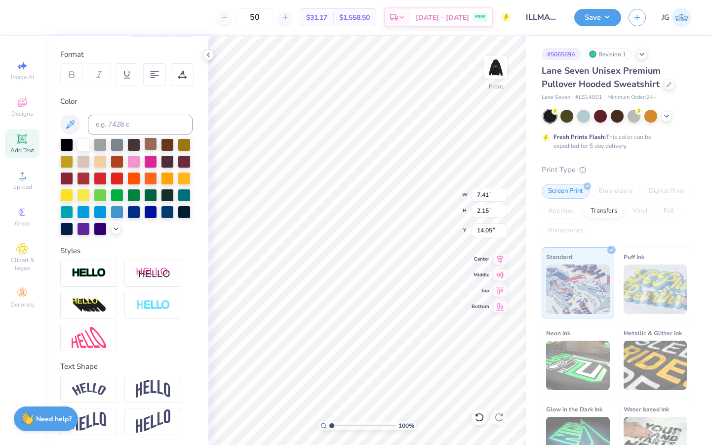
type input "8.22"
type input "2.61"
type input "13.82"
type textarea "P"
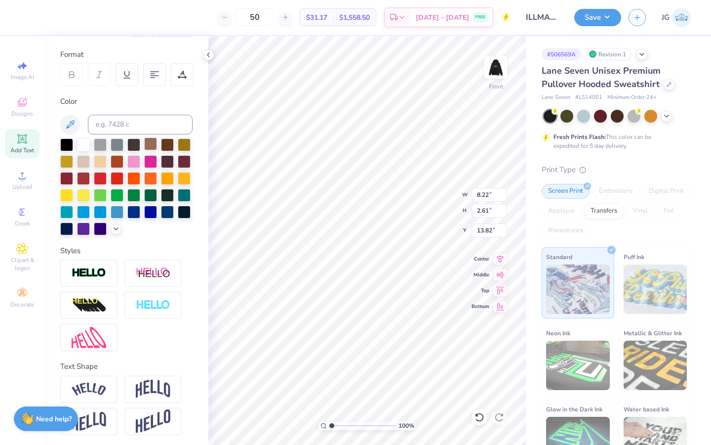
type textarea "[GEOGRAPHIC_DATA], [GEOGRAPHIC_DATA]"
type input "12.11"
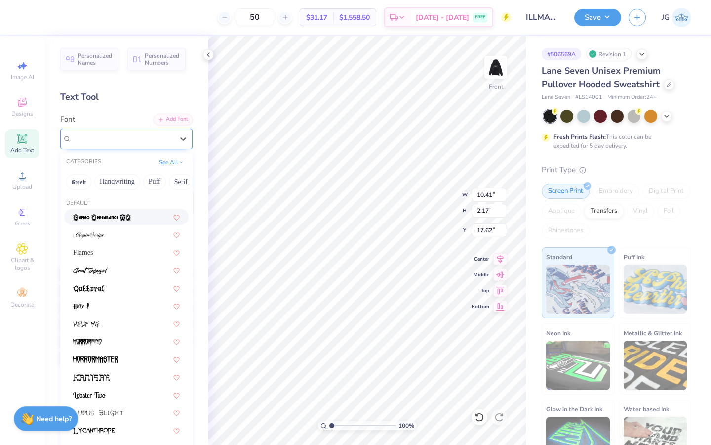
click at [120, 143] on div "[PERSON_NAME] Signature" at bounding box center [123, 138] width 104 height 15
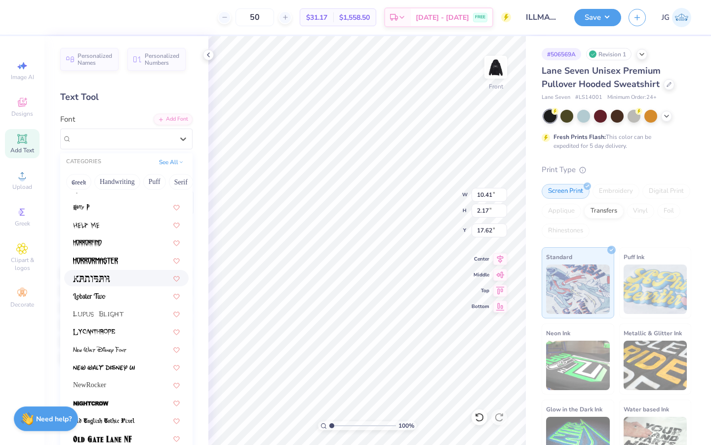
scroll to position [99, 0]
click at [109, 317] on span at bounding box center [98, 313] width 51 height 10
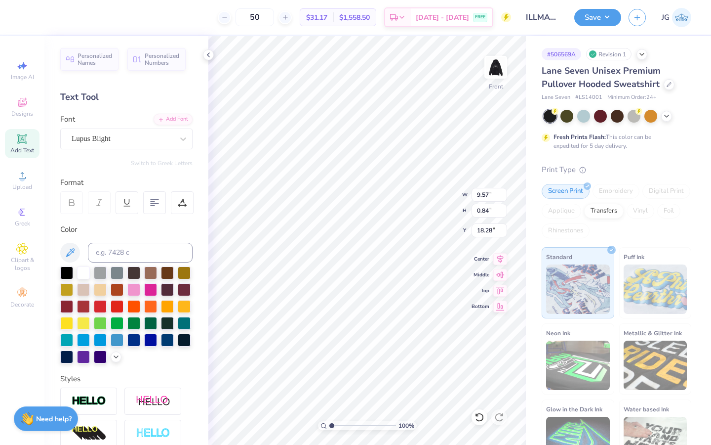
type input "12.42"
type input "1.09"
type input "17.96"
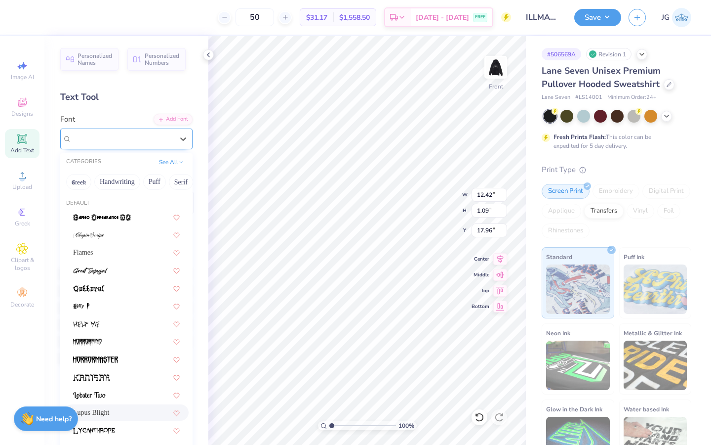
click at [131, 133] on div "Lupus Blight" at bounding box center [123, 138] width 104 height 15
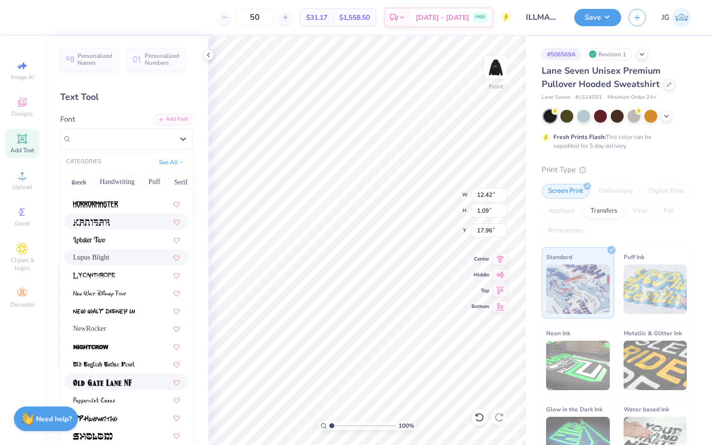
scroll to position [207, 0]
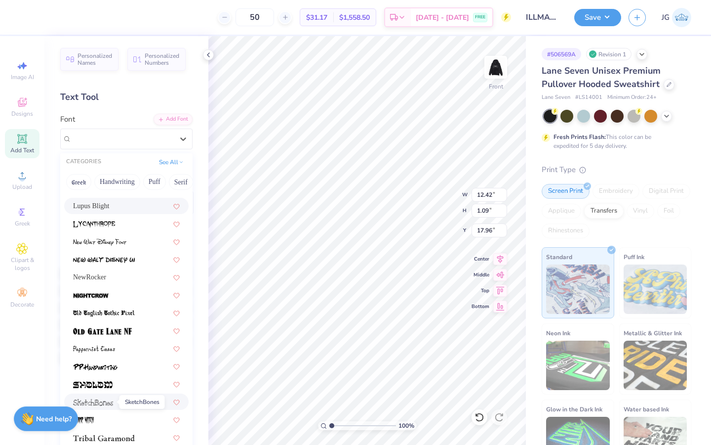
click at [108, 404] on img at bounding box center [93, 402] width 40 height 7
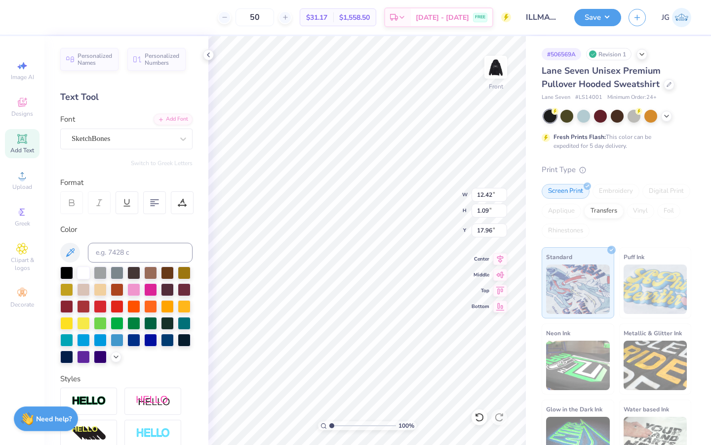
type input "10.29"
type input "1.46"
type input "17.78"
type input "12.57"
type input "1.78"
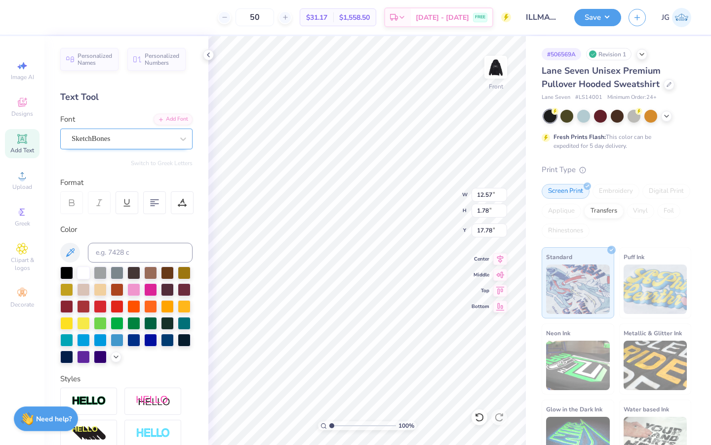
type input "18.23"
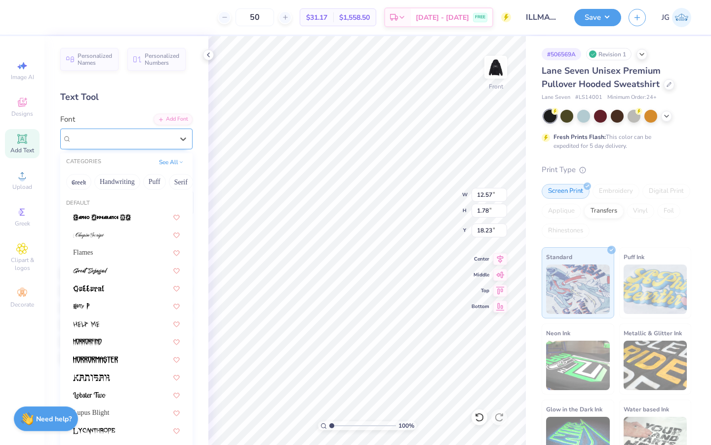
click at [123, 137] on div "SketchBones" at bounding box center [123, 138] width 104 height 15
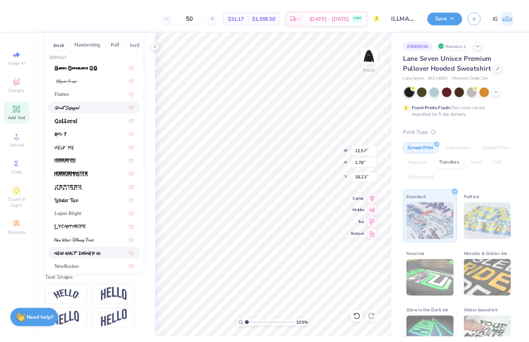
scroll to position [0, 0]
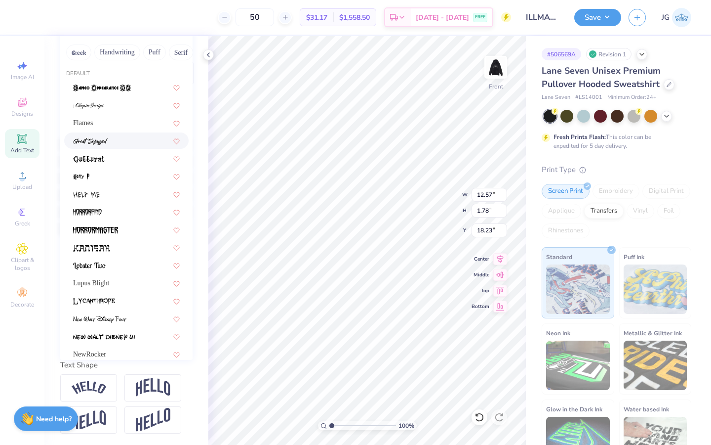
click at [120, 141] on div at bounding box center [126, 140] width 107 height 10
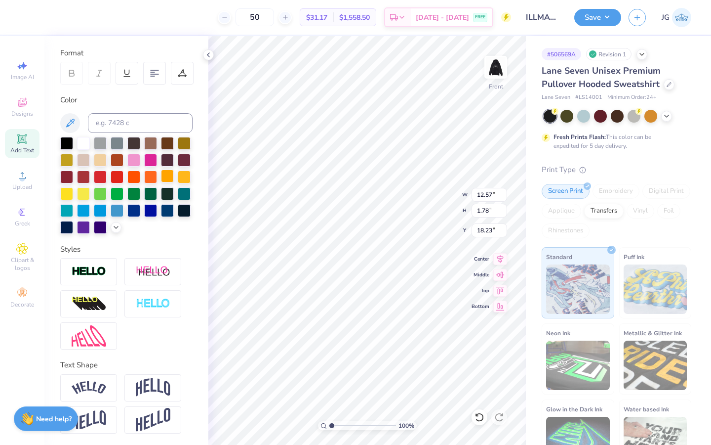
type input "9.56"
type input "1.28"
type input "18.47"
type input "11.83"
type input "1.59"
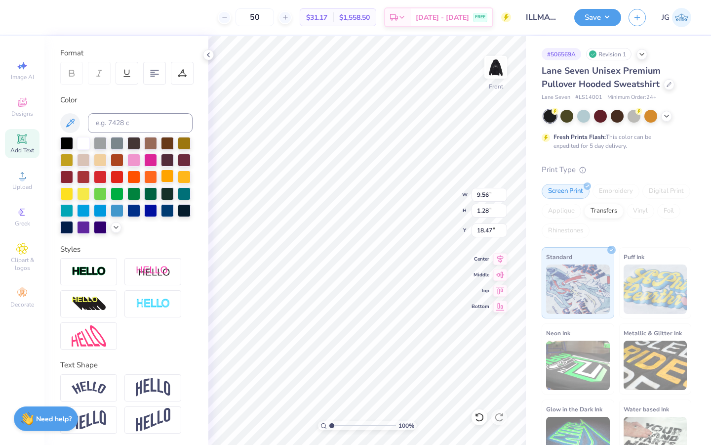
type input "18.17"
